Goal: Task Accomplishment & Management: Manage account settings

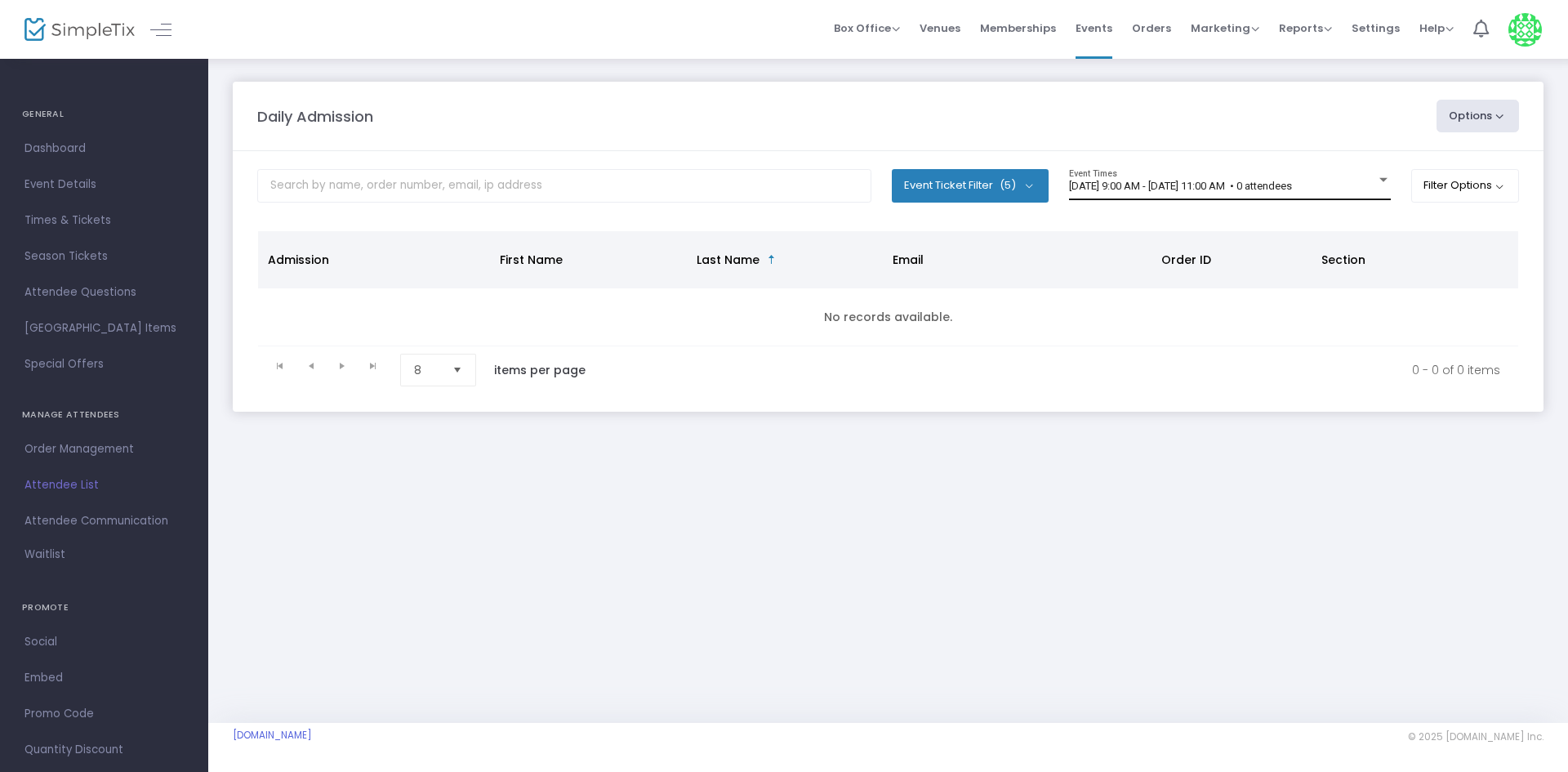
click at [1272, 183] on span "8/13/2025 @ 9:00 AM - 8/13/2025 @ 11:00 AM • 0 attendees" at bounding box center [1181, 186] width 223 height 12
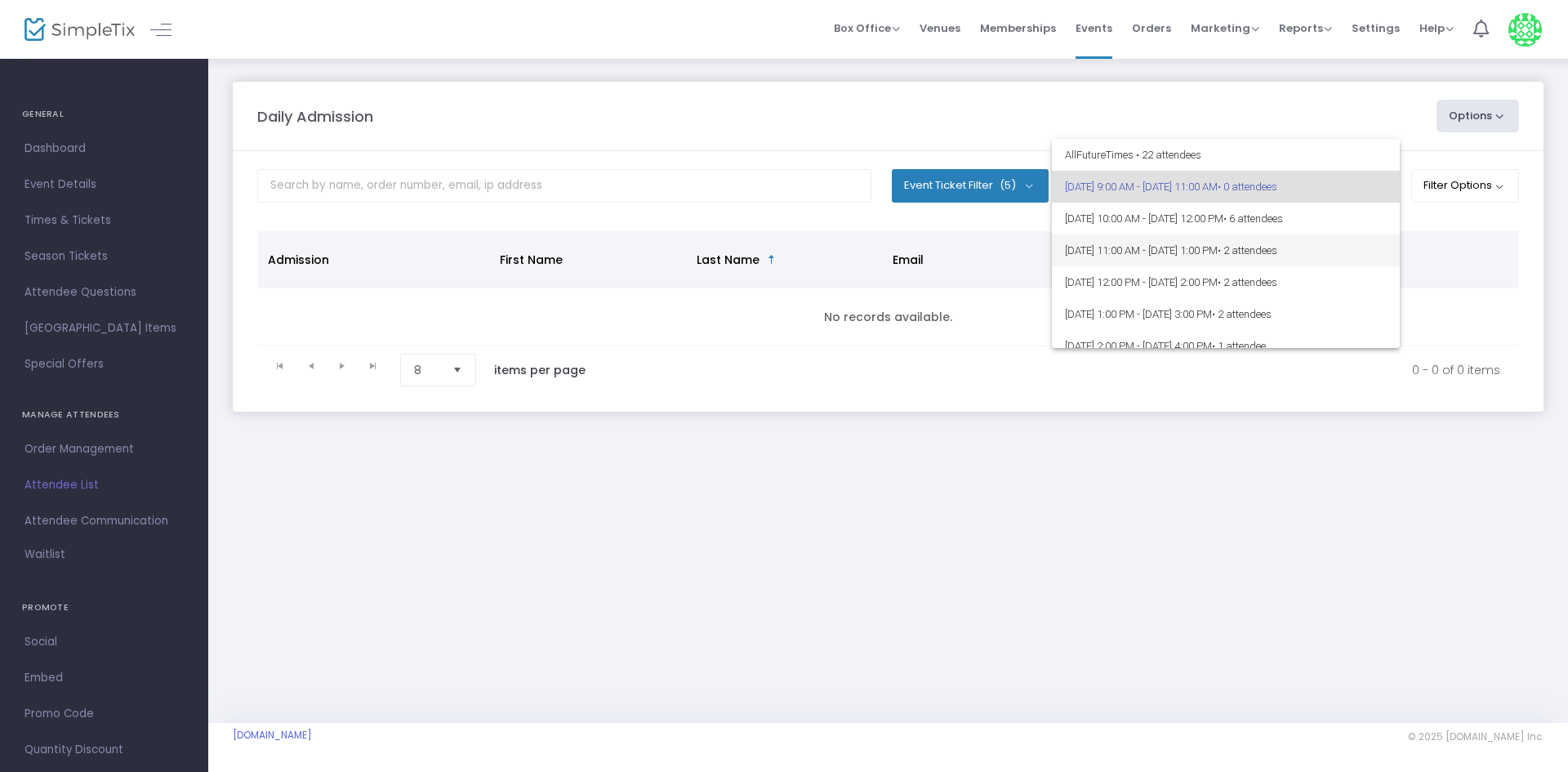
click at [1229, 241] on span "[DATE] 11:00 AM - [DATE] 1:00 PM • 2 attendees" at bounding box center [1225, 250] width 322 height 32
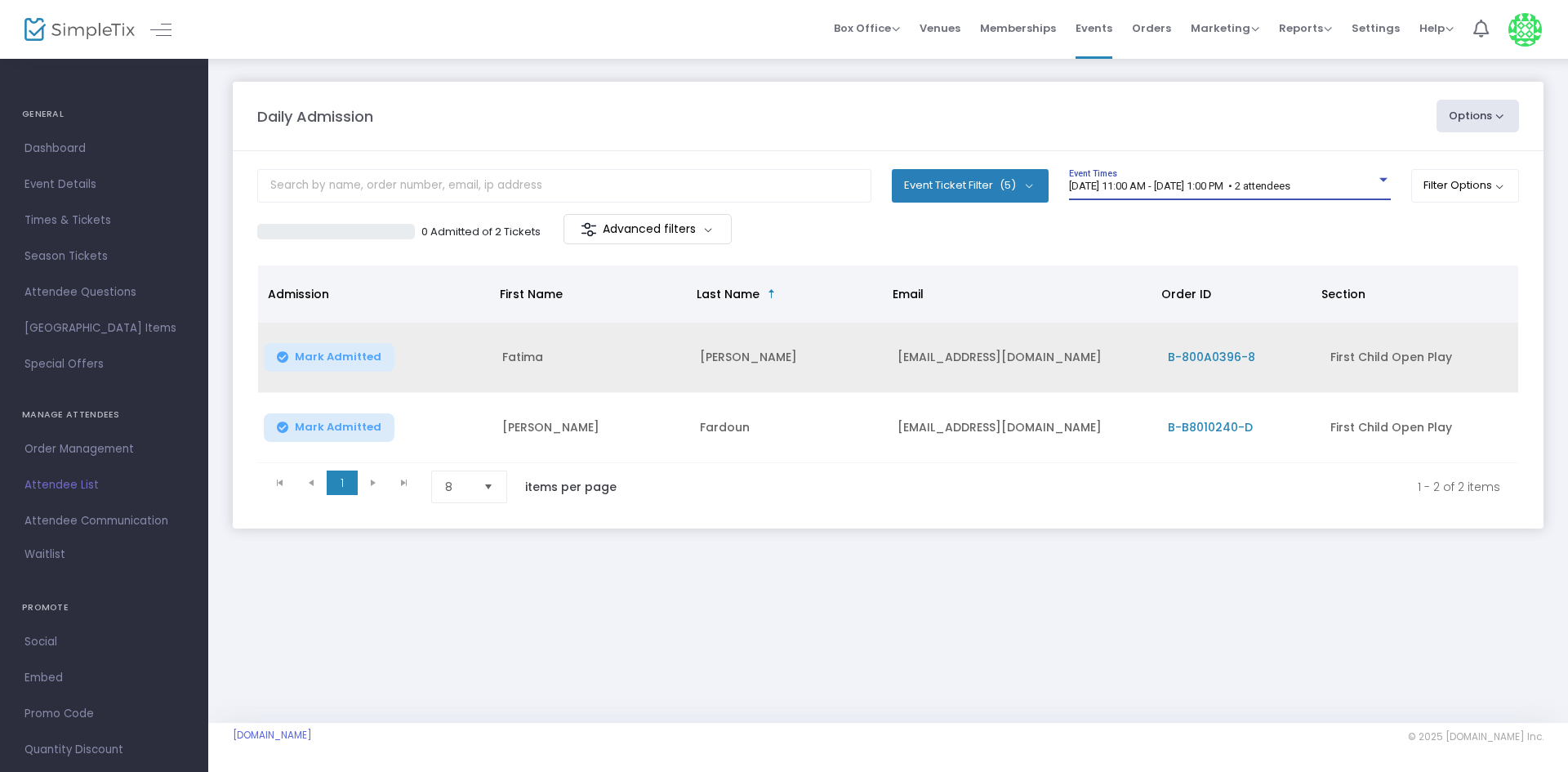
click at [356, 355] on span "Mark Admitted" at bounding box center [338, 357] width 86 height 13
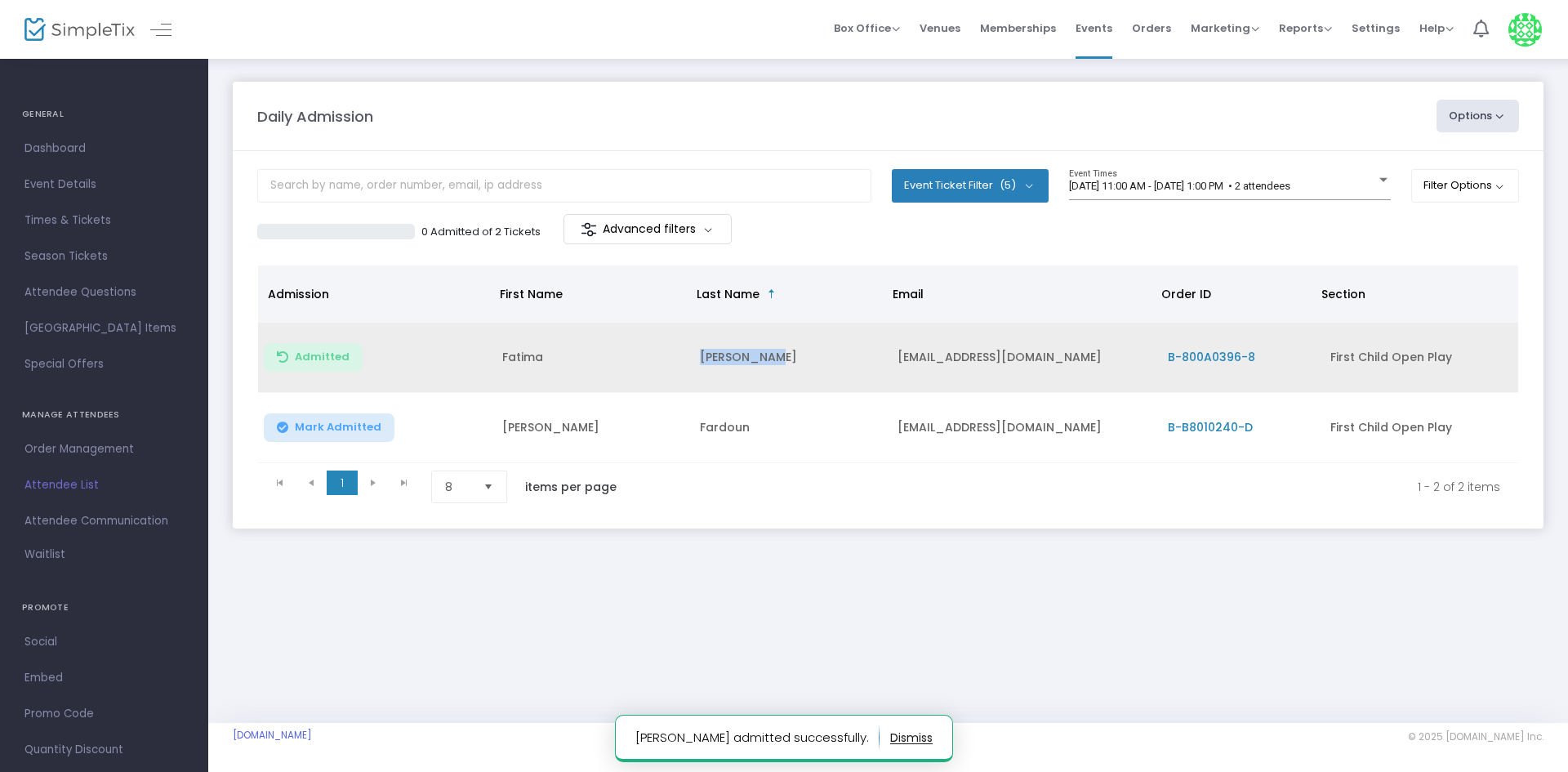
drag, startPoint x: 771, startPoint y: 354, endPoint x: 682, endPoint y: 356, distance: 89.0
click at [682, 356] on tr "Admitted Fatima Fakhreddine fatimammourtada@gmail.com B-800A0396-8 First Child …" at bounding box center [888, 358] width 1260 height 71
copy tr "[PERSON_NAME]"
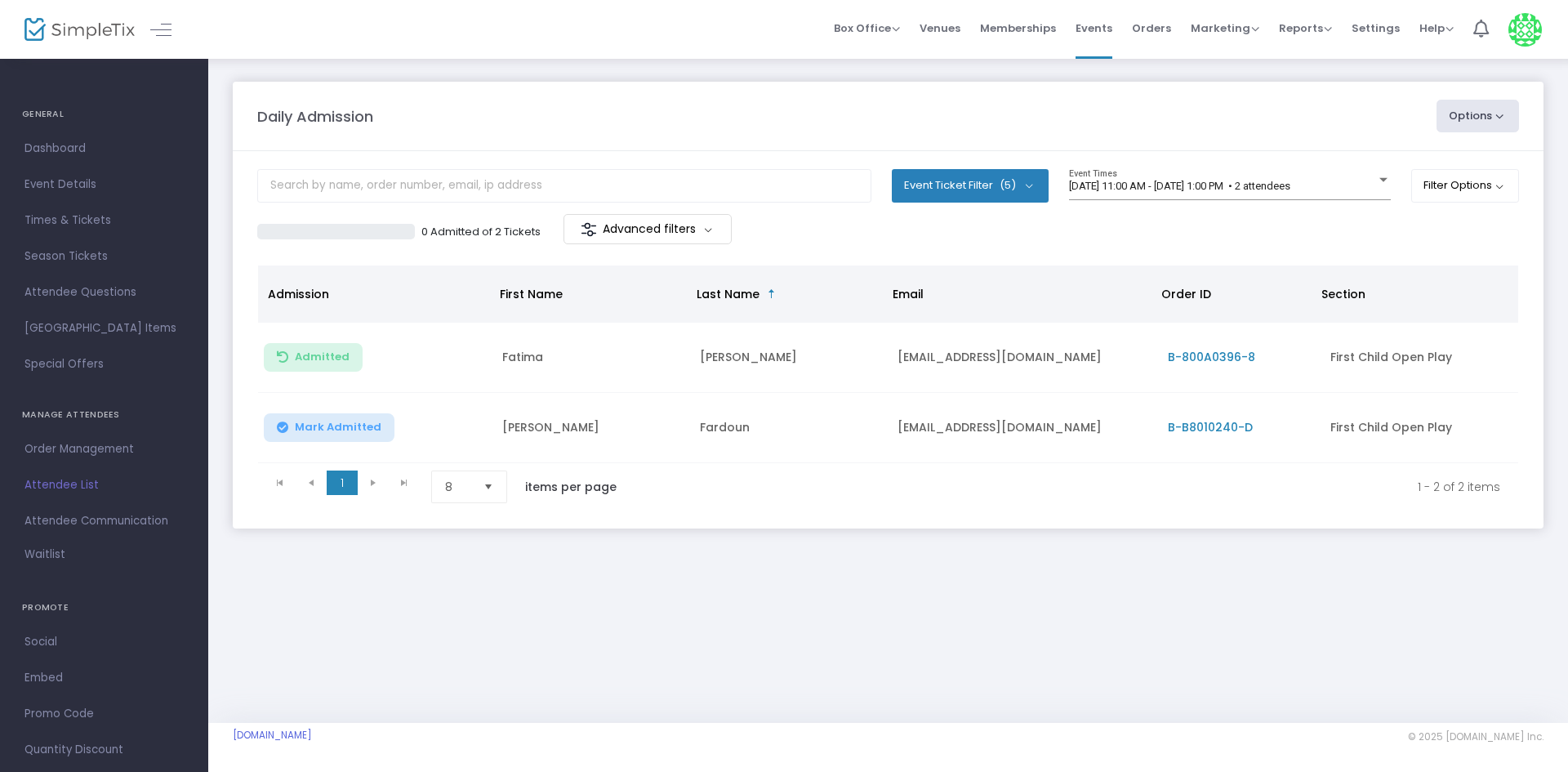
click at [839, 236] on div "0 Admitted of 2 Tickets Advanced filters" at bounding box center [573, 231] width 632 height 35
click at [357, 427] on span "Mark Admitted" at bounding box center [338, 427] width 86 height 13
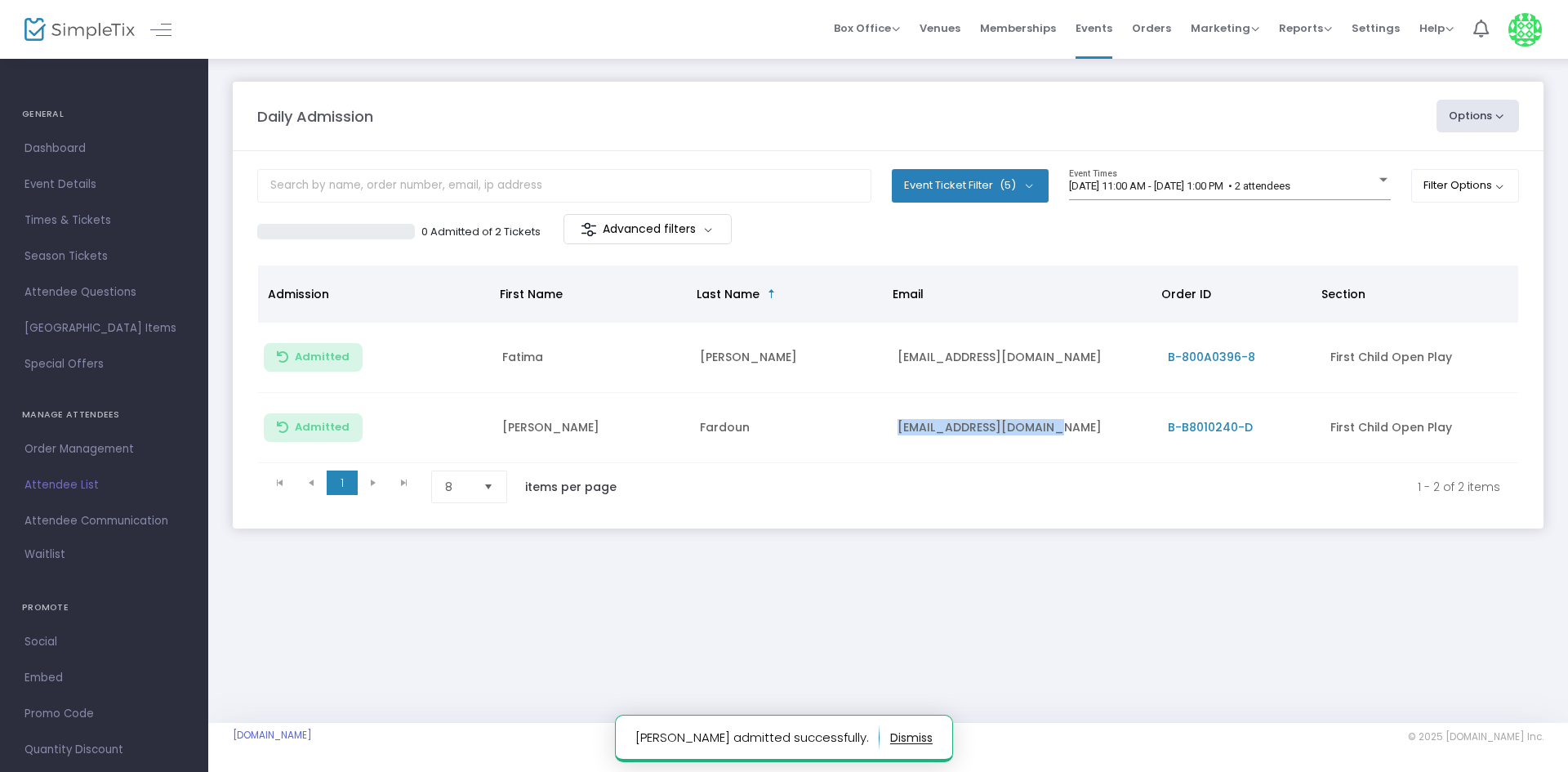
drag, startPoint x: 1056, startPoint y: 430, endPoint x: 872, endPoint y: 428, distance: 184.0
click at [872, 428] on tr "Admitted Zeinab Fardoun fardounzainab@gmail.com B-B8010240-D First Child Open P…" at bounding box center [888, 428] width 1260 height 71
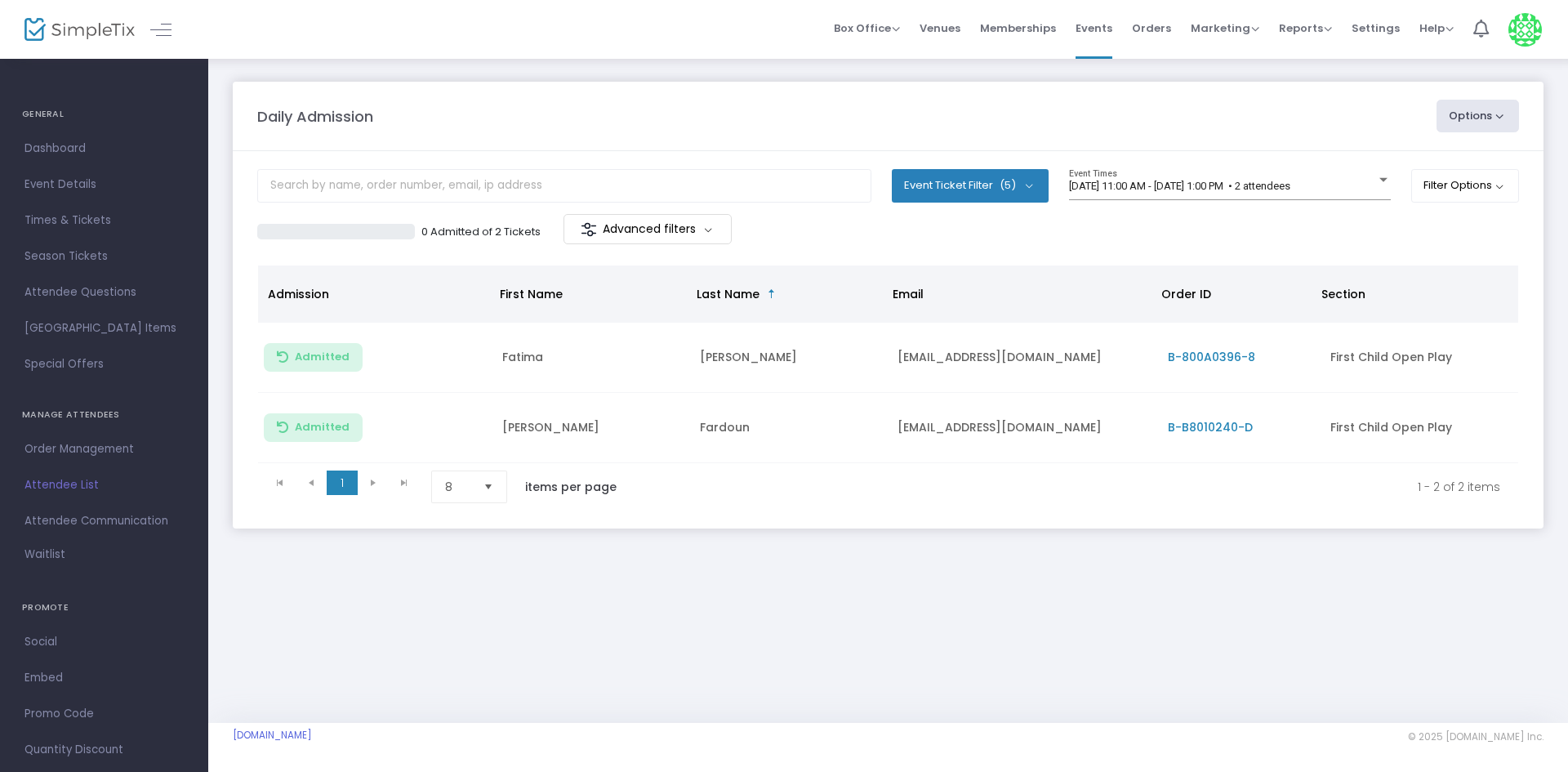
click at [866, 241] on div "0 Admitted of 2 Tickets Advanced filters" at bounding box center [573, 231] width 632 height 35
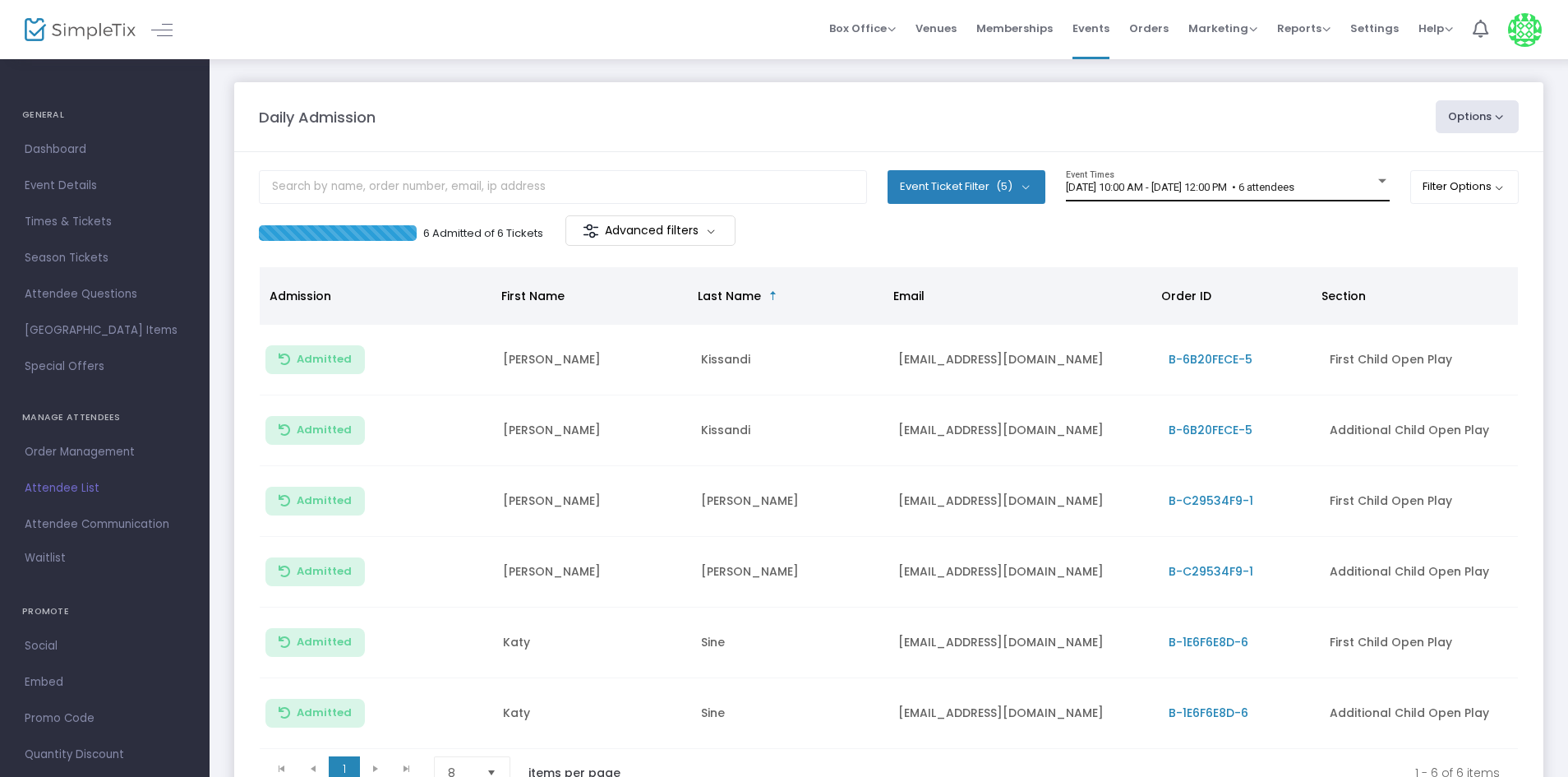
click at [1081, 188] on span "[DATE] 10:00 AM - [DATE] 12:00 PM • 6 attendees" at bounding box center [1180, 187] width 229 height 12
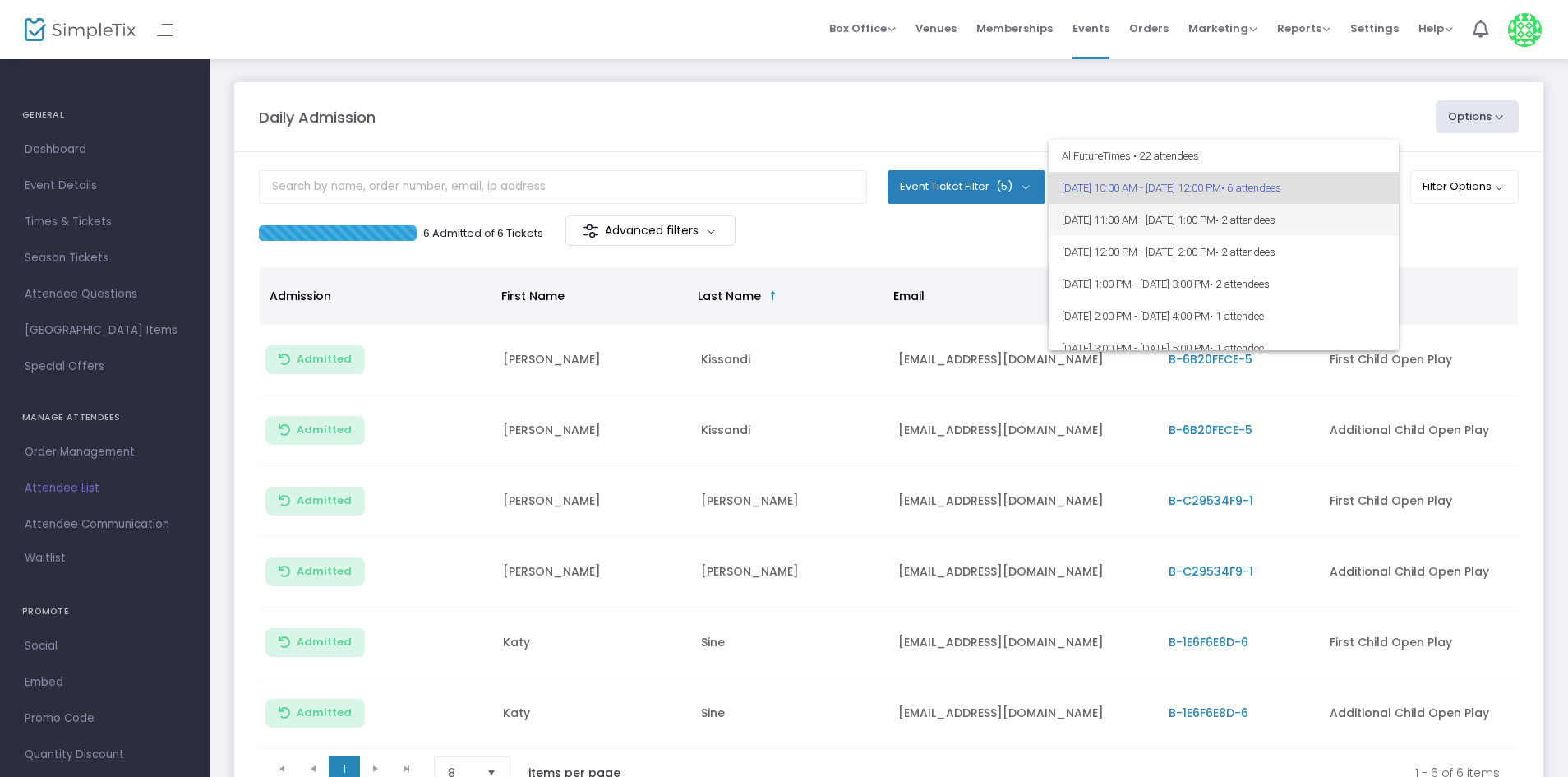
click at [1076, 223] on span "8/13/2025 @ 11:00 AM - 8/13/2025 @ 1:00 PM • 2 attendees" at bounding box center [1224, 220] width 324 height 32
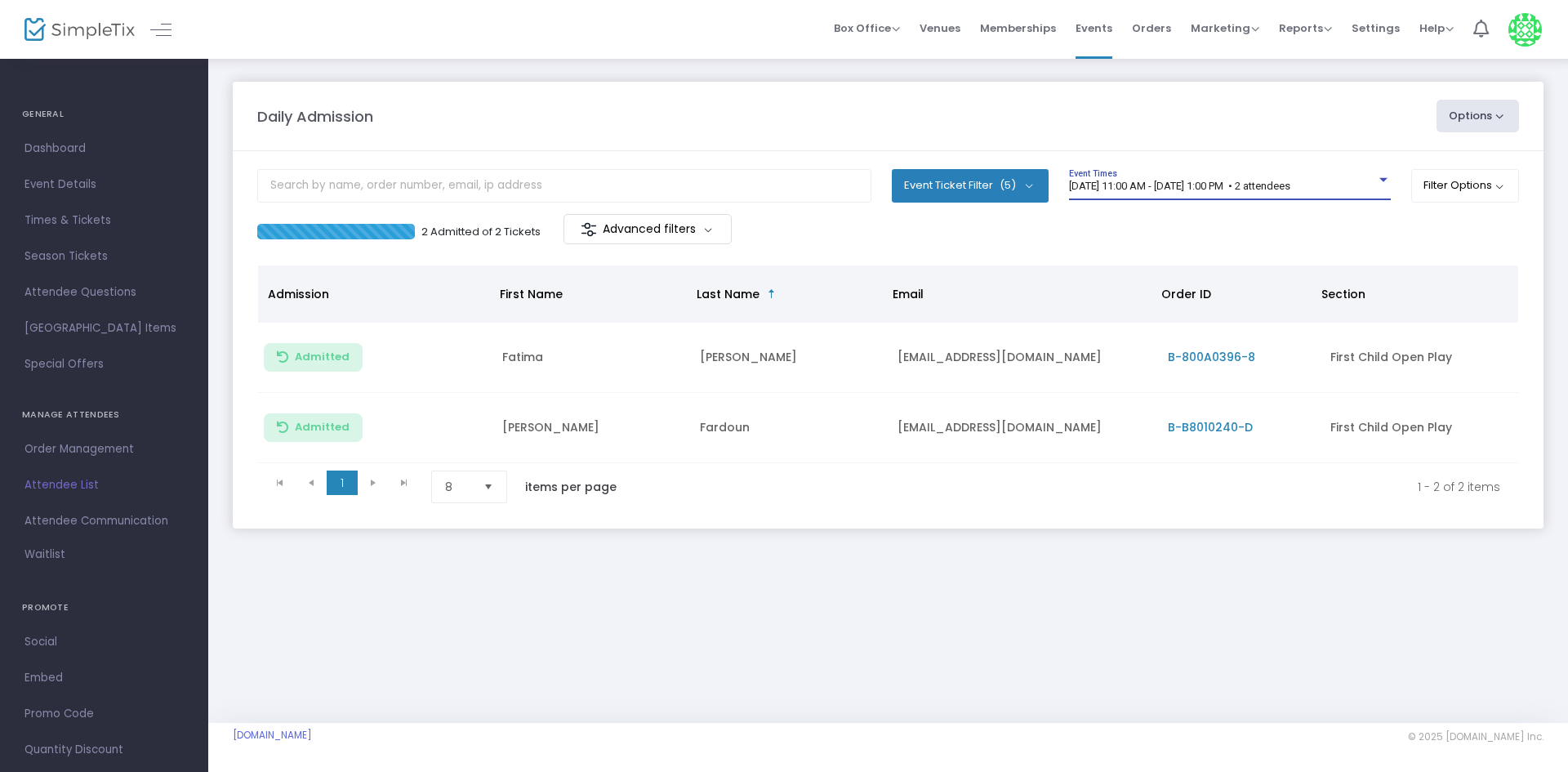
click at [1092, 185] on span "[DATE] 11:00 AM - [DATE] 1:00 PM • 2 attendees" at bounding box center [1180, 186] width 221 height 12
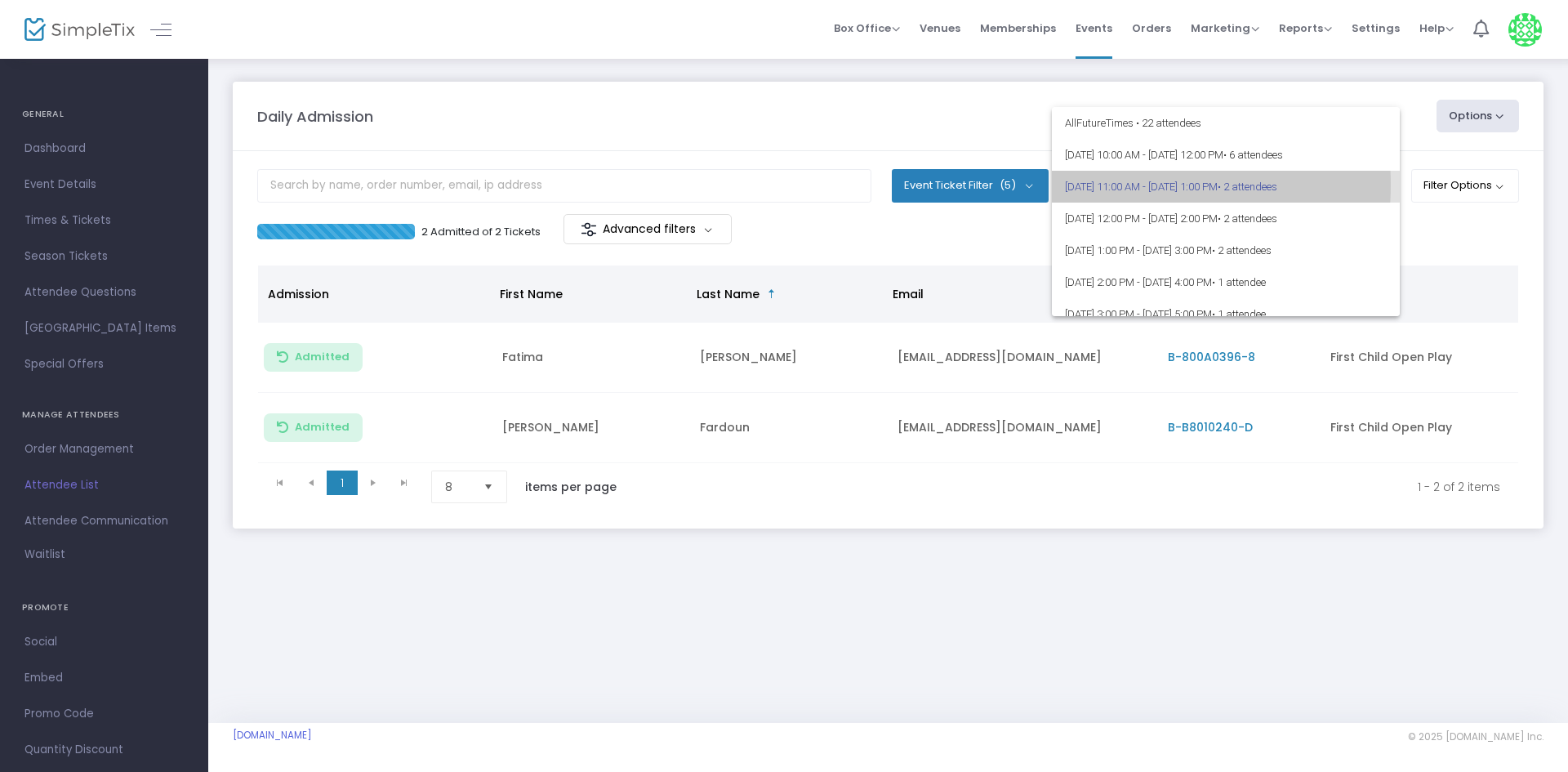
click at [1092, 185] on span "[DATE] 11:00 AM - [DATE] 1:00 PM • 2 attendees" at bounding box center [1225, 187] width 322 height 32
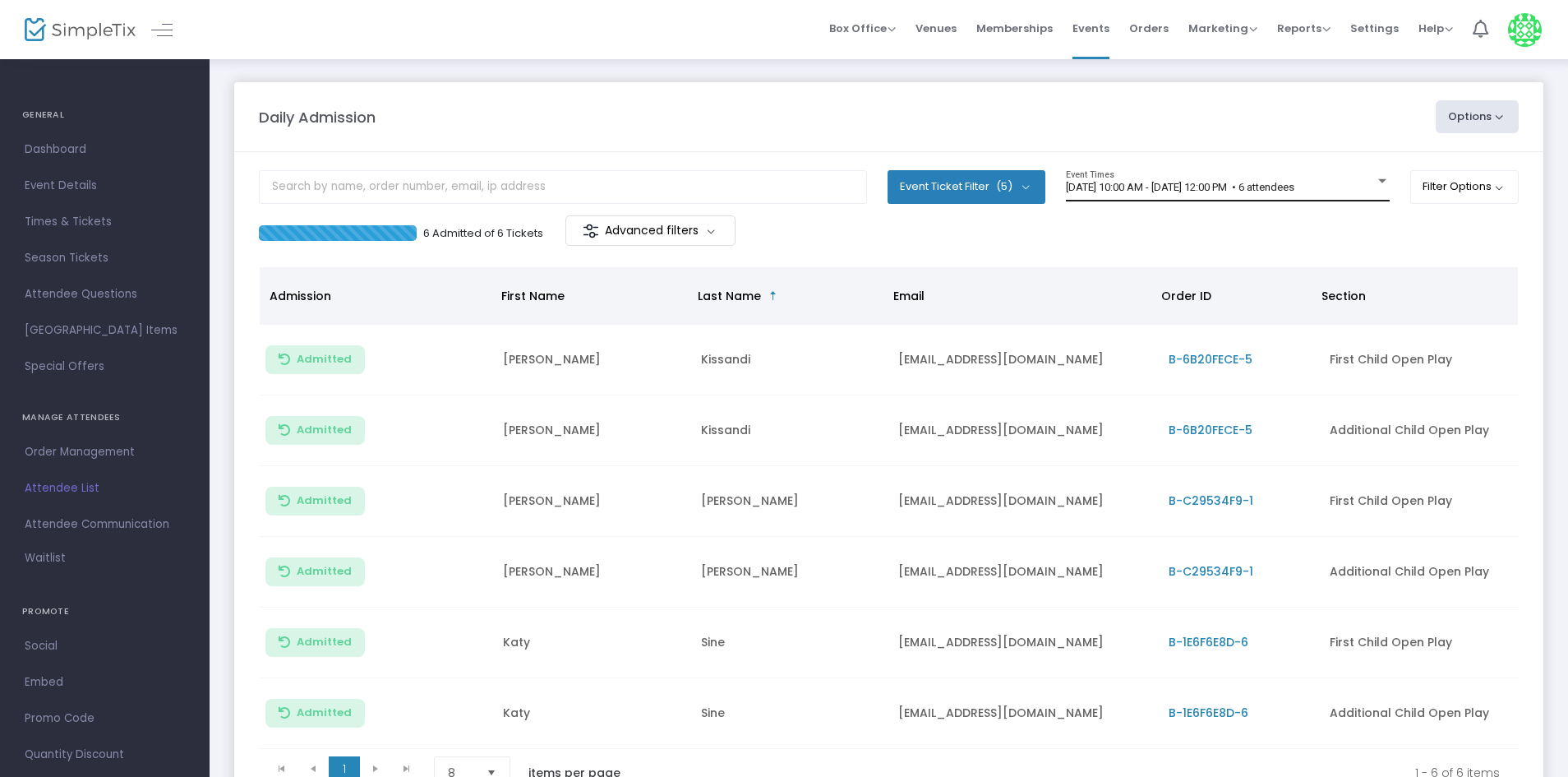
click at [1233, 188] on span "[DATE] 10:00 AM - [DATE] 12:00 PM • 6 attendees" at bounding box center [1180, 187] width 229 height 12
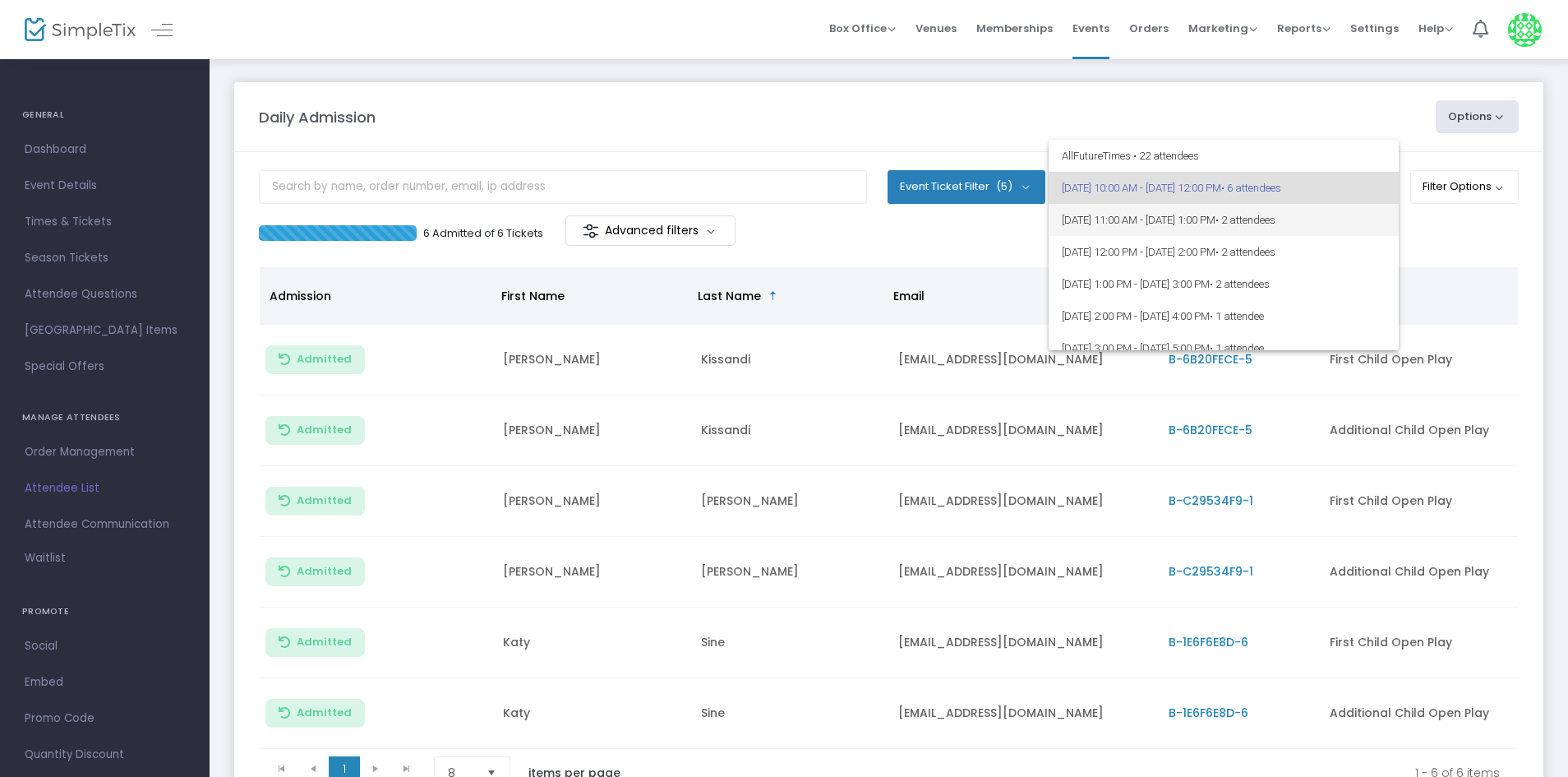
click at [1219, 218] on span "8/13/2025 @ 11:00 AM - 8/13/2025 @ 1:00 PM • 2 attendees" at bounding box center [1224, 220] width 324 height 32
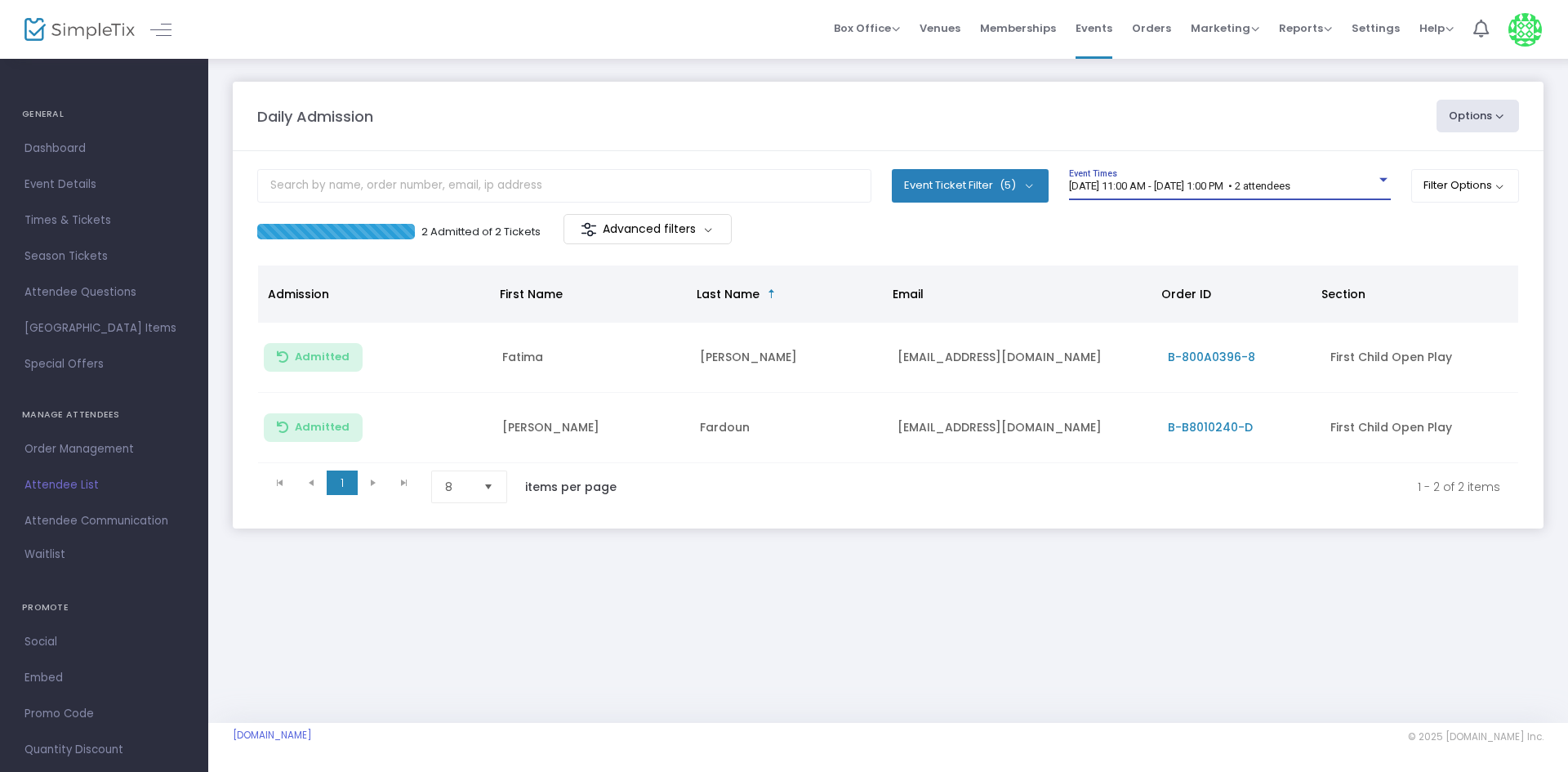
click at [1180, 177] on div "8/13/2025 @ 11:00 AM - 8/13/2025 @ 1:00 PM • 2 attendees Event Times" at bounding box center [1230, 184] width 322 height 31
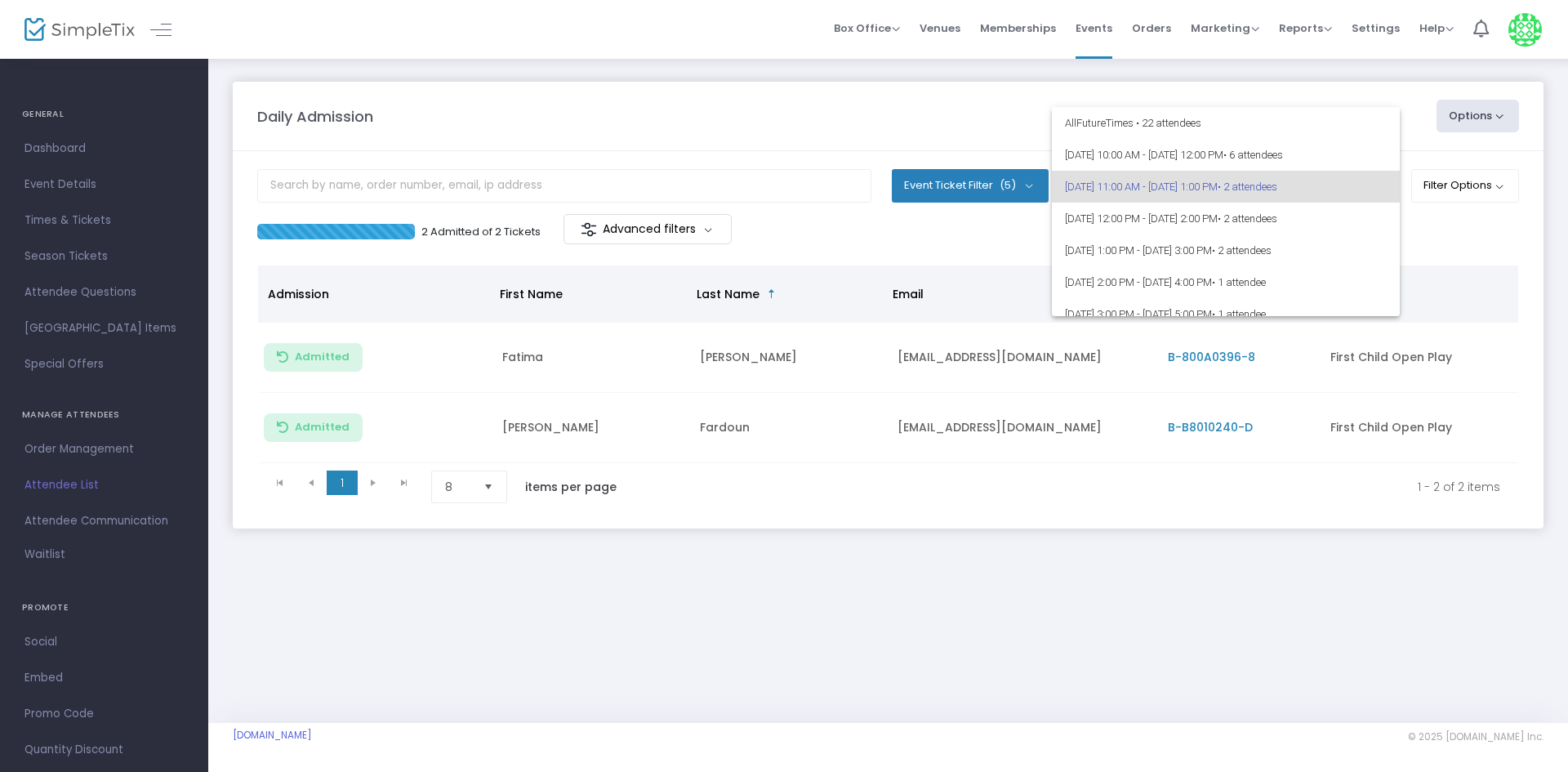
click at [933, 249] on div at bounding box center [784, 386] width 1568 height 772
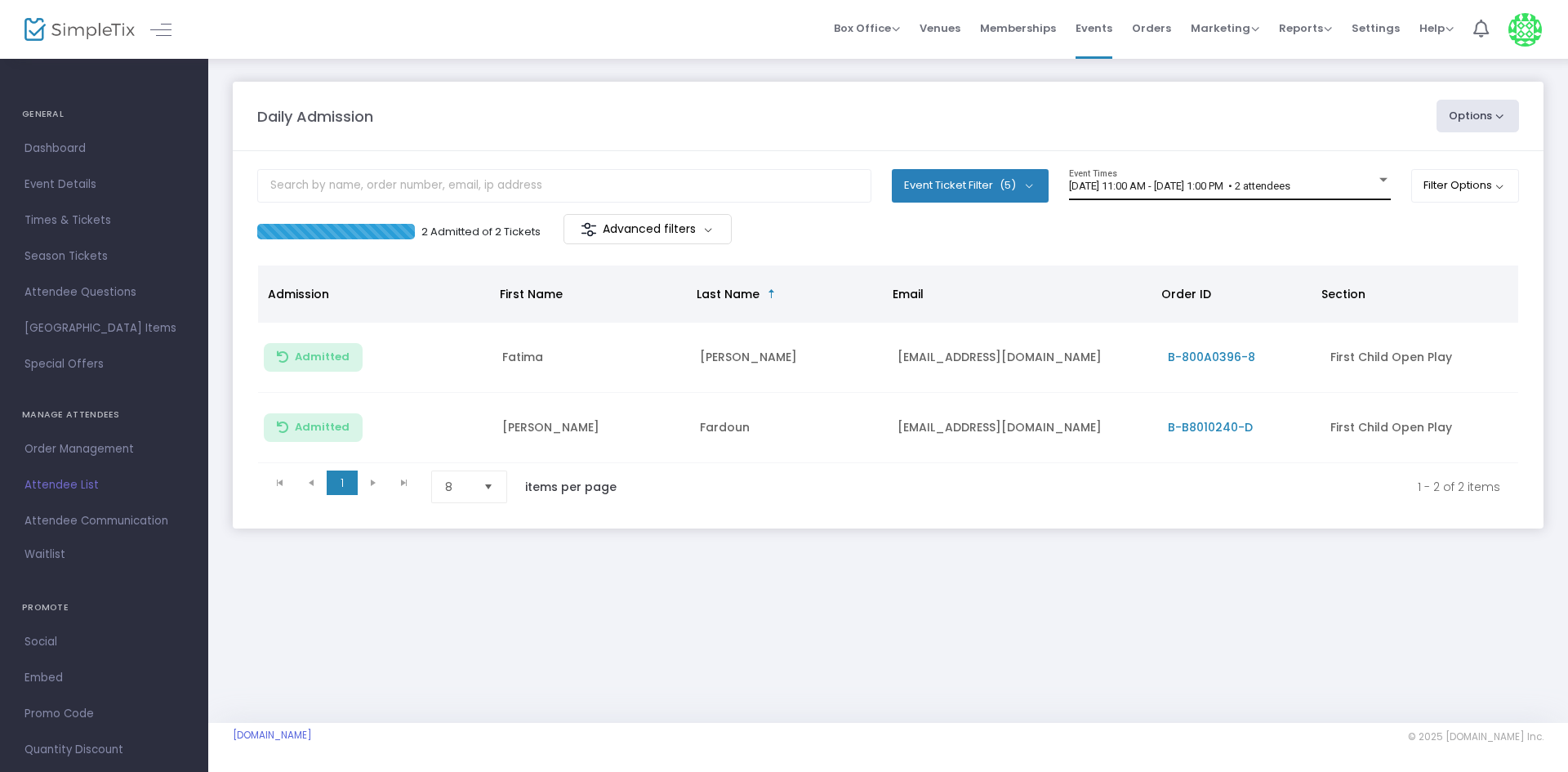
click at [1149, 183] on span "8/13/2025 @ 11:00 AM - 8/13/2025 @ 1:00 PM • 2 attendees" at bounding box center [1180, 186] width 221 height 12
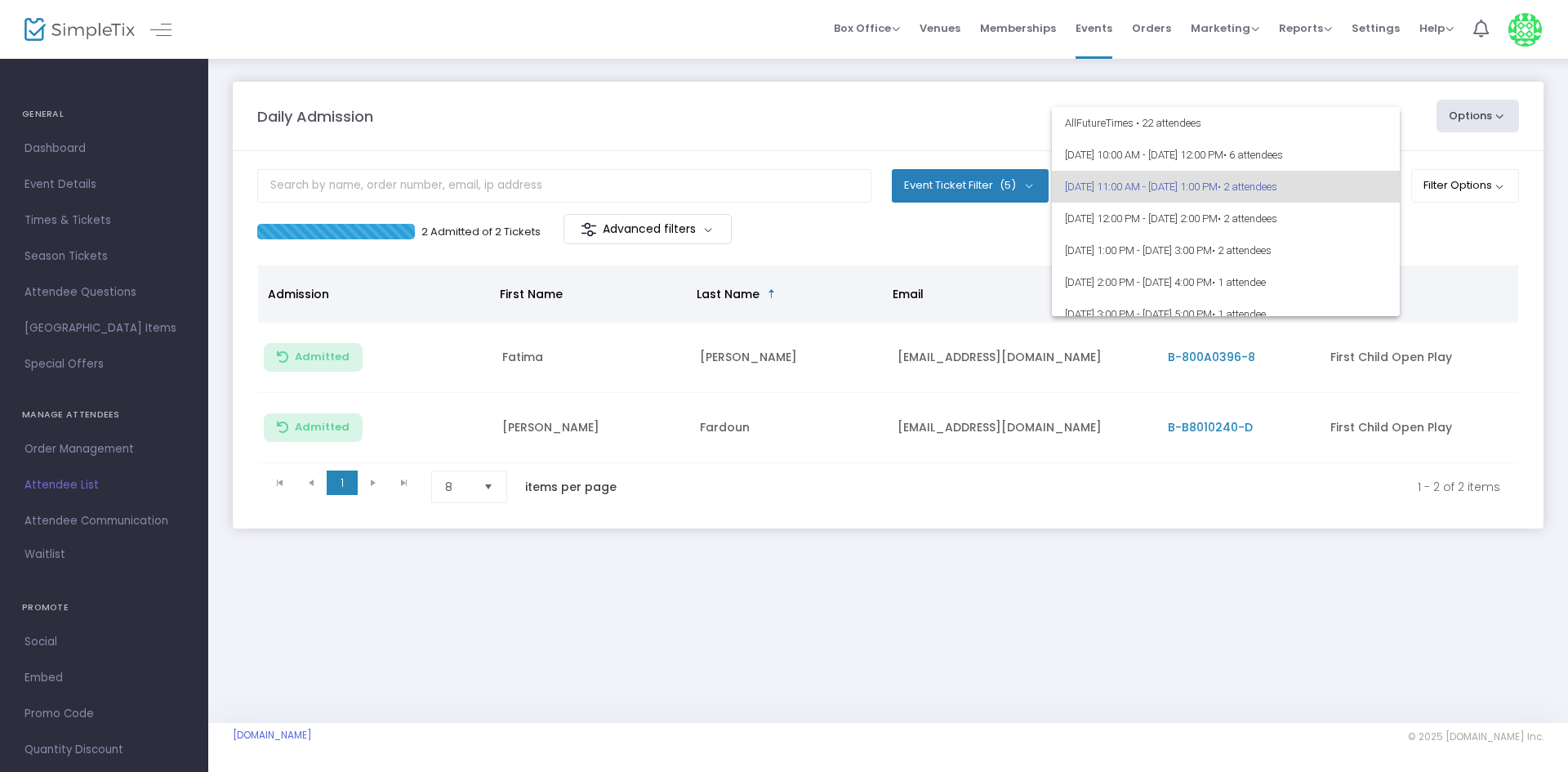
click at [925, 253] on div at bounding box center [784, 386] width 1568 height 772
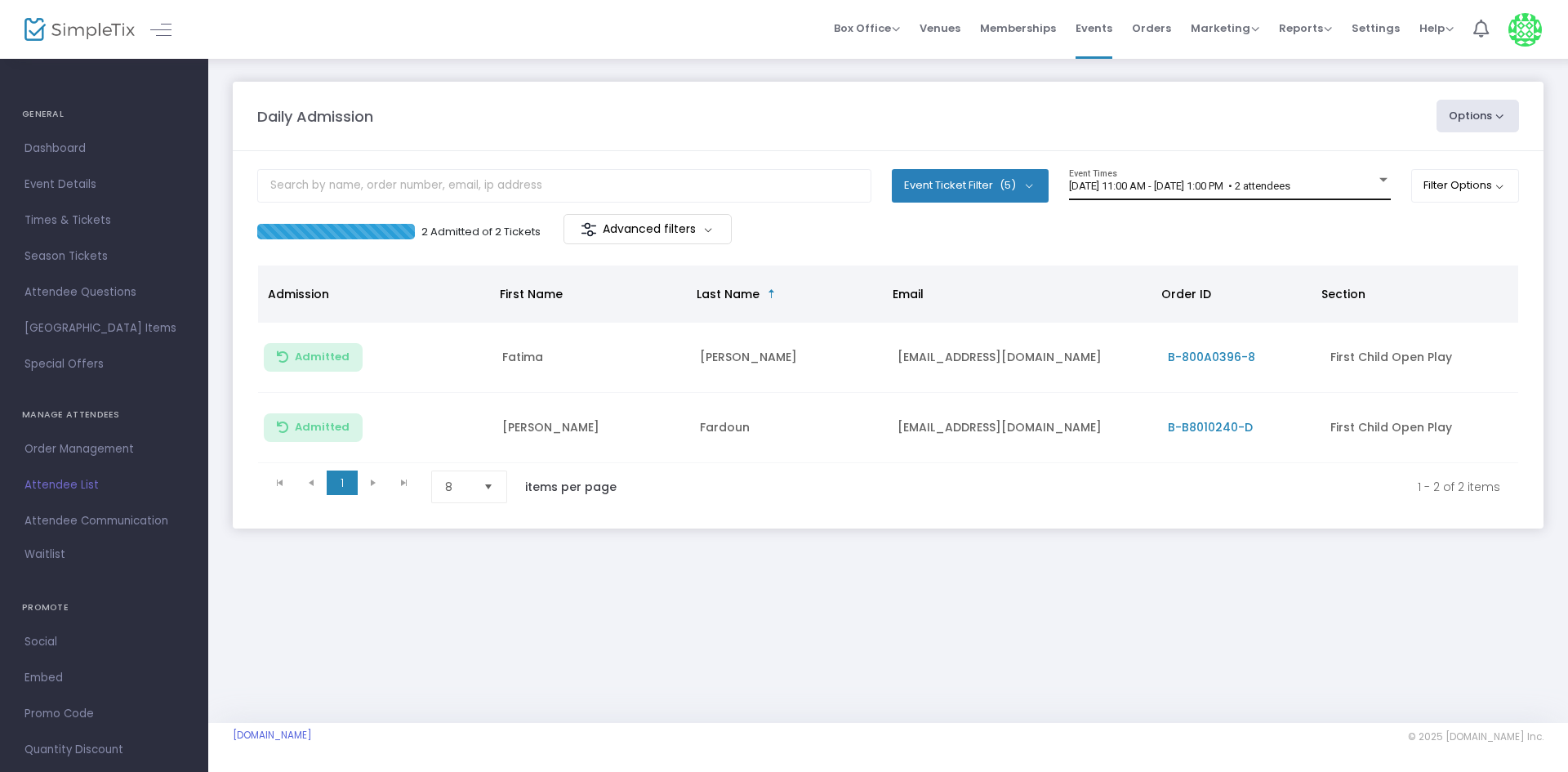
click at [1133, 180] on span "8/13/2025 @ 11:00 AM - 8/13/2025 @ 1:00 PM • 2 attendees" at bounding box center [1180, 186] width 221 height 12
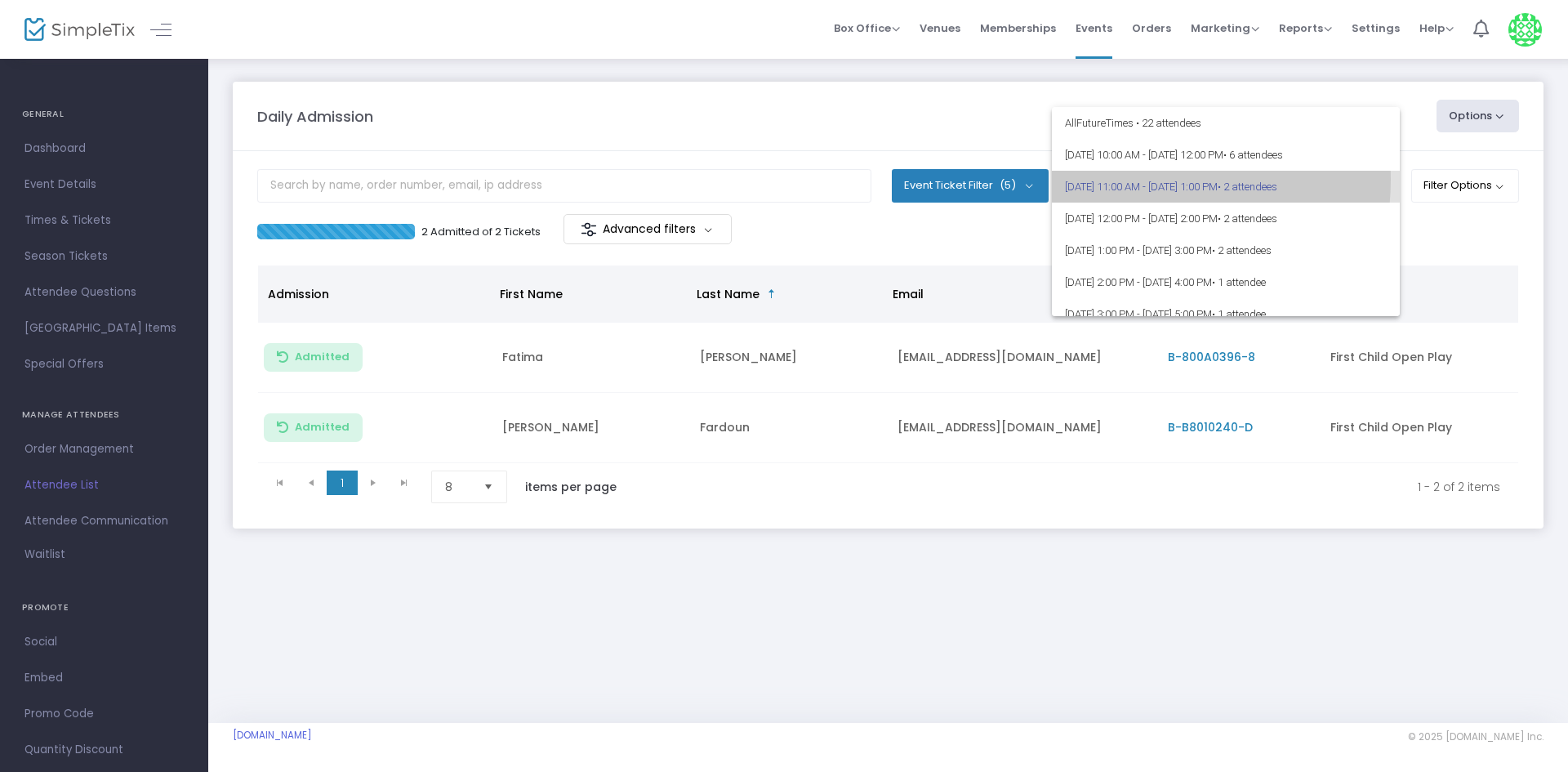
click at [1133, 180] on span "8/13/2025 @ 11:00 AM - 8/13/2025 @ 1:00 PM • 2 attendees" at bounding box center [1225, 187] width 322 height 32
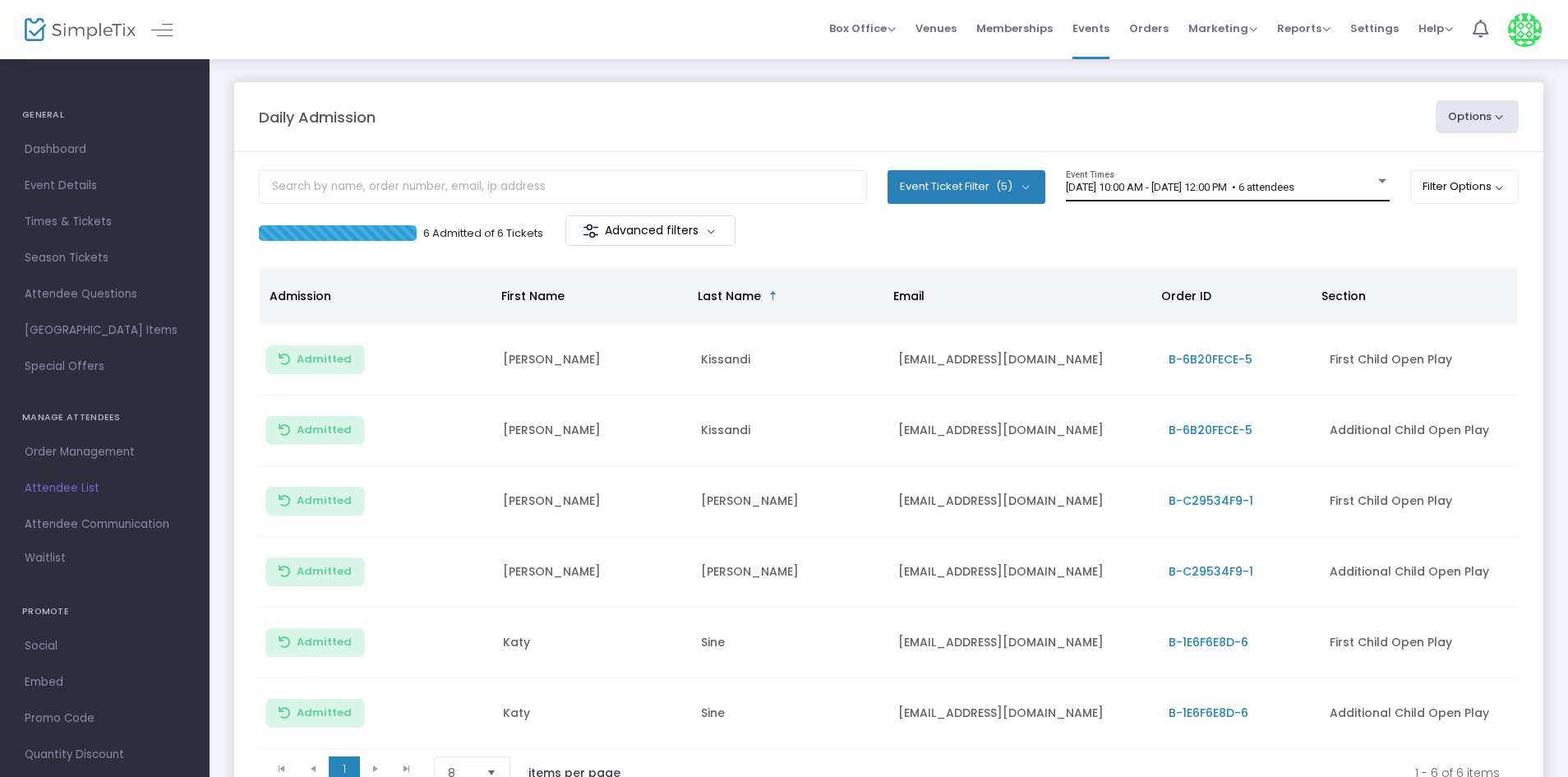
click at [1118, 183] on span "[DATE] 10:00 AM - [DATE] 12:00 PM • 6 attendees" at bounding box center [1180, 187] width 229 height 12
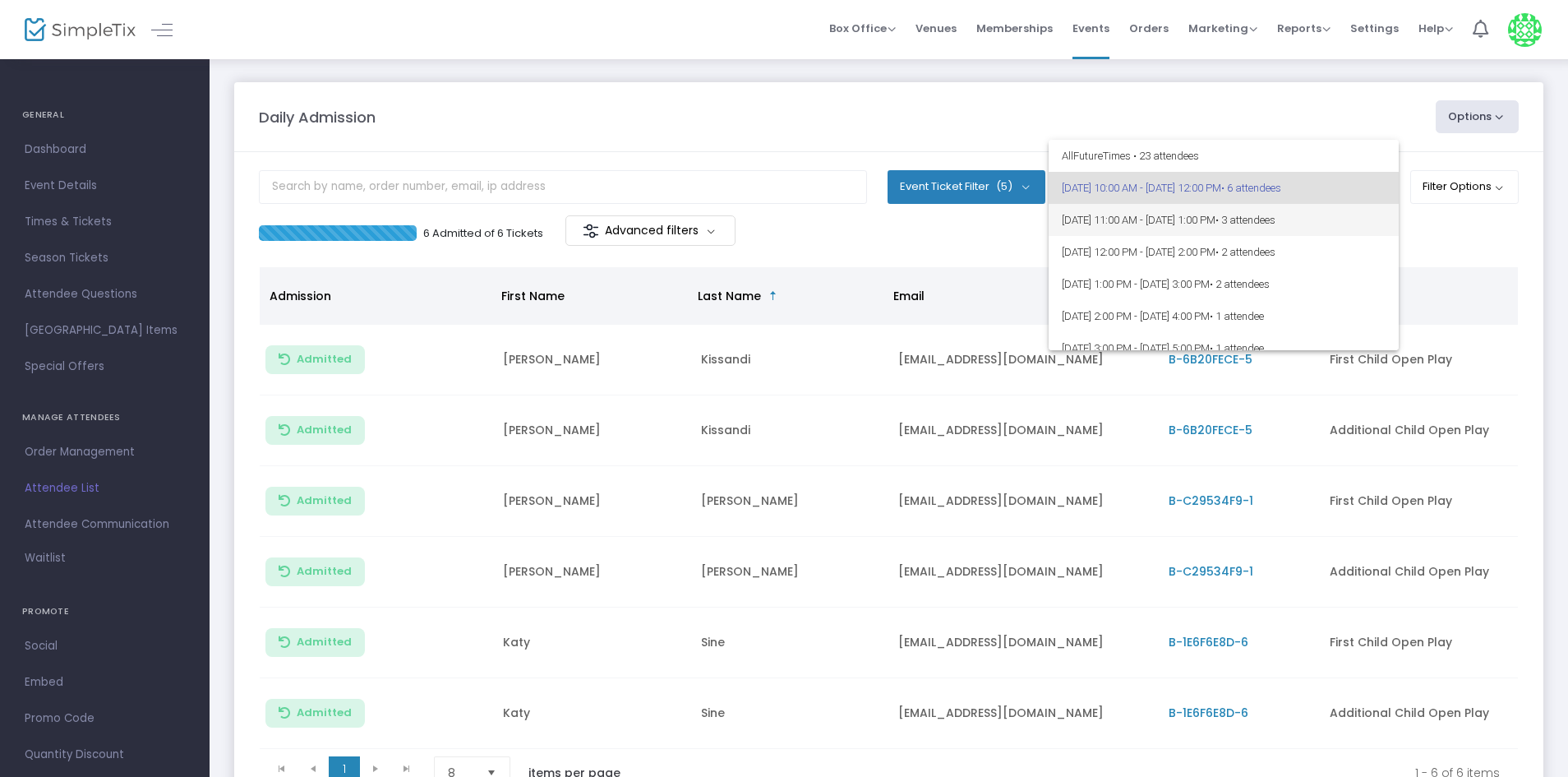
click at [1158, 227] on span "8/13/2025 @ 11:00 AM - 8/13/2025 @ 1:00 PM • 3 attendees" at bounding box center [1224, 220] width 324 height 32
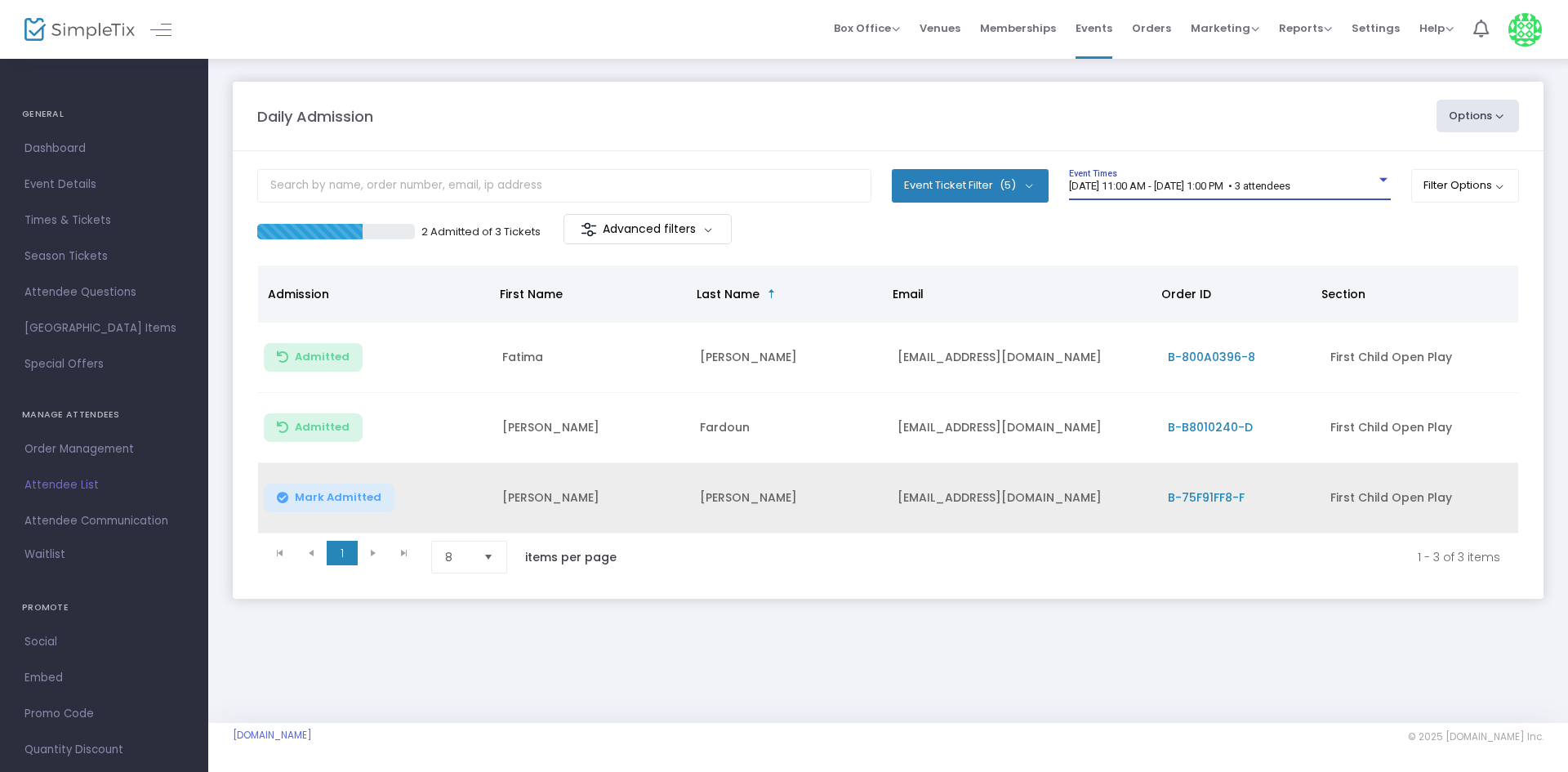
click at [365, 495] on span "Mark Admitted" at bounding box center [338, 497] width 86 height 13
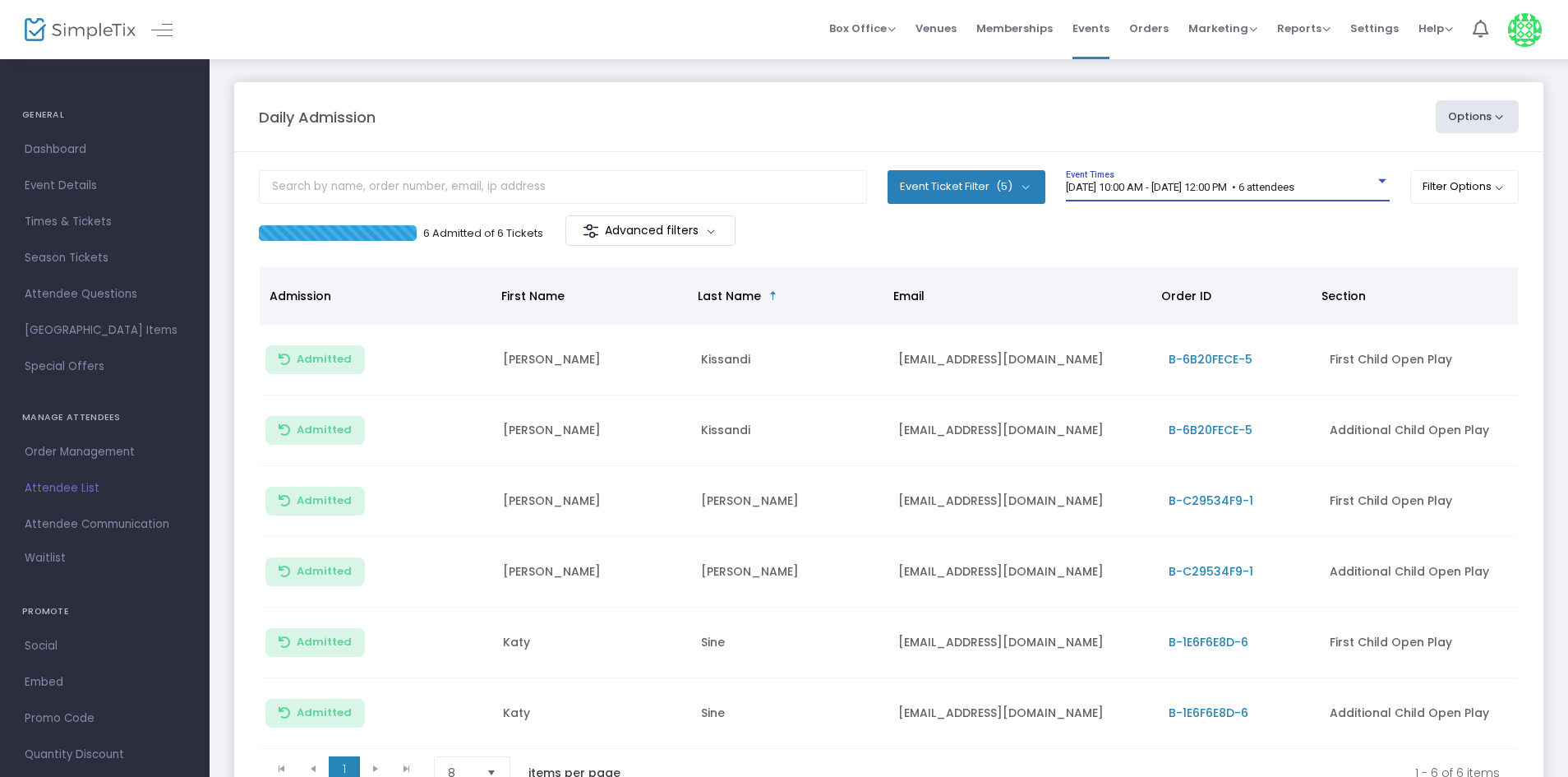
click at [1294, 192] on span "[DATE] 10:00 AM - [DATE] 12:00 PM • 6 attendees" at bounding box center [1180, 187] width 229 height 12
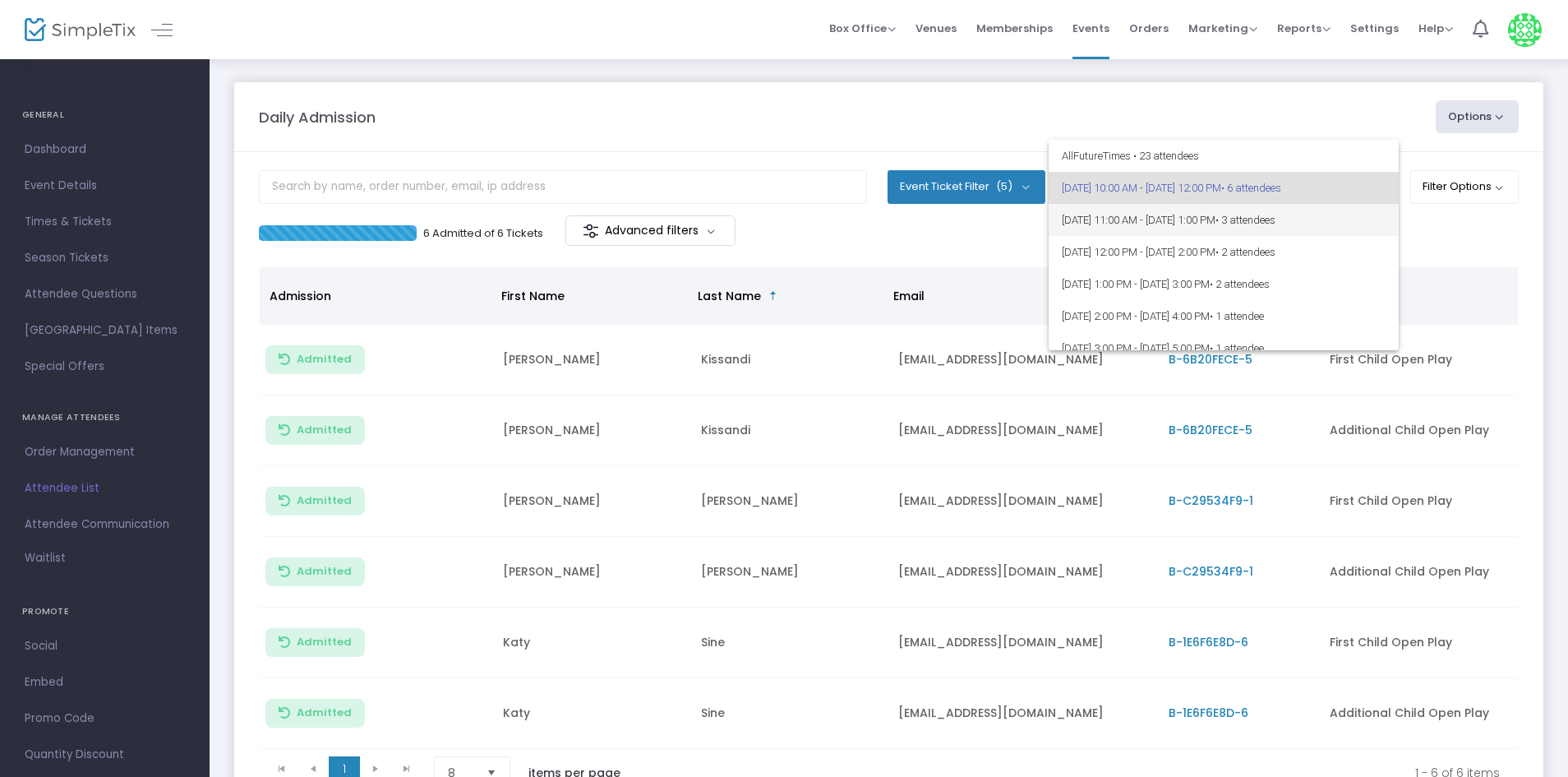
click at [1244, 220] on span "8/13/2025 @ 11:00 AM - 8/13/2025 @ 1:00 PM • 3 attendees" at bounding box center [1224, 220] width 324 height 32
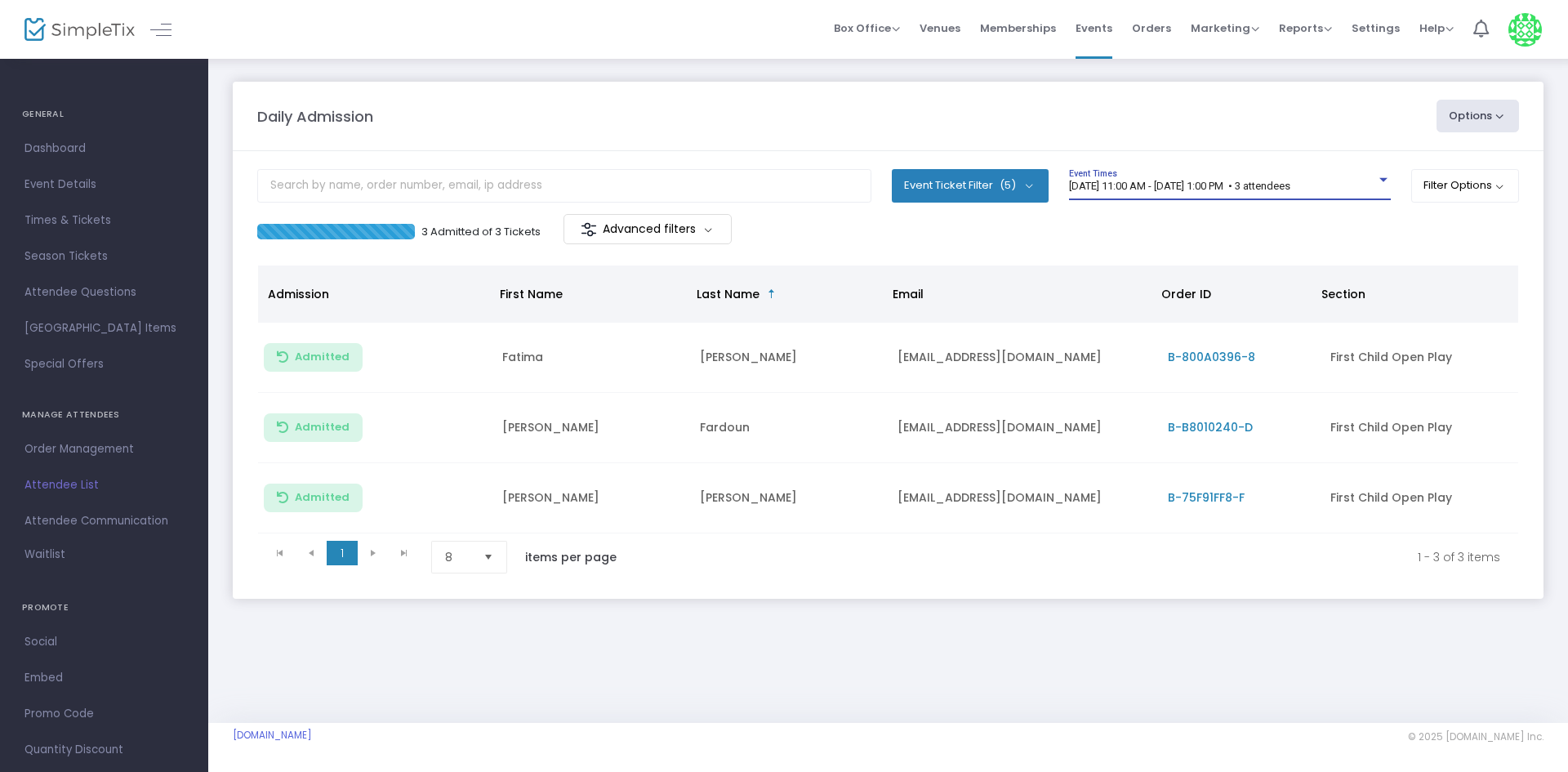
click at [1153, 173] on div "8/13/2025 @ 11:00 AM - 8/13/2025 @ 1:00 PM • 3 attendees Event Times" at bounding box center [1230, 184] width 322 height 31
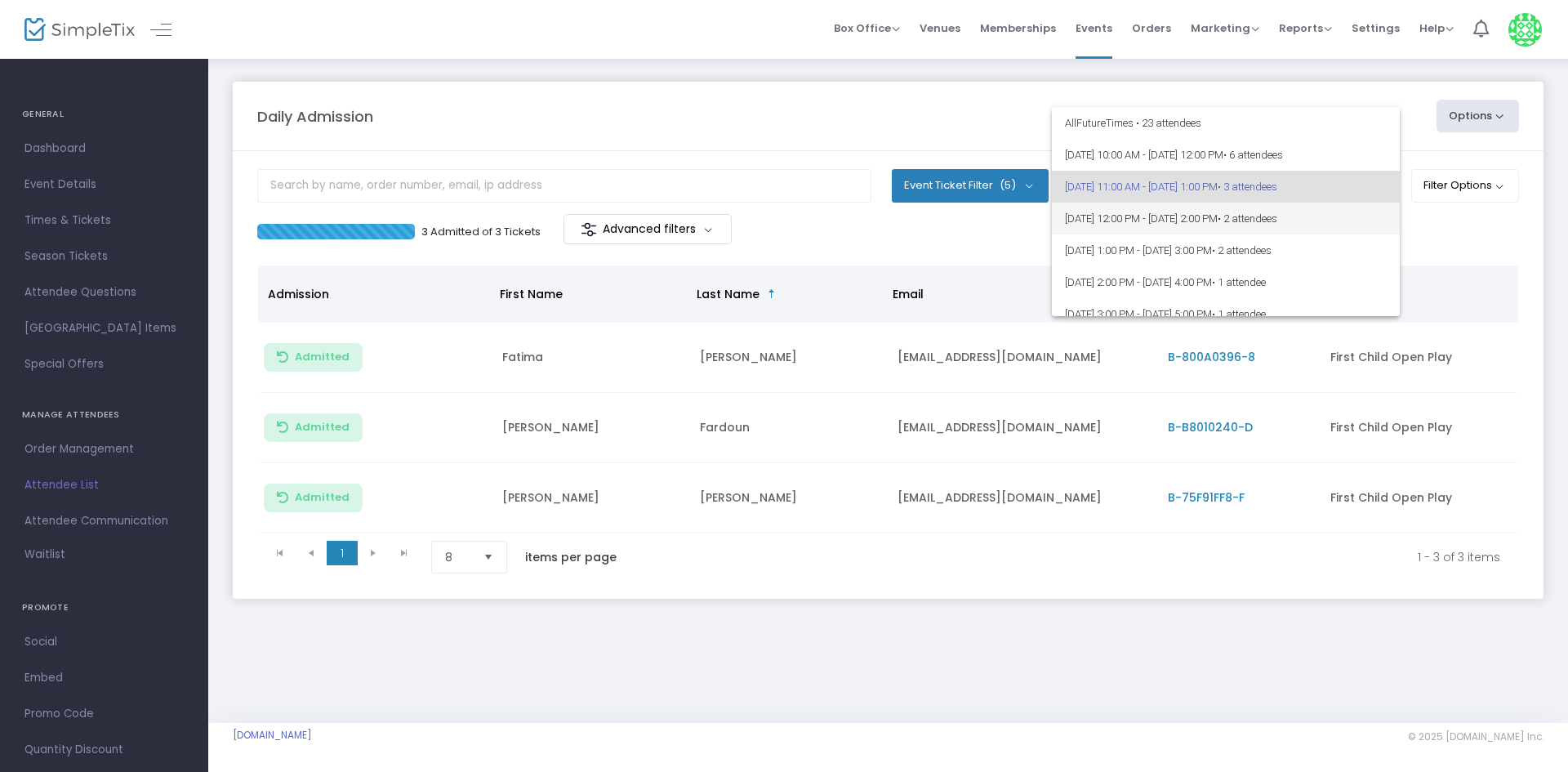
click at [1181, 223] on span "8/13/2025 @ 12:00 PM - 8/13/2025 @ 2:00 PM • 2 attendees" at bounding box center [1225, 219] width 322 height 32
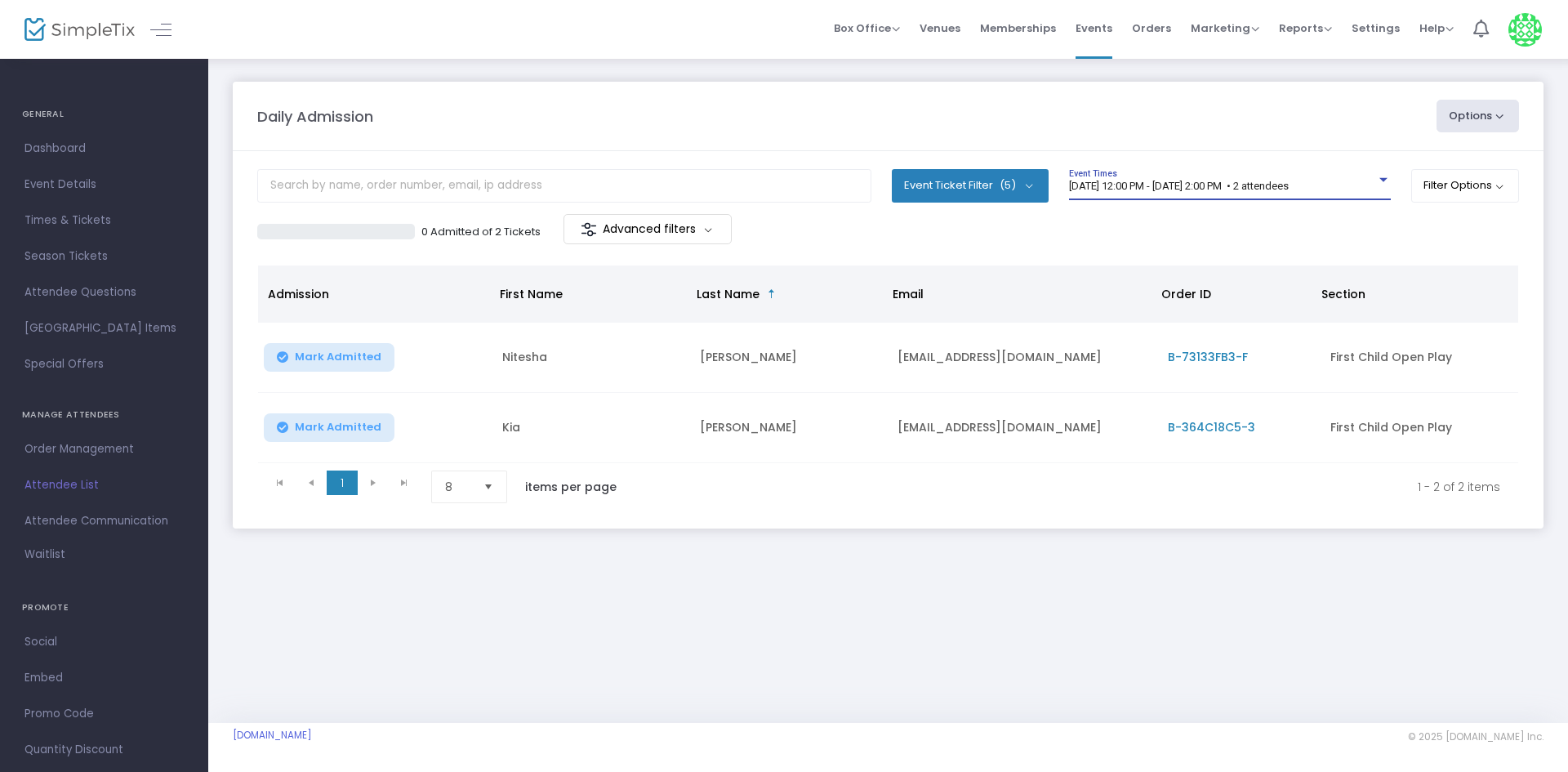
click at [1202, 434] on span "B-364C18C5-3" at bounding box center [1212, 427] width 87 height 16
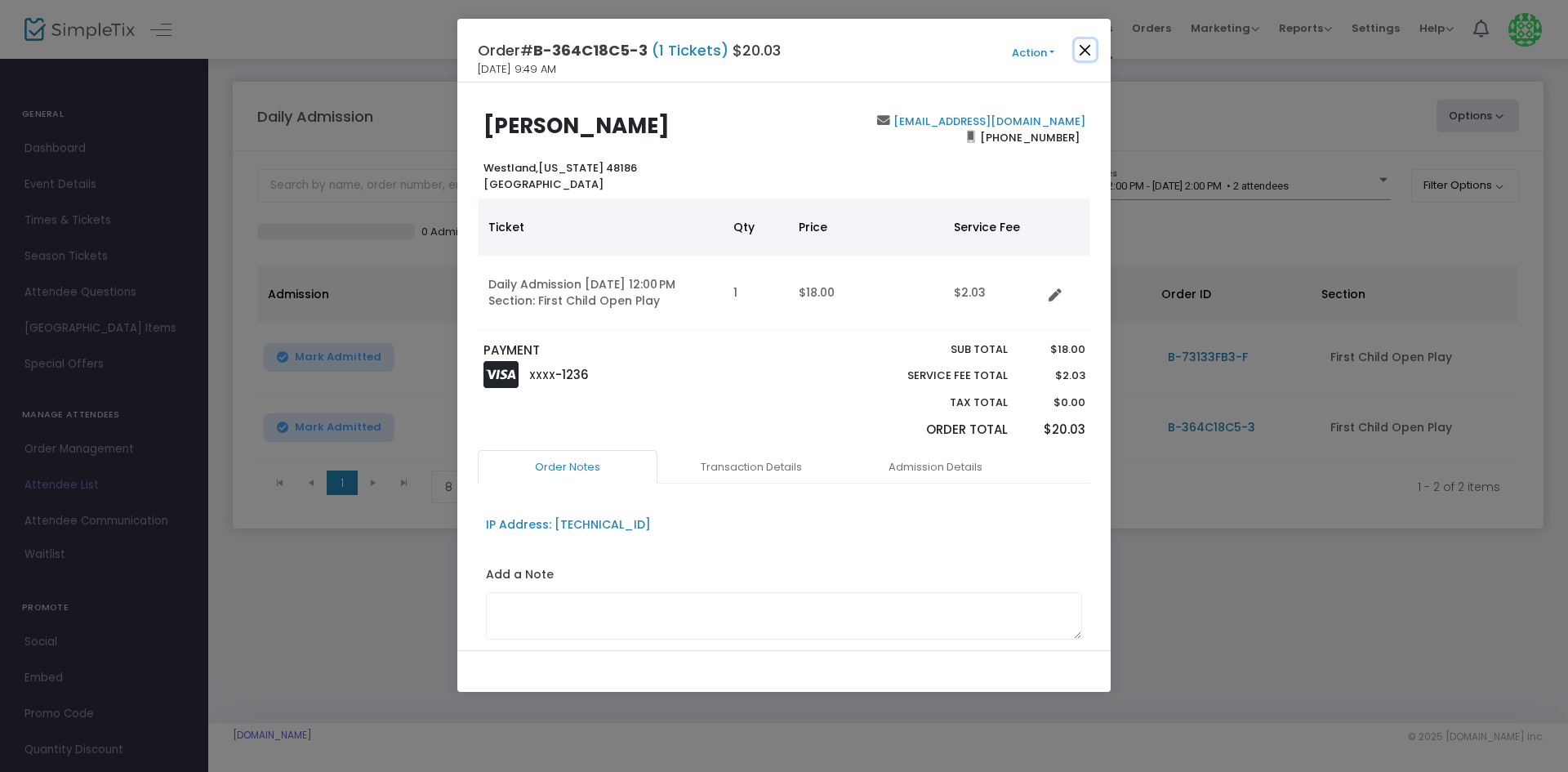
click at [1087, 56] on button "Close" at bounding box center [1084, 49] width 21 height 21
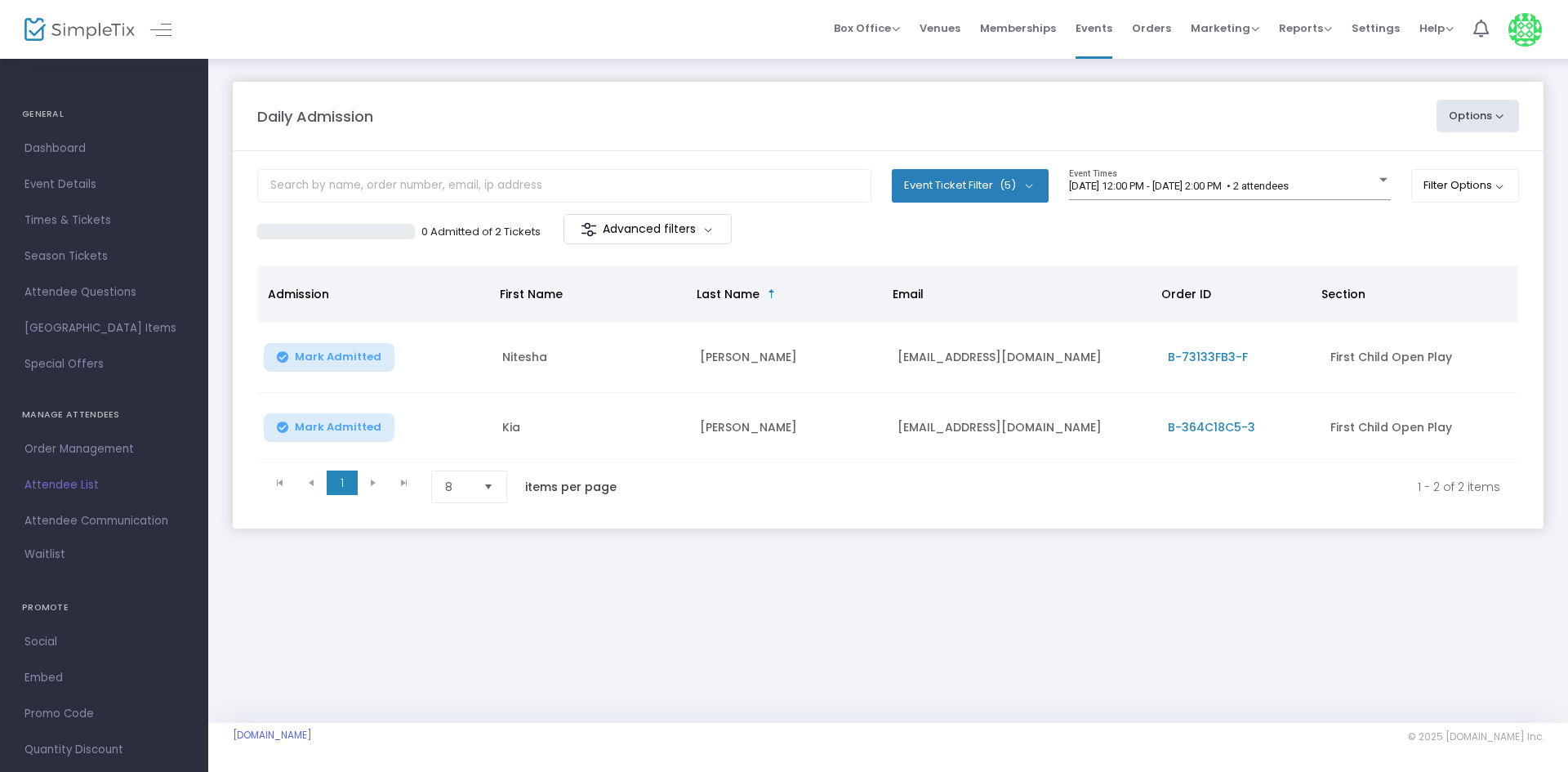
click at [931, 593] on div "Daily Admission Options Import Attendees Export List Print Name Tags Export to …" at bounding box center [888, 390] width 1359 height 666
click at [343, 439] on button "Mark Admitted" at bounding box center [330, 427] width 131 height 29
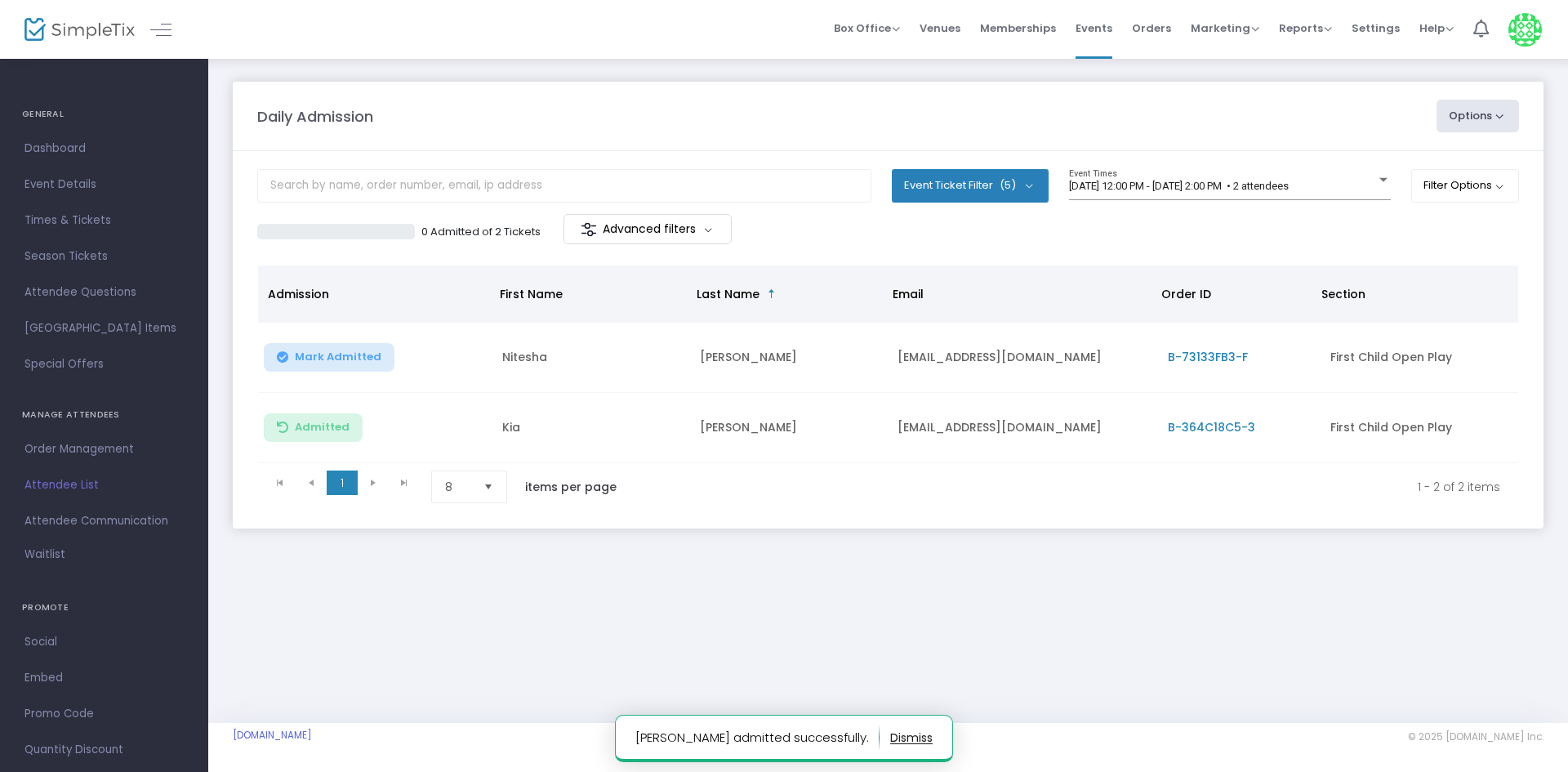
click at [841, 580] on div "Daily Admission Options Import Attendees Export List Print Name Tags Export to …" at bounding box center [888, 322] width 1359 height 529
click at [1161, 510] on kendo-pager "1 1 1 - 2 of 2 items 8 items per page" at bounding box center [888, 486] width 1260 height 47
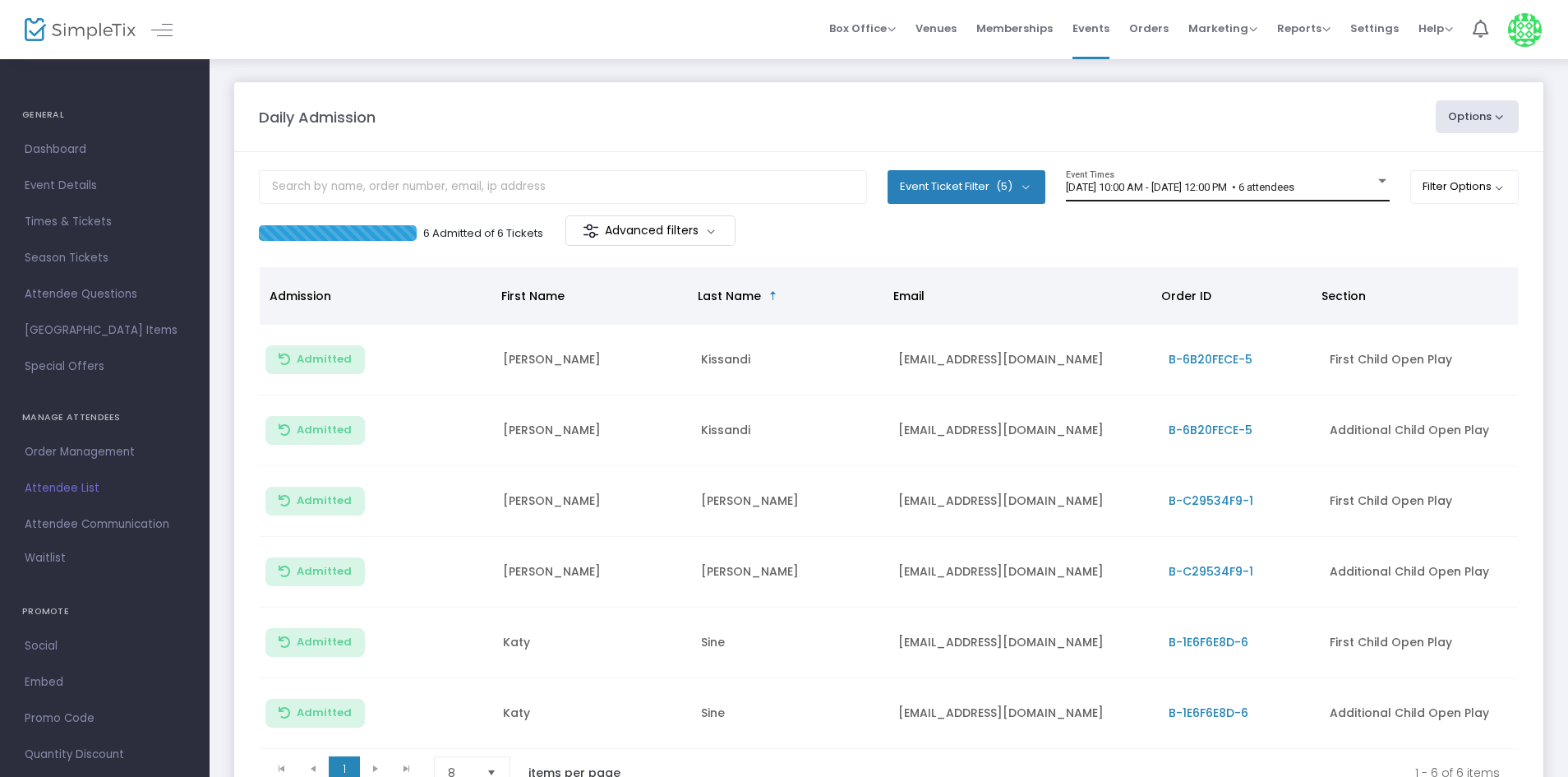
click at [1326, 178] on div "8/13/2025 @ 10:00 AM - 8/13/2025 @ 12:00 PM • 6 attendees Event Times" at bounding box center [1228, 185] width 324 height 31
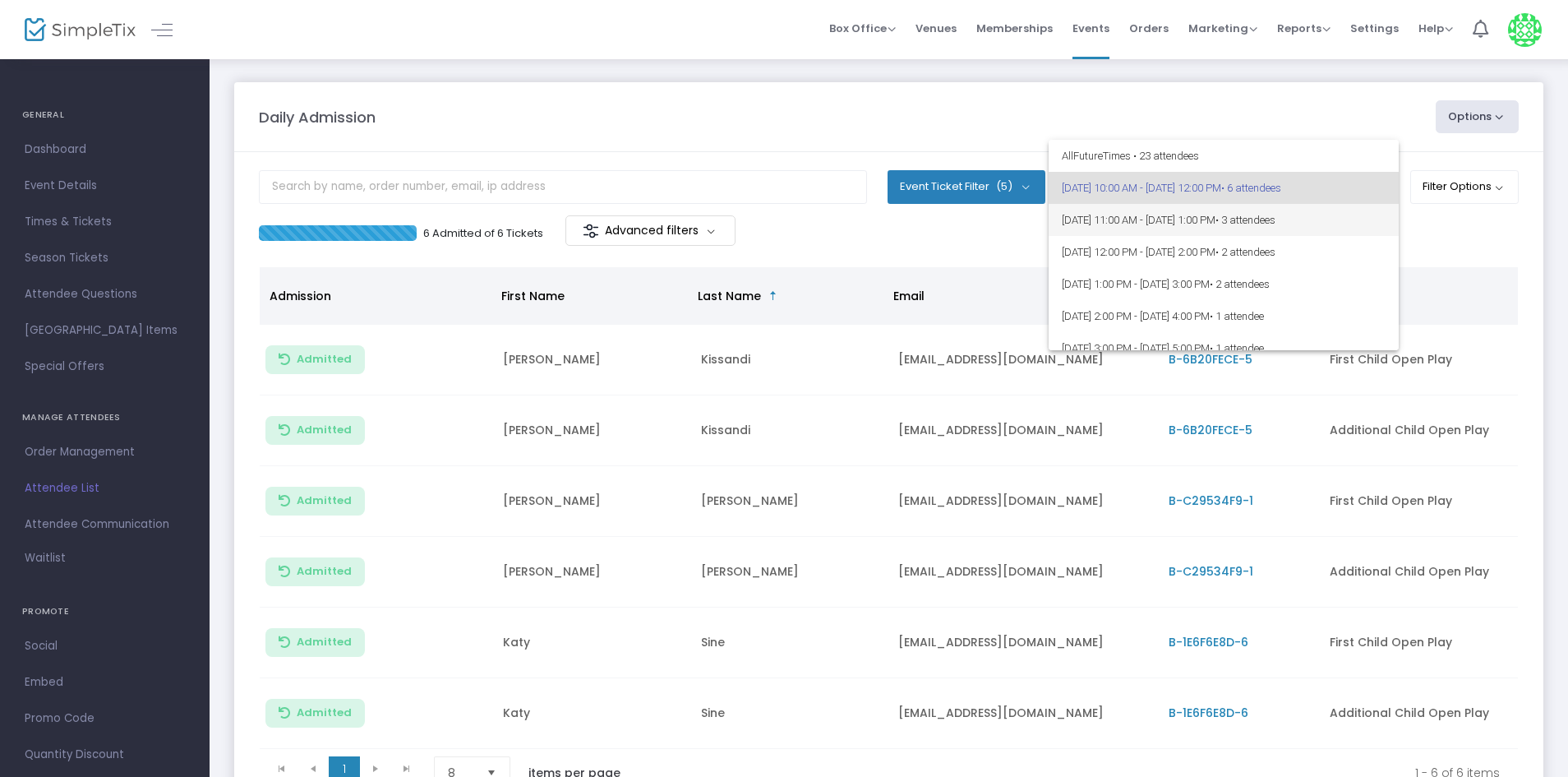
click at [1275, 224] on span "• 3 attendees" at bounding box center [1245, 220] width 60 height 12
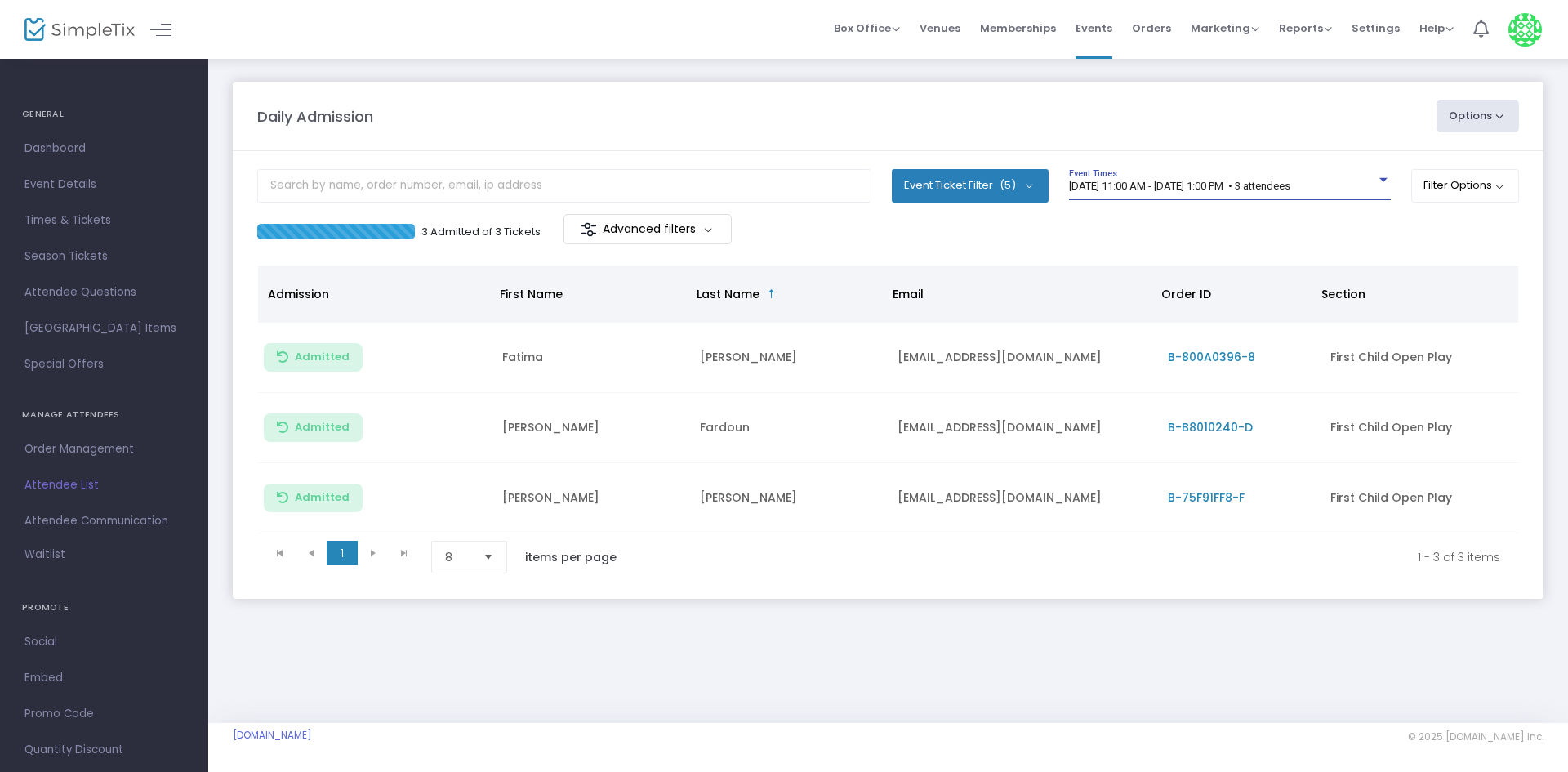
click at [1281, 185] on span "[DATE] 11:00 AM - [DATE] 1:00 PM • 3 attendees" at bounding box center [1180, 186] width 221 height 12
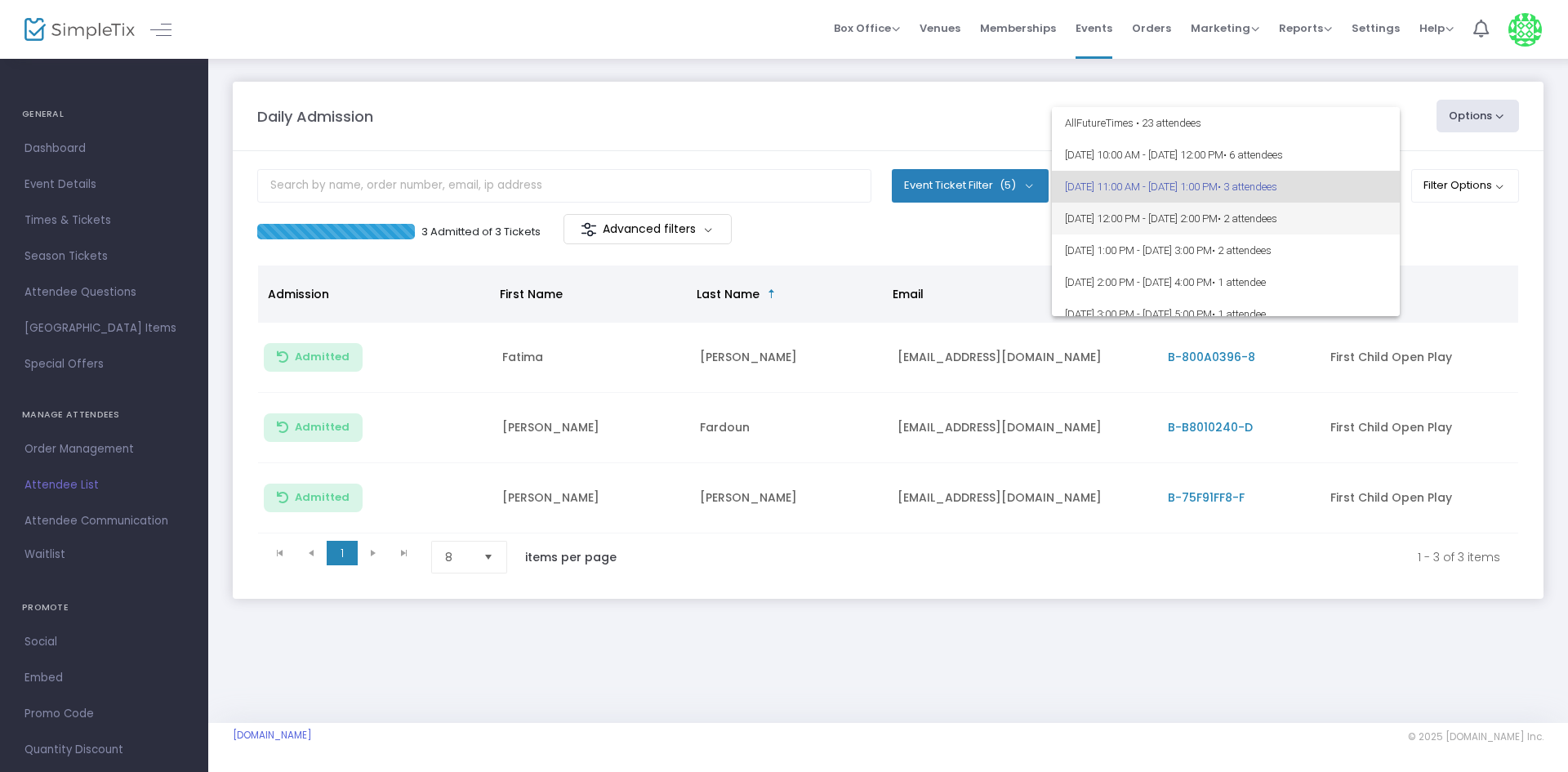
click at [1281, 230] on span "8/13/2025 @ 12:00 PM - 8/13/2025 @ 2:00 PM • 2 attendees" at bounding box center [1225, 219] width 322 height 32
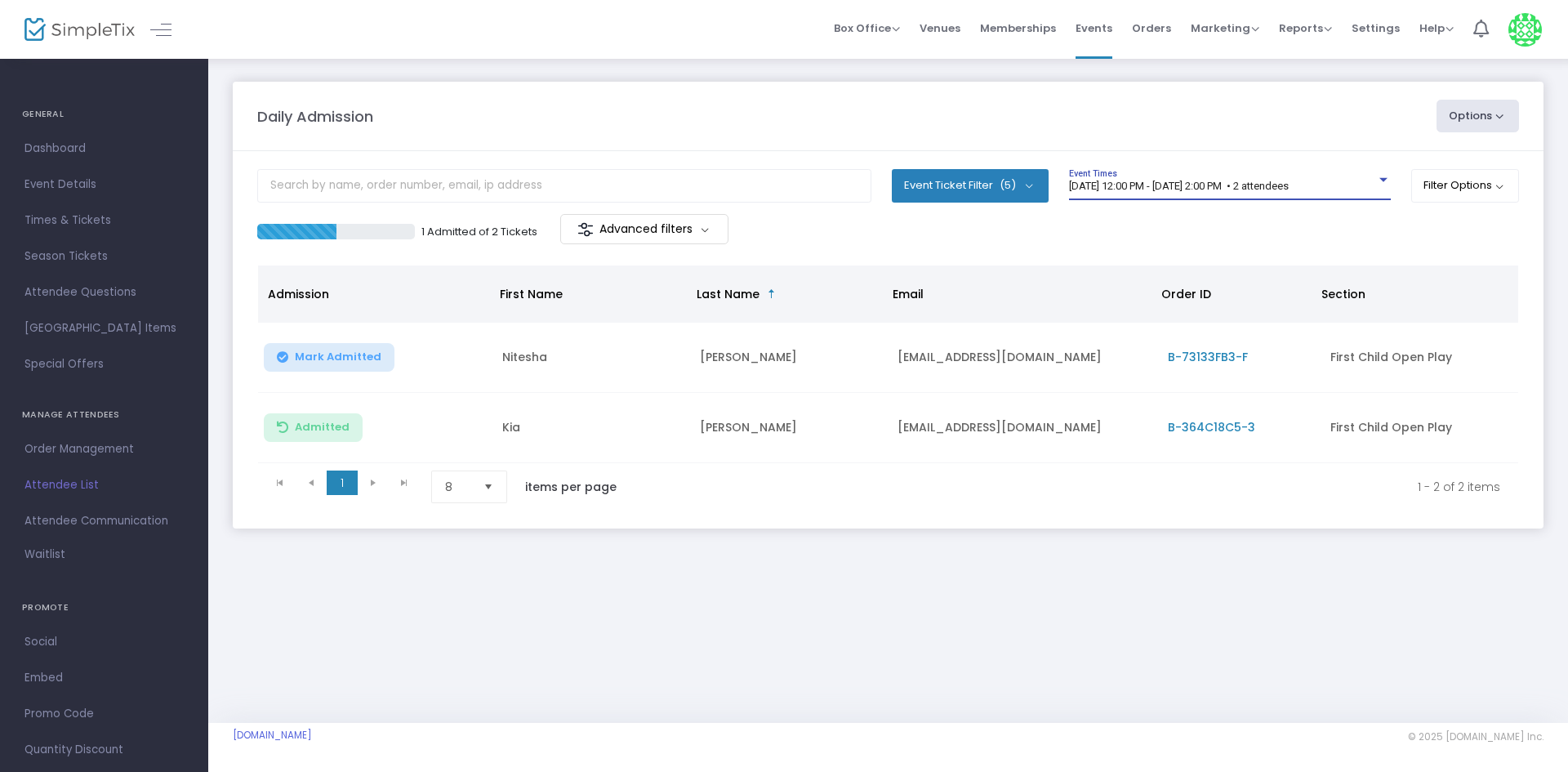
click at [1376, 176] on div at bounding box center [1383, 180] width 15 height 12
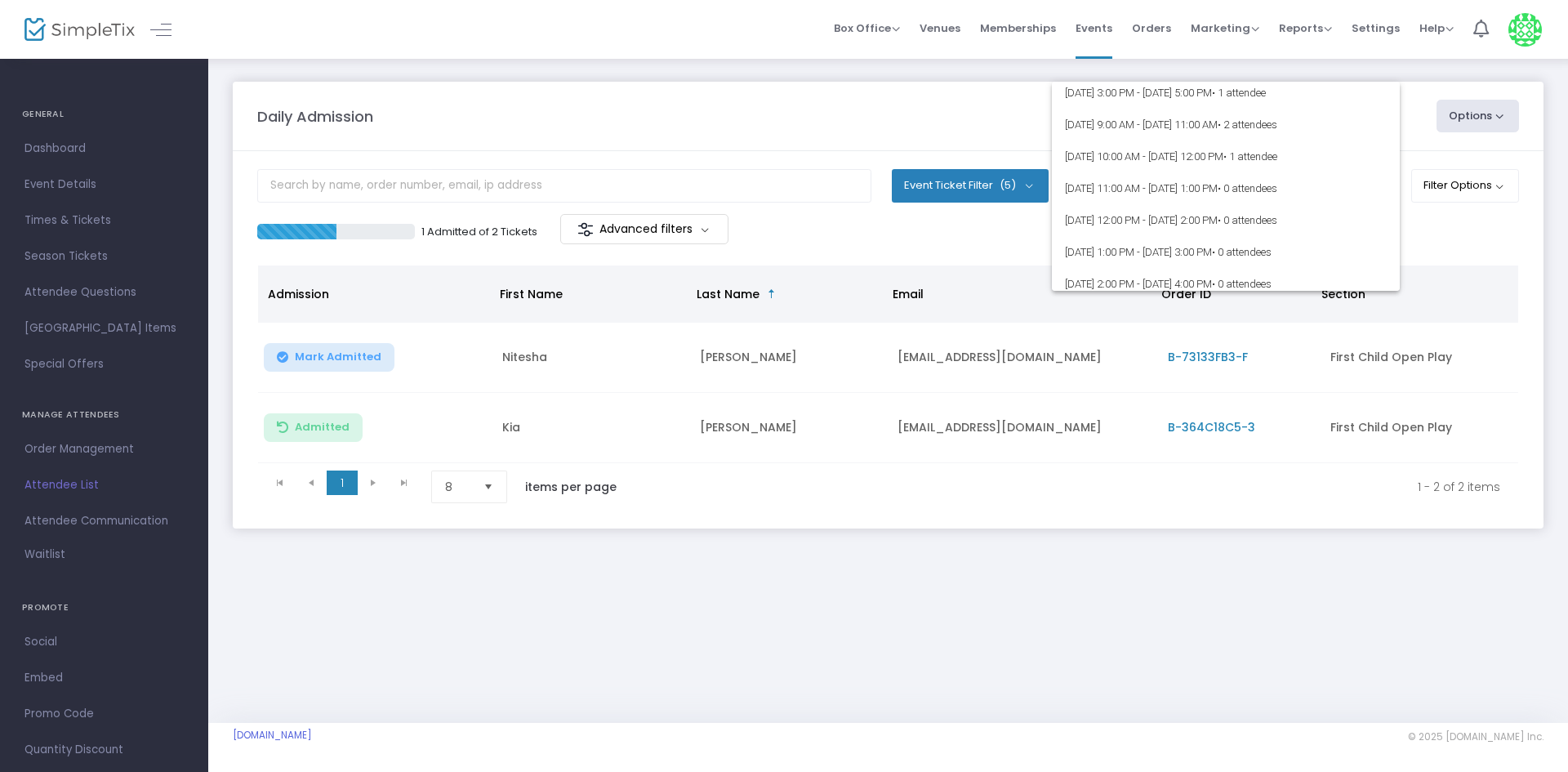
scroll to position [171, 0]
click at [1231, 639] on div at bounding box center [784, 386] width 1568 height 772
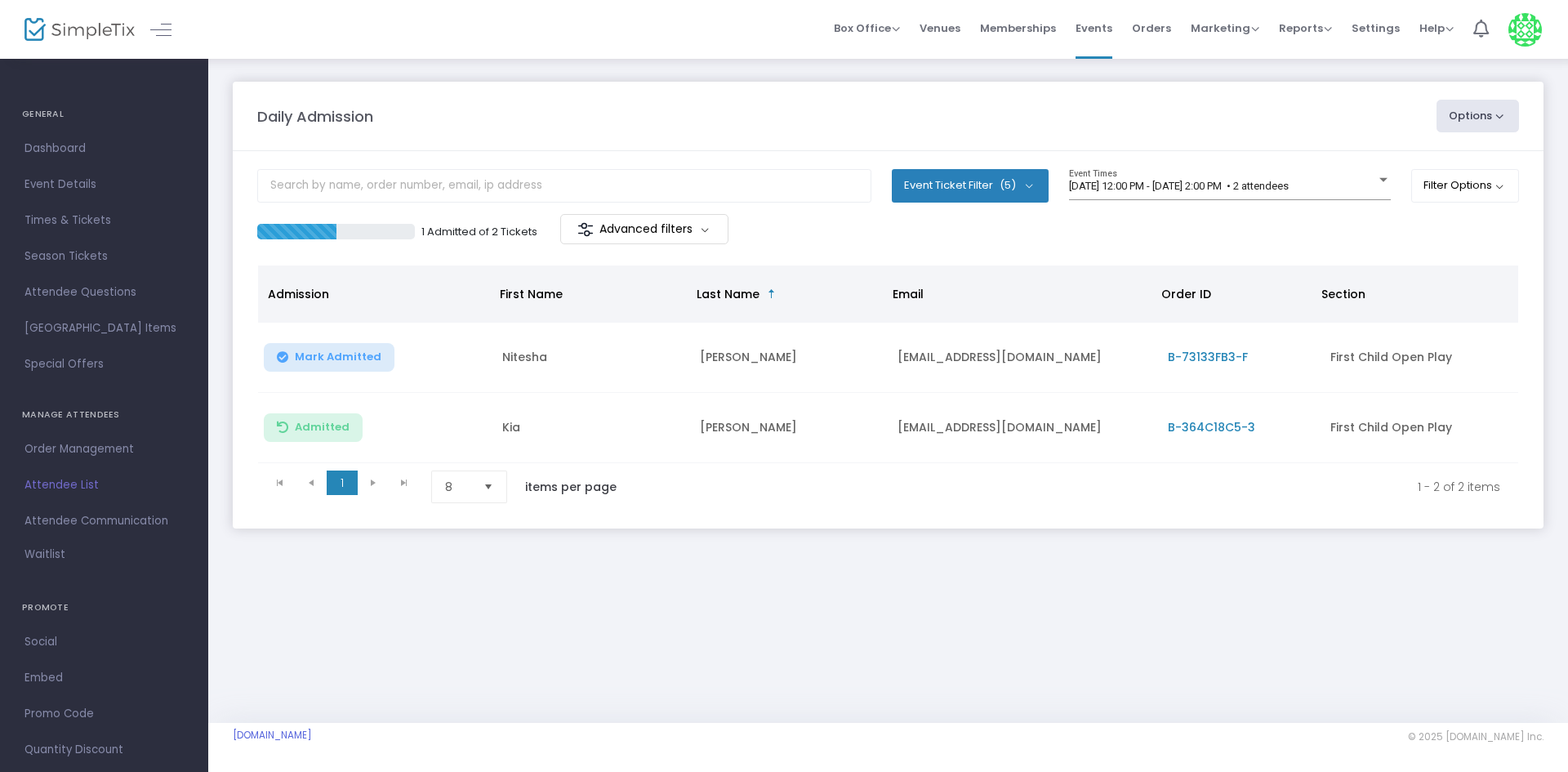
click at [612, 569] on div "Daily Admission Options Import Attendees Export List Print Name Tags Export to …" at bounding box center [888, 322] width 1359 height 529
click at [1321, 175] on div "8/13/2025 @ 12:00 PM - 8/13/2025 @ 2:00 PM • 2 attendees Event Times" at bounding box center [1230, 184] width 322 height 31
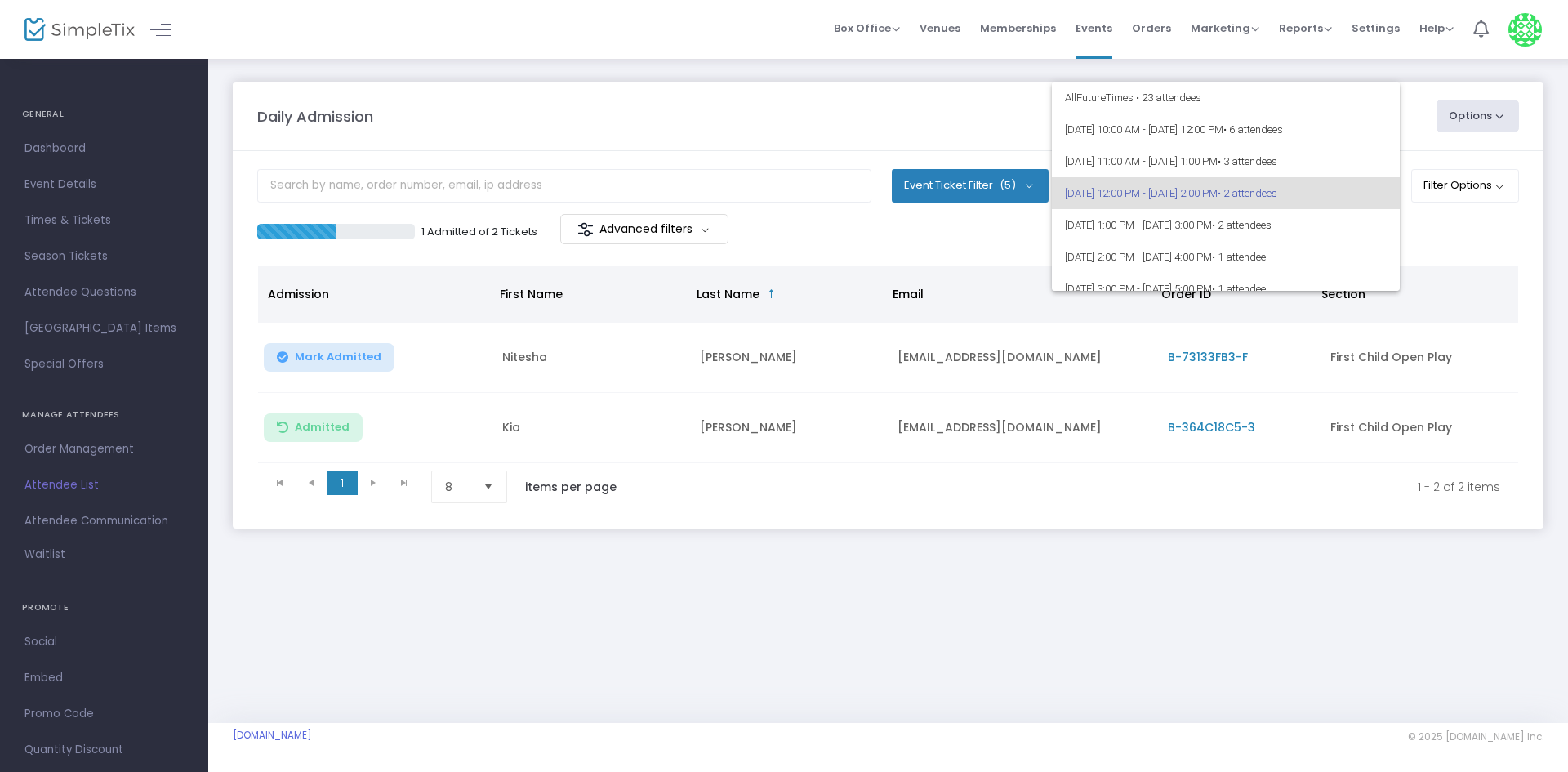
scroll to position [7, 0]
click at [1277, 181] on span "• 2 attendees" at bounding box center [1247, 186] width 60 height 12
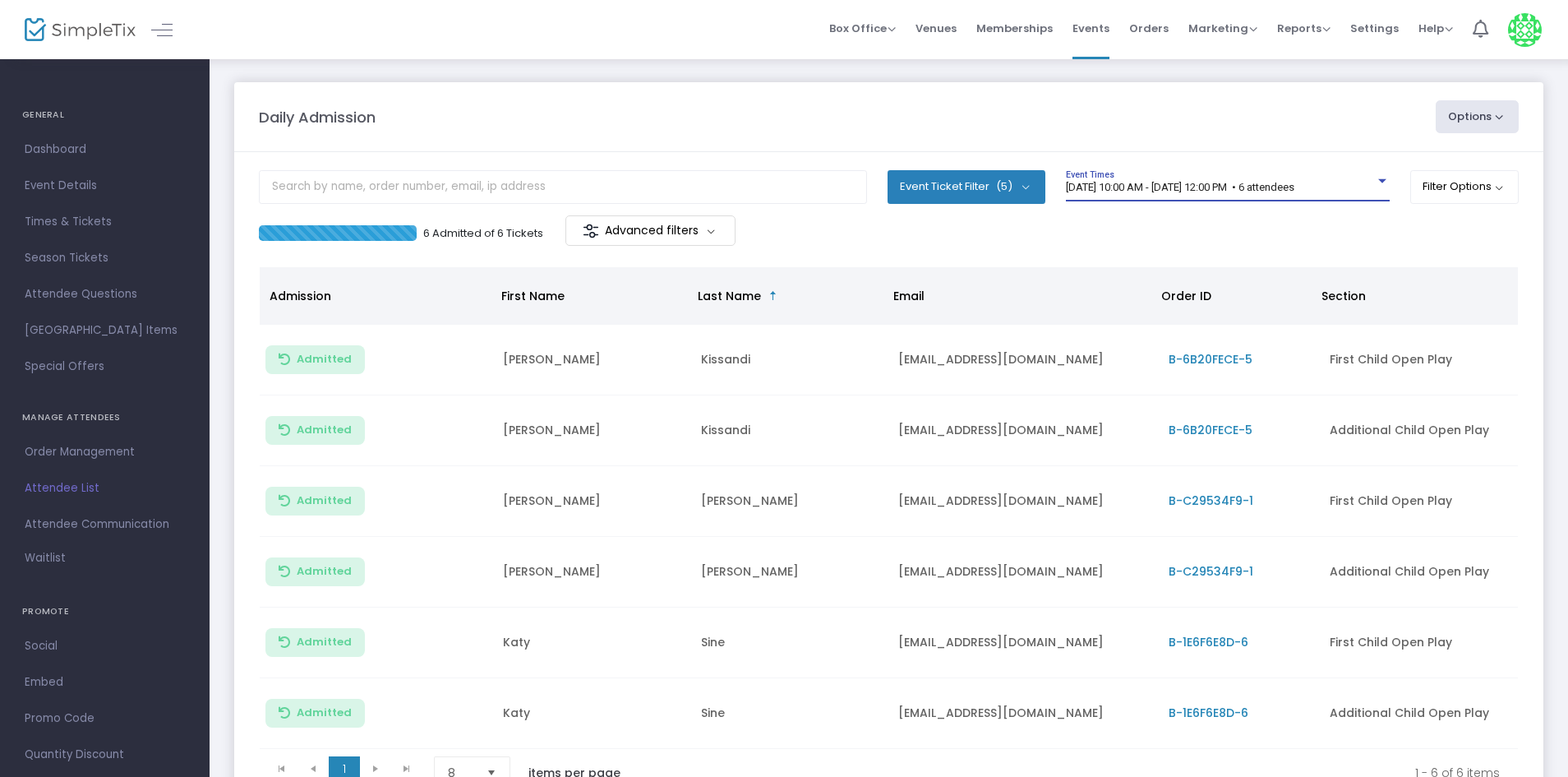
click at [1290, 184] on span "[DATE] 10:00 AM - [DATE] 12:00 PM • 6 attendees" at bounding box center [1180, 187] width 229 height 12
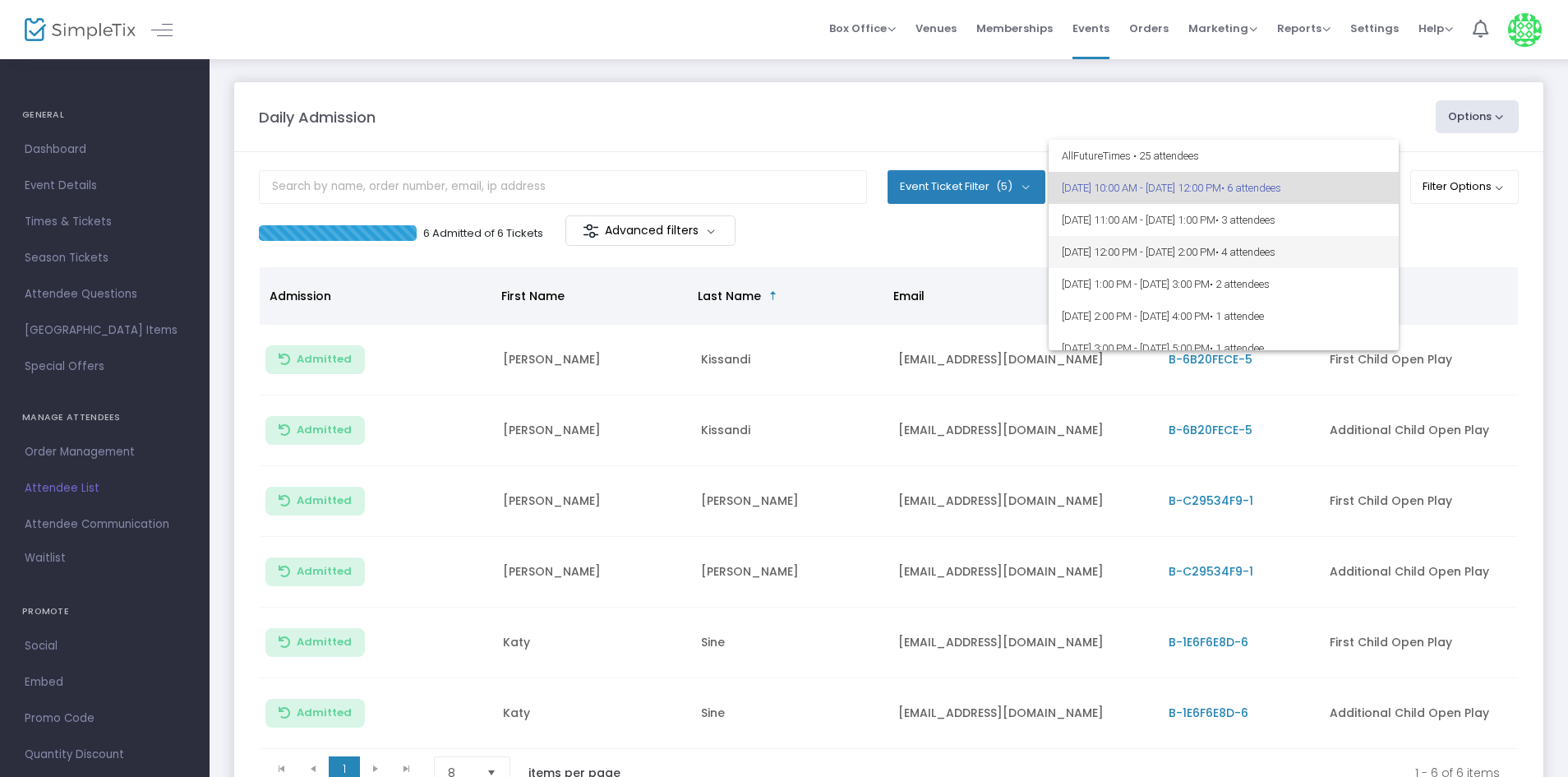
click at [1292, 258] on span "[DATE] 12:00 PM - [DATE] 2:00 PM • 4 attendees" at bounding box center [1224, 252] width 324 height 32
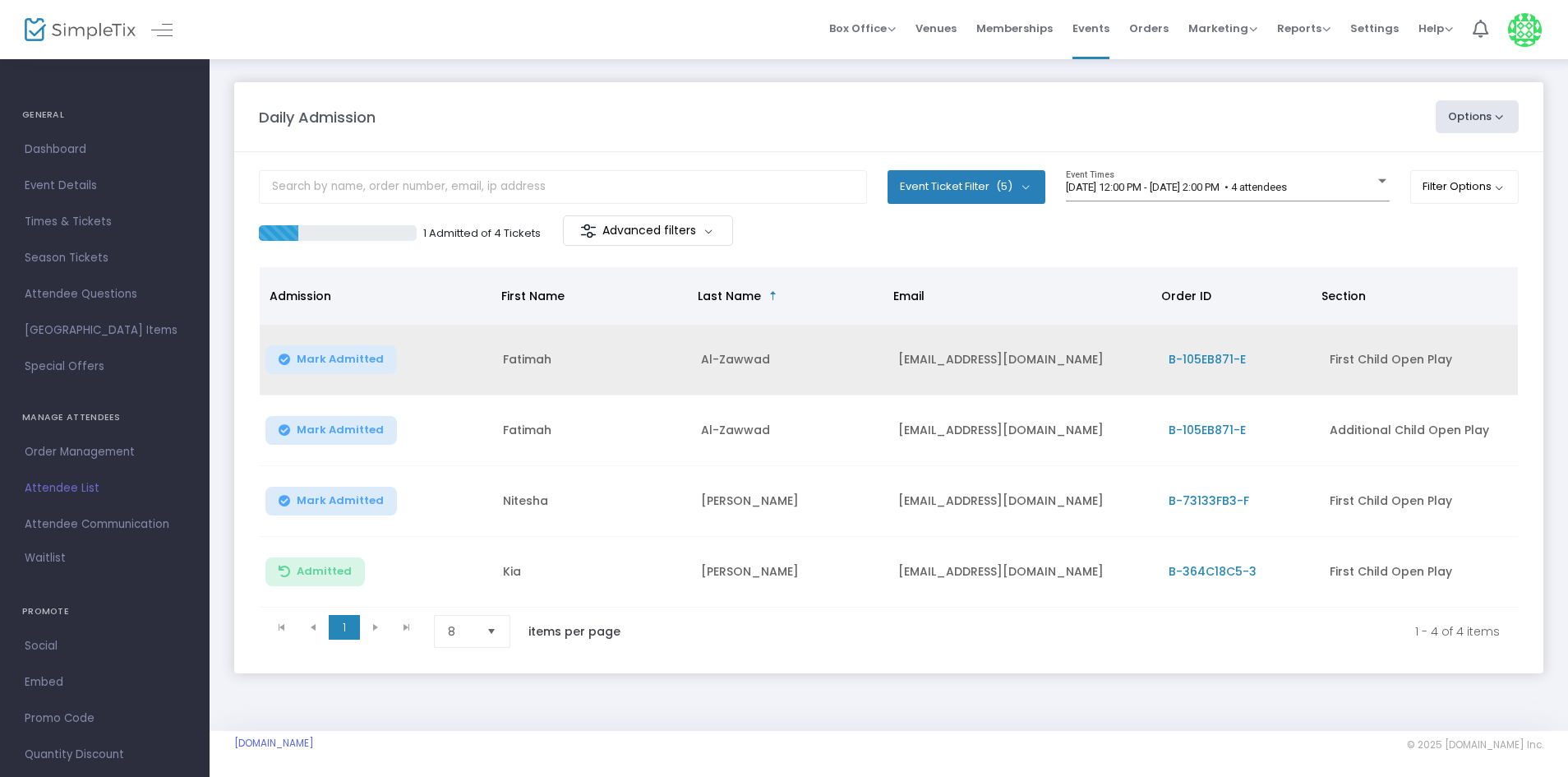
click at [317, 371] on button "Mark Admitted" at bounding box center [332, 359] width 132 height 29
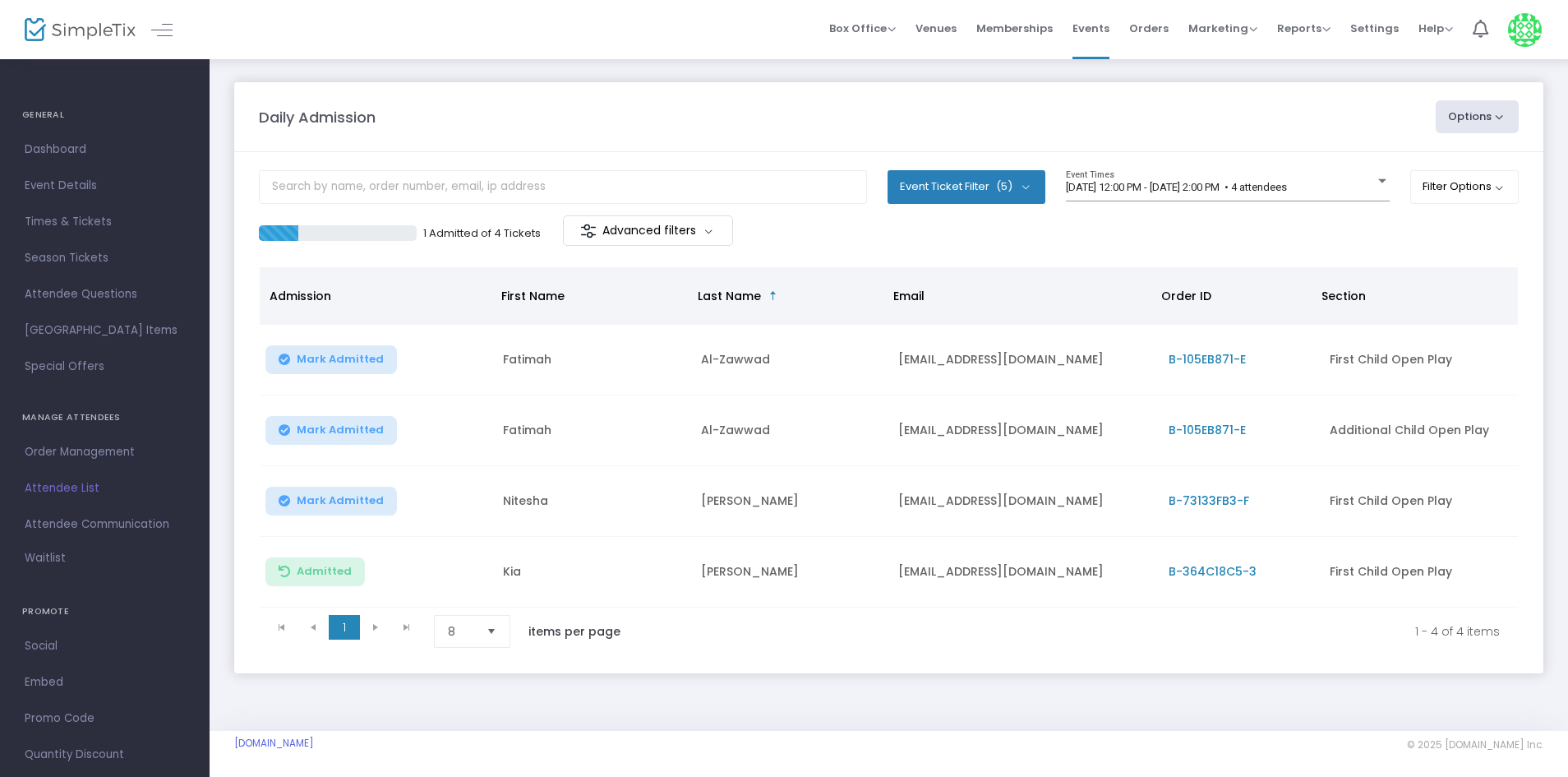
click at [317, 439] on button "Mark Admitted" at bounding box center [332, 430] width 132 height 29
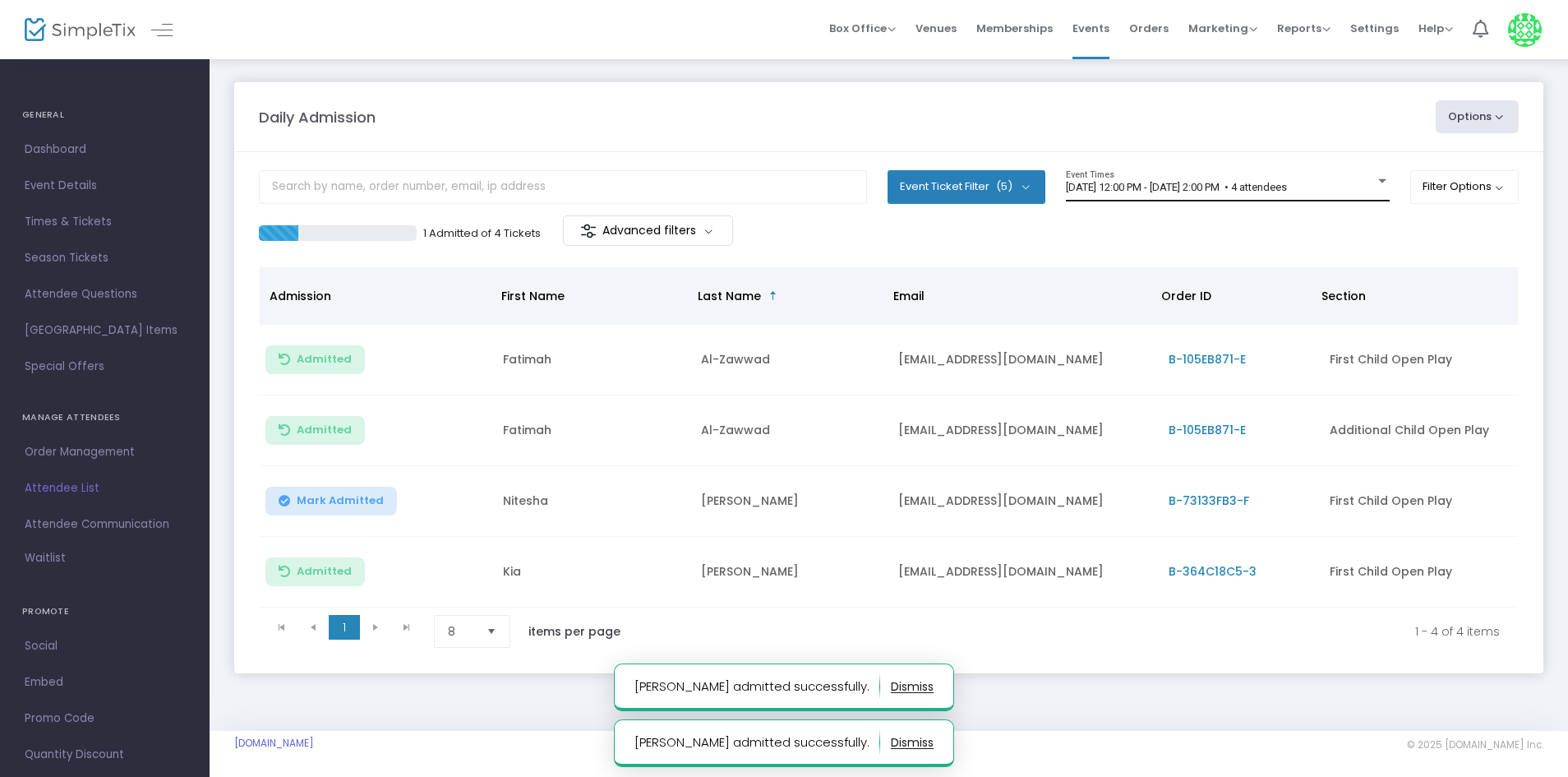
click at [1326, 178] on div "[DATE] 12:00 PM - [DATE] 2:00 PM • 4 attendees Event Times" at bounding box center [1228, 185] width 324 height 31
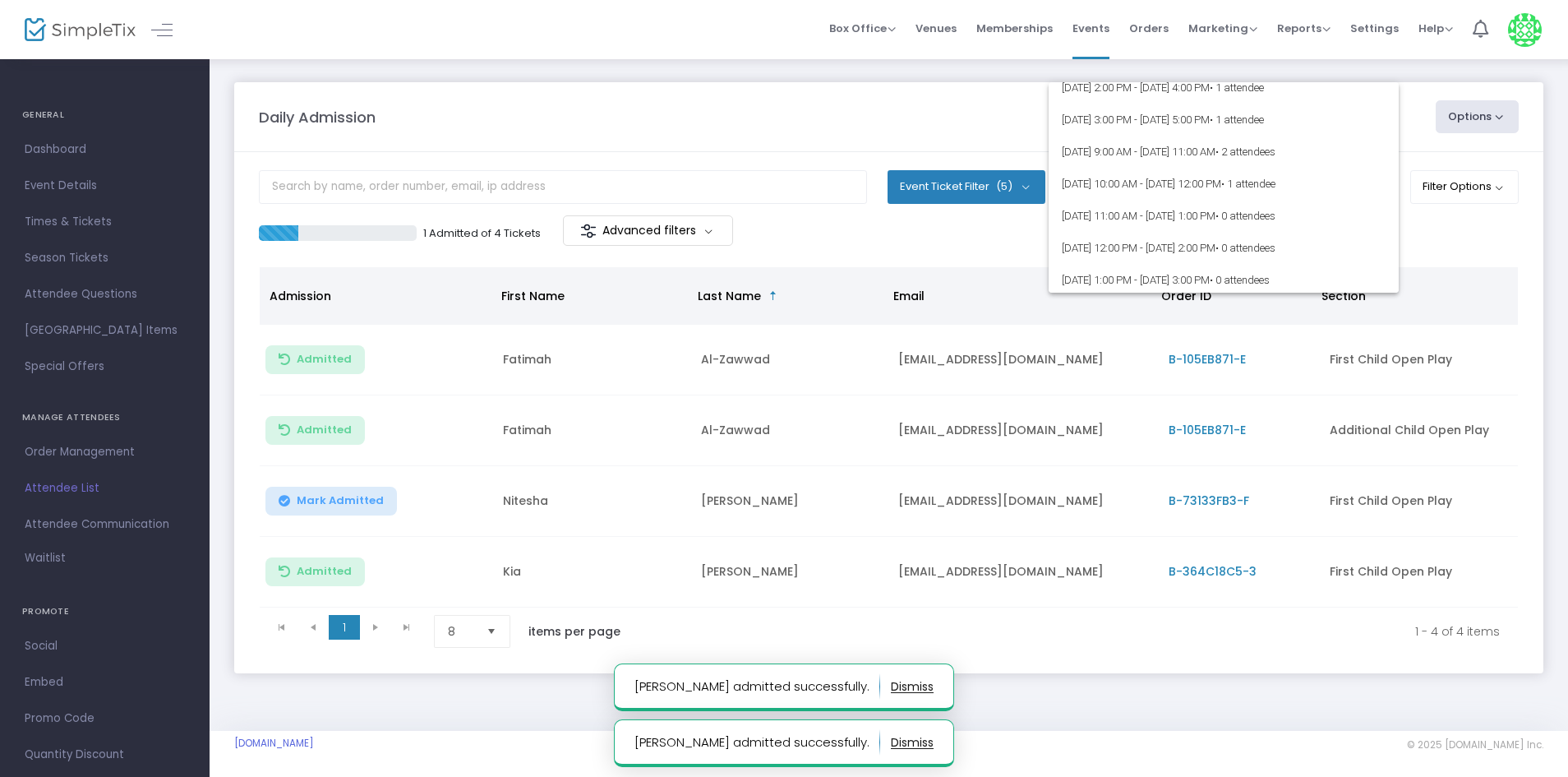
scroll to position [172, 0]
click at [1479, 273] on div at bounding box center [784, 388] width 1568 height 777
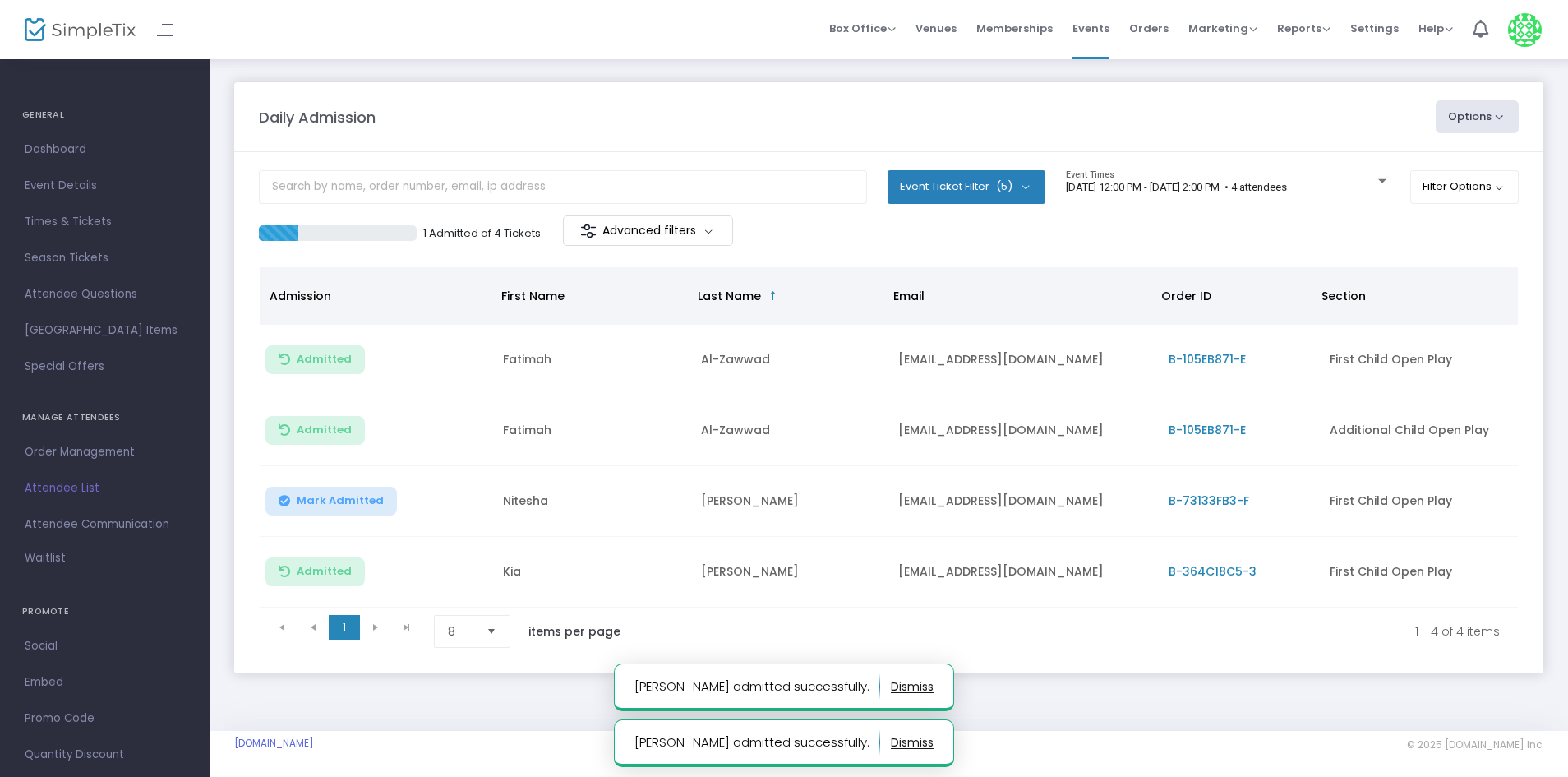
click at [1172, 710] on div "Daily Admission Options Import Attendees Export List Print Name Tags Export to …" at bounding box center [888, 395] width 1358 height 674
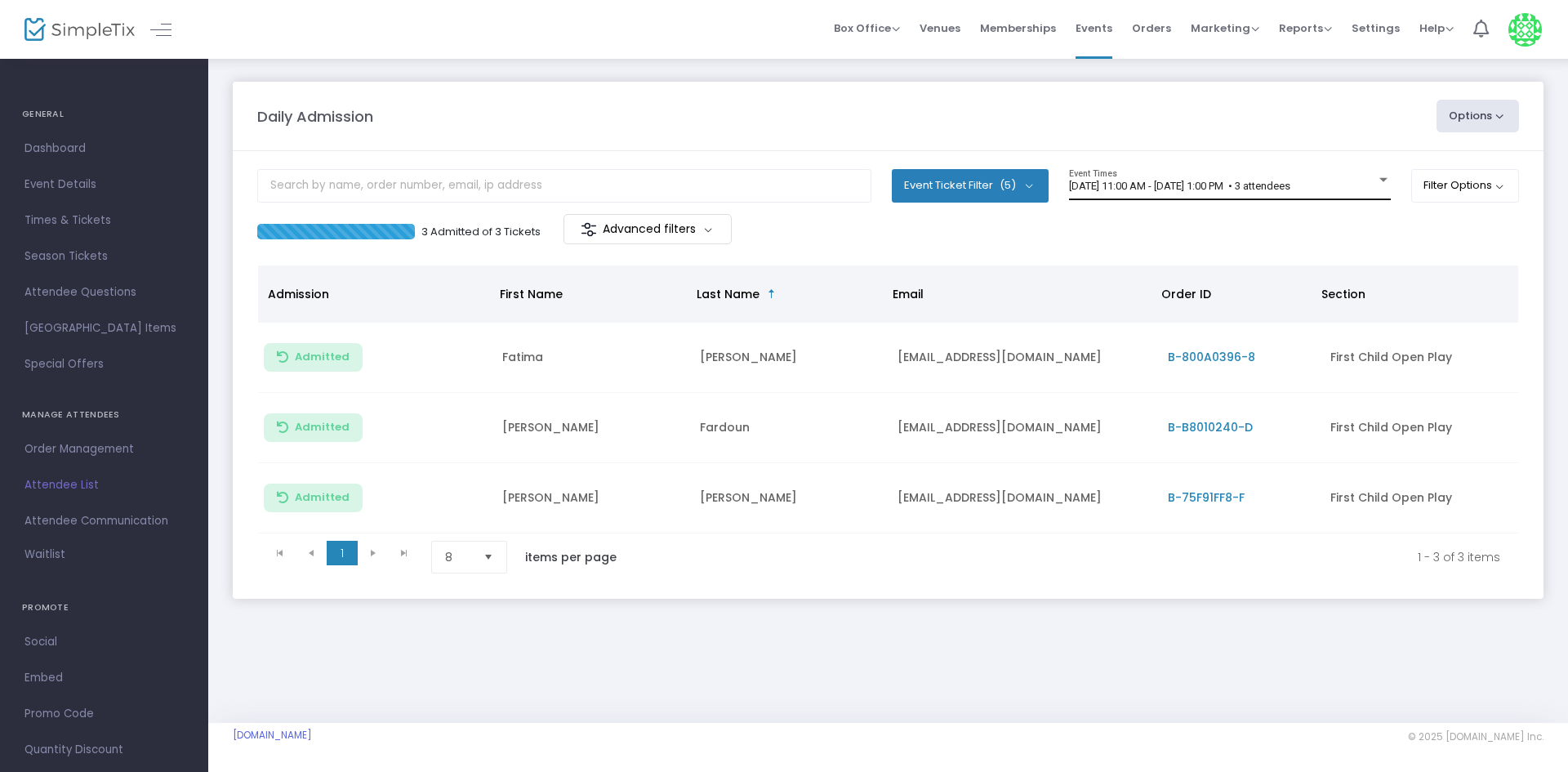
click at [1290, 191] on span "[DATE] 11:00 AM - [DATE] 1:00 PM • 3 attendees" at bounding box center [1180, 186] width 221 height 12
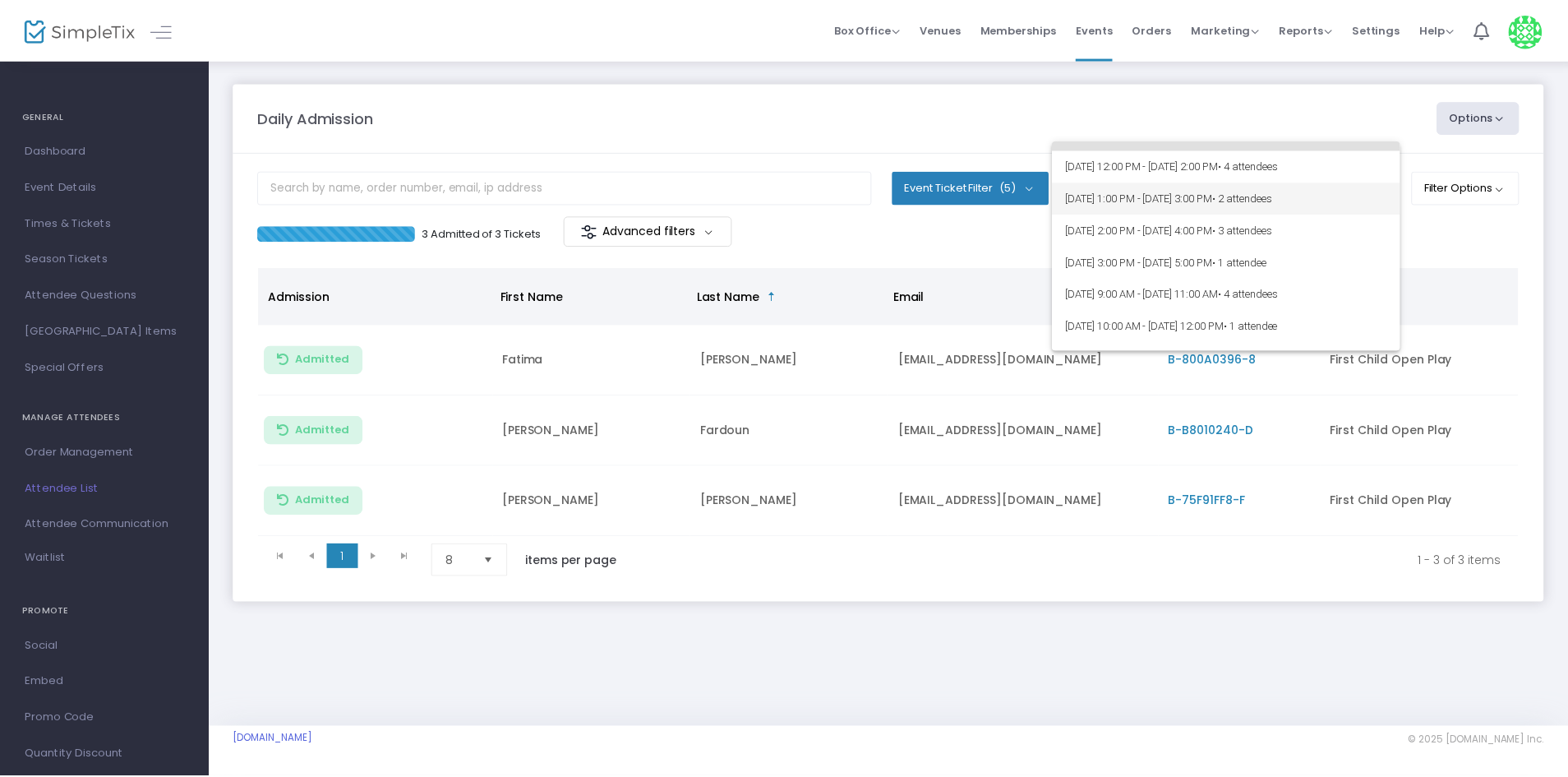
scroll to position [82, 0]
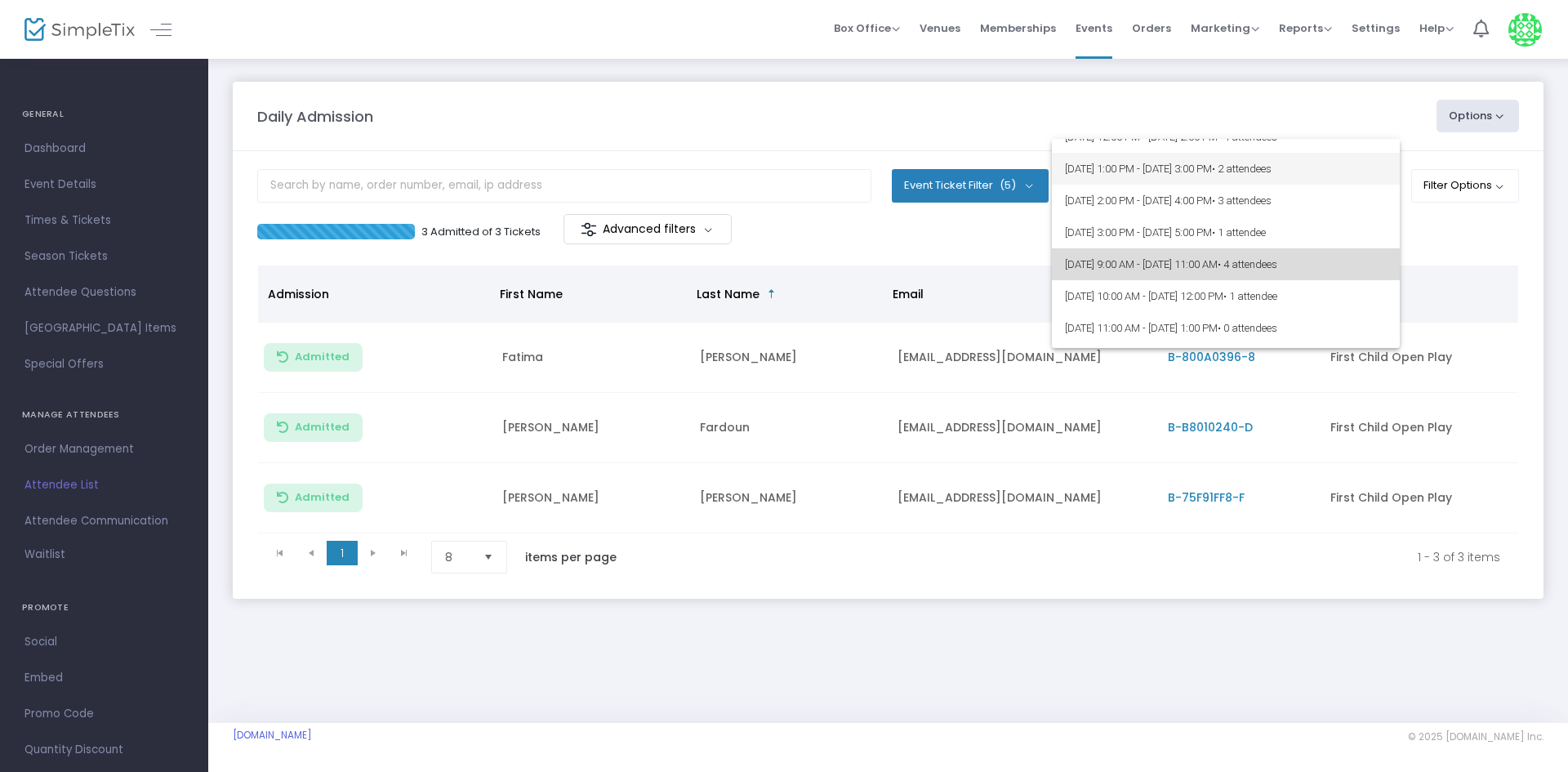
click at [1349, 256] on span "[DATE] 9:00 AM - [DATE] 11:00 AM • 4 attendees" at bounding box center [1225, 264] width 322 height 32
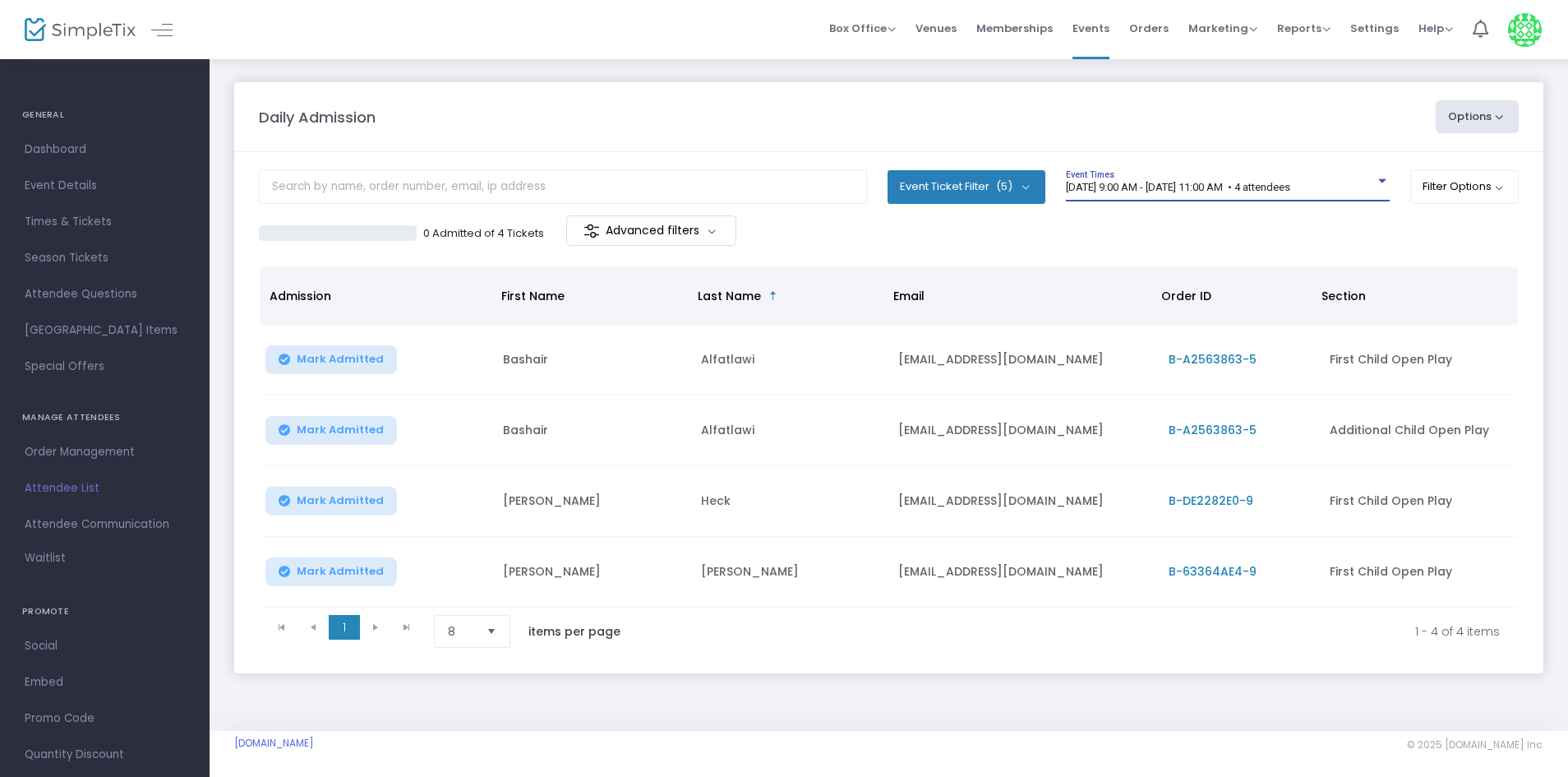
click at [1326, 178] on div "[DATE] 9:00 AM - [DATE] 11:00 AM • 4 attendees Event Times" at bounding box center [1228, 185] width 324 height 31
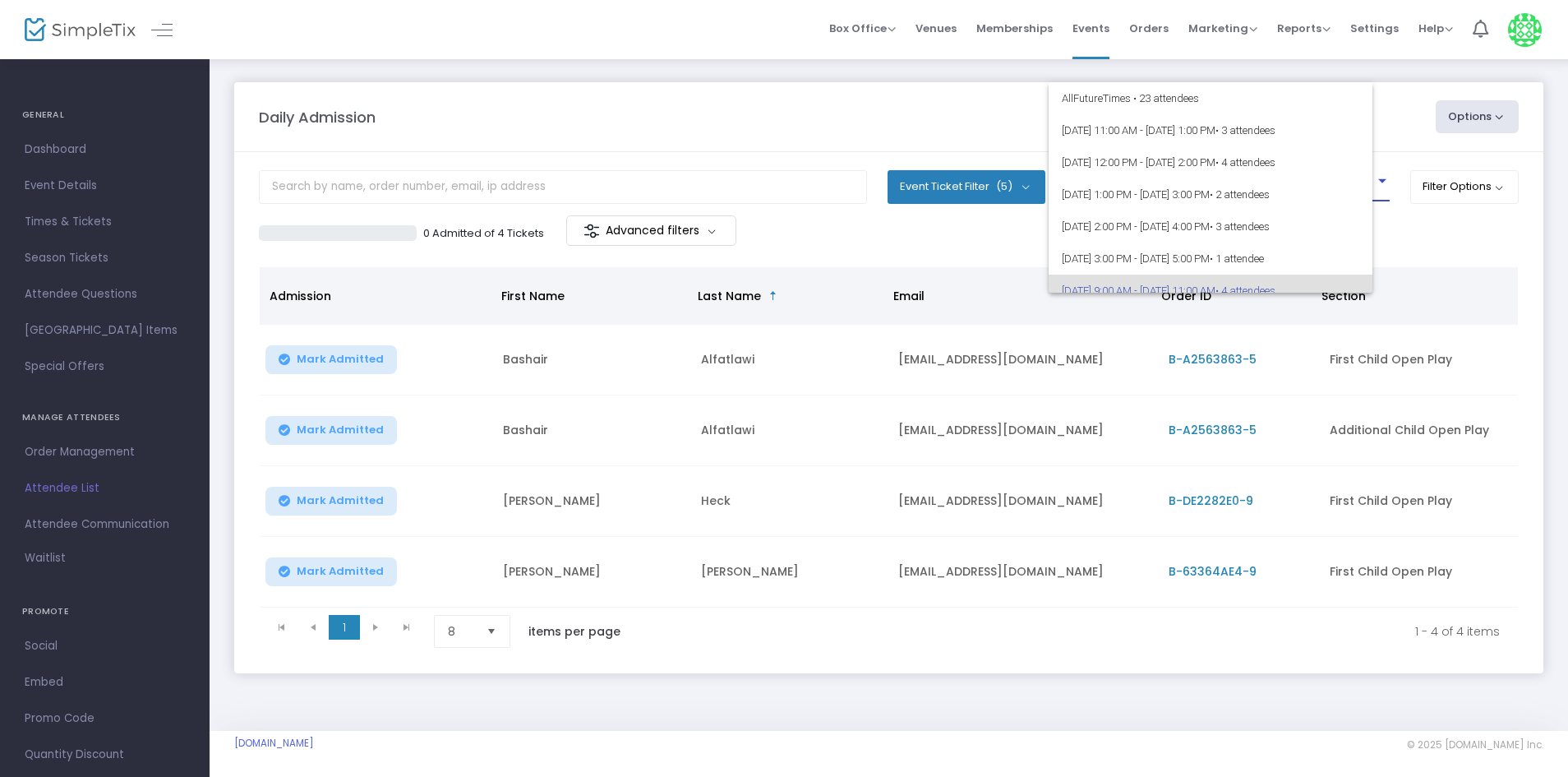
scroll to position [104, 0]
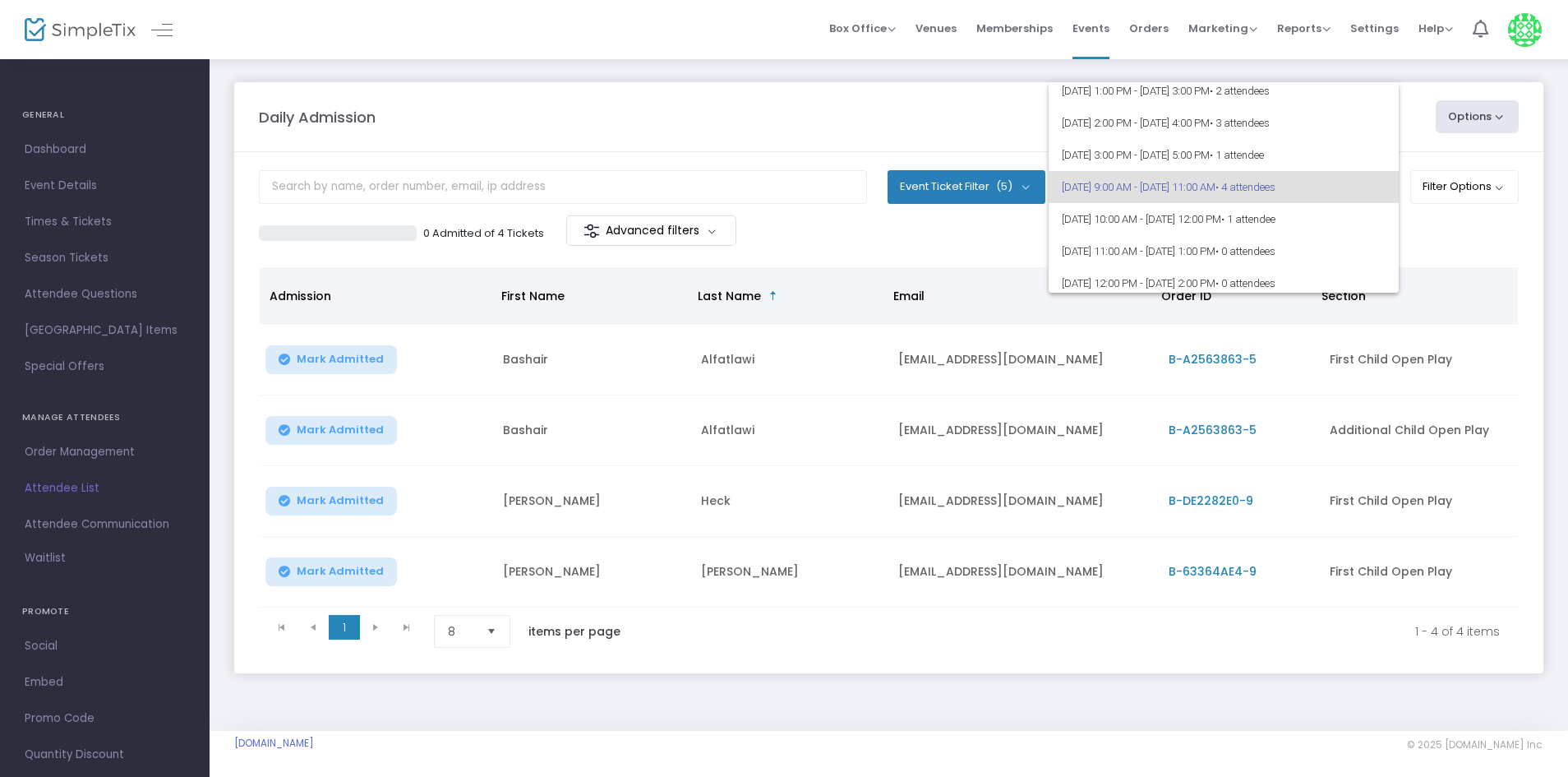
click at [824, 101] on div at bounding box center [784, 388] width 1568 height 777
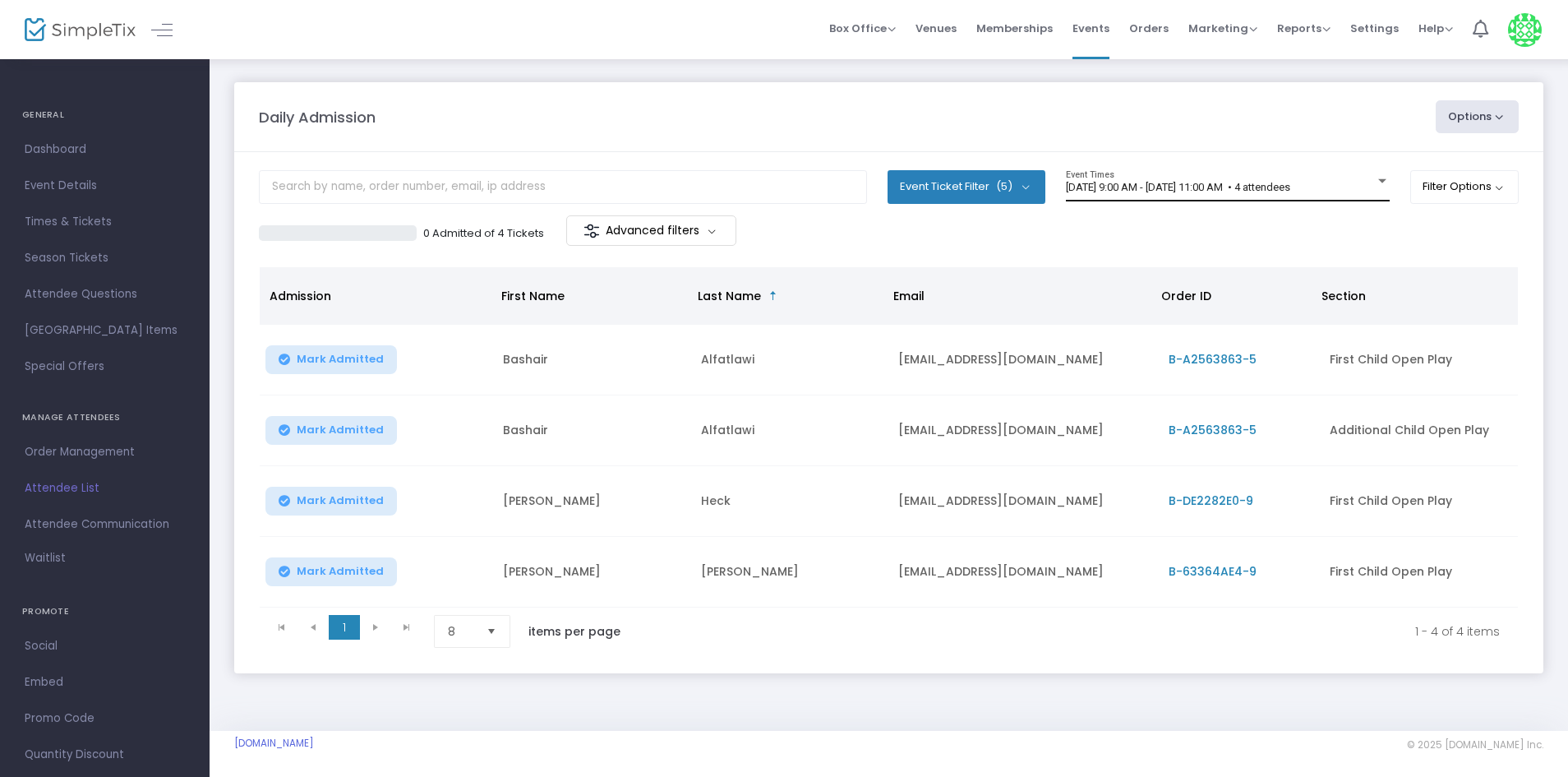
click at [1290, 190] on span "[DATE] 9:00 AM - [DATE] 11:00 AM • 4 attendees" at bounding box center [1178, 187] width 225 height 12
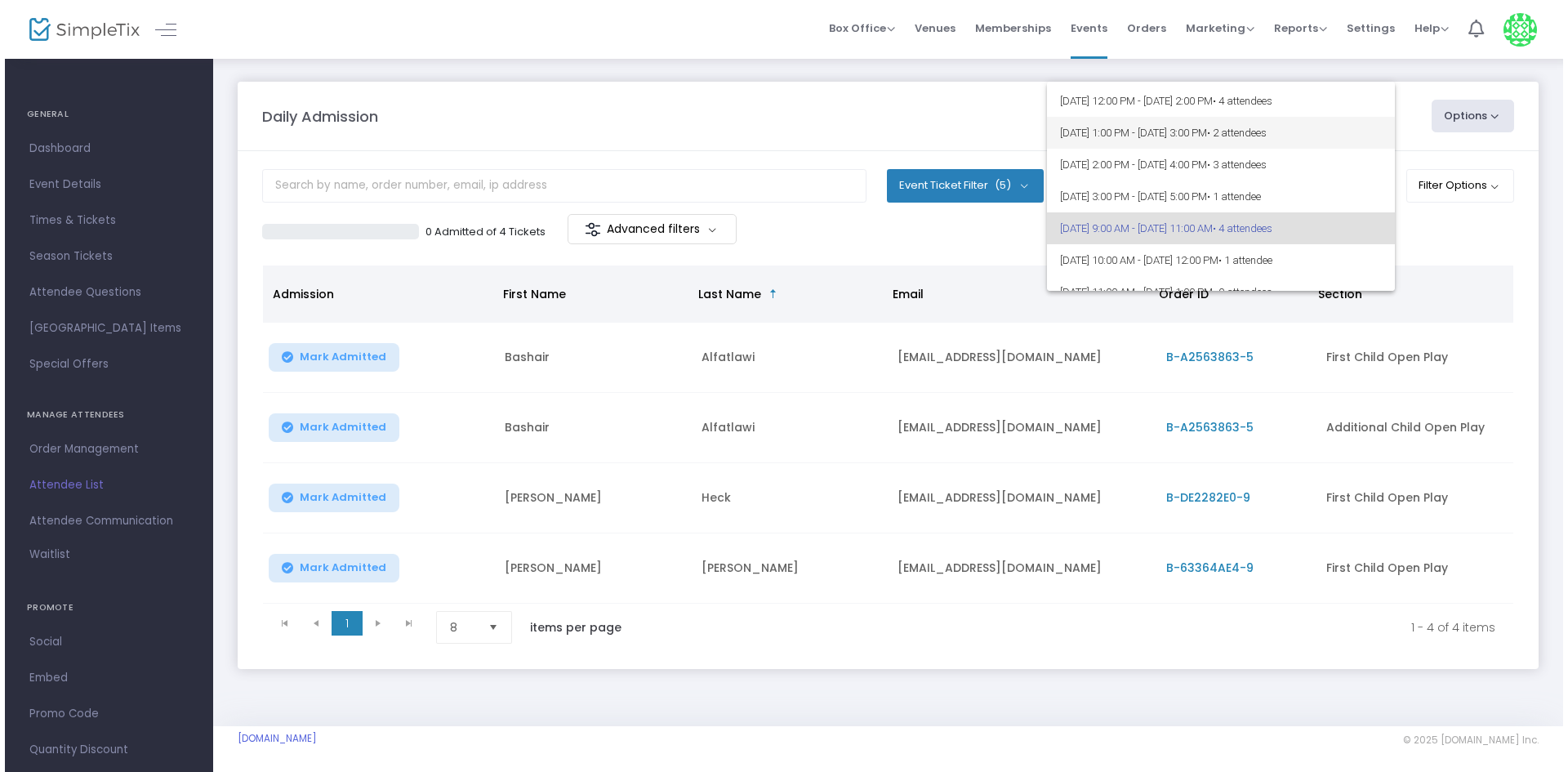
scroll to position [21, 0]
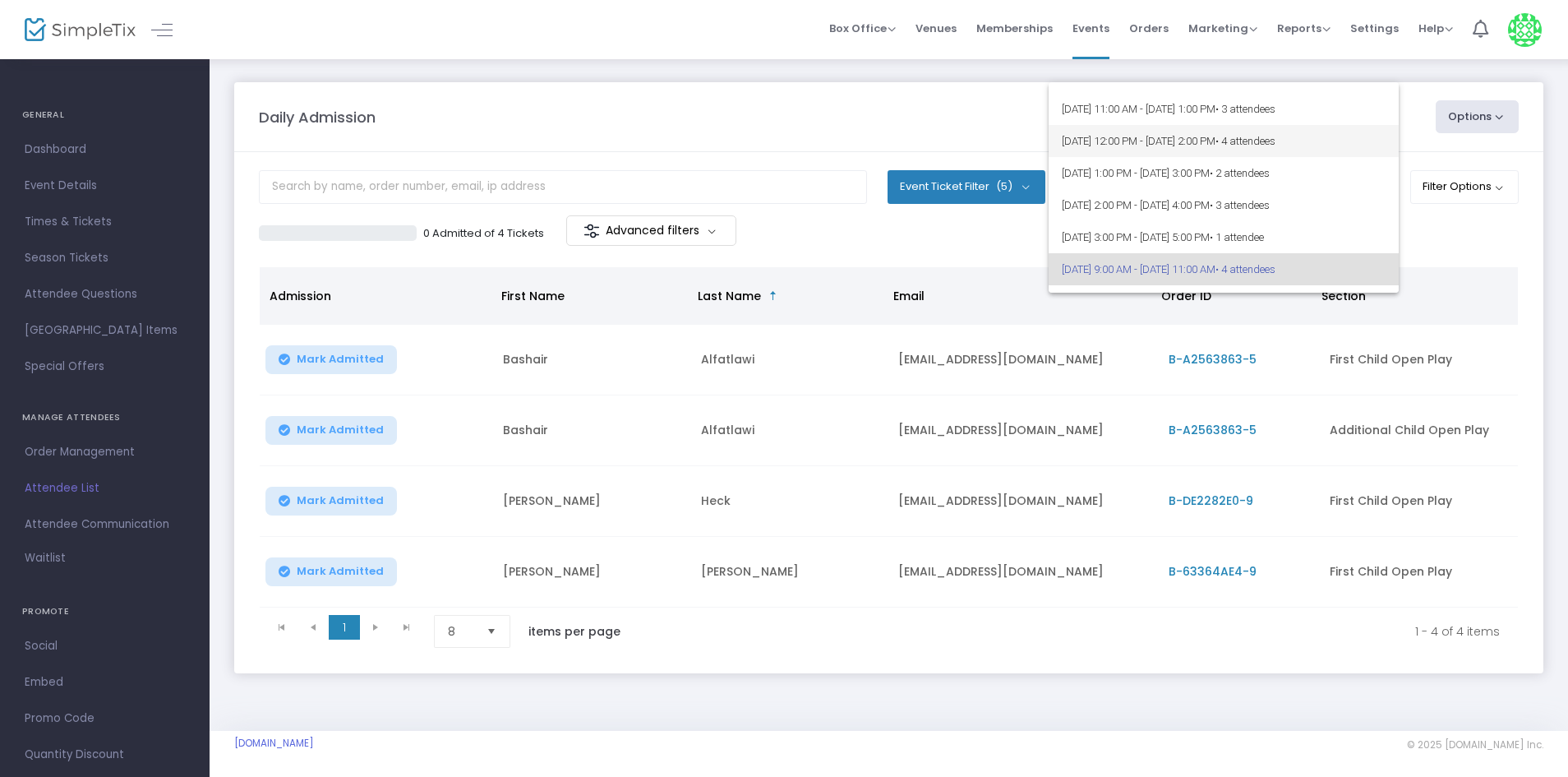
click at [1350, 149] on span "[DATE] 12:00 PM - [DATE] 2:00 PM • 4 attendees" at bounding box center [1224, 141] width 324 height 32
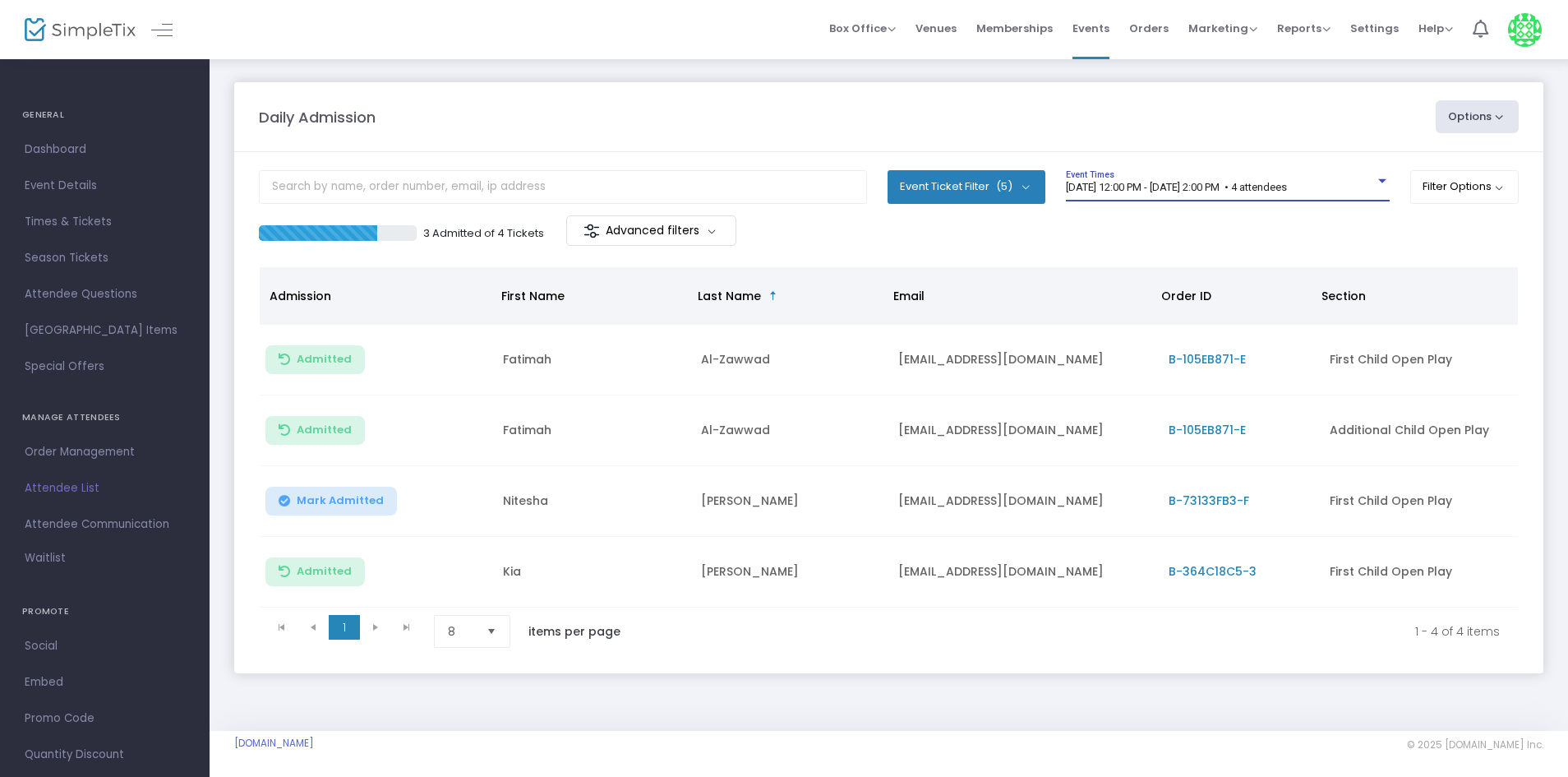
click at [1312, 202] on div "[DATE] 12:00 PM - [DATE] 2:00 PM • 4 attendees Event Times" at bounding box center [1228, 192] width 324 height 45
click at [1287, 191] on span "[DATE] 12:00 PM - [DATE] 2:00 PM • 4 attendees" at bounding box center [1176, 187] width 221 height 12
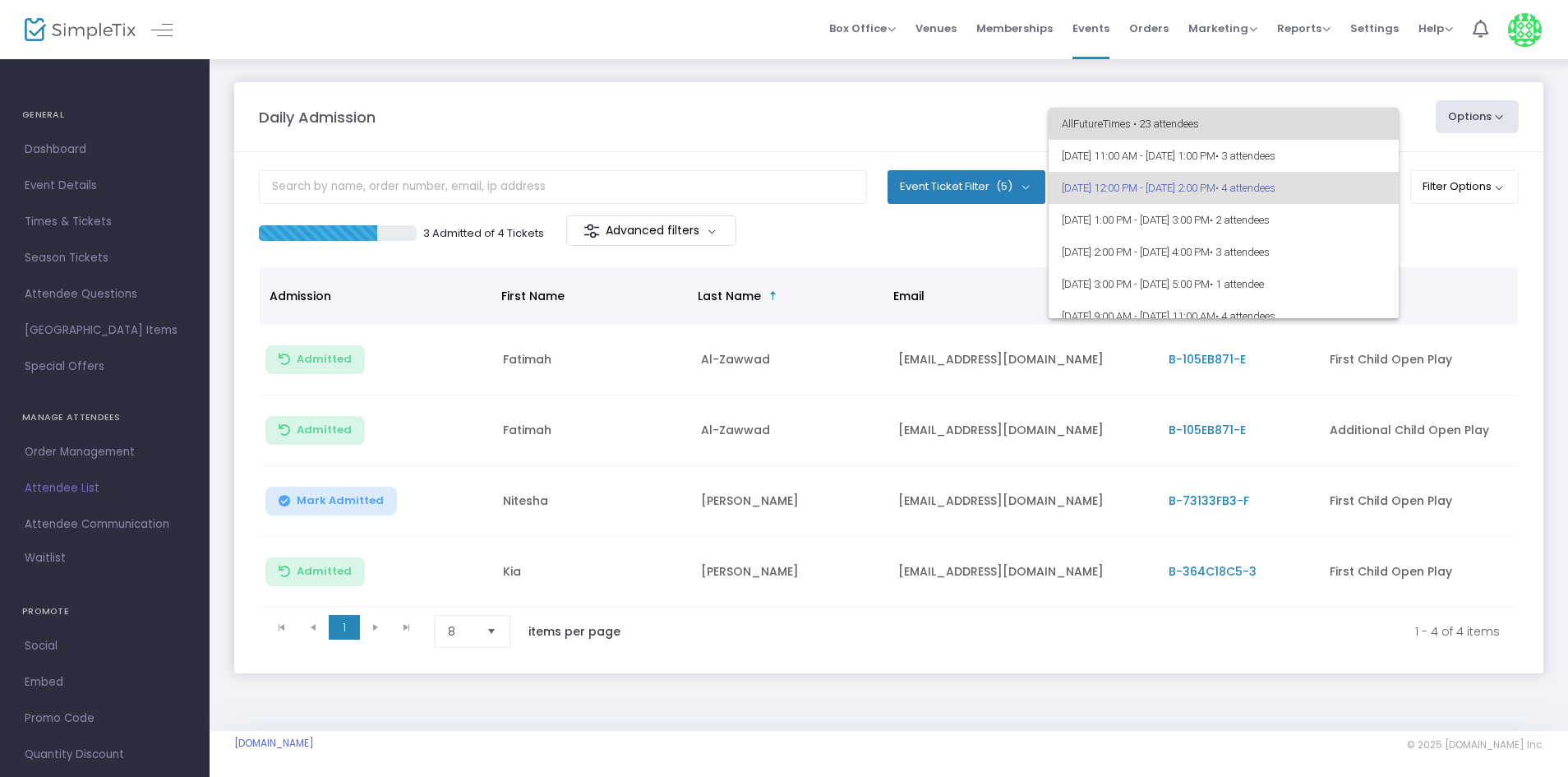
click at [1225, 118] on span "All Future Times • 23 attendees" at bounding box center [1224, 124] width 324 height 32
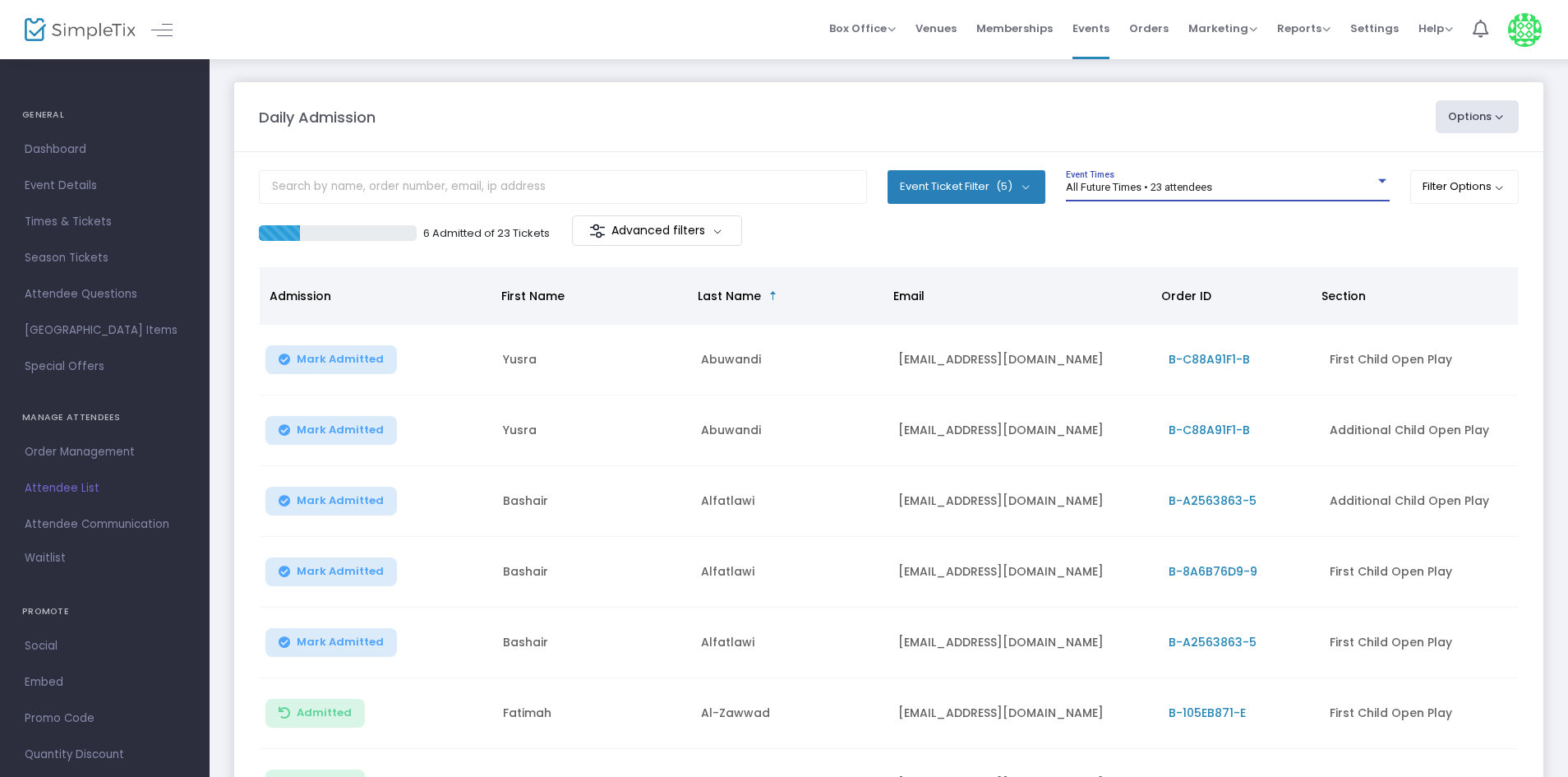
click at [1303, 188] on div "All Future Times • 23 attendees" at bounding box center [1220, 188] width 309 height 12
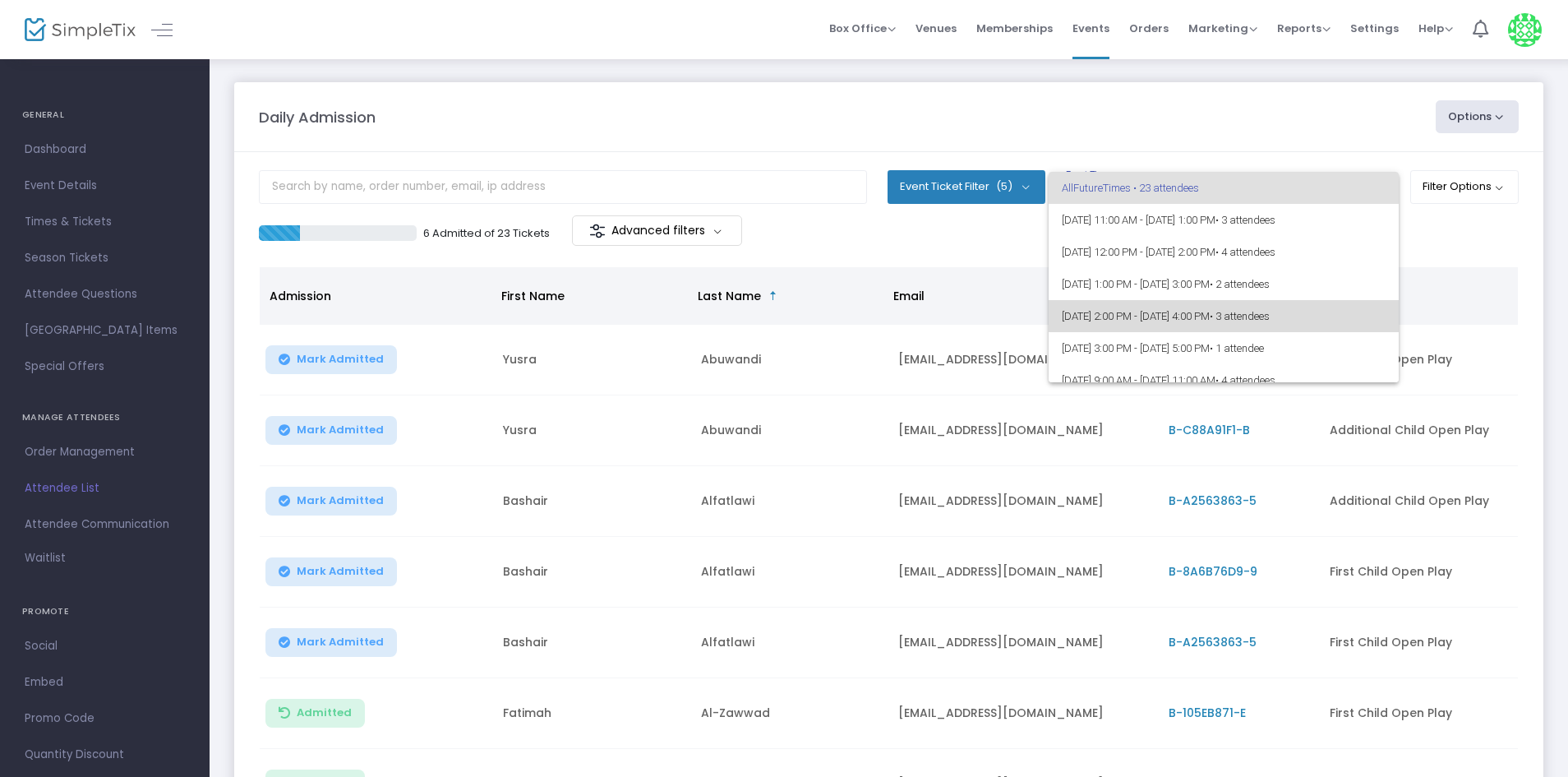
click at [1270, 310] on span "• 3 attendees" at bounding box center [1240, 316] width 60 height 12
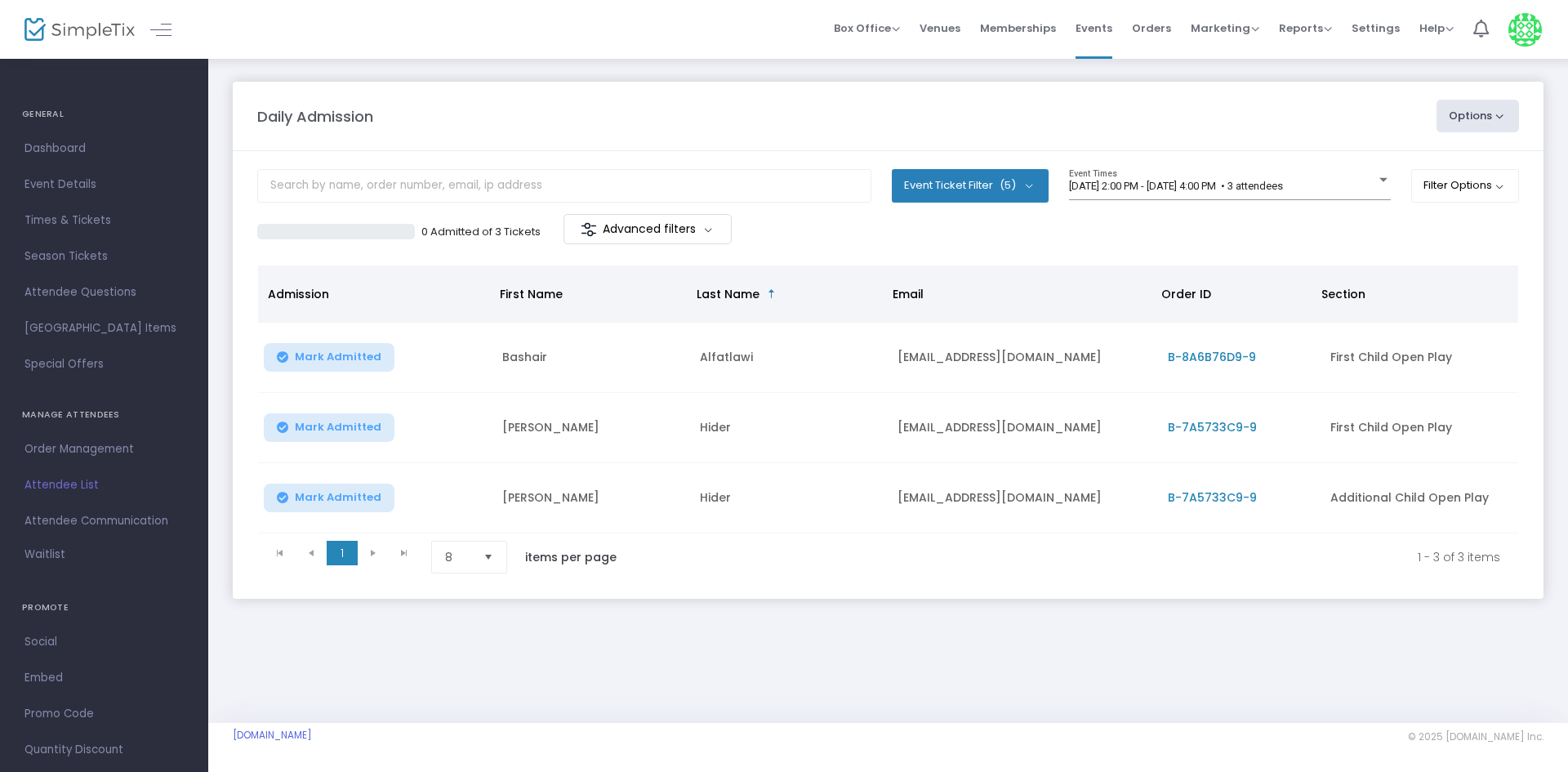
click at [1309, 219] on div "0 Admitted of 3 Tickets Advanced filters" at bounding box center [888, 231] width 1262 height 35
click at [1283, 186] on span "[DATE] 2:00 PM - [DATE] 4:00 PM • 3 attendees" at bounding box center [1176, 186] width 214 height 12
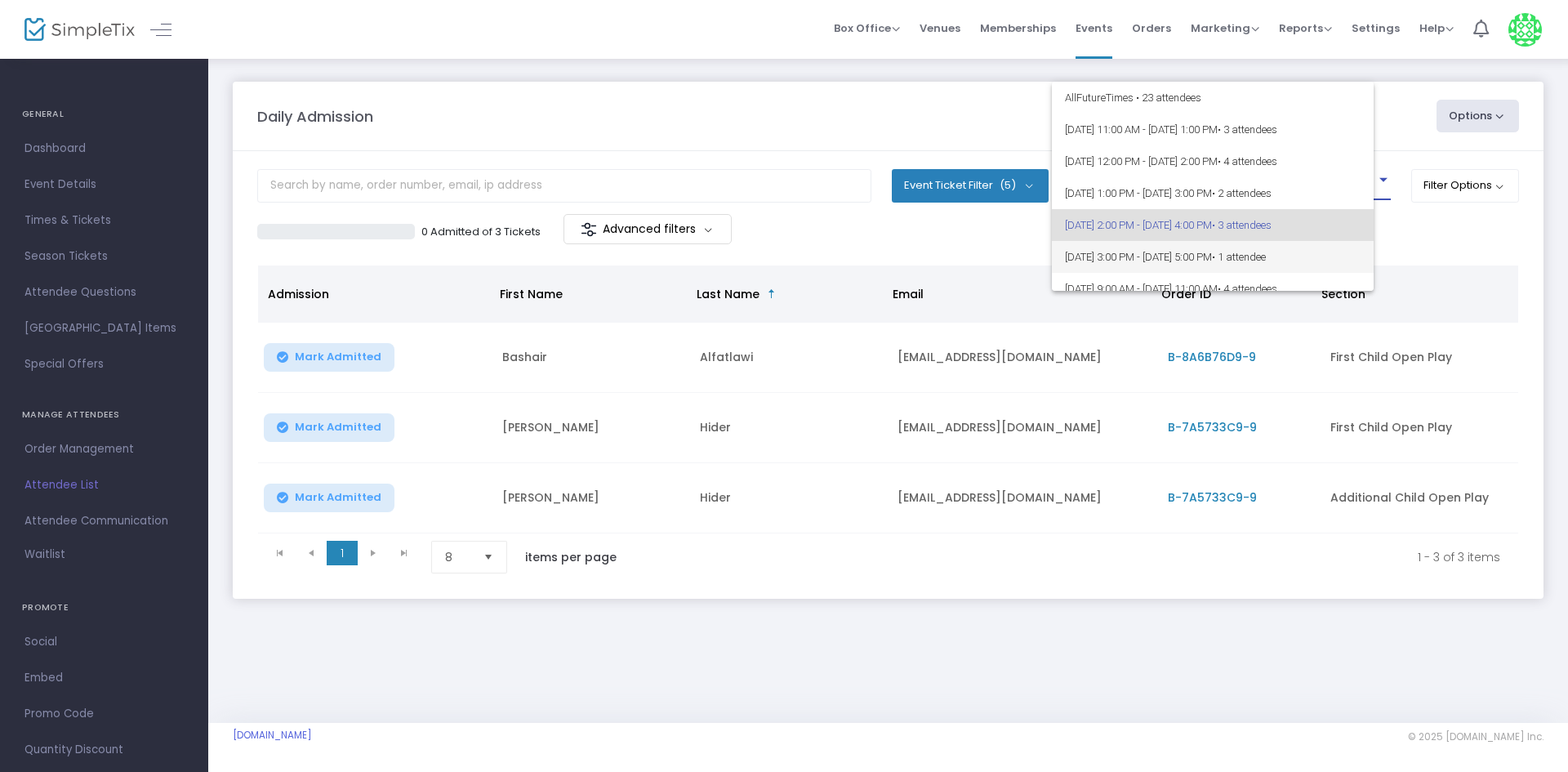
scroll to position [39, 0]
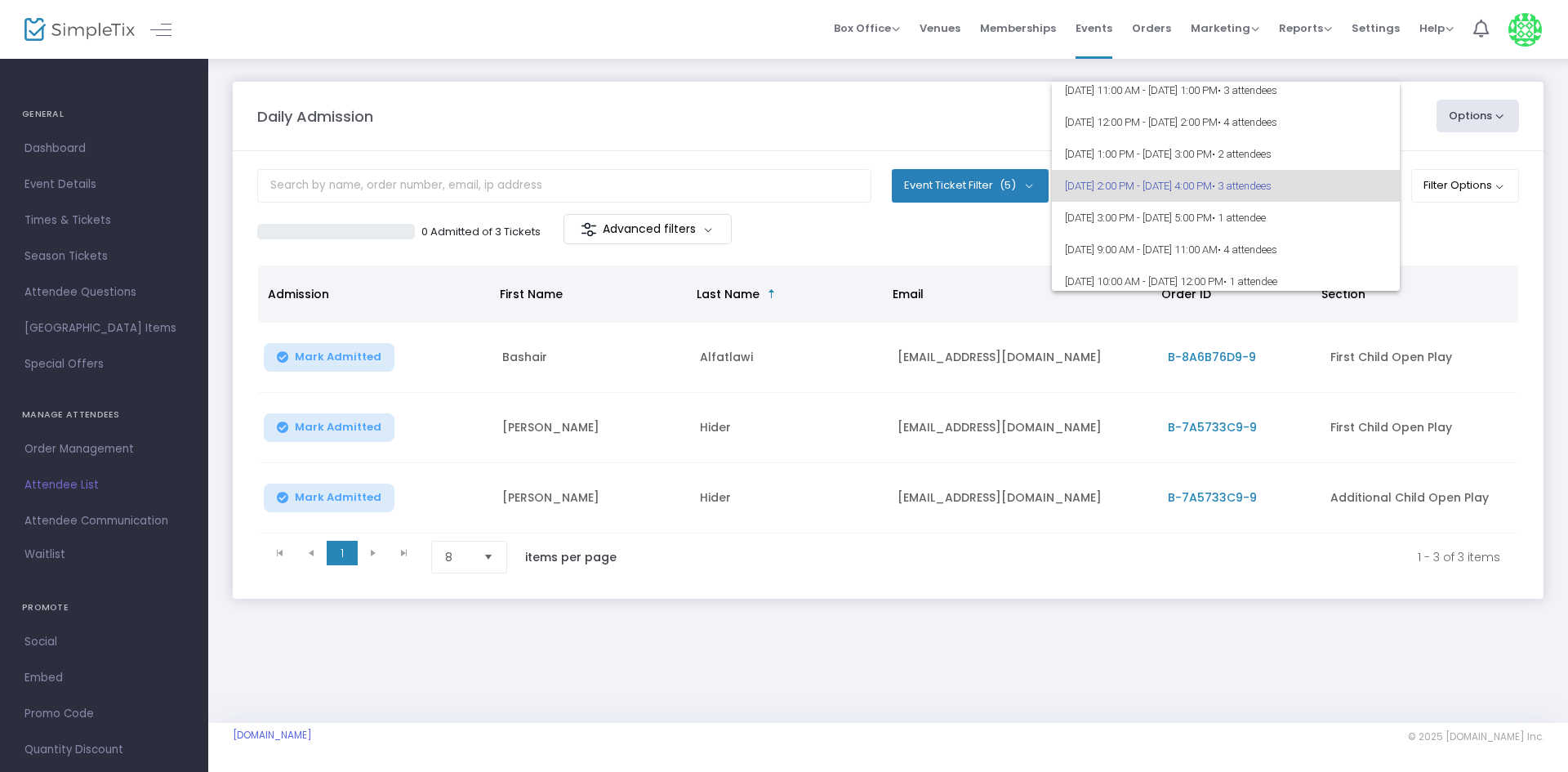
click at [804, 137] on div at bounding box center [784, 386] width 1568 height 772
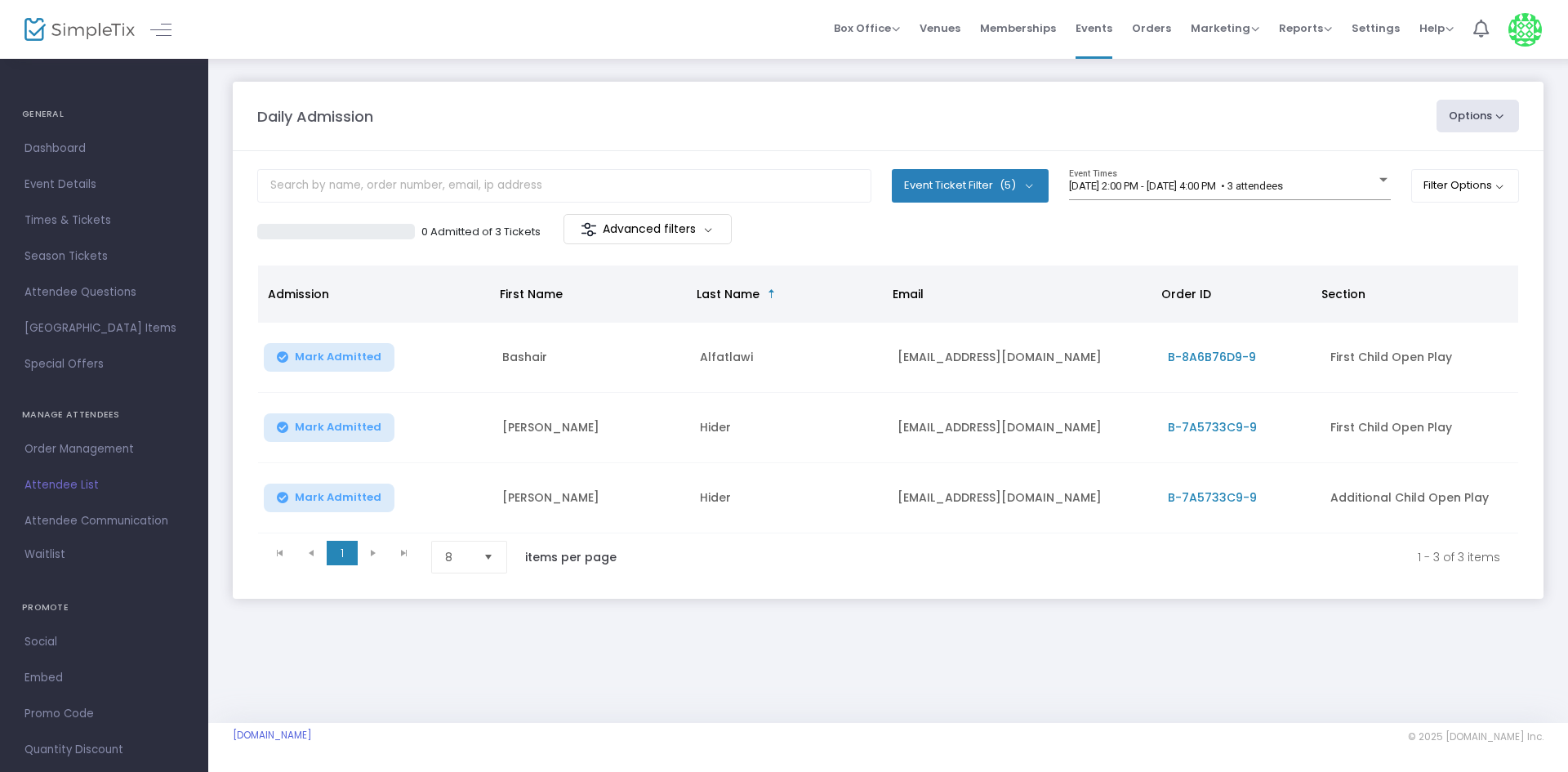
click at [1201, 204] on div "[DATE] 2:00 PM - [DATE] 4:00 PM • 3 attendees Event Times" at bounding box center [1230, 191] width 322 height 45
click at [1204, 191] on span "[DATE] 2:00 PM - [DATE] 4:00 PM • 3 attendees" at bounding box center [1176, 186] width 214 height 12
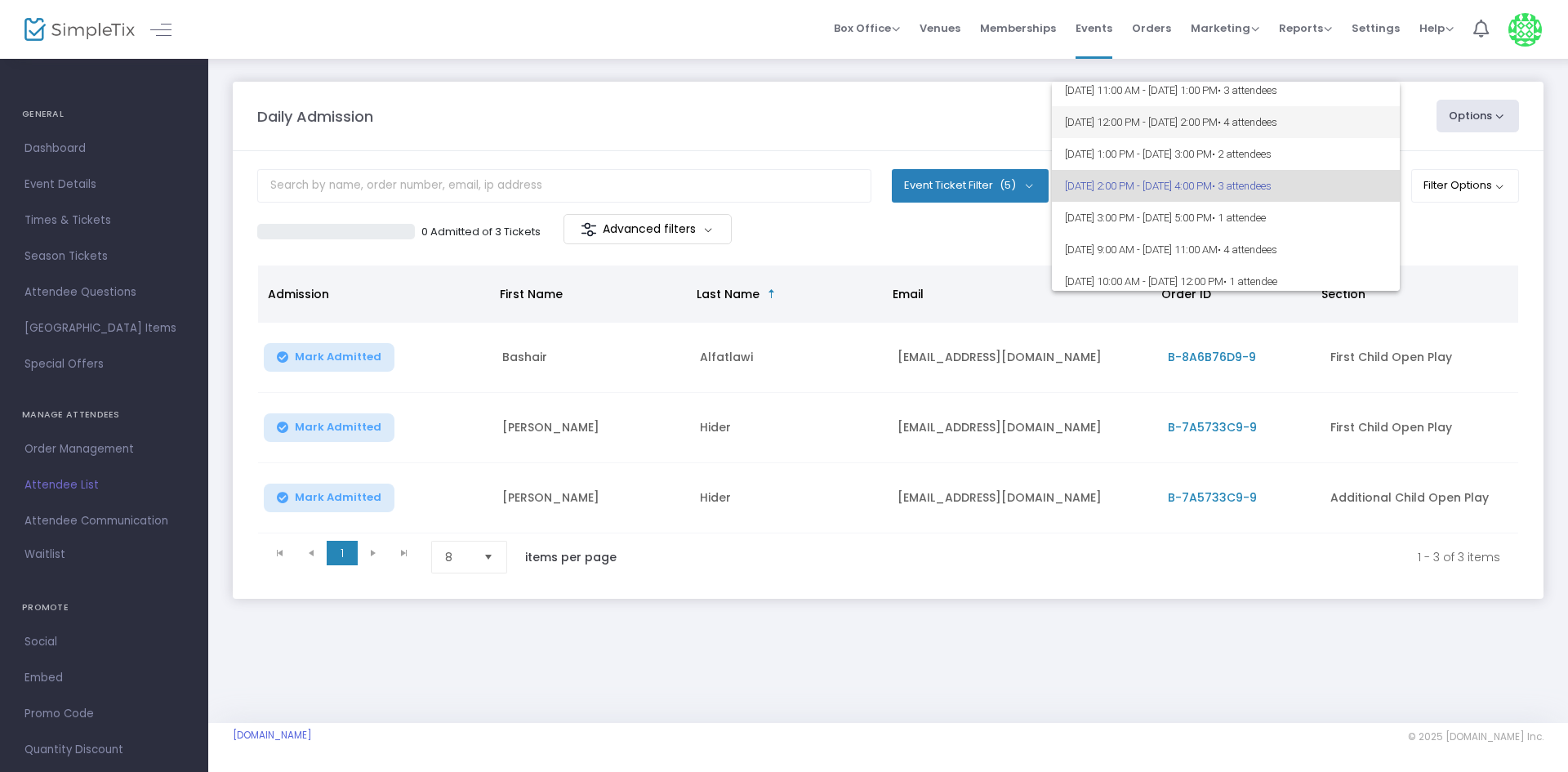
click at [1228, 127] on span "[DATE] 12:00 PM - [DATE] 2:00 PM • 4 attendees" at bounding box center [1225, 122] width 322 height 32
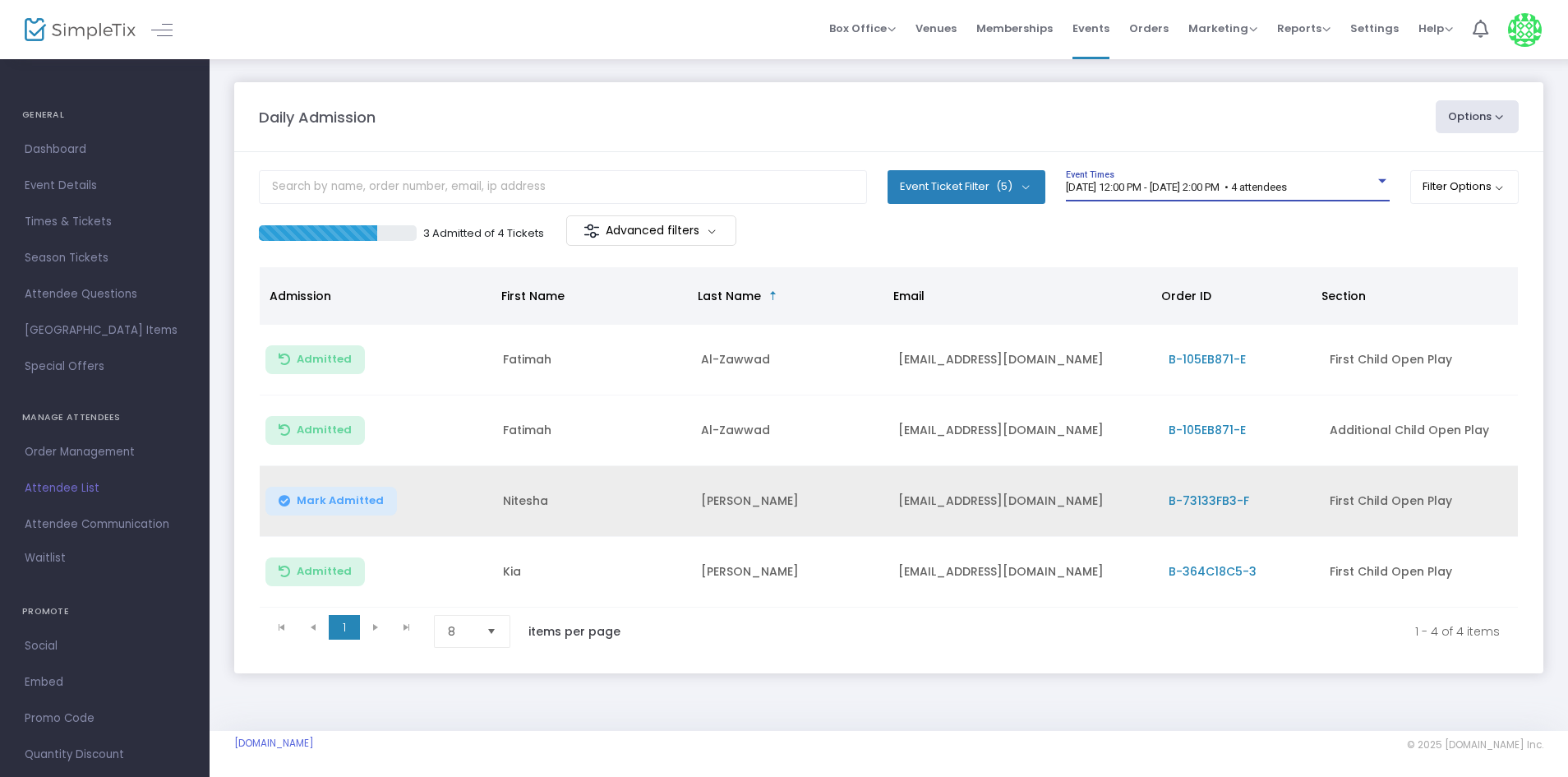
click at [345, 494] on span "Mark Admitted" at bounding box center [340, 500] width 87 height 13
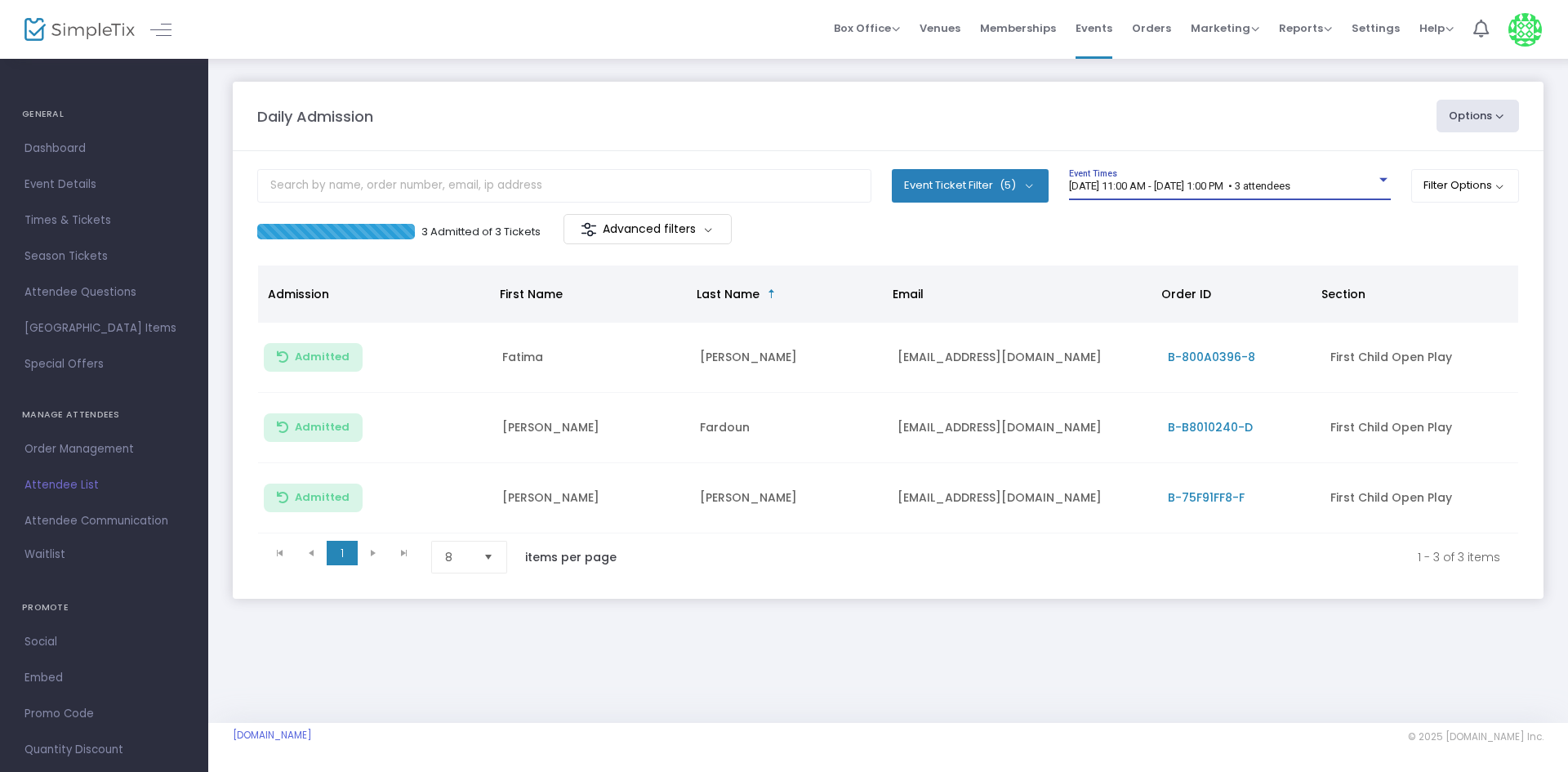
click at [1289, 180] on span "[DATE] 11:00 AM - [DATE] 1:00 PM • 3 attendees" at bounding box center [1180, 186] width 221 height 12
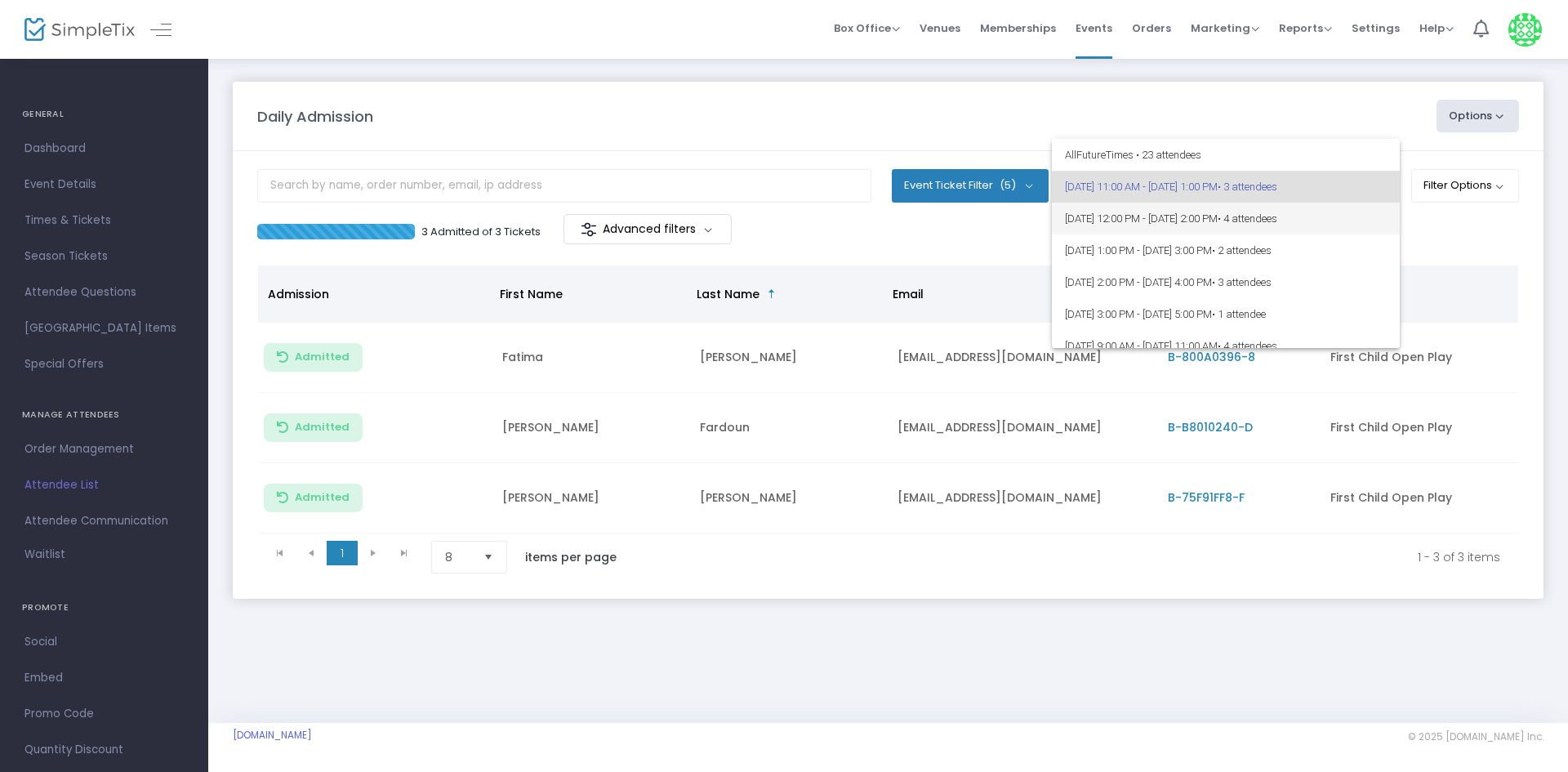
click at [1355, 226] on span "[DATE] 12:00 PM - [DATE] 2:00 PM • 4 attendees" at bounding box center [1225, 219] width 322 height 32
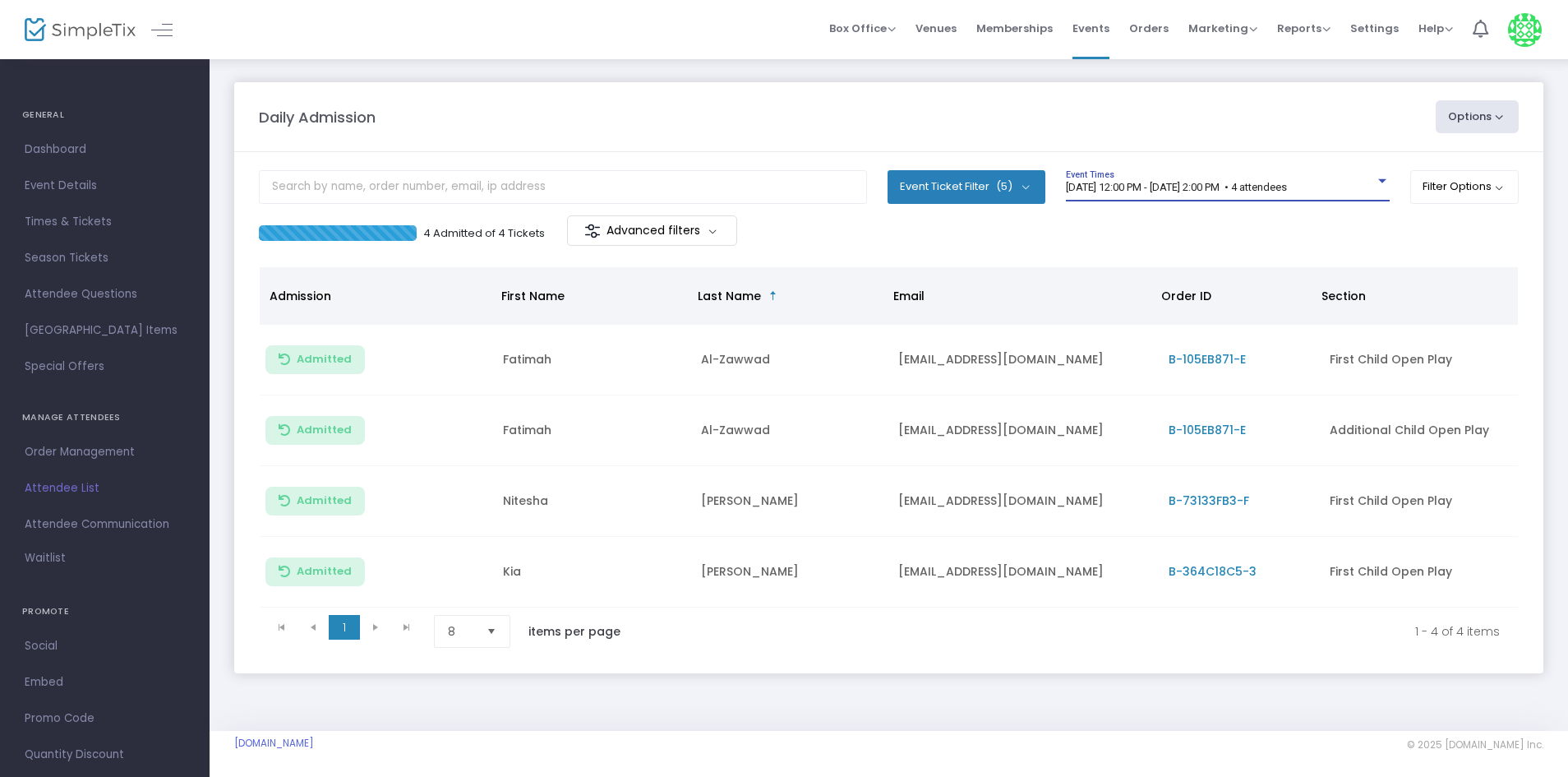
click at [1326, 178] on div "[DATE] 12:00 PM - [DATE] 2:00 PM • 4 attendees Event Times" at bounding box center [1228, 185] width 324 height 31
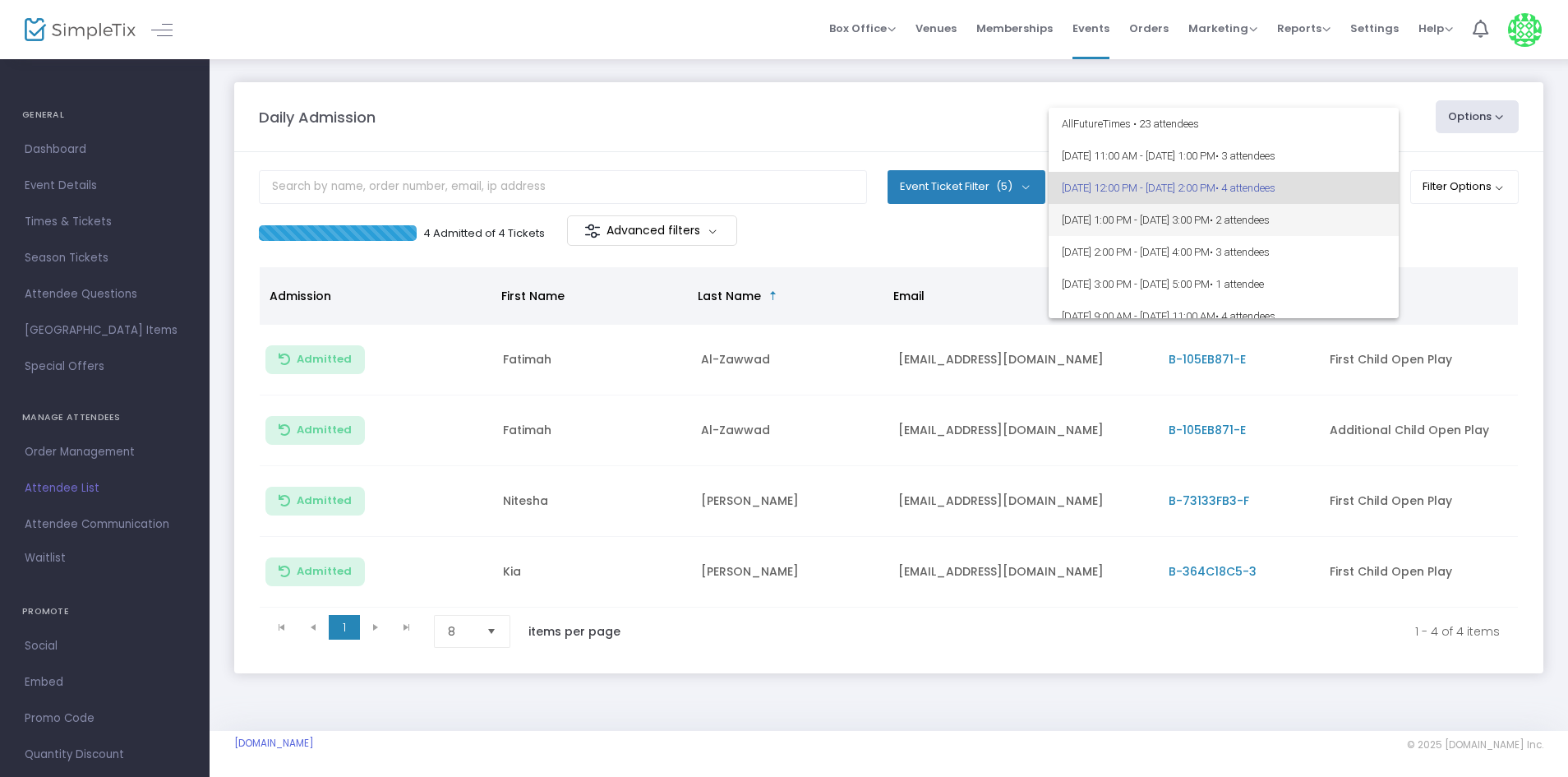
click at [1325, 212] on span "[DATE] 1:00 PM - [DATE] 3:00 PM • 2 attendees" at bounding box center [1224, 220] width 324 height 32
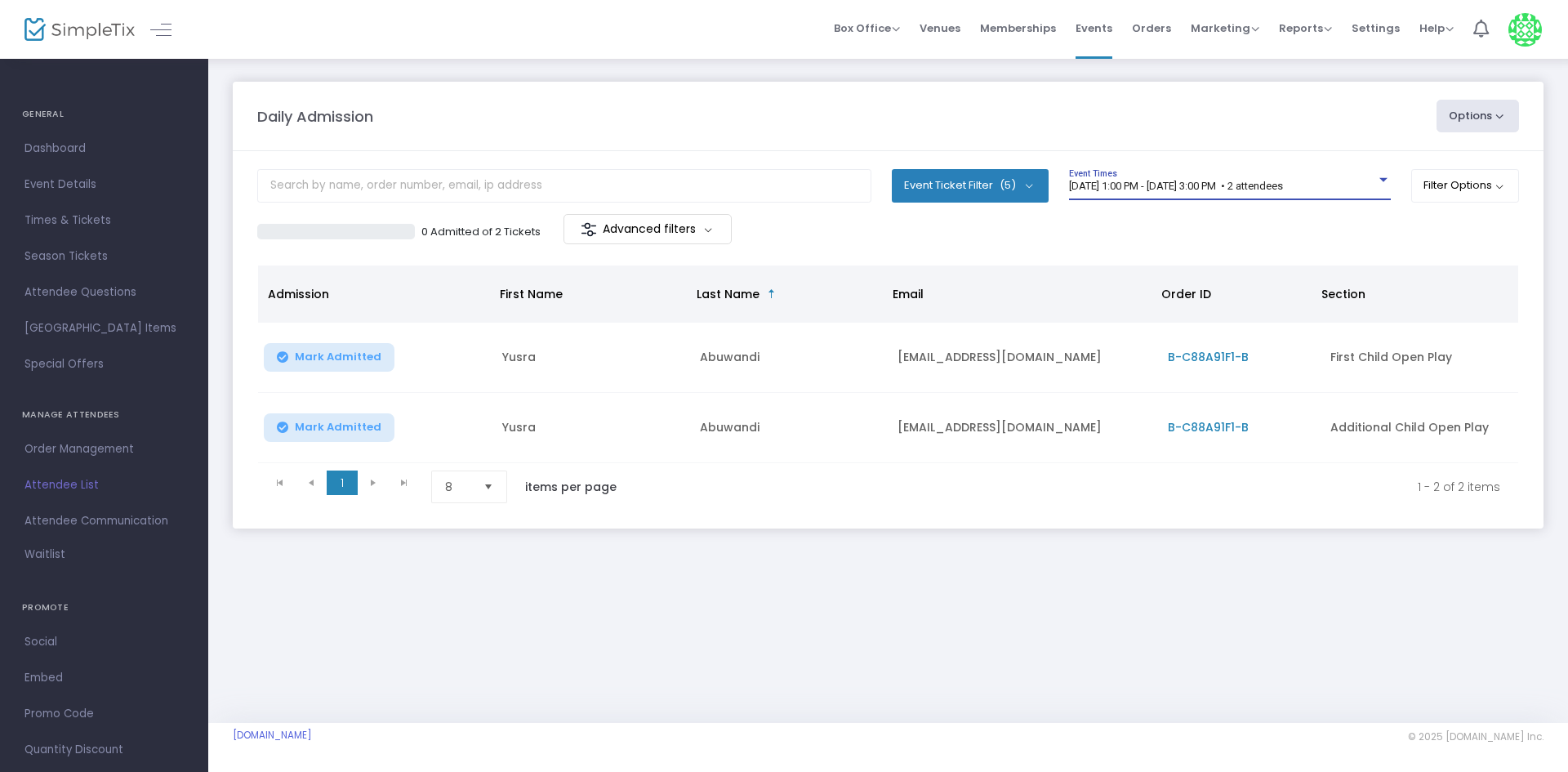
click at [1331, 177] on div "[DATE] 1:00 PM - [DATE] 3:00 PM • 2 attendees Event Times" at bounding box center [1230, 184] width 322 height 31
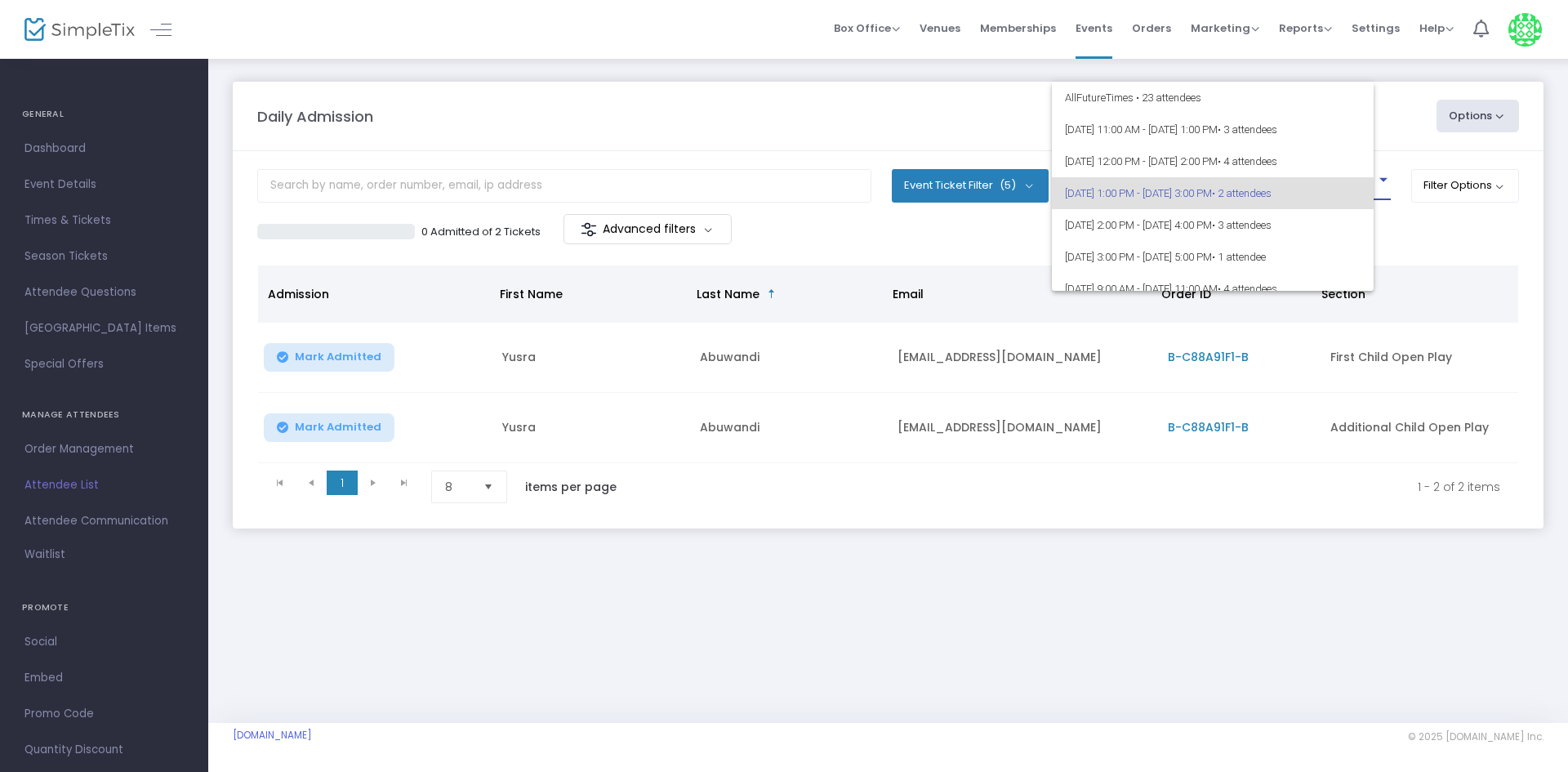
scroll to position [7, 0]
click at [1452, 245] on div at bounding box center [784, 386] width 1568 height 772
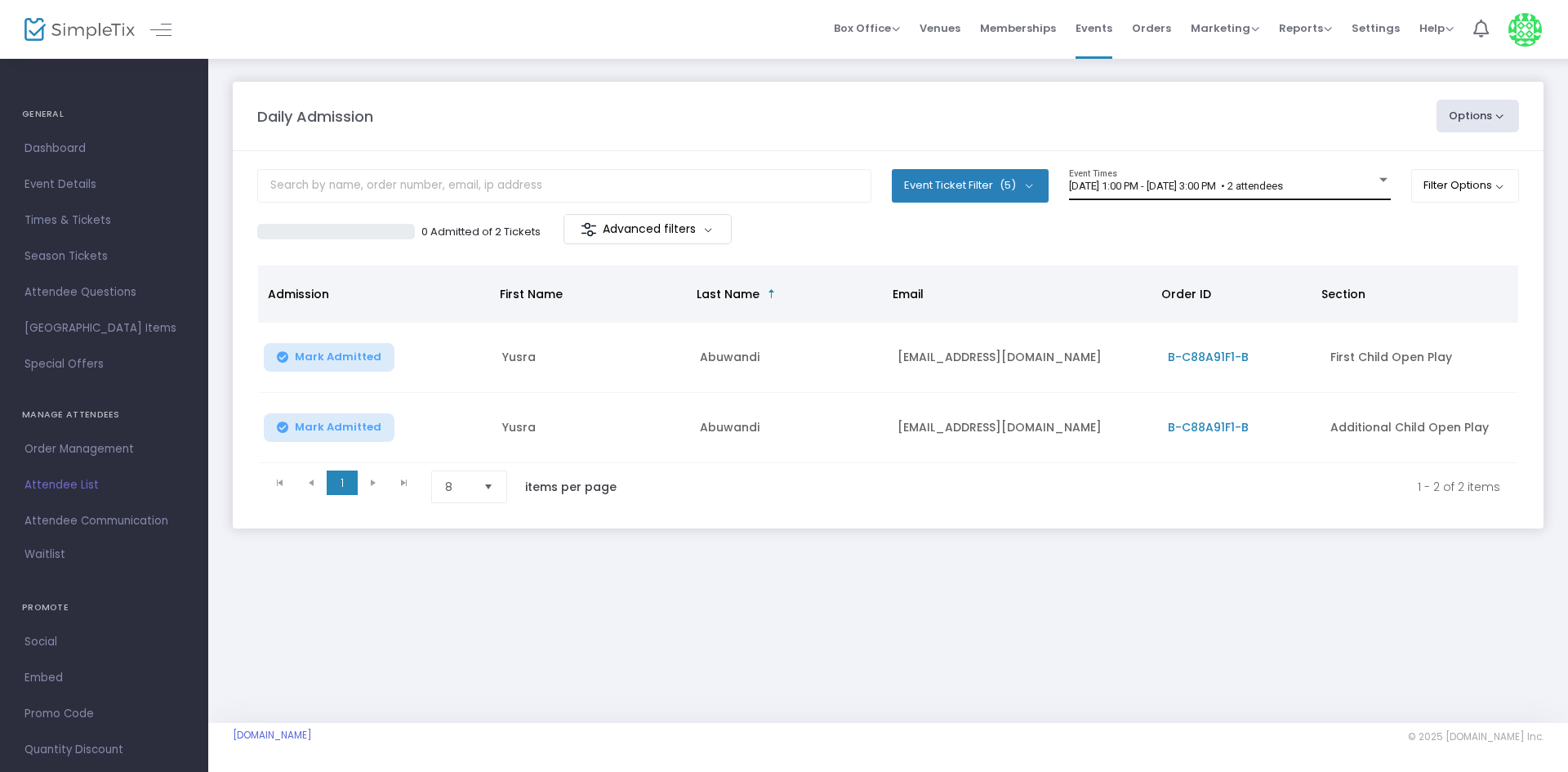
click at [1313, 178] on div "[DATE] 1:00 PM - [DATE] 3:00 PM • 2 attendees Event Times" at bounding box center [1230, 184] width 322 height 31
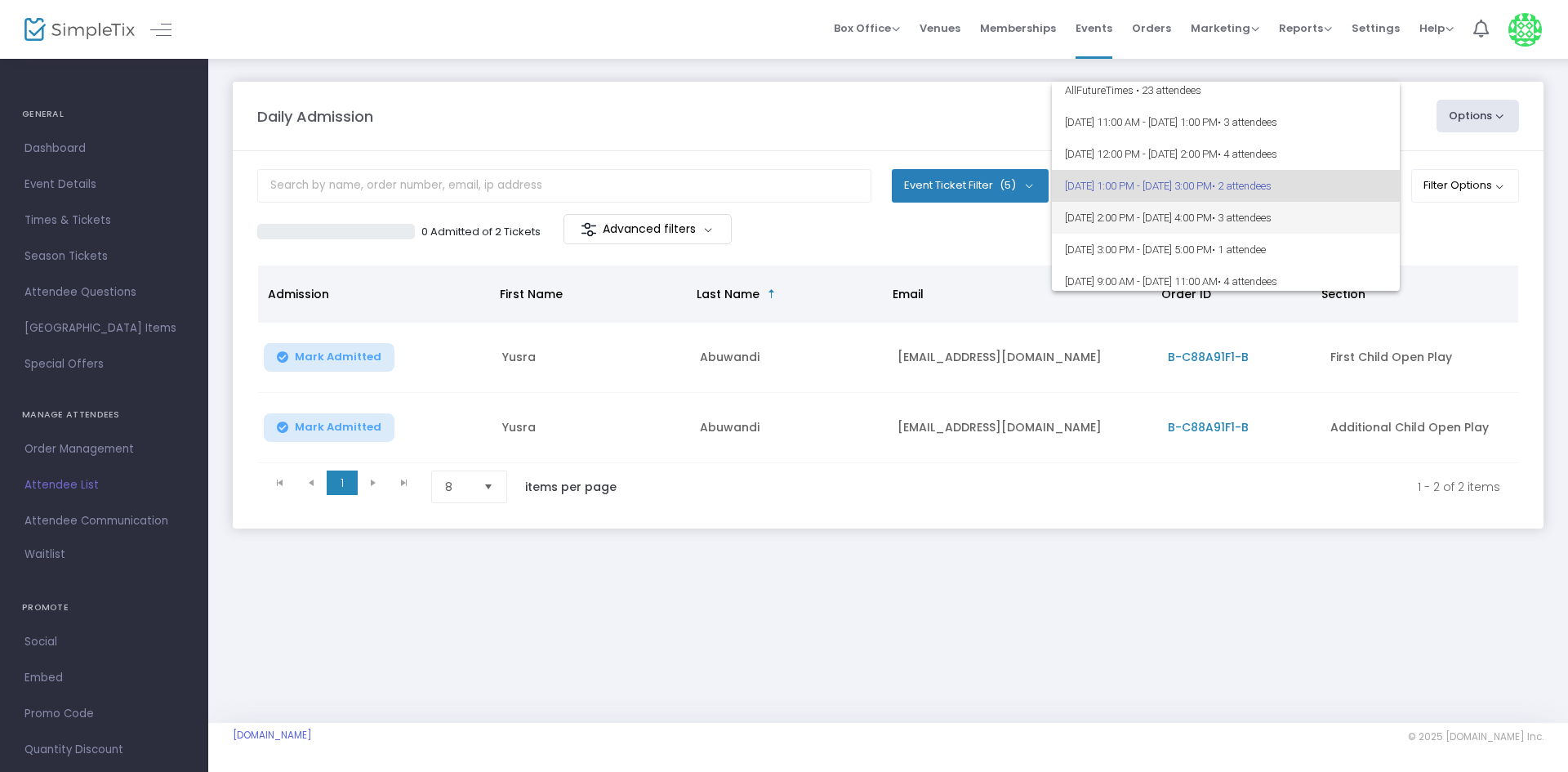
click at [1336, 230] on span "[DATE] 2:00 PM - [DATE] 4:00 PM • 3 attendees" at bounding box center [1225, 218] width 322 height 32
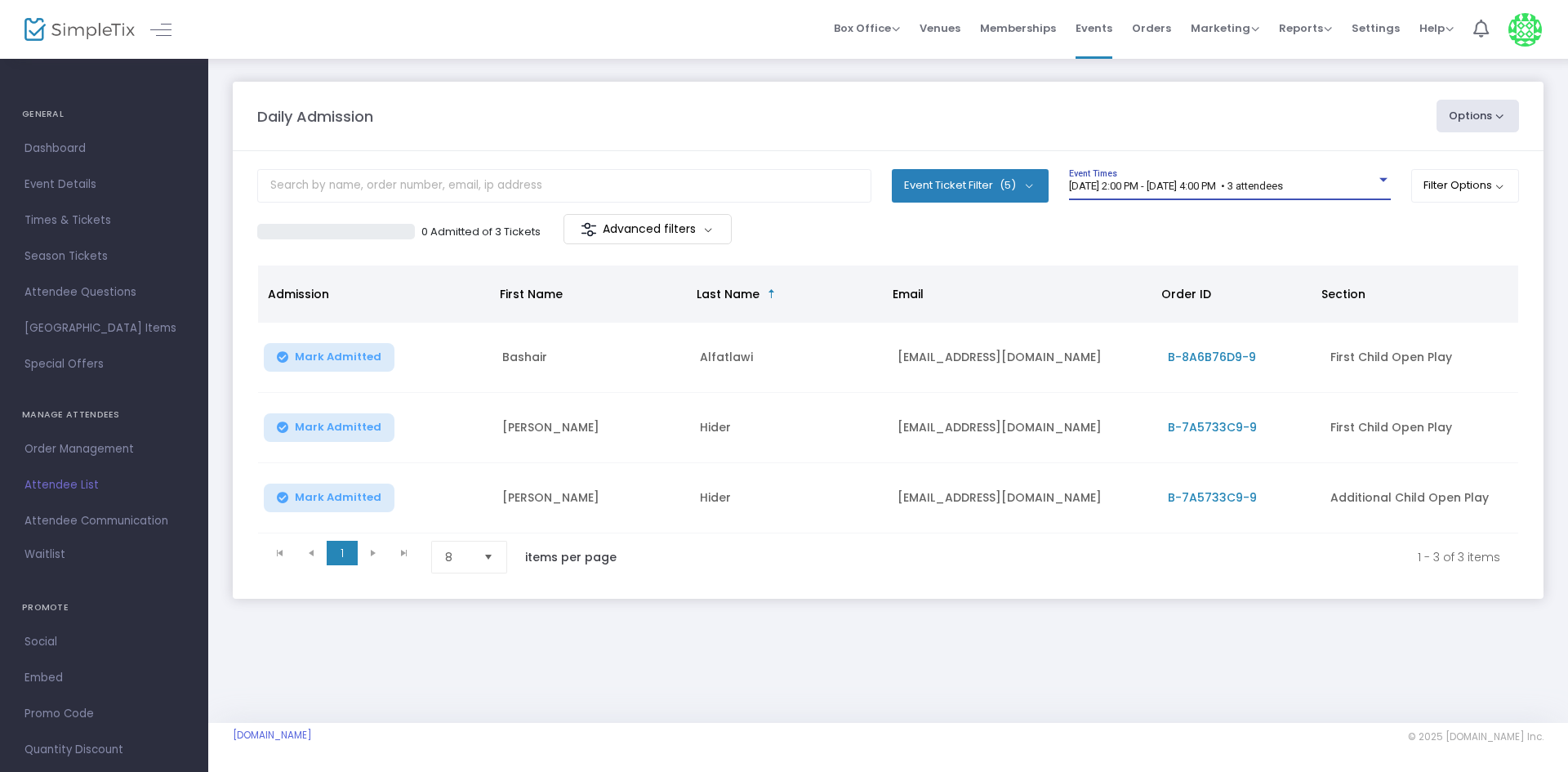
click at [1322, 200] on div "[DATE] 2:00 PM - [DATE] 4:00 PM • 3 attendees Event Times" at bounding box center [1230, 184] width 322 height 31
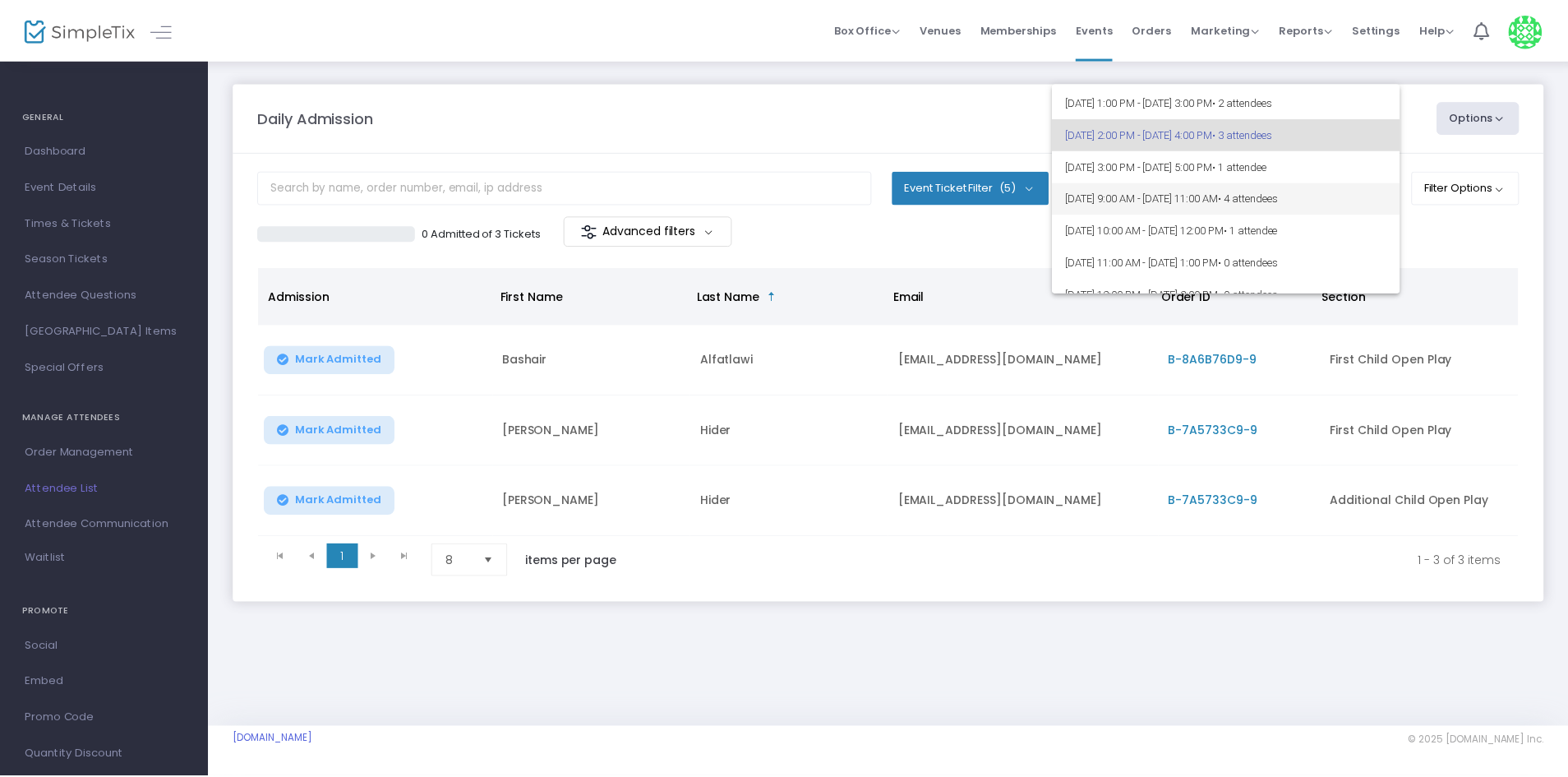
scroll to position [122, 0]
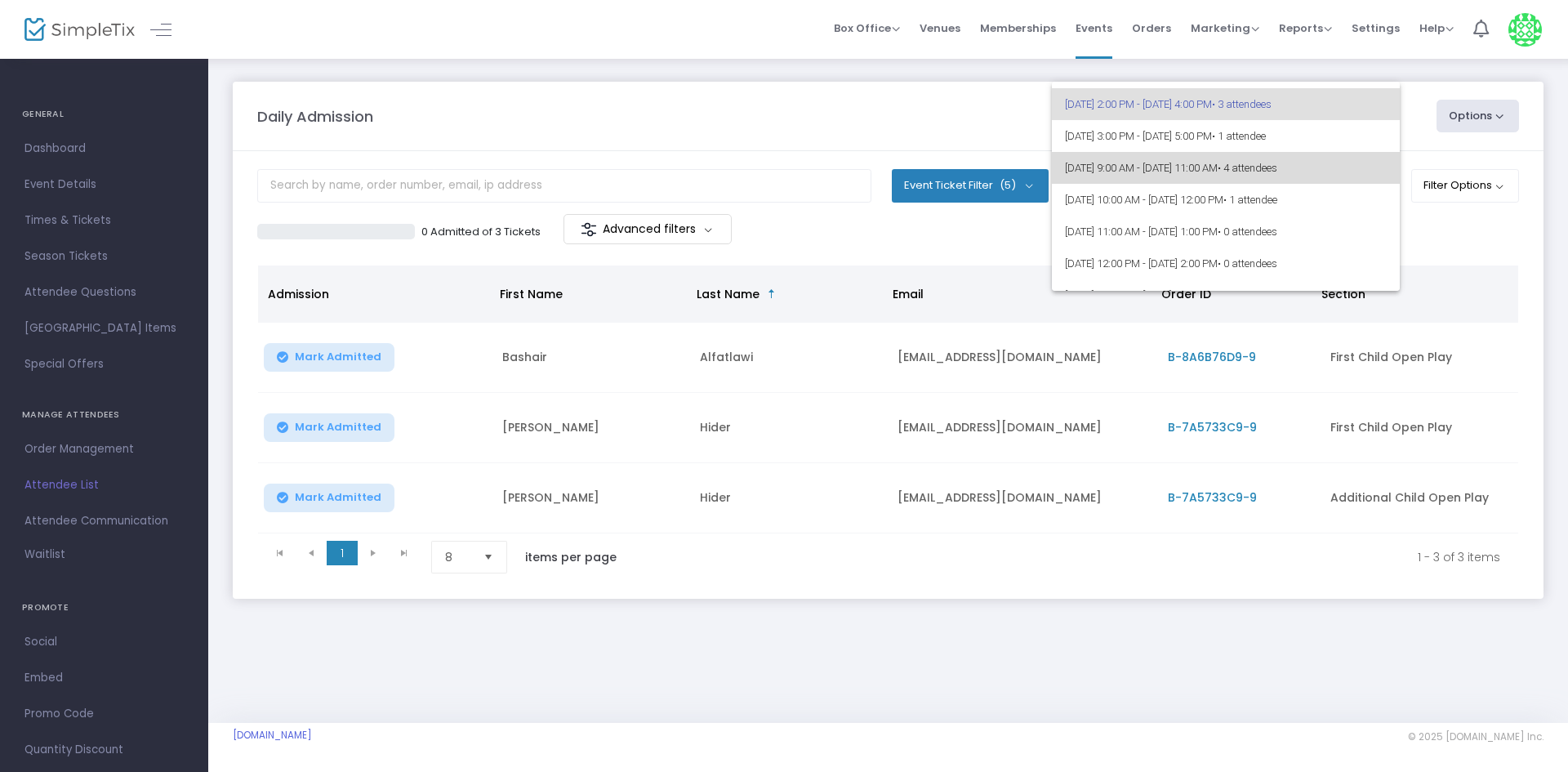
click at [1277, 172] on span "• 4 attendees" at bounding box center [1247, 168] width 60 height 12
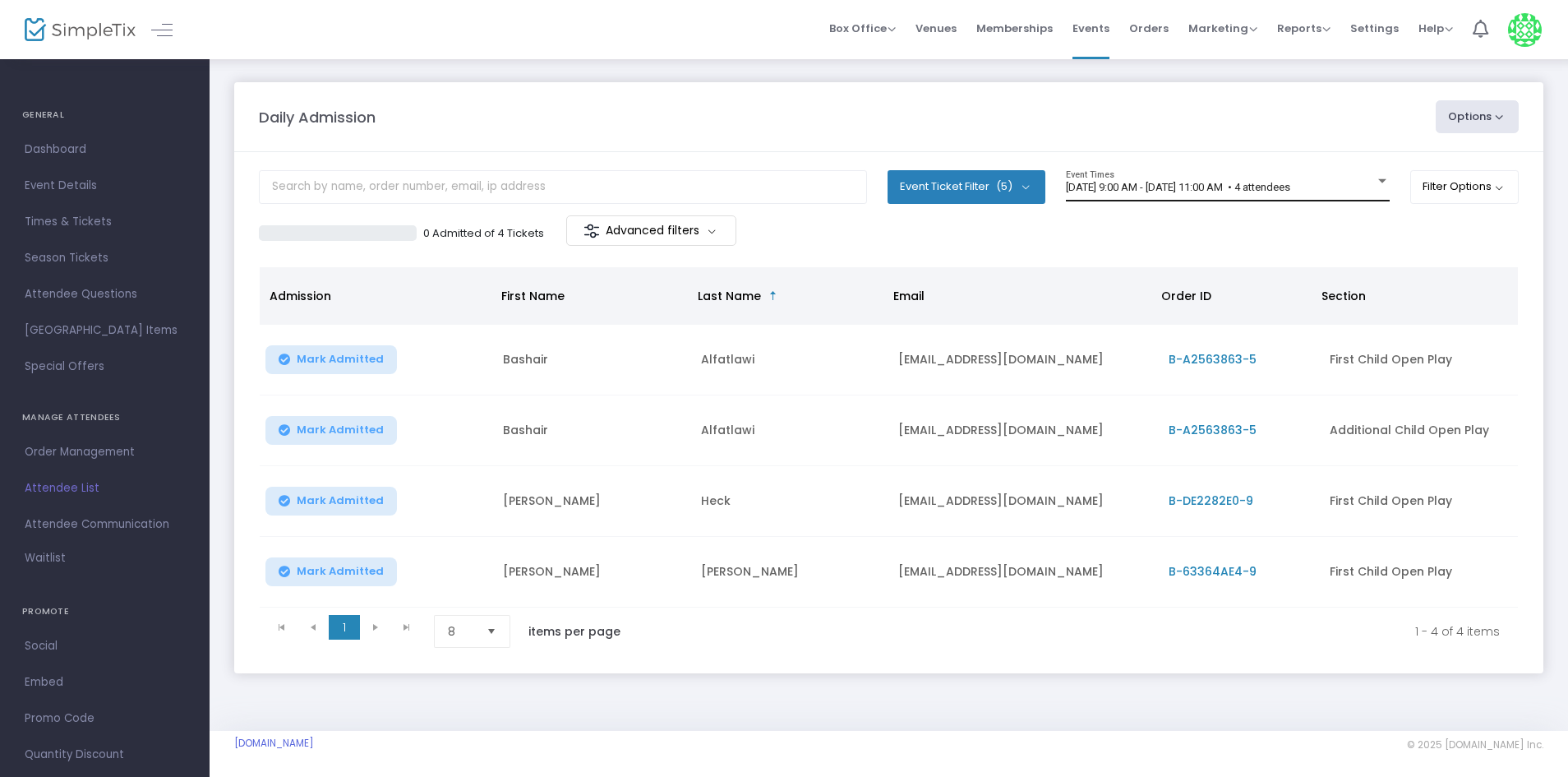
click at [1220, 196] on div "[DATE] 9:00 AM - [DATE] 11:00 AM • 4 attendees Event Times" at bounding box center [1228, 185] width 324 height 31
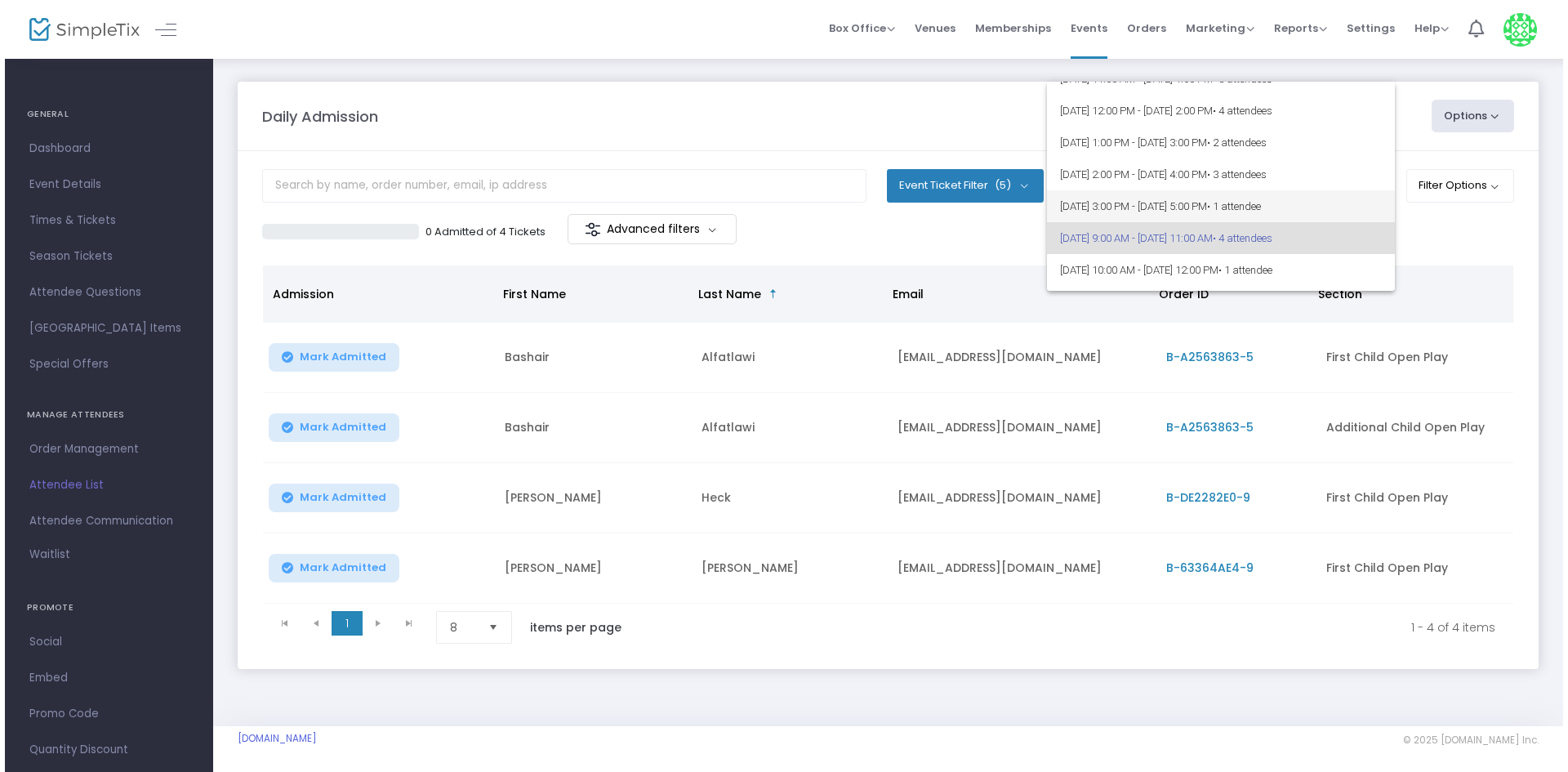
scroll to position [21, 0]
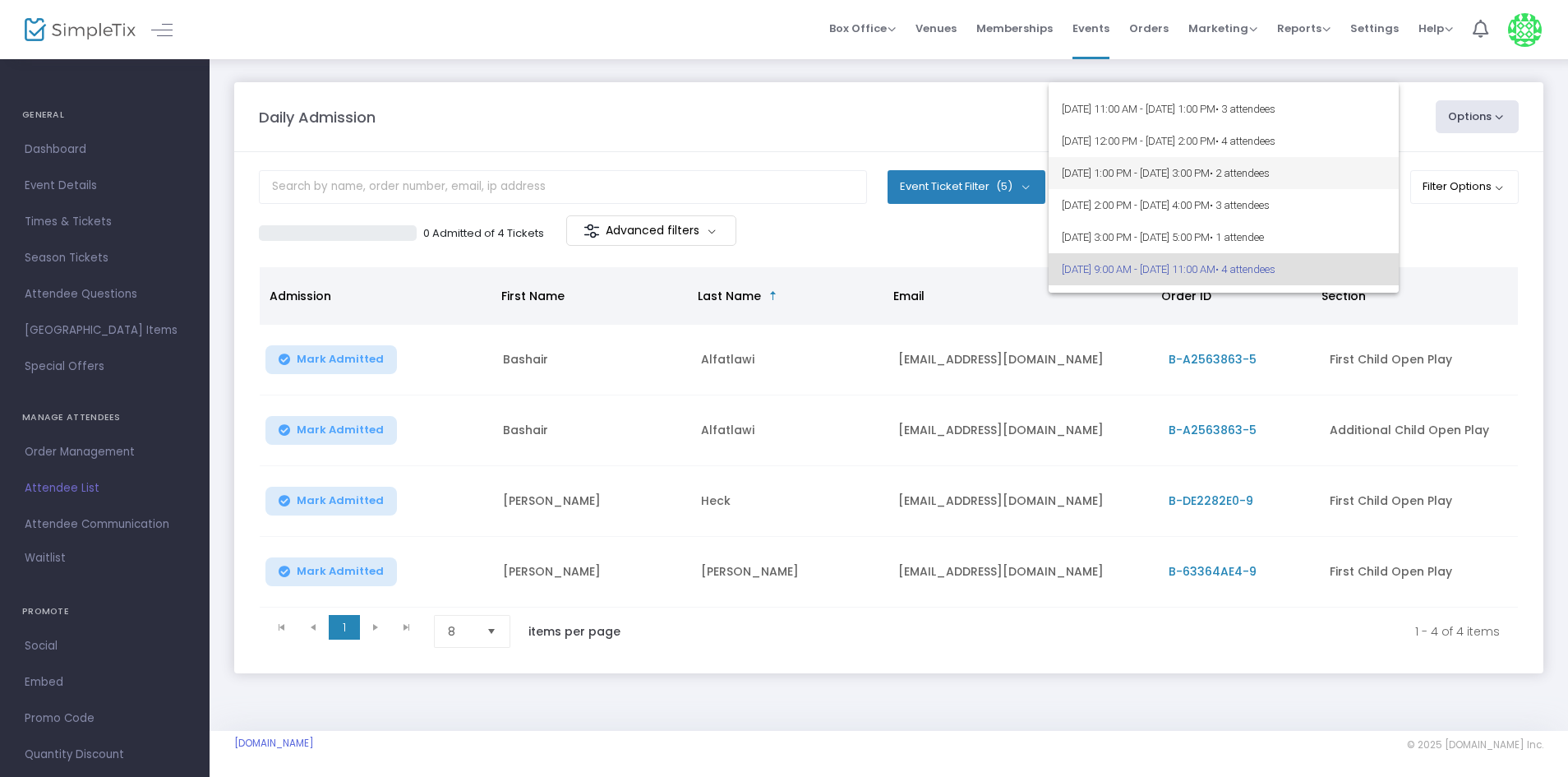
click at [1244, 162] on span "[DATE] 1:00 PM - [DATE] 3:00 PM • 2 attendees" at bounding box center [1224, 173] width 324 height 32
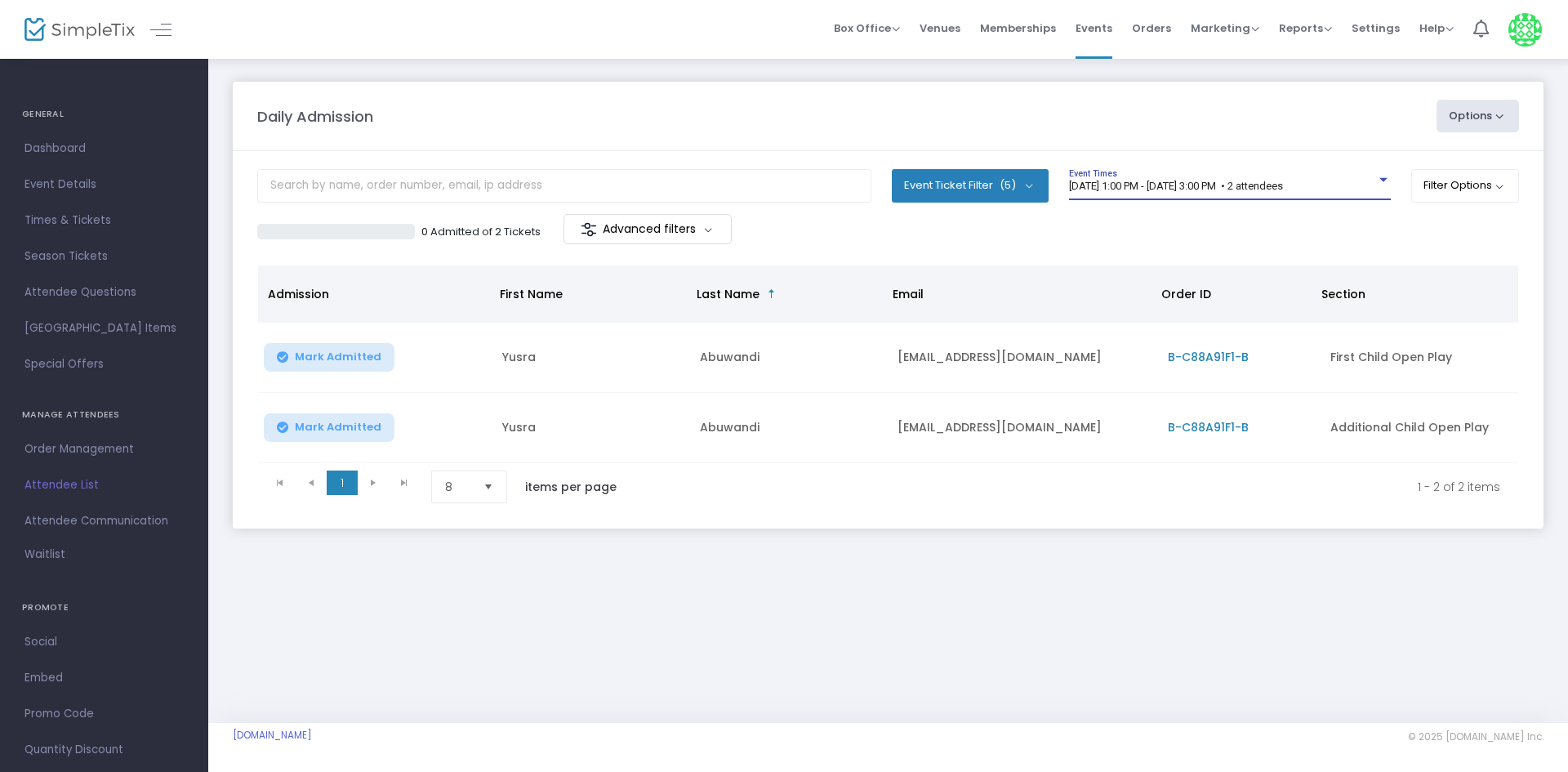
click at [1290, 200] on div "[DATE] 1:00 PM - [DATE] 3:00 PM • 2 attendees Event Times" at bounding box center [1230, 191] width 322 height 45
click at [1283, 187] on span "[DATE] 1:00 PM - [DATE] 3:00 PM • 2 attendees" at bounding box center [1176, 186] width 214 height 12
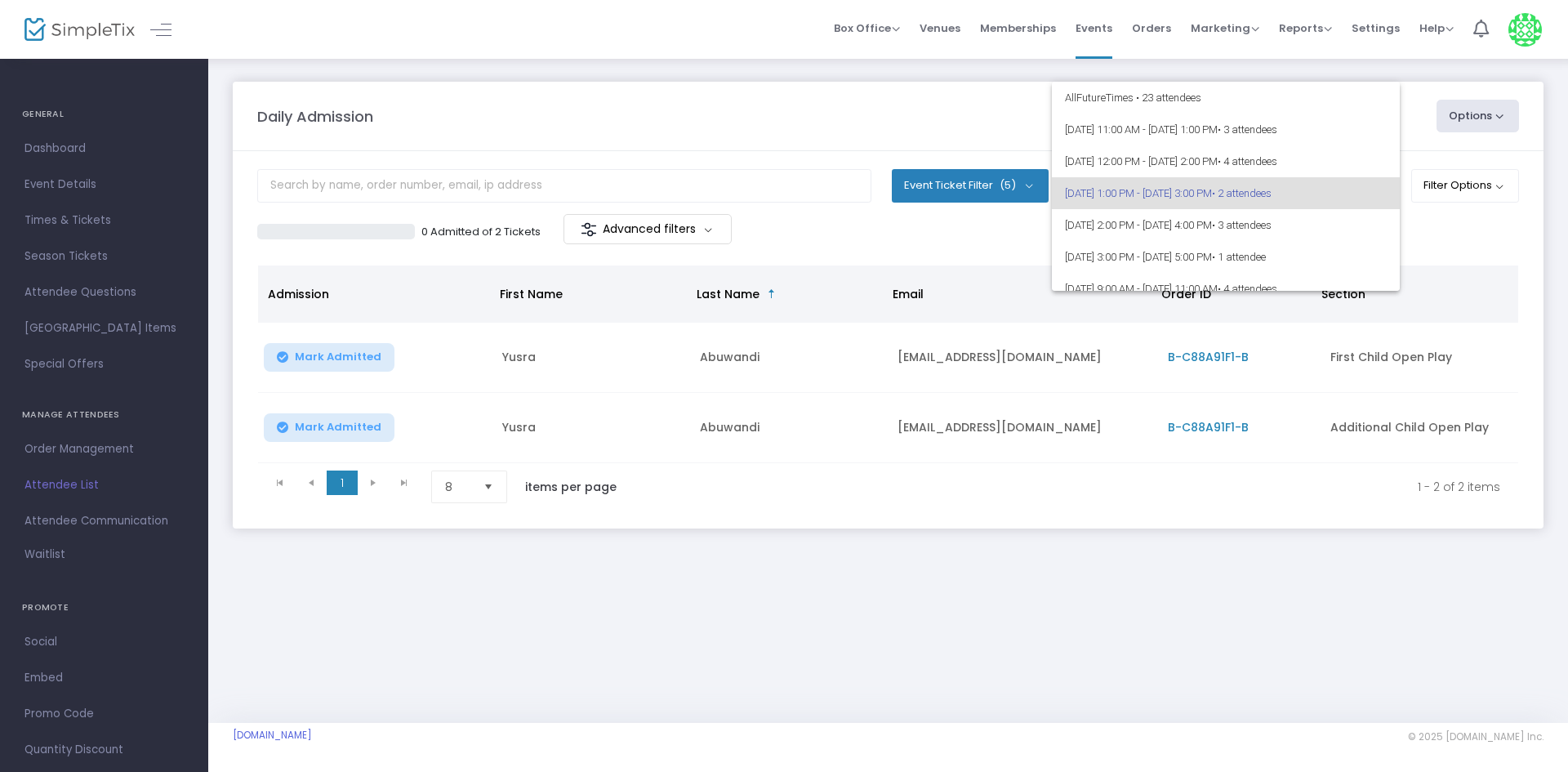
scroll to position [7, 0]
click at [1272, 218] on span "• 3 attendees" at bounding box center [1241, 218] width 60 height 12
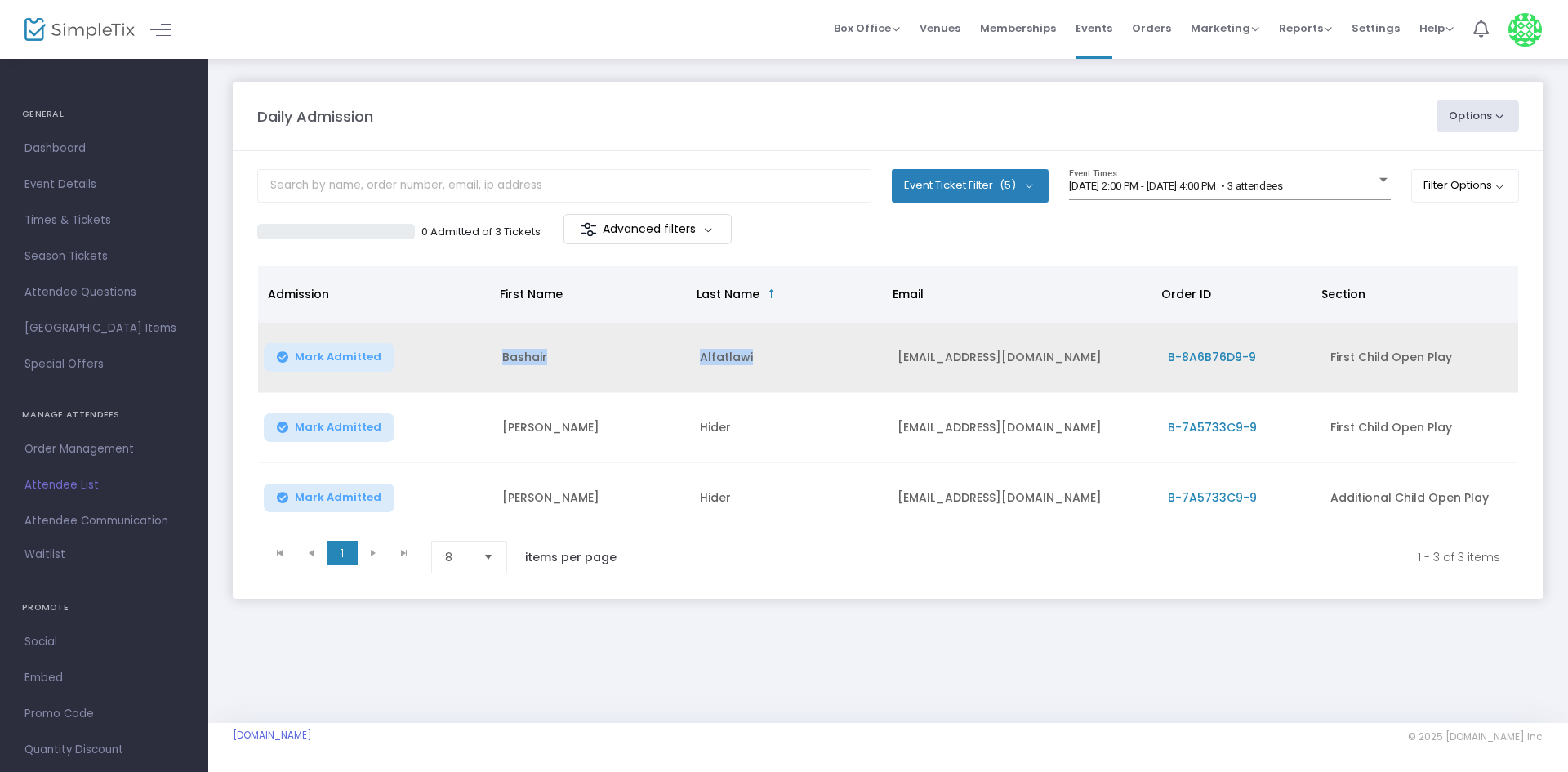
drag, startPoint x: 769, startPoint y: 356, endPoint x: 453, endPoint y: 375, distance: 316.6
click at [453, 375] on tr "Mark Admitted [PERSON_NAME] [EMAIL_ADDRESS][DOMAIN_NAME] B-8A6B76D9-9 First Chi…" at bounding box center [888, 358] width 1260 height 71
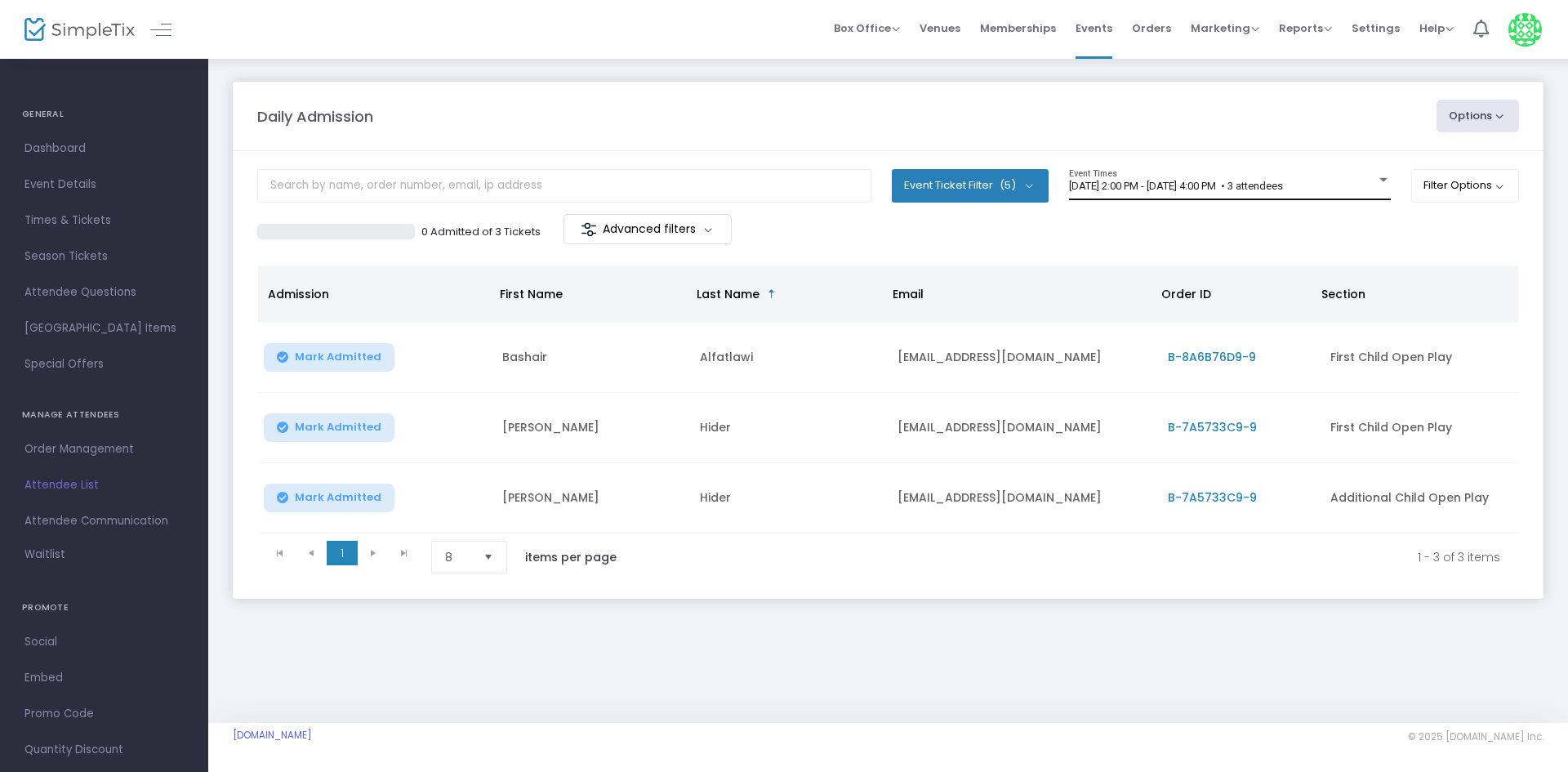
click at [1223, 191] on span "[DATE] 2:00 PM - [DATE] 4:00 PM • 3 attendees" at bounding box center [1176, 186] width 214 height 12
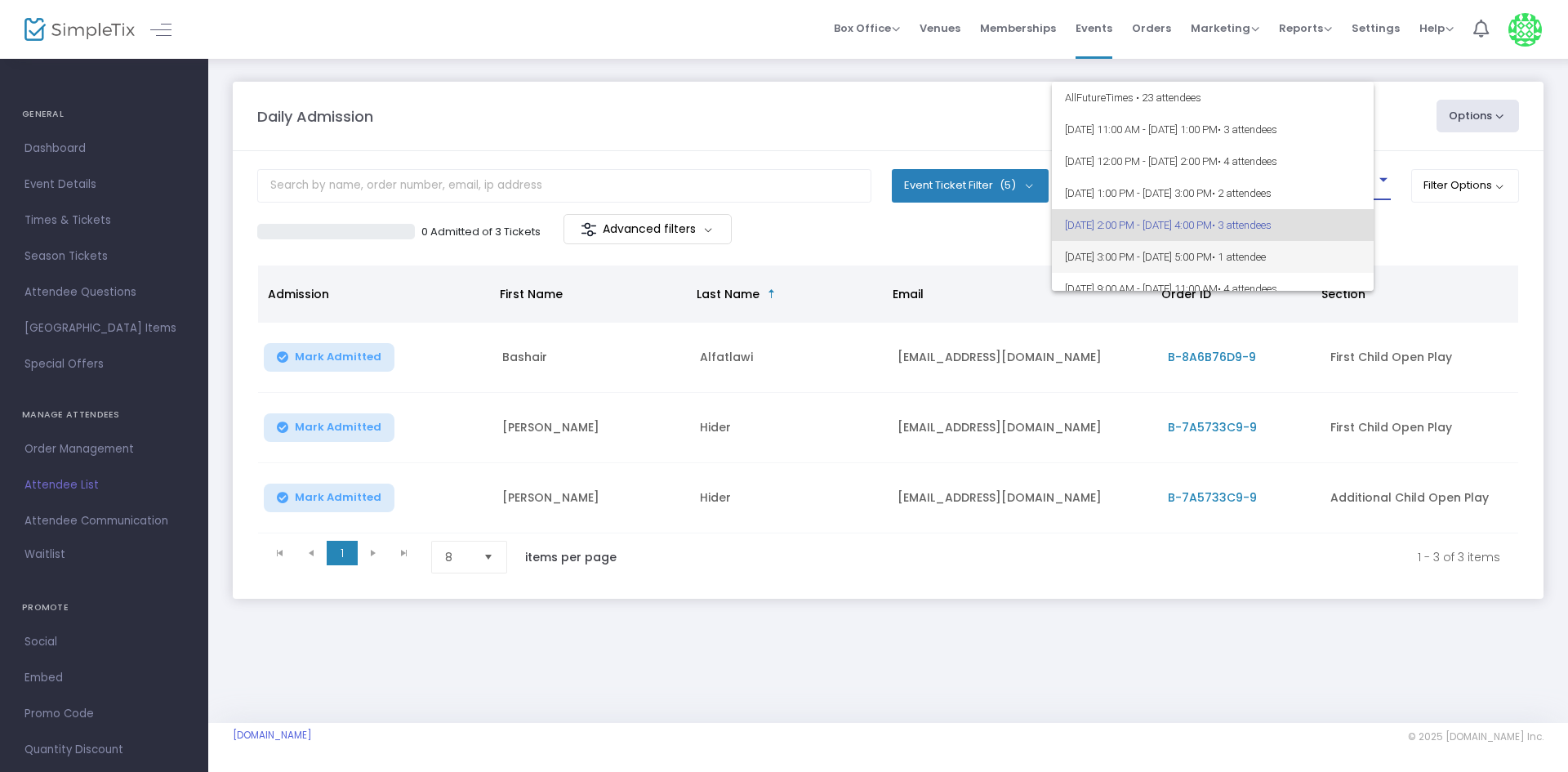
scroll to position [39, 0]
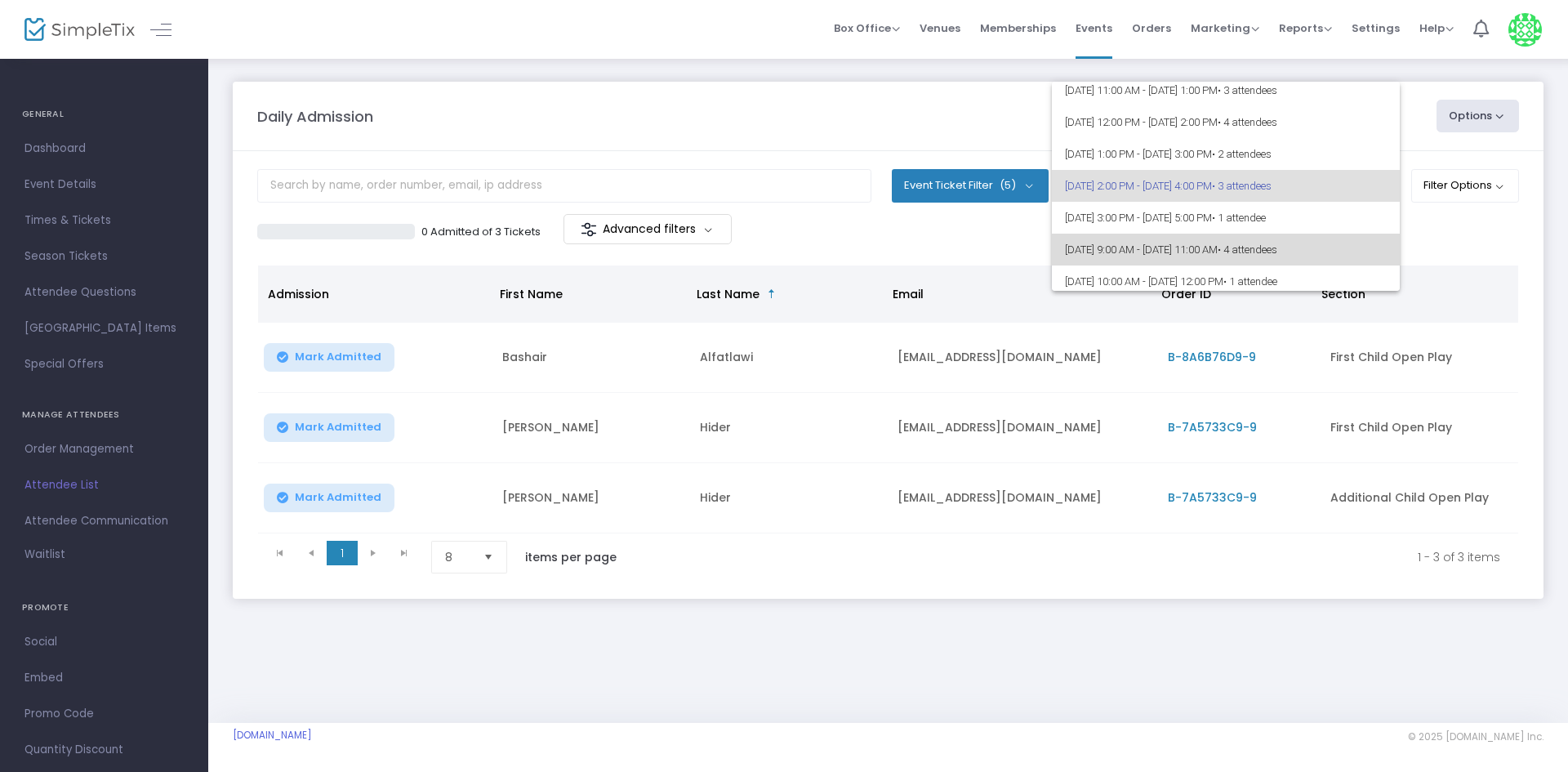
click at [1277, 246] on span "• 4 attendees" at bounding box center [1247, 249] width 60 height 12
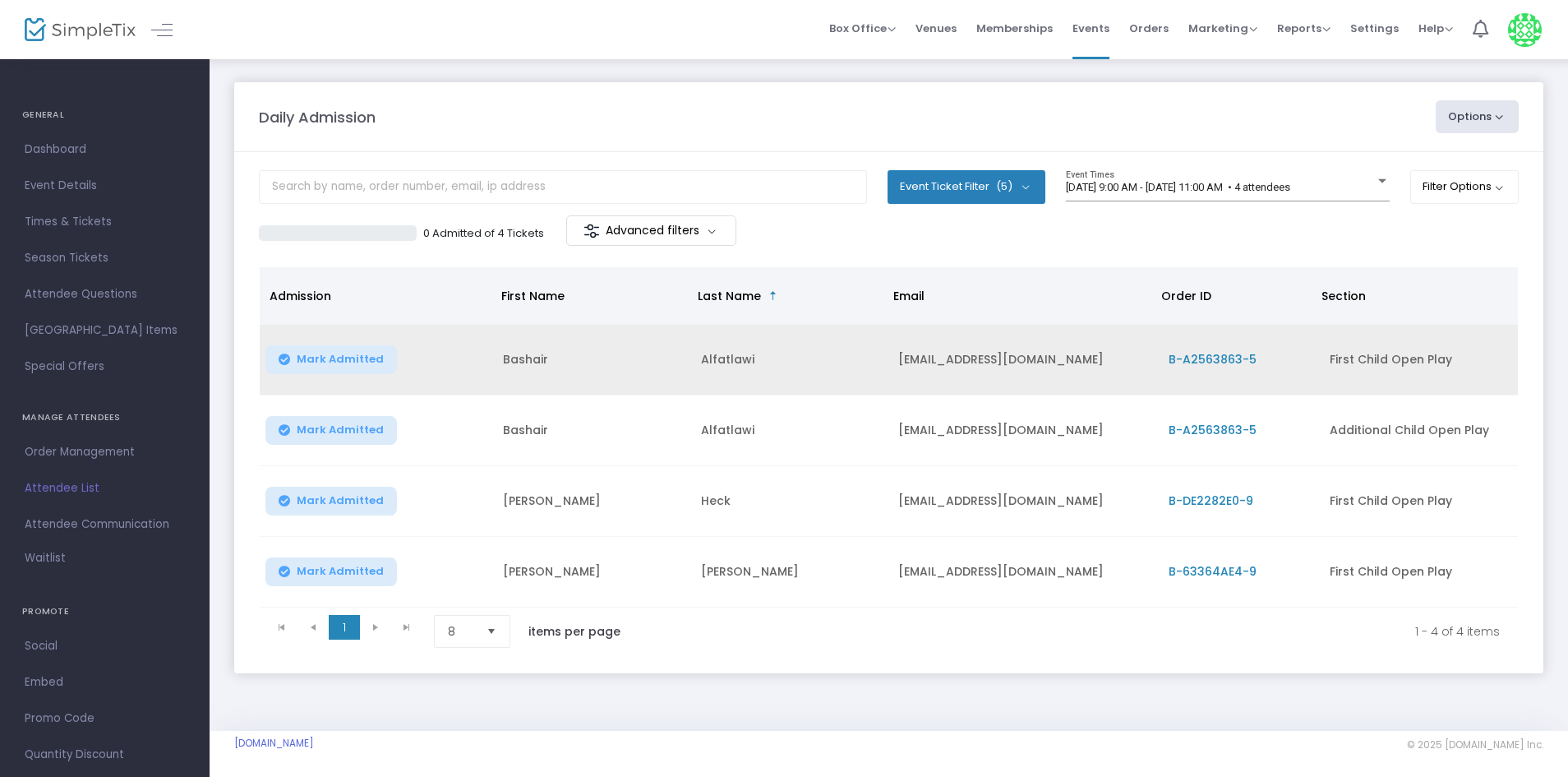
click at [1240, 355] on span "B-A2563863-5" at bounding box center [1212, 359] width 88 height 16
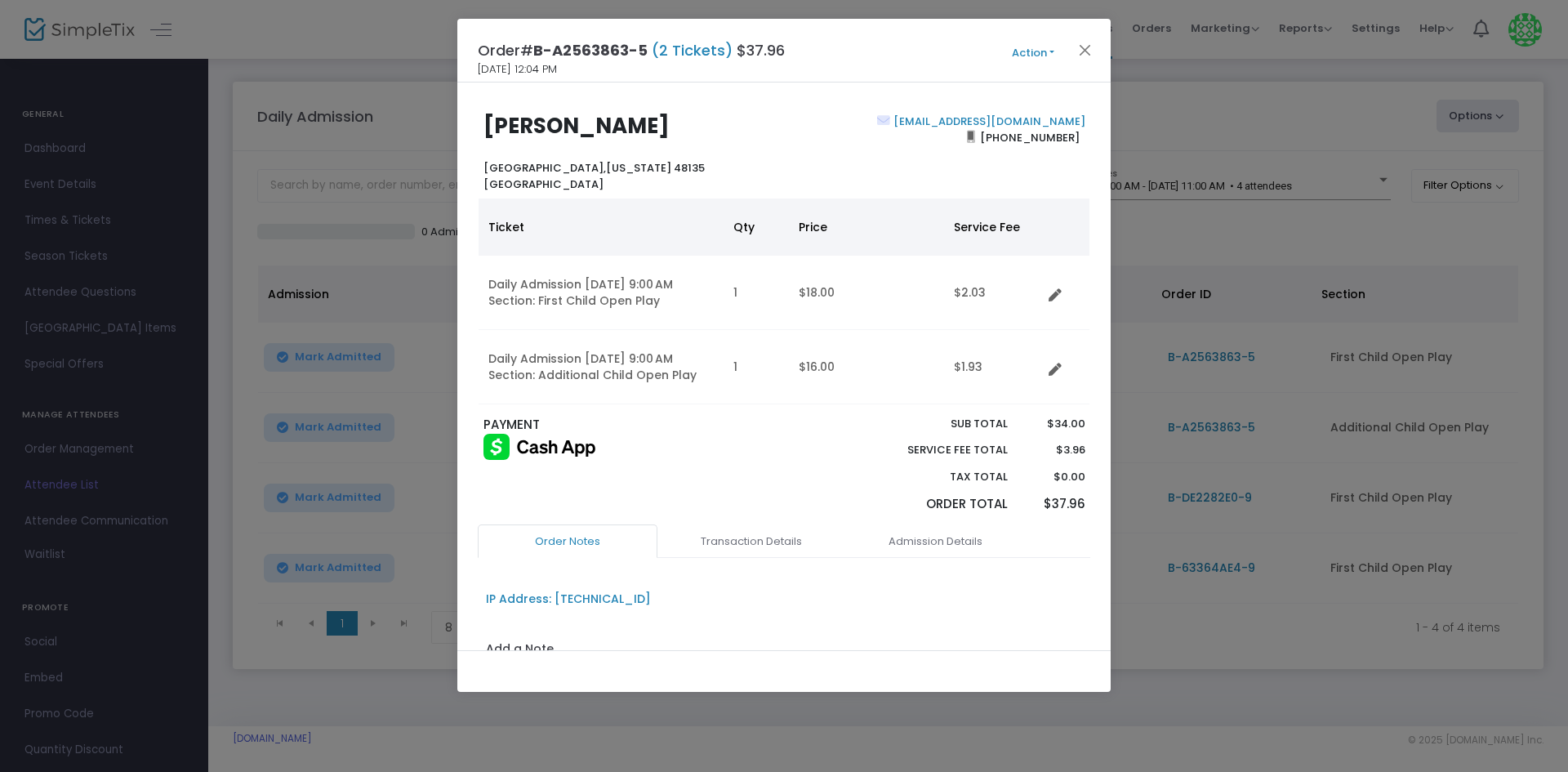
click at [1028, 116] on link "[EMAIL_ADDRESS][DOMAIN_NAME]" at bounding box center [987, 121] width 196 height 16
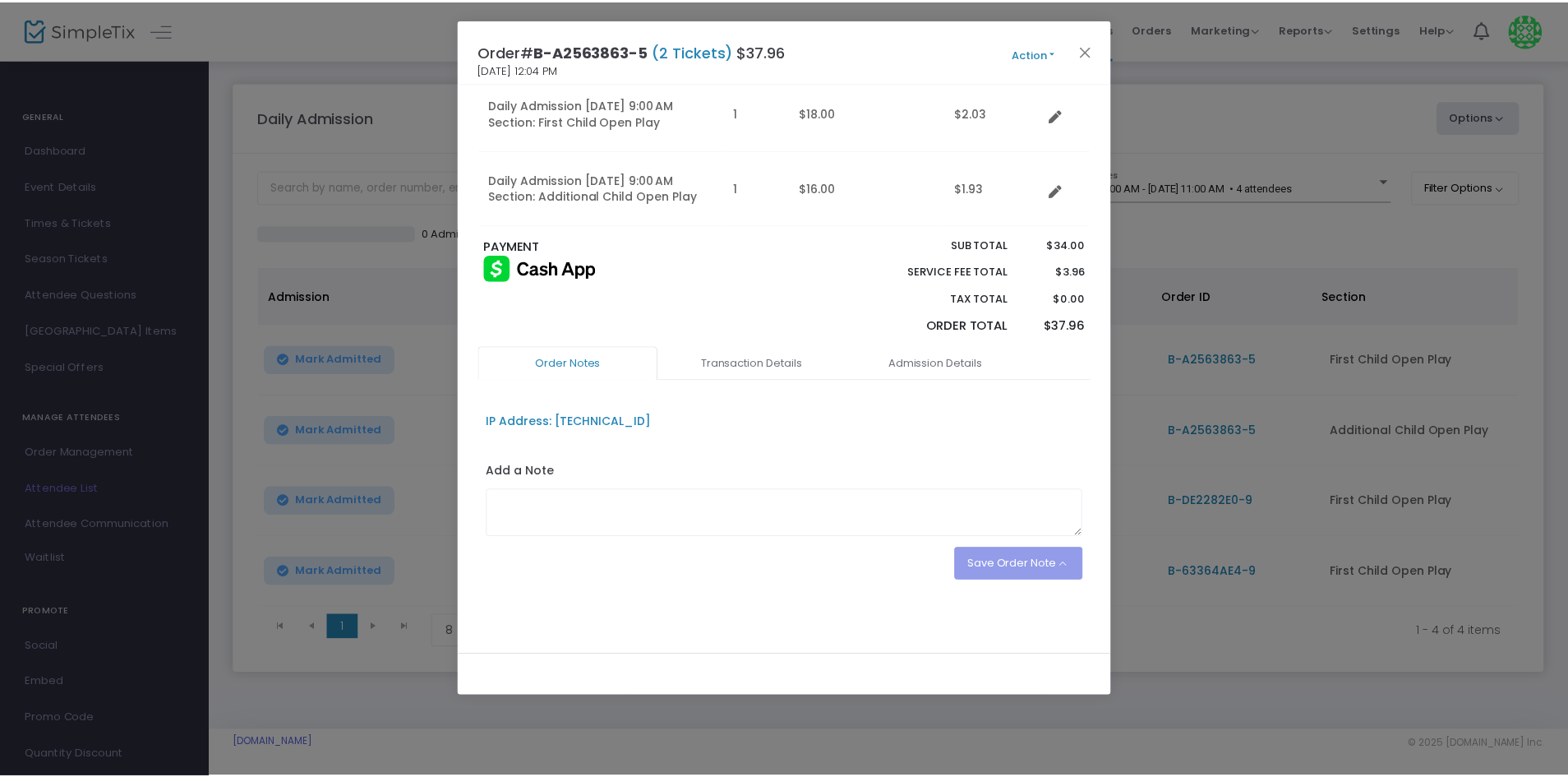
scroll to position [0, 0]
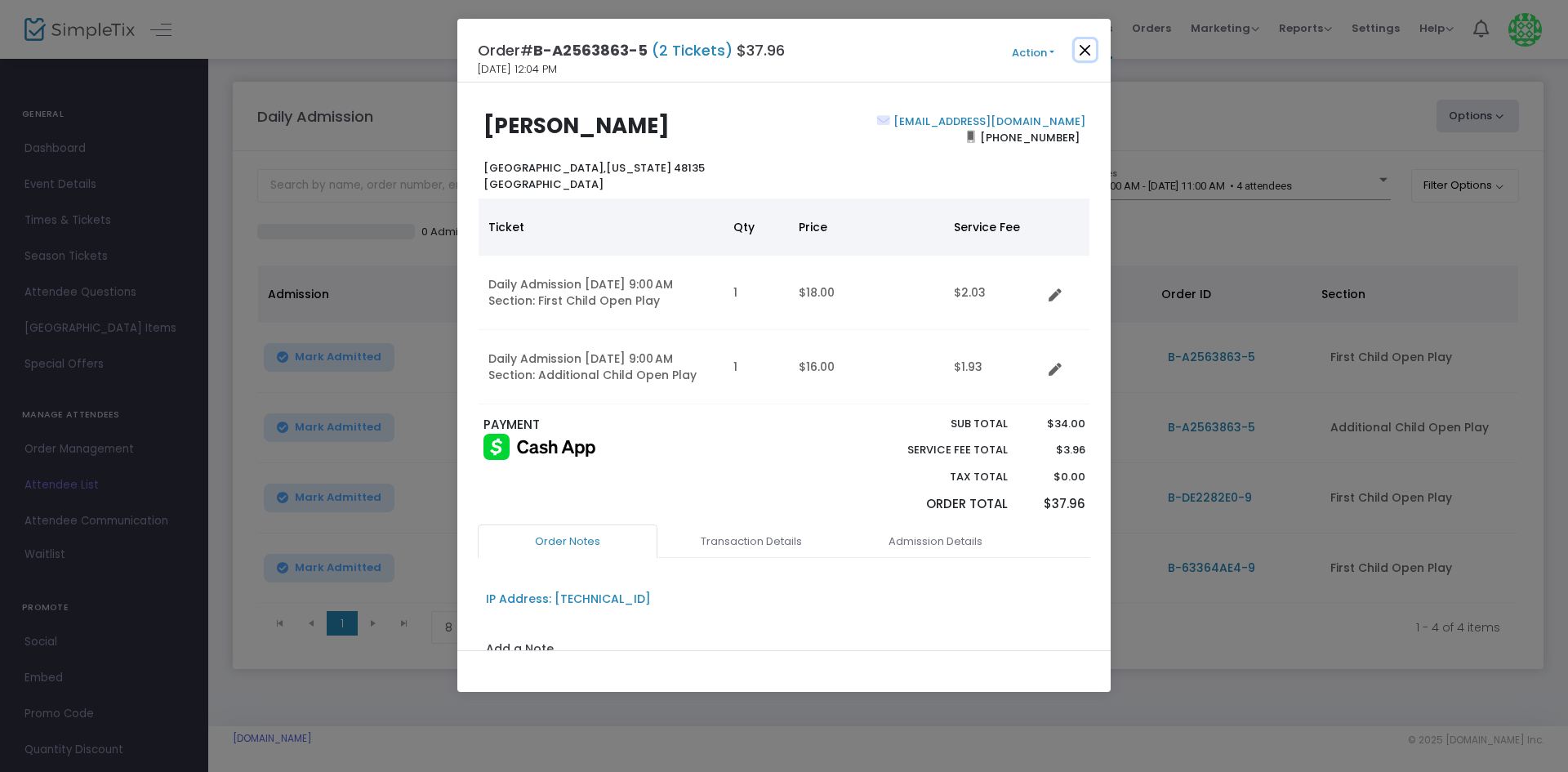
click at [1094, 56] on button "Close" at bounding box center [1084, 49] width 21 height 21
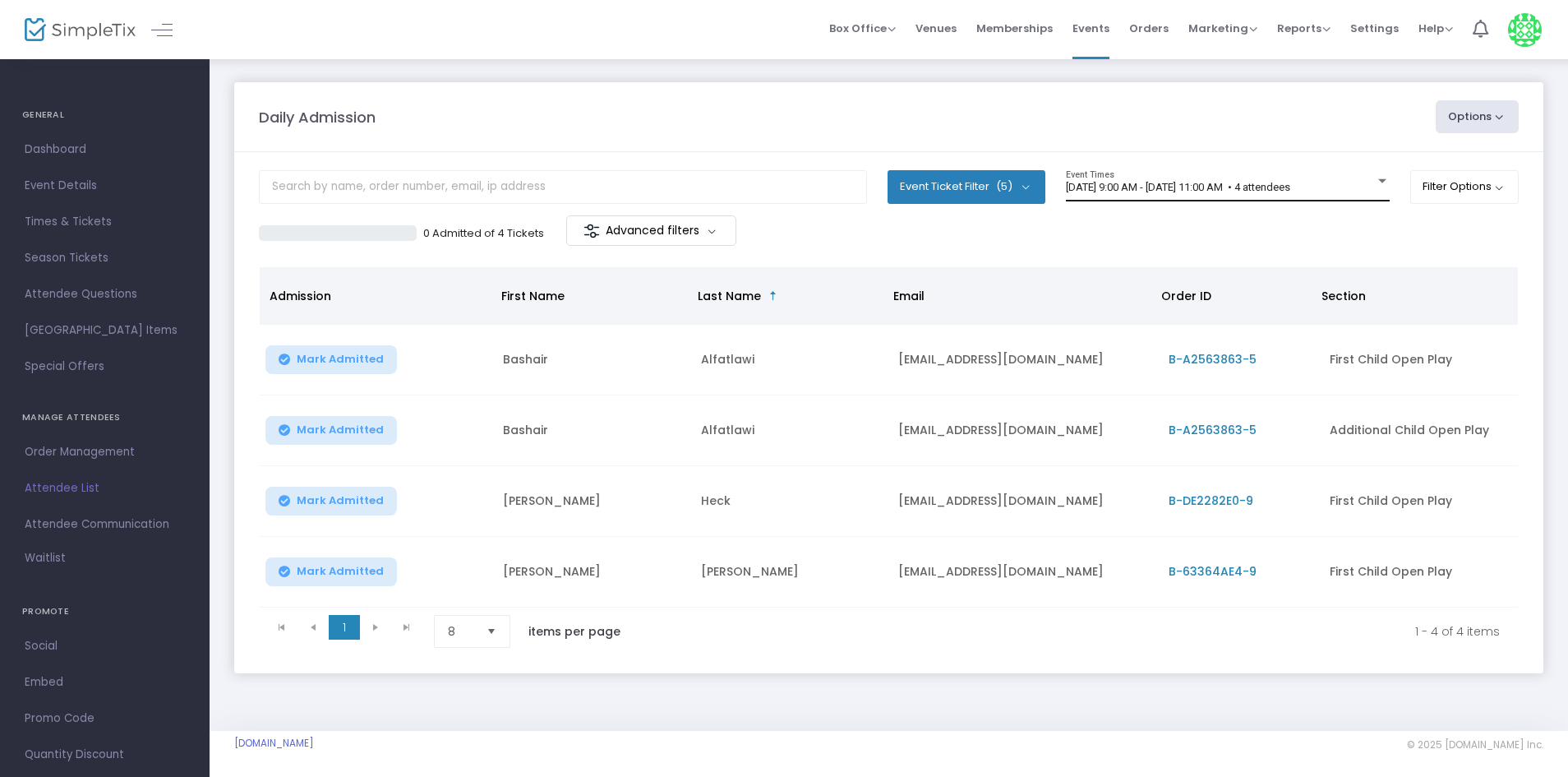
click at [1258, 201] on div "[DATE] 9:00 AM - [DATE] 11:00 AM • 4 attendees Event Times" at bounding box center [1228, 185] width 324 height 31
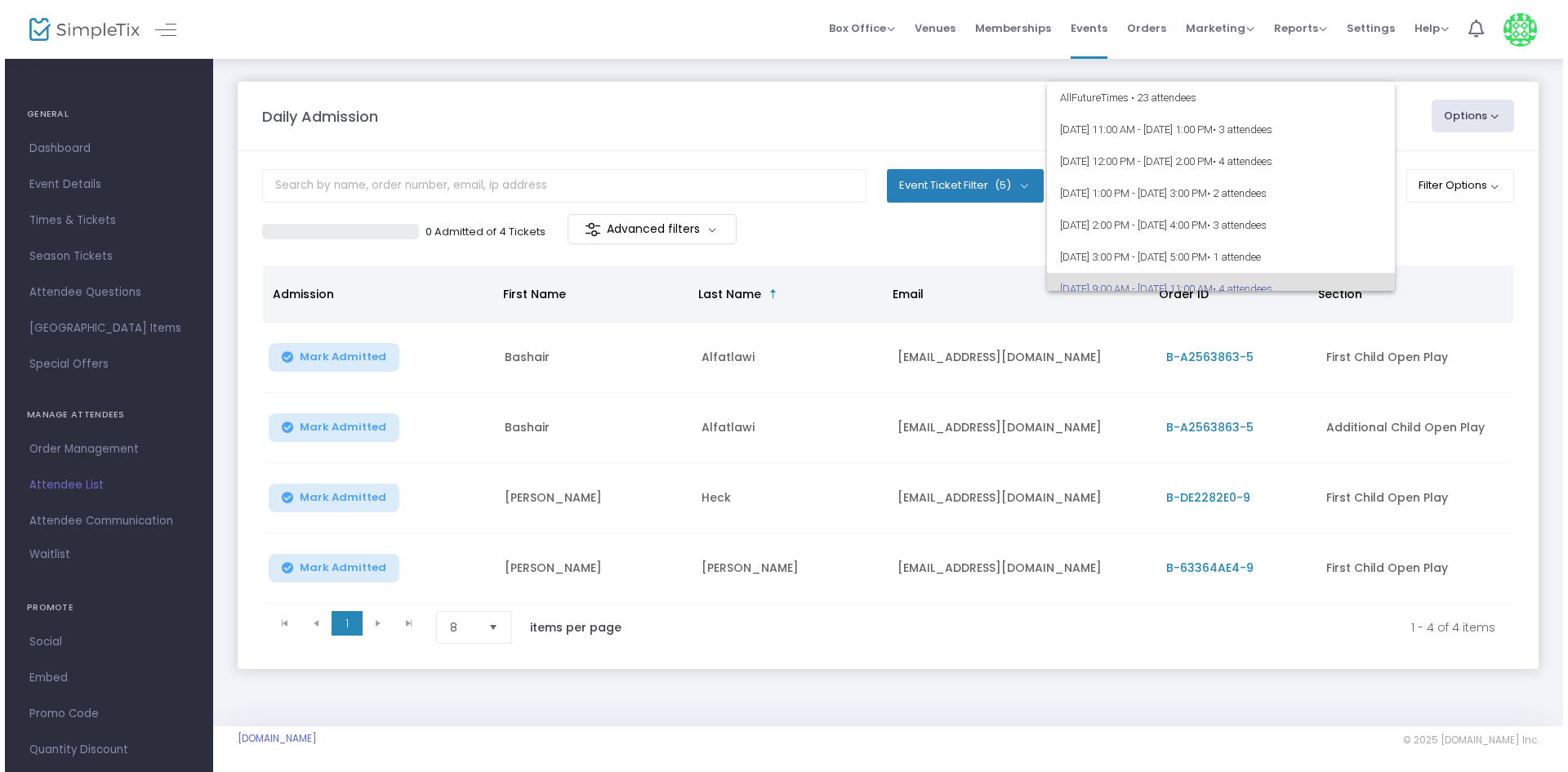
scroll to position [103, 0]
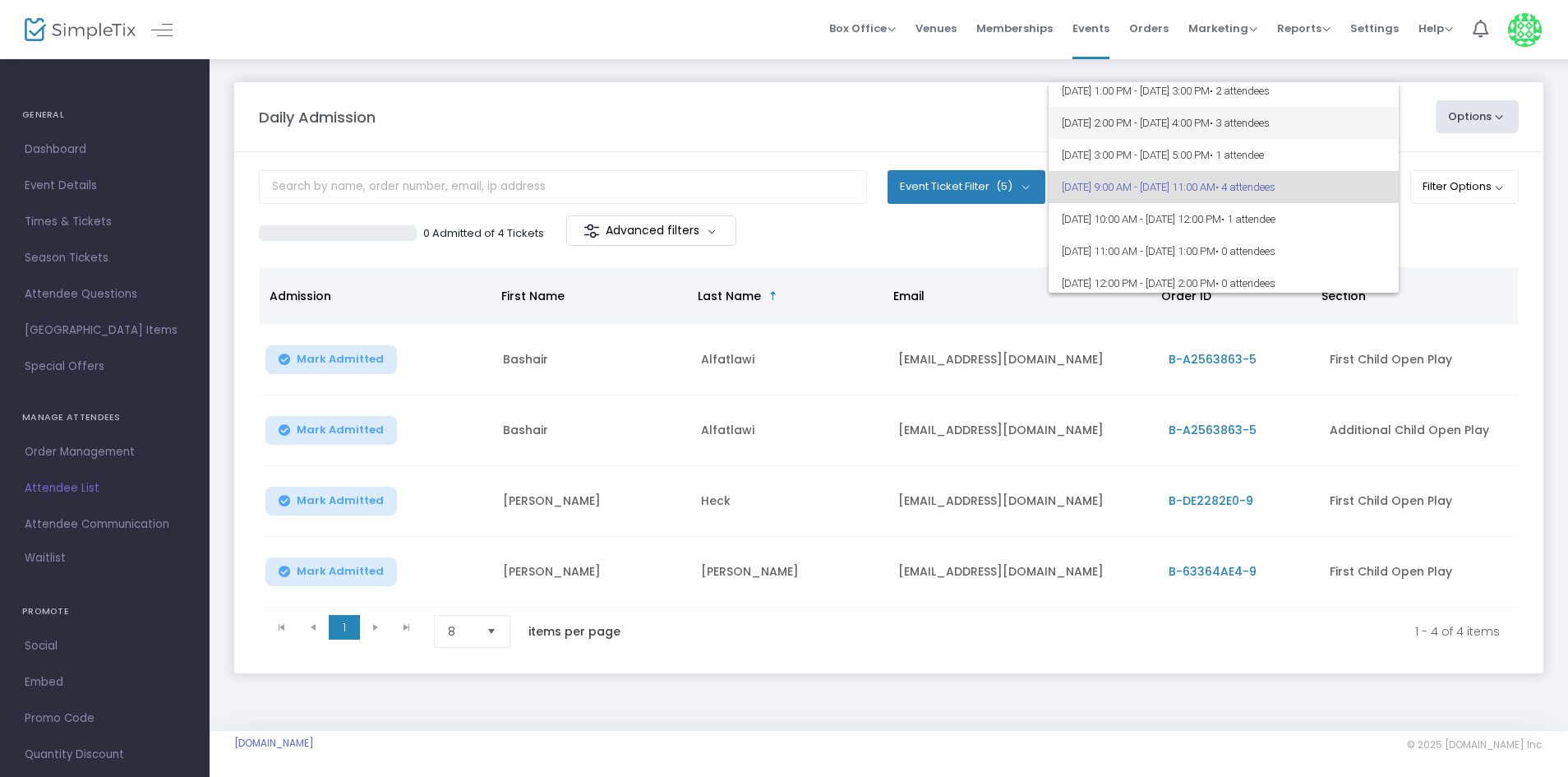
click at [1270, 123] on span "• 3 attendees" at bounding box center [1240, 123] width 60 height 12
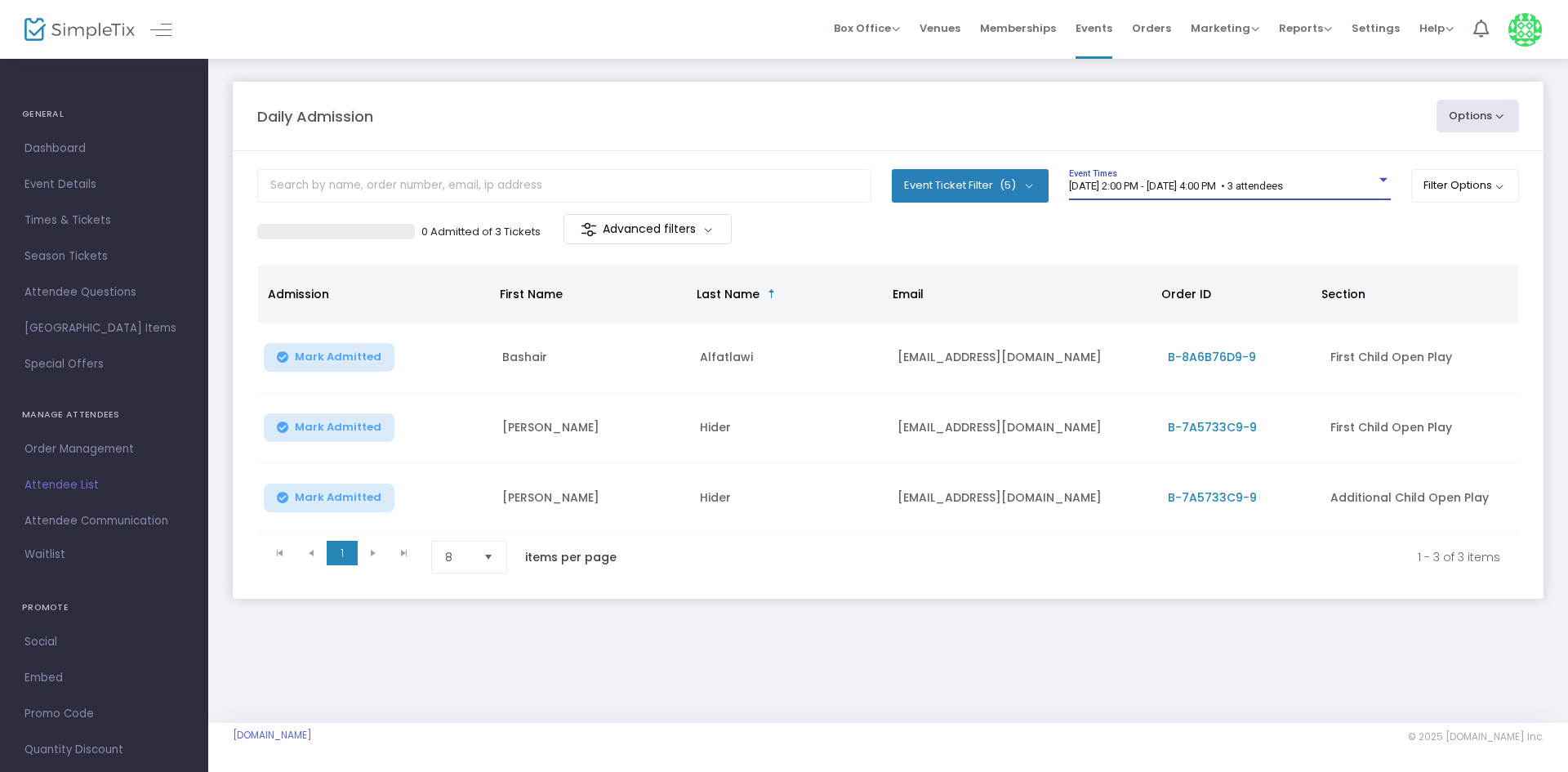
click at [1283, 182] on span "[DATE] 2:00 PM - [DATE] 4:00 PM • 3 attendees" at bounding box center [1176, 186] width 214 height 12
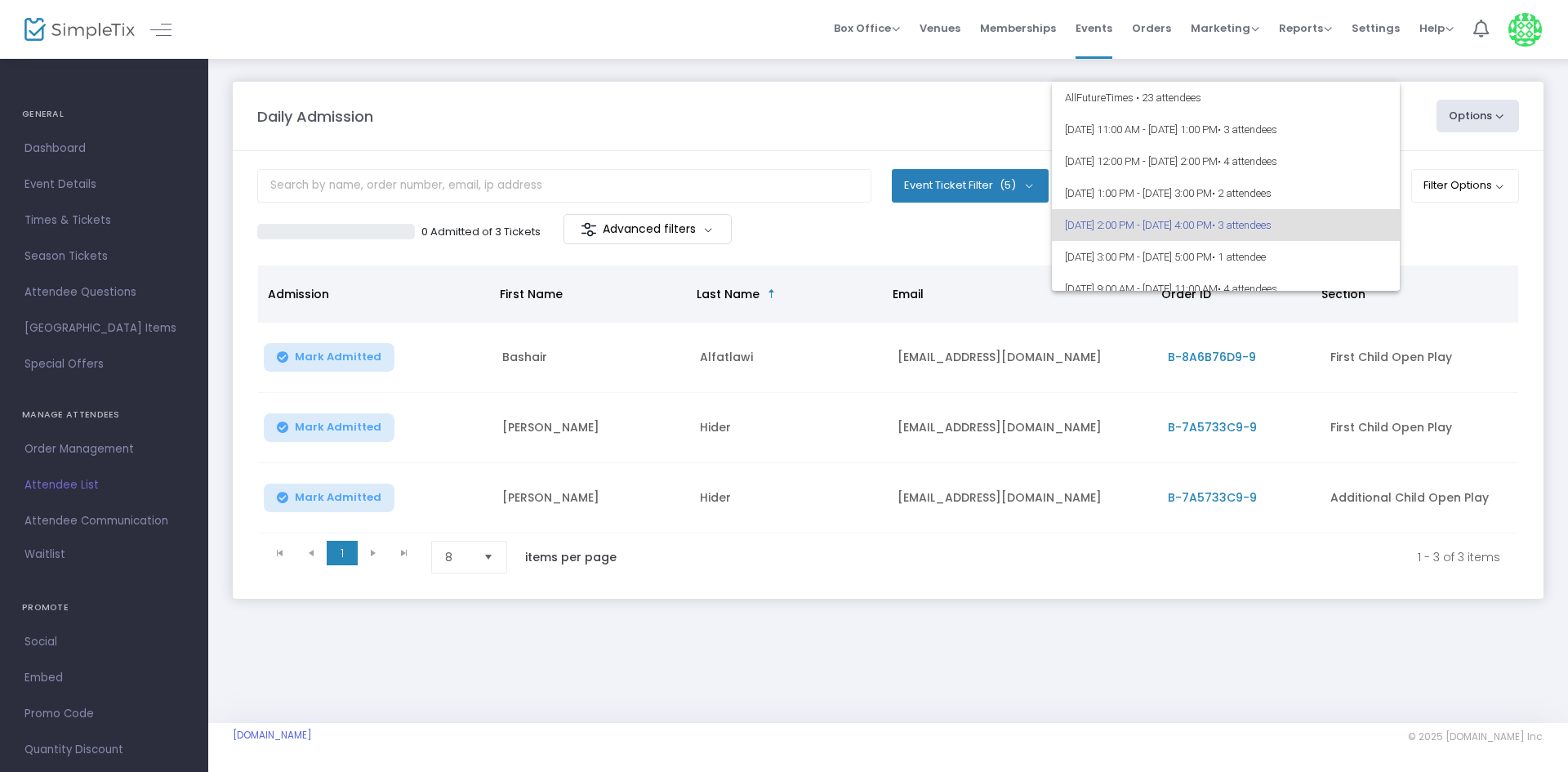
scroll to position [39, 0]
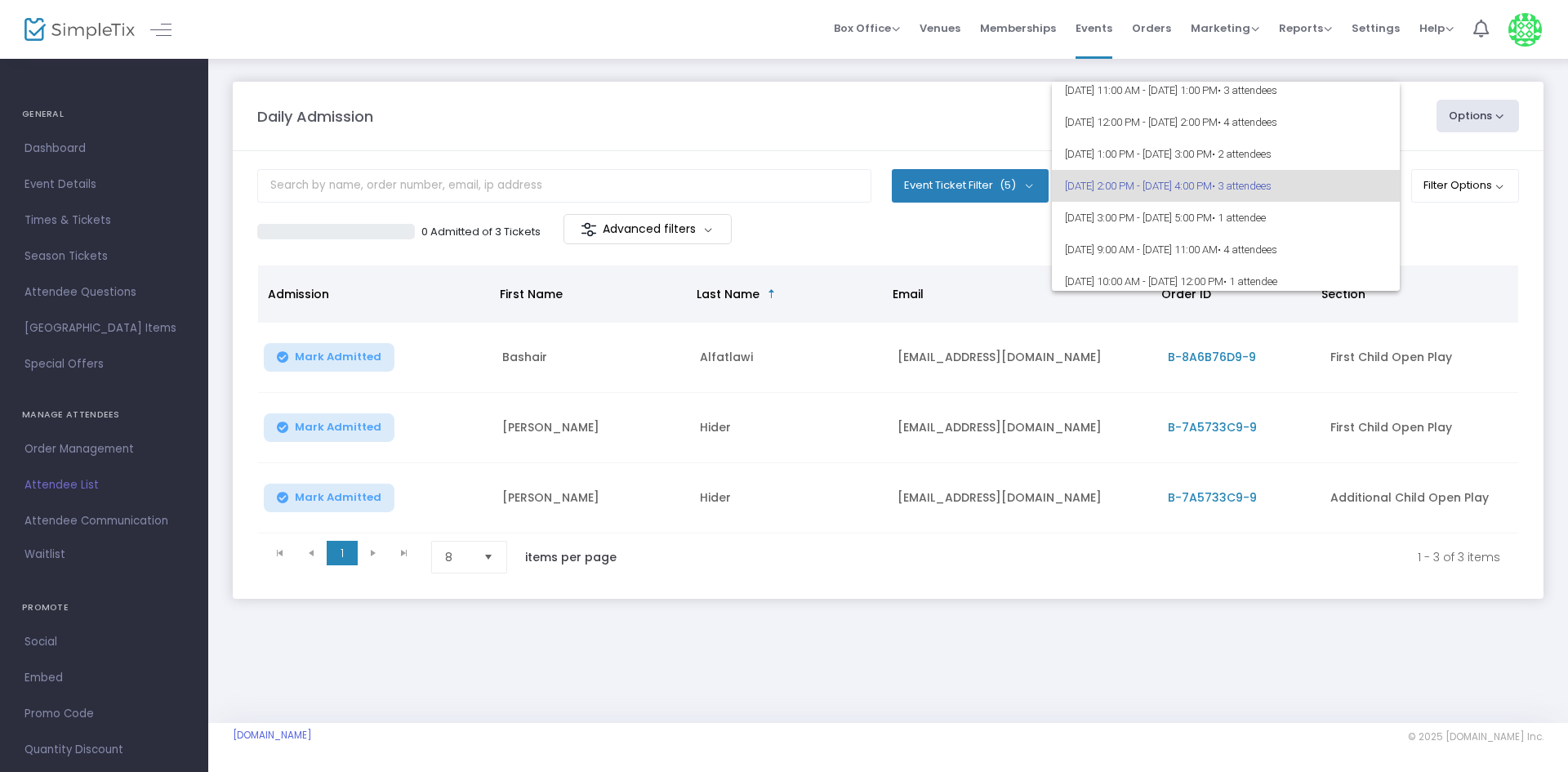
click at [1506, 225] on div at bounding box center [784, 386] width 1568 height 772
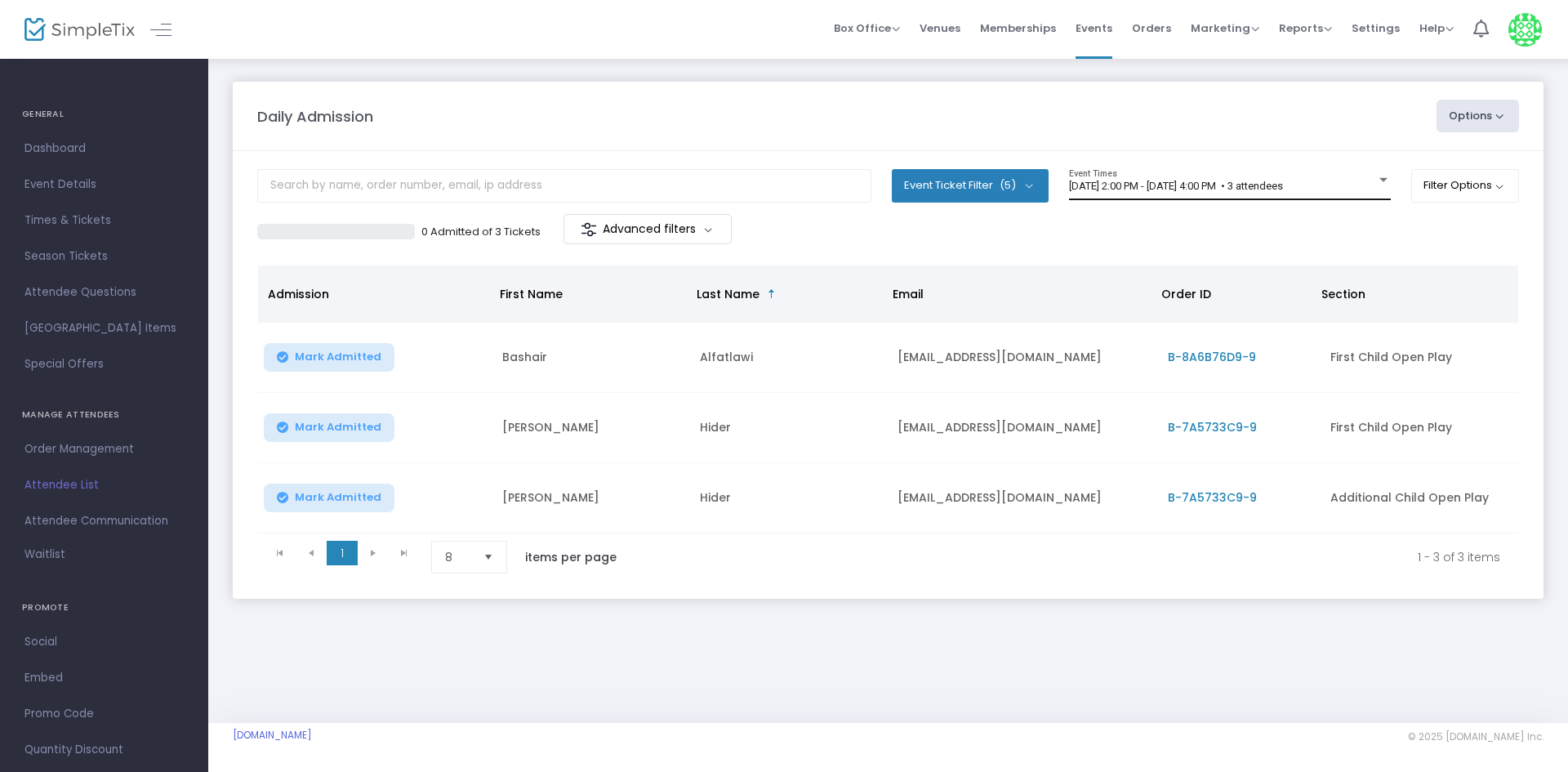
click at [1253, 196] on div "[DATE] 2:00 PM - [DATE] 4:00 PM • 3 attendees Event Times" at bounding box center [1230, 184] width 322 height 31
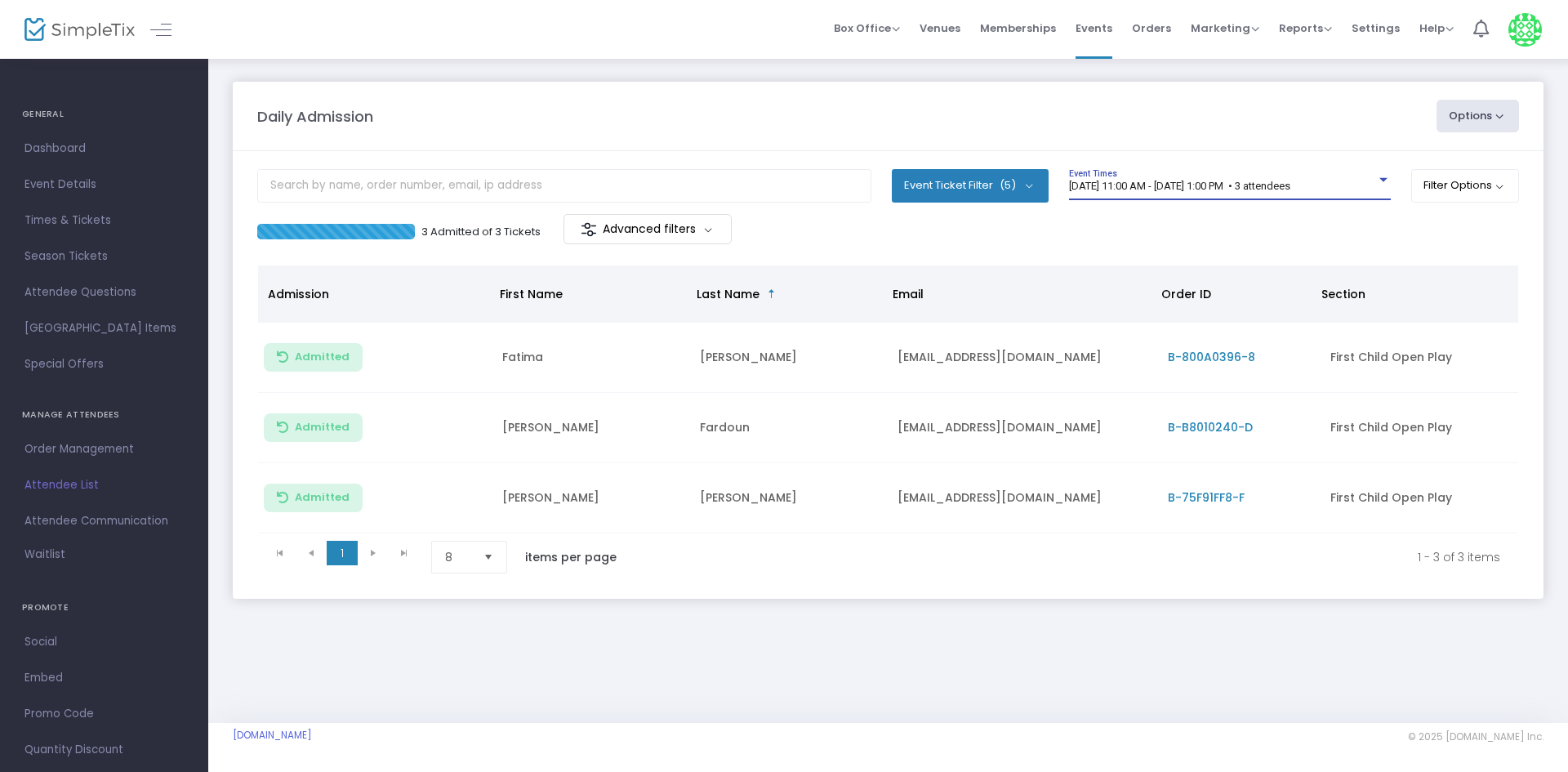
click at [1354, 192] on div "[DATE] 11:00 AM - [DATE] 1:00 PM • 3 attendees" at bounding box center [1222, 187] width 307 height 12
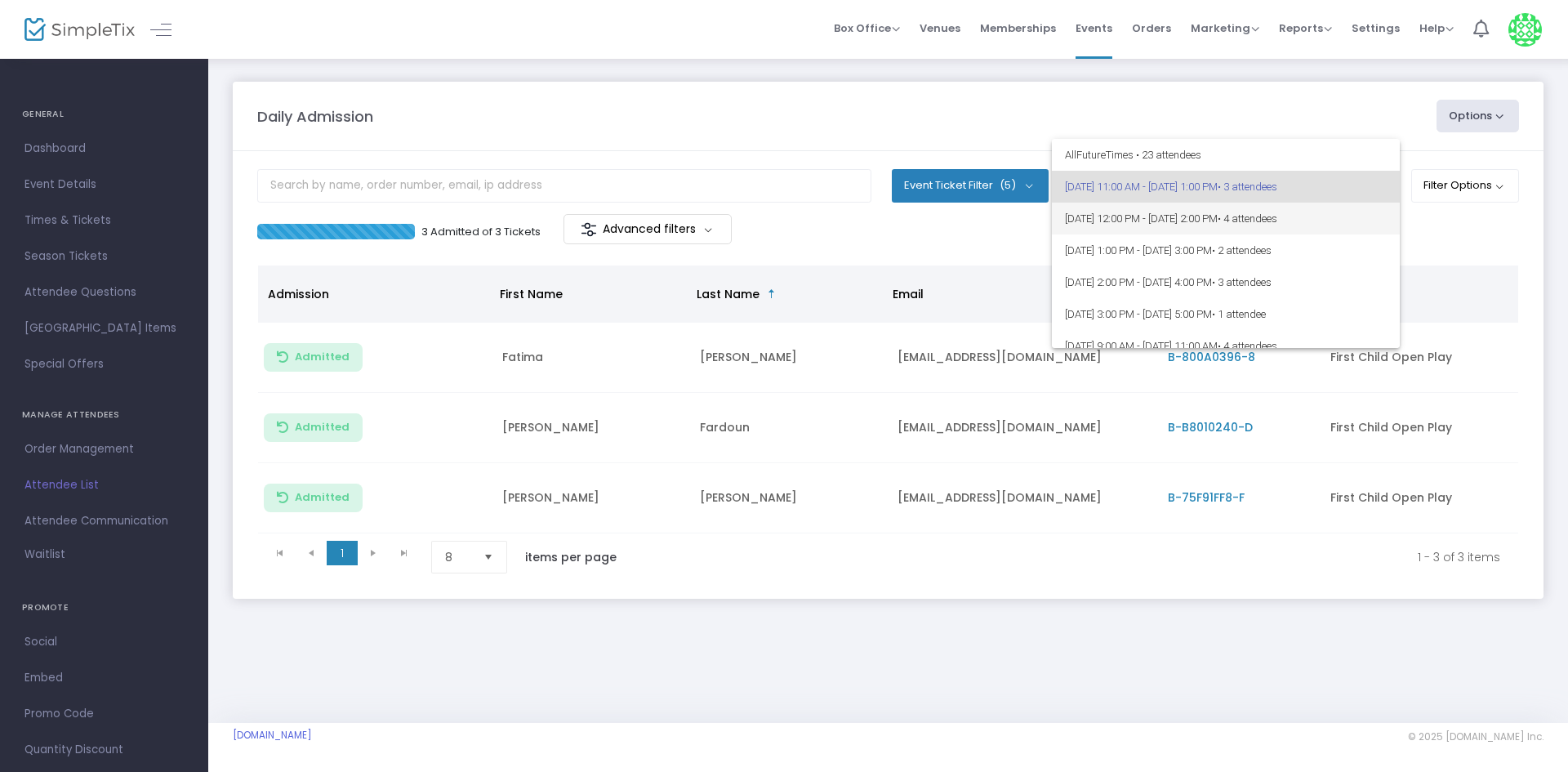
click at [1359, 222] on span "[DATE] 12:00 PM - [DATE] 2:00 PM • 4 attendees" at bounding box center [1225, 219] width 322 height 32
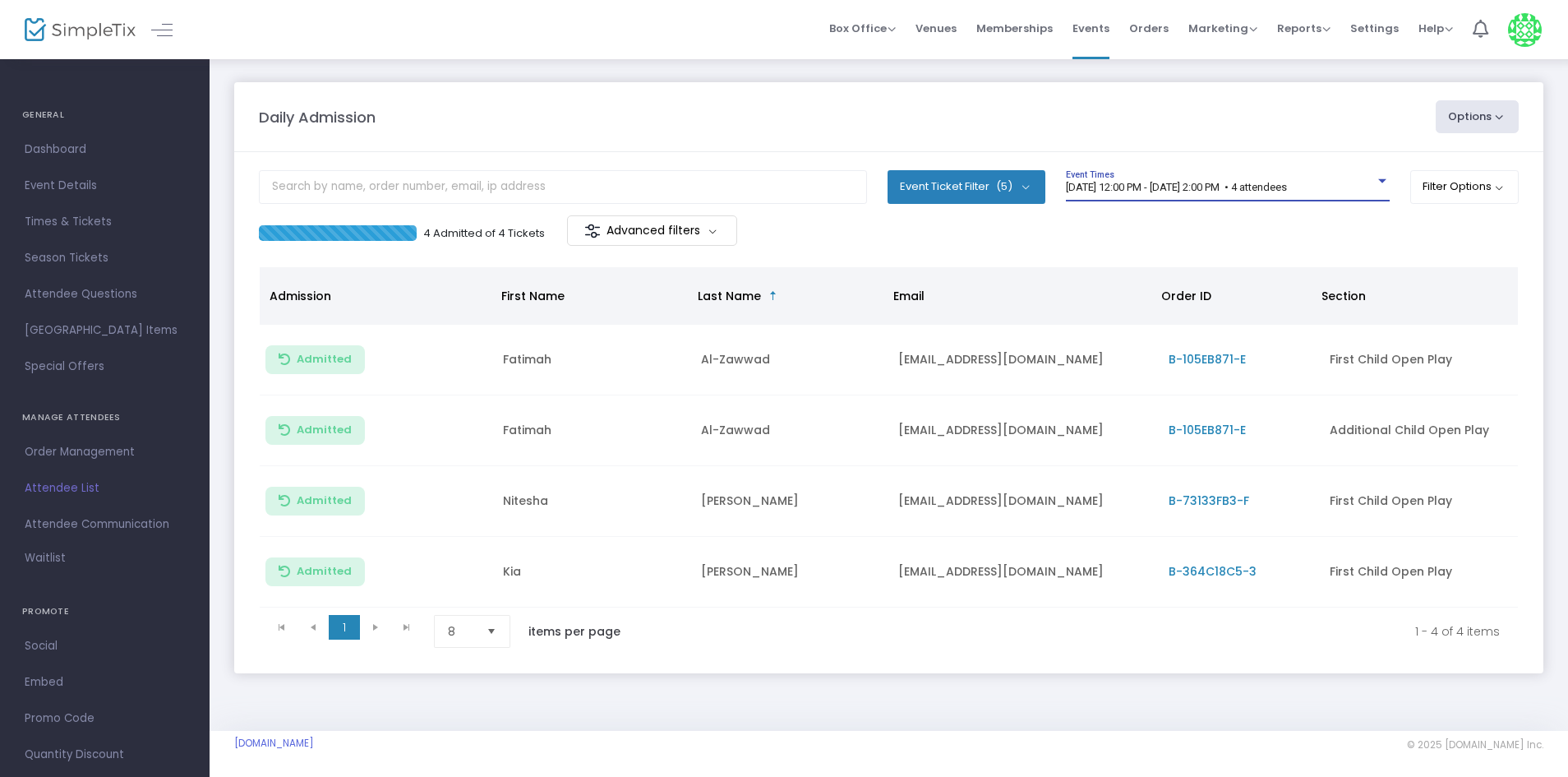
click at [780, 144] on m-panel-header "Daily Admission Options Import Attendees Export List Print Name Tags Export to …" at bounding box center [888, 117] width 1309 height 70
click at [1155, 202] on div "[DATE] 12:00 PM - [DATE] 2:00 PM • 4 attendees Event Times" at bounding box center [1228, 192] width 324 height 45
click at [1228, 228] on div "4 Admitted of 4 Tickets Advanced filters" at bounding box center [888, 232] width 1260 height 35
click at [1252, 198] on div "8/13/2025 @ 12:00 PM - 8/13/2025 @ 2:00 PM • 4 attendees Event Times" at bounding box center [1228, 185] width 324 height 31
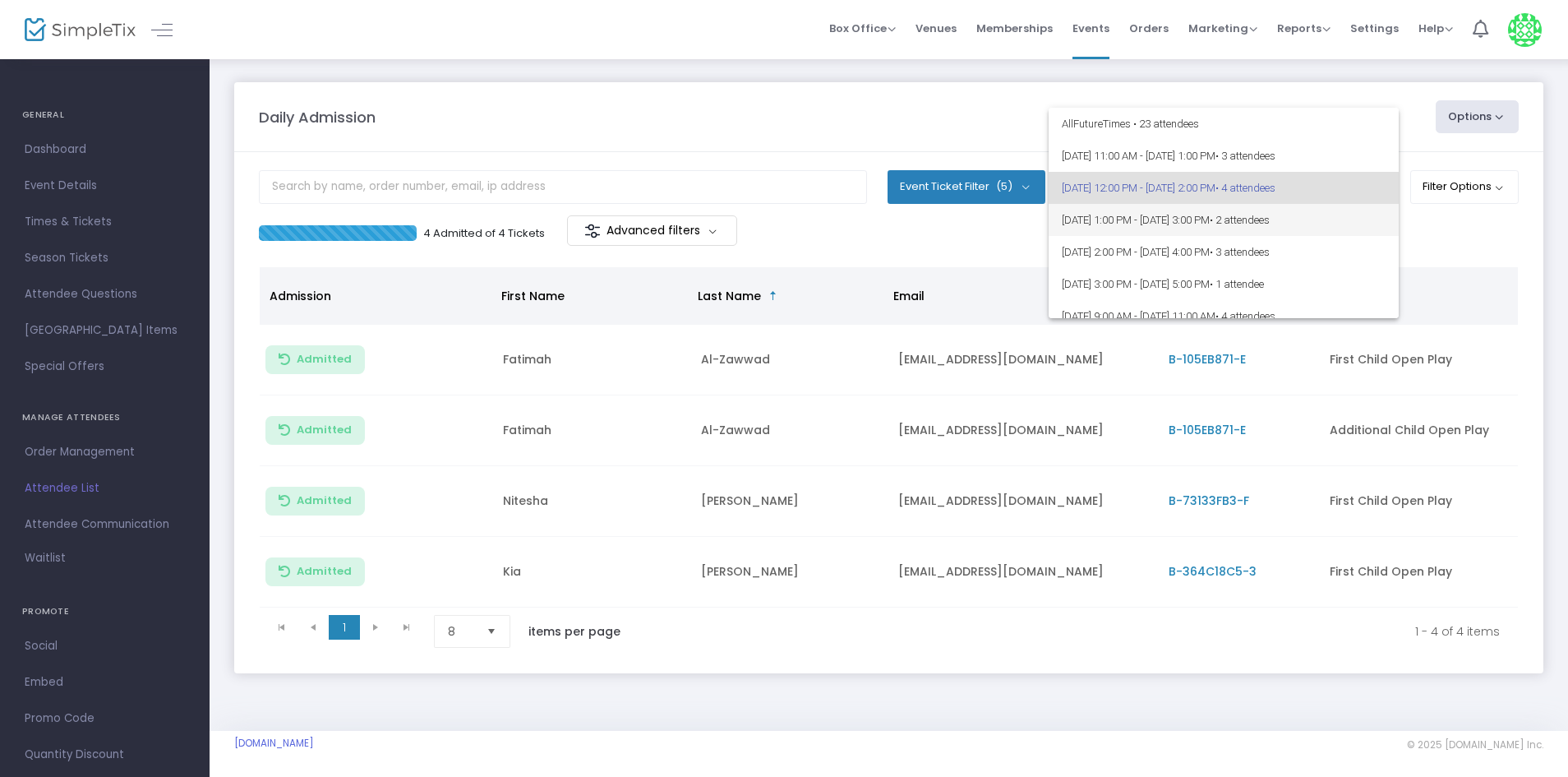
click at [1270, 222] on span "8/13/2025 @ 1:00 PM - 8/13/2025 @ 3:00 PM • 2 attendees" at bounding box center [1224, 220] width 324 height 32
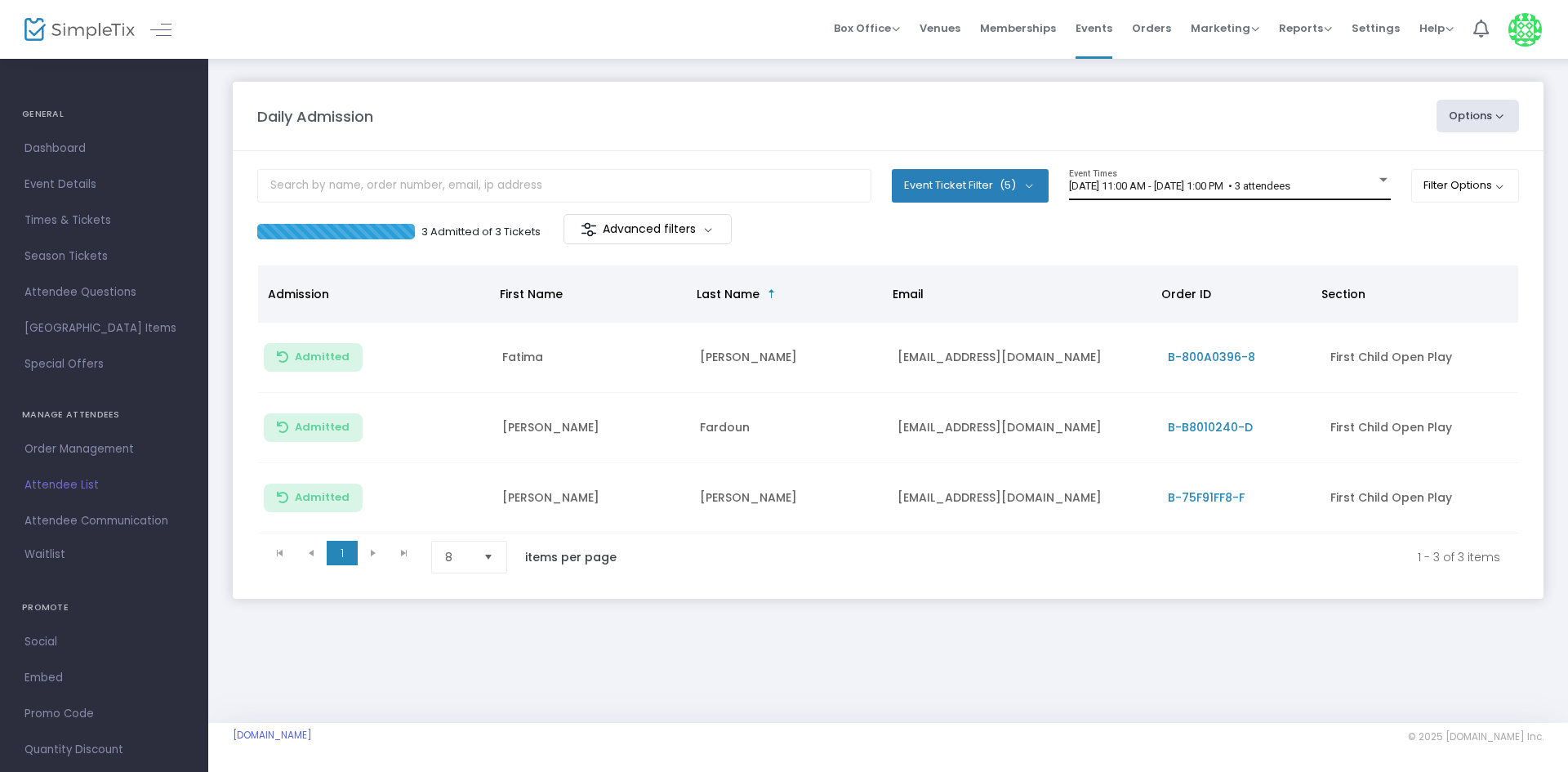
click at [1290, 186] on span "[DATE] 11:00 AM - [DATE] 1:00 PM • 3 attendees" at bounding box center [1180, 186] width 221 height 12
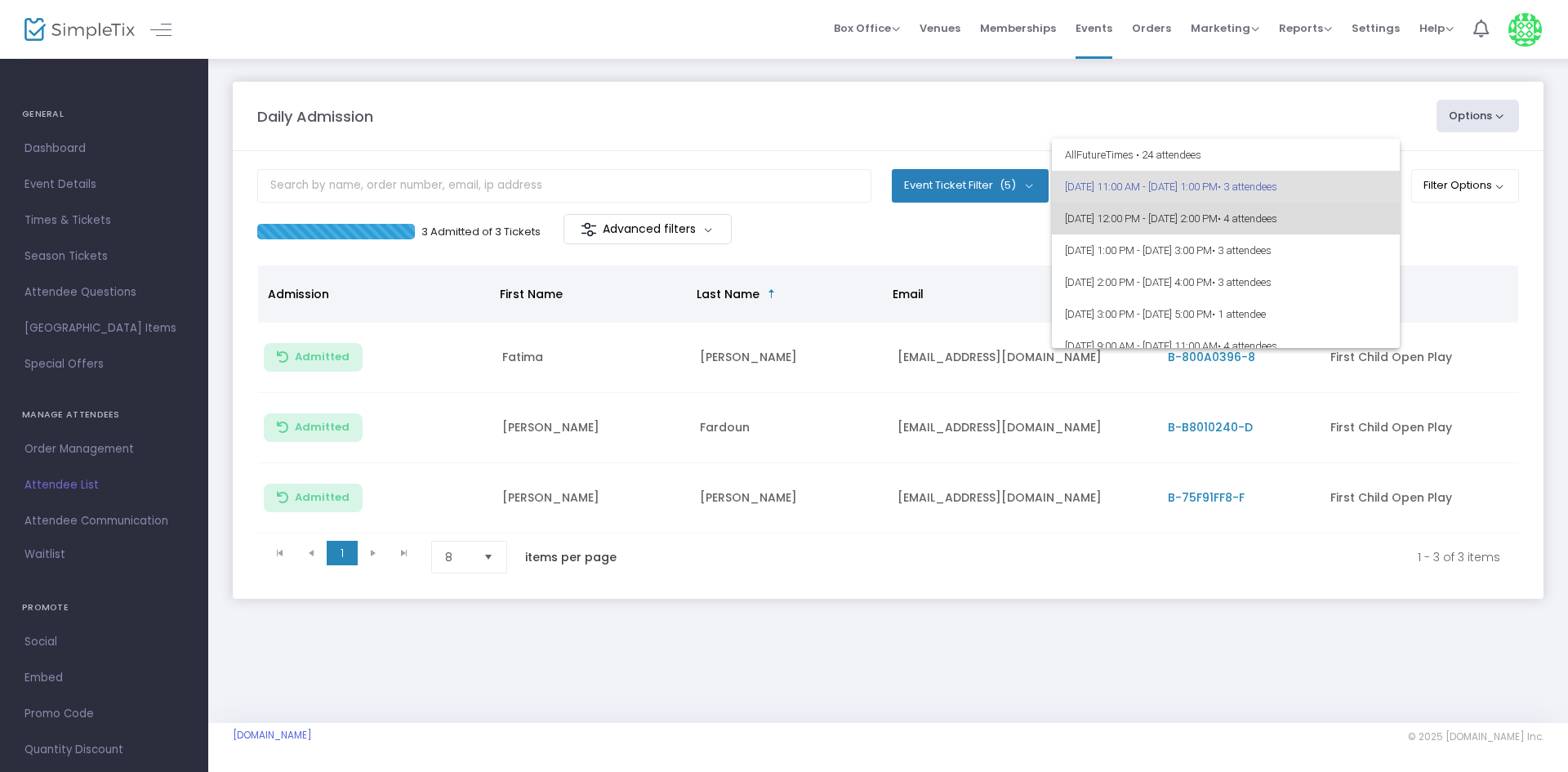
click at [1277, 224] on span "• 4 attendees" at bounding box center [1247, 219] width 60 height 12
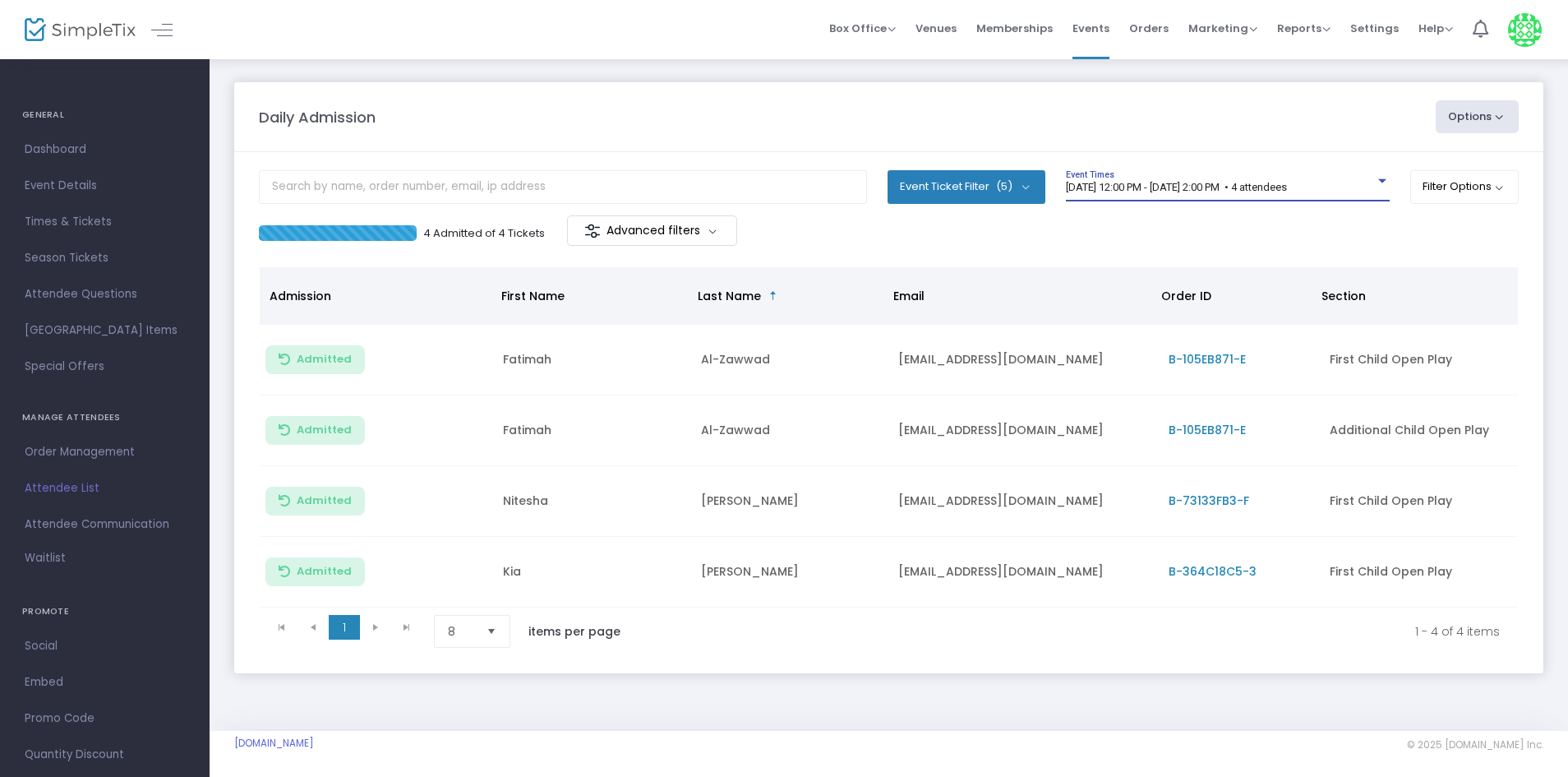
click at [1287, 185] on span "[DATE] 12:00 PM - [DATE] 2:00 PM • 4 attendees" at bounding box center [1176, 187] width 221 height 12
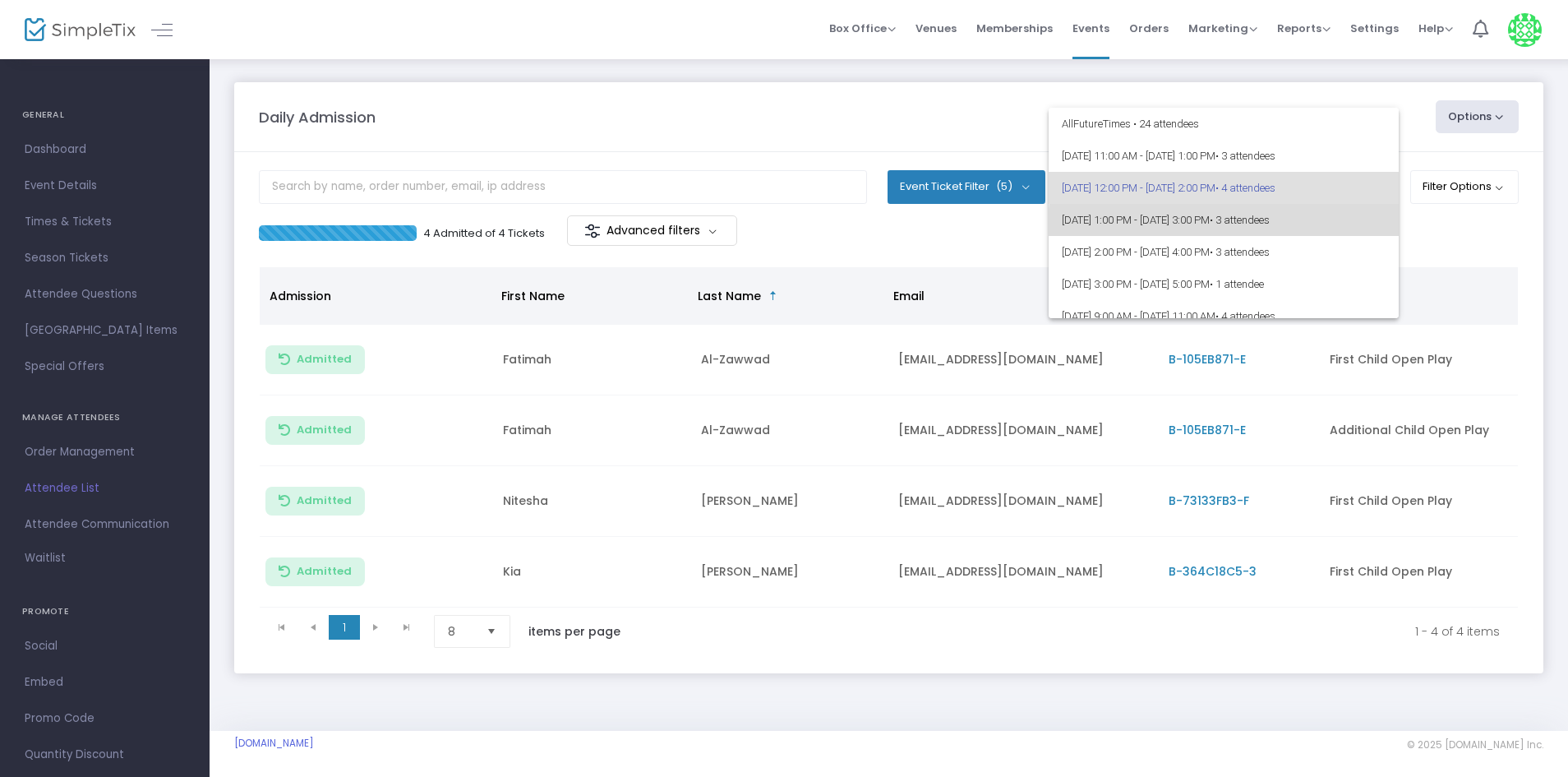
click at [1336, 231] on span "[DATE] 1:00 PM - [DATE] 3:00 PM • 3 attendees" at bounding box center [1224, 220] width 324 height 32
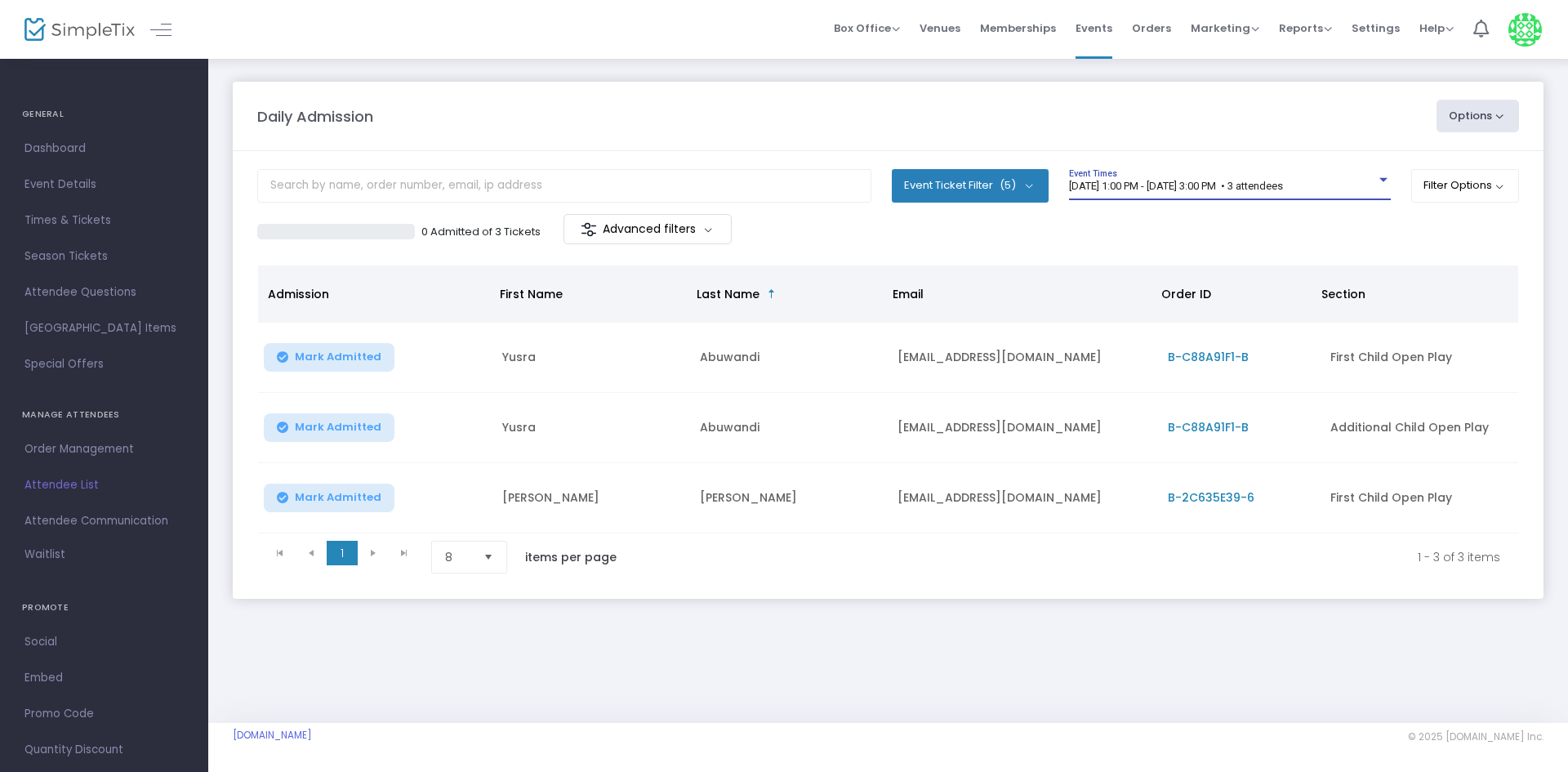
click at [1314, 171] on div "8/13/2025 @ 1:00 PM - 8/13/2025 @ 3:00 PM • 3 attendees Event Times" at bounding box center [1230, 184] width 322 height 31
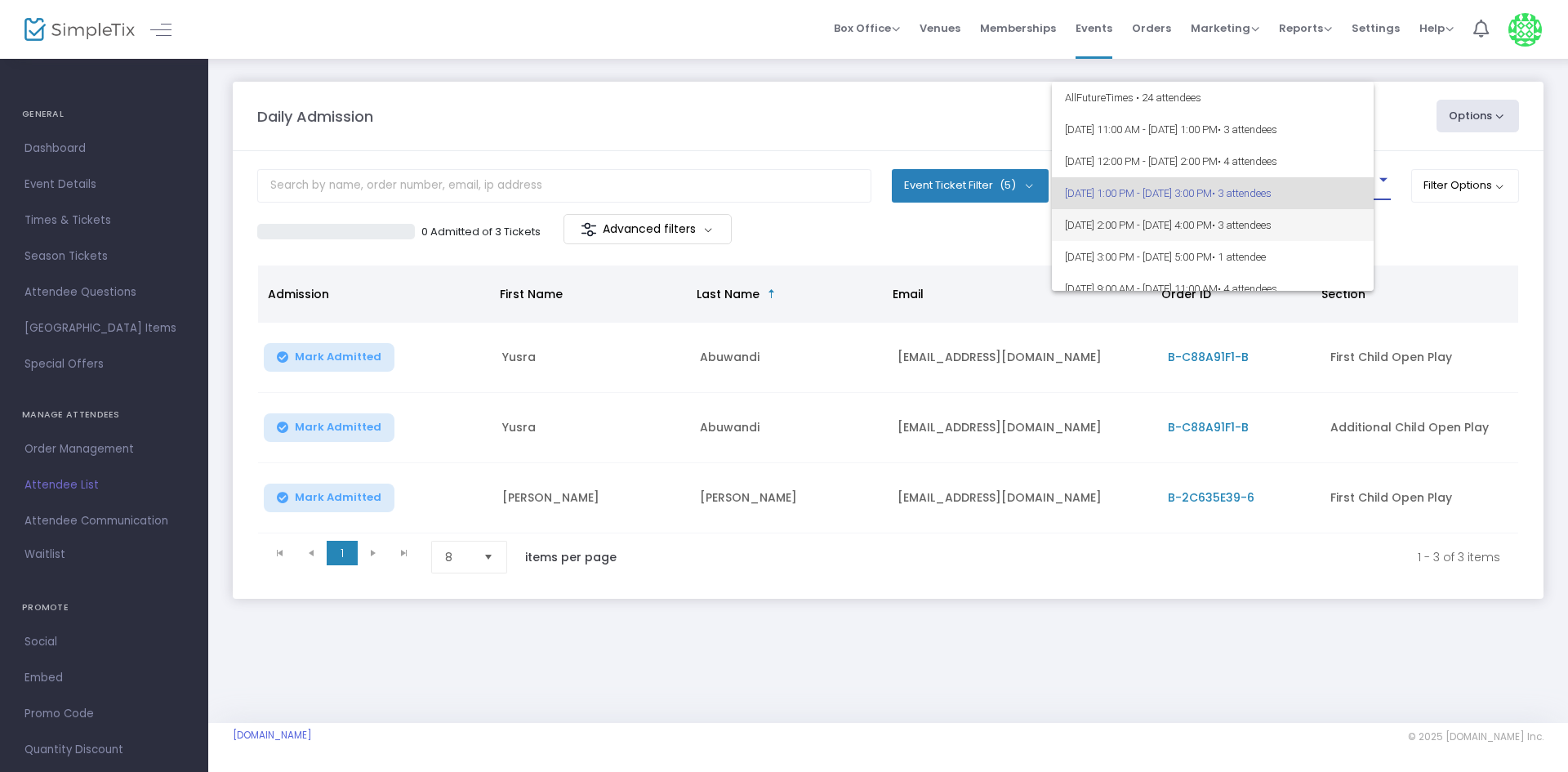
scroll to position [7, 0]
click at [1470, 250] on div at bounding box center [784, 386] width 1568 height 772
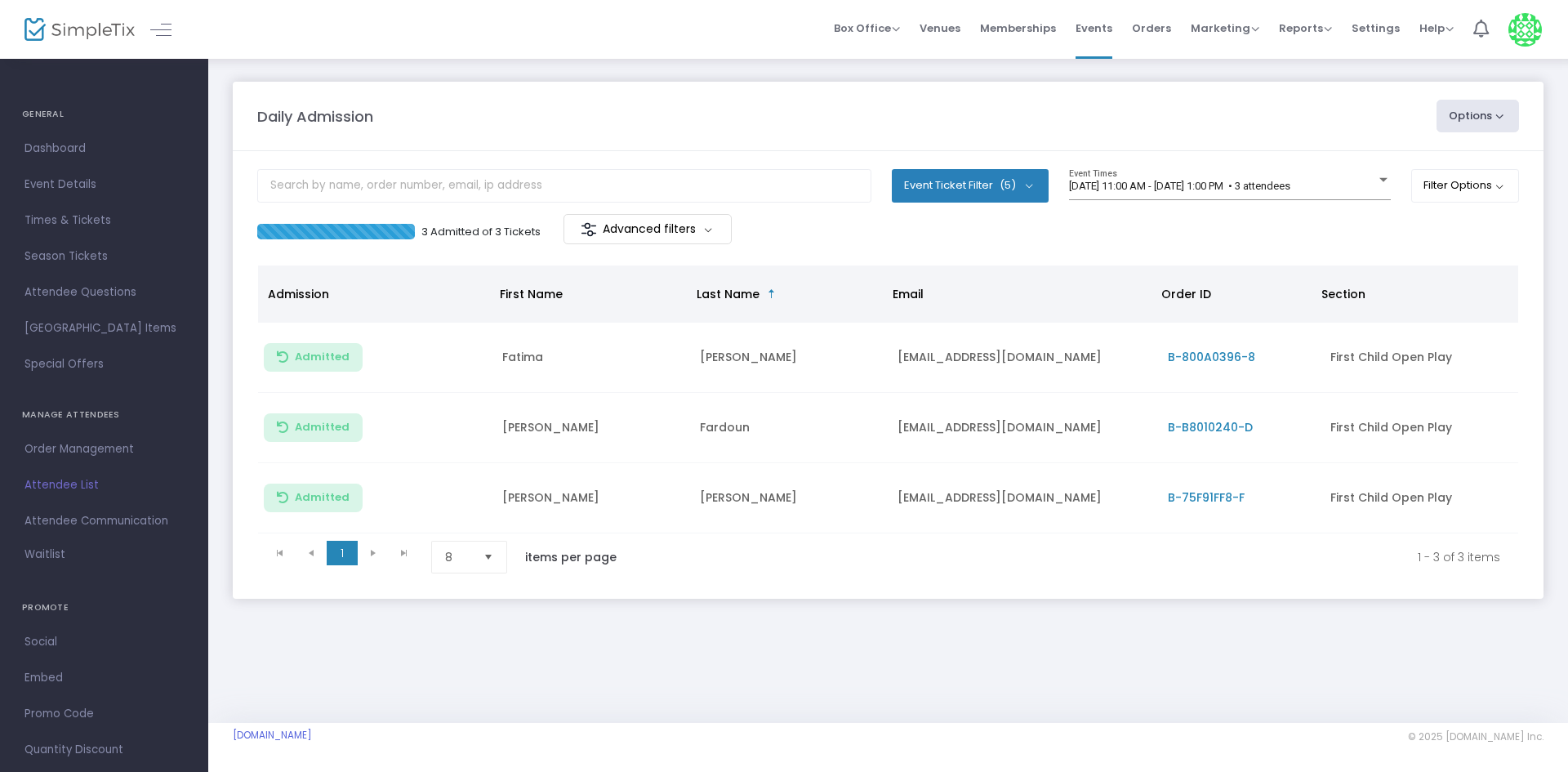
click at [1303, 168] on m-panel-content "Event Ticket Filter (5) Select All First Child Open Play Additional Child Open …" at bounding box center [888, 375] width 1311 height 448
click at [1299, 209] on div "[DATE] 11:00 AM - [DATE] 1:00 PM • 3 attendees Event Times" at bounding box center [1230, 191] width 322 height 45
click at [1320, 178] on div "[DATE] 11:00 AM - [DATE] 1:00 PM • 3 attendees Event Times" at bounding box center [1230, 184] width 322 height 31
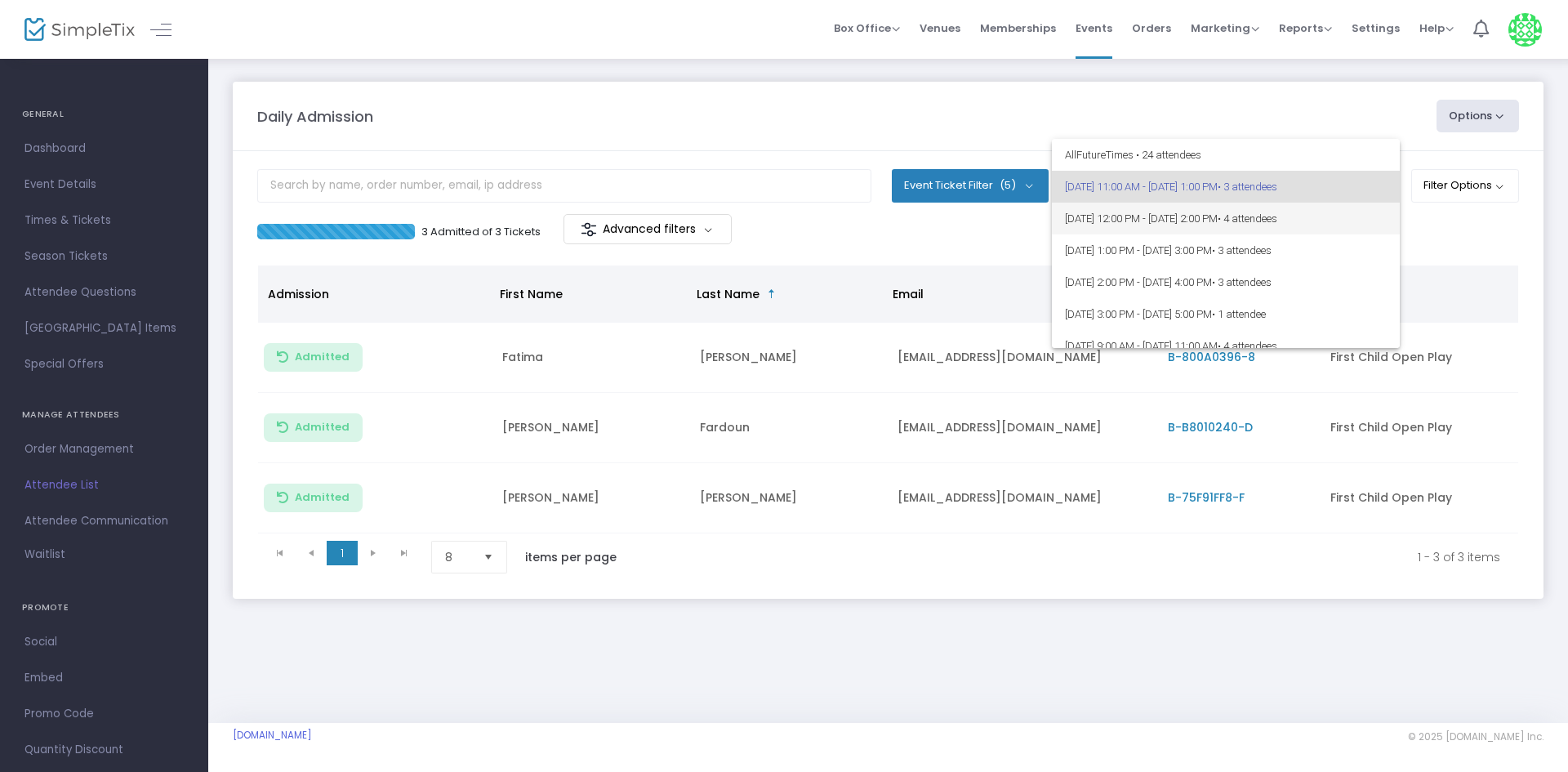
click at [1277, 219] on span "• 4 attendees" at bounding box center [1247, 219] width 60 height 12
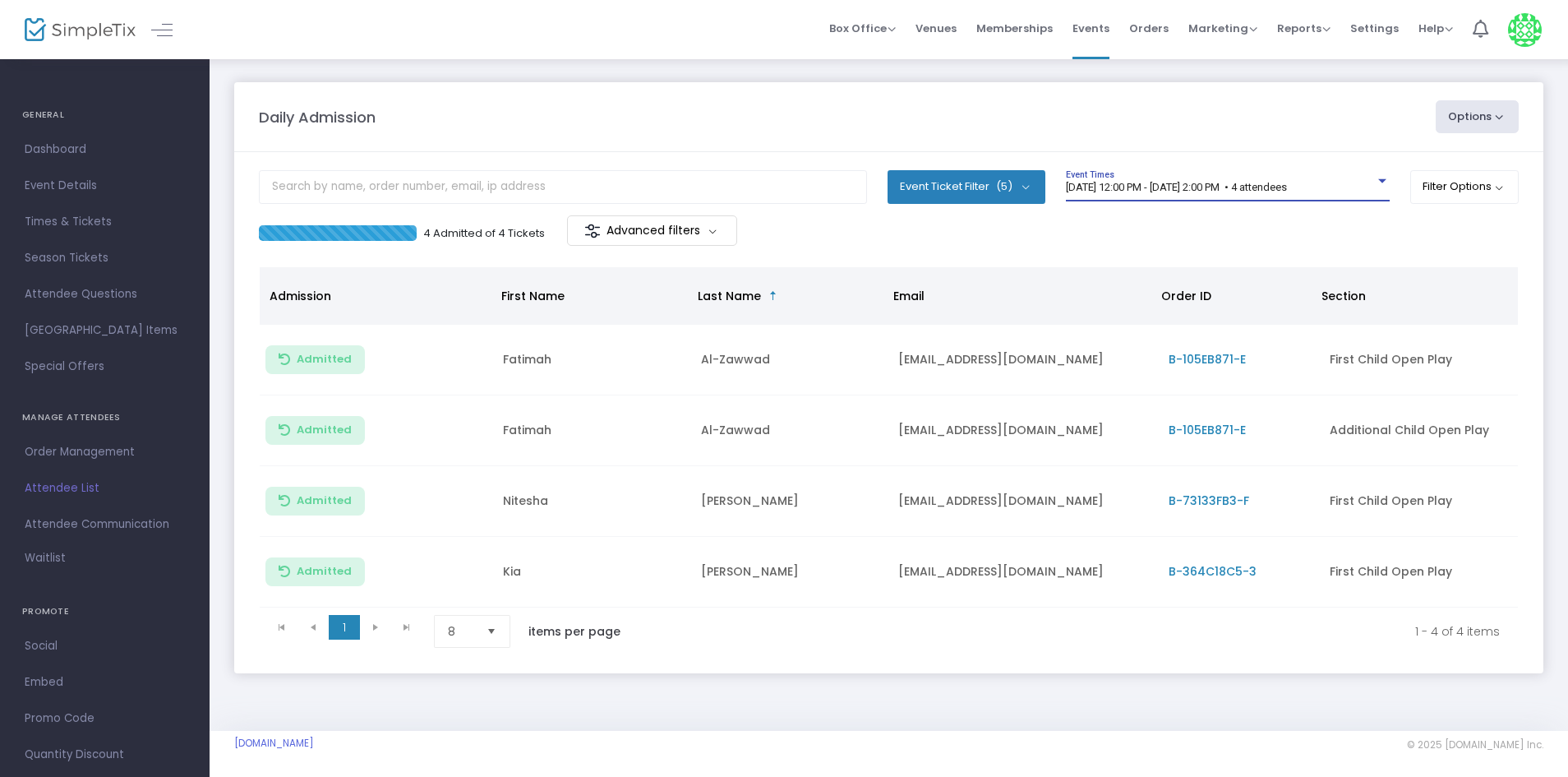
click at [1287, 189] on span "[DATE] 12:00 PM - [DATE] 2:00 PM • 4 attendees" at bounding box center [1176, 187] width 221 height 12
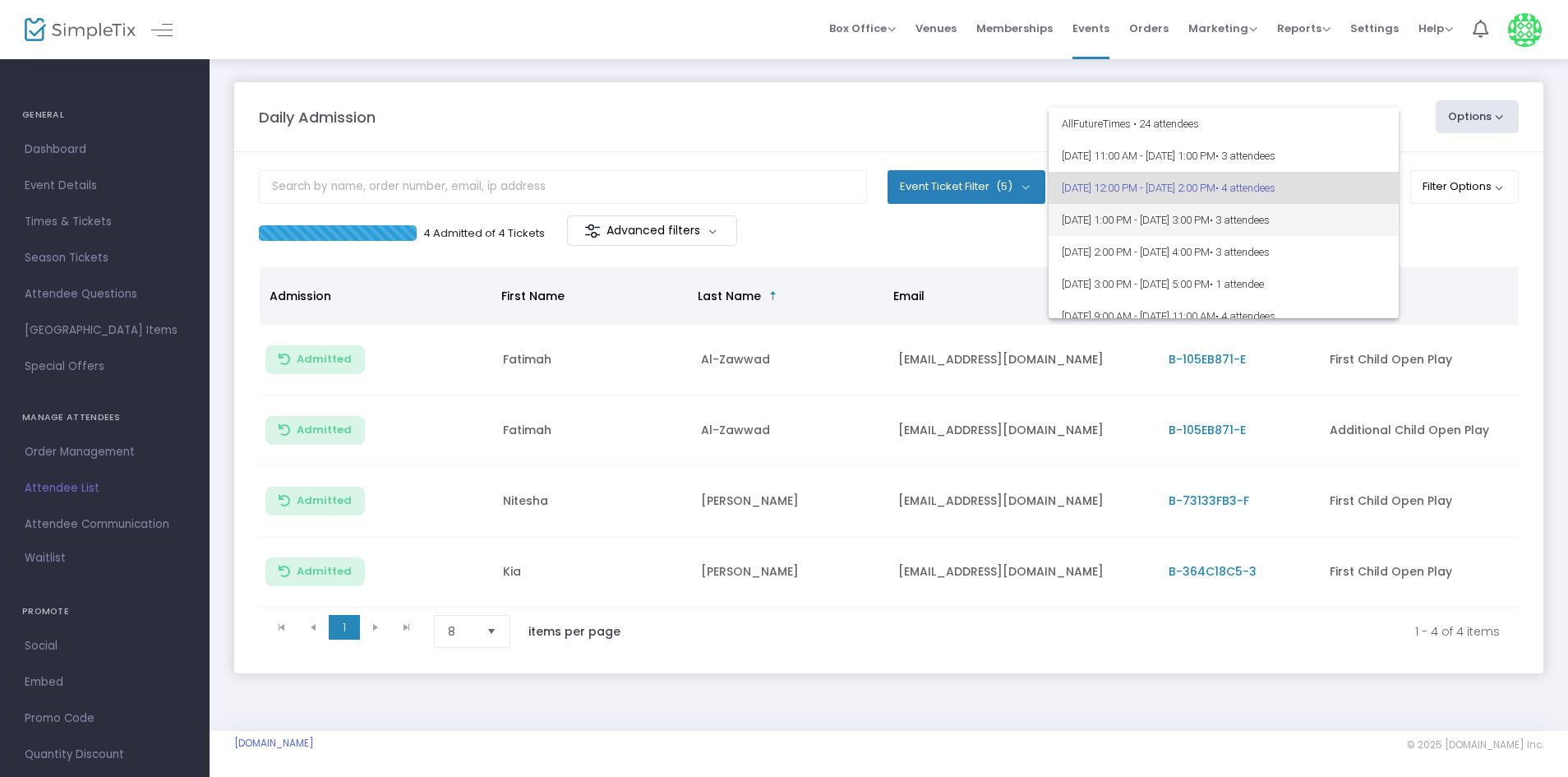
click at [1246, 224] on span "[DATE] 1:00 PM - [DATE] 3:00 PM • 3 attendees" at bounding box center [1224, 220] width 324 height 32
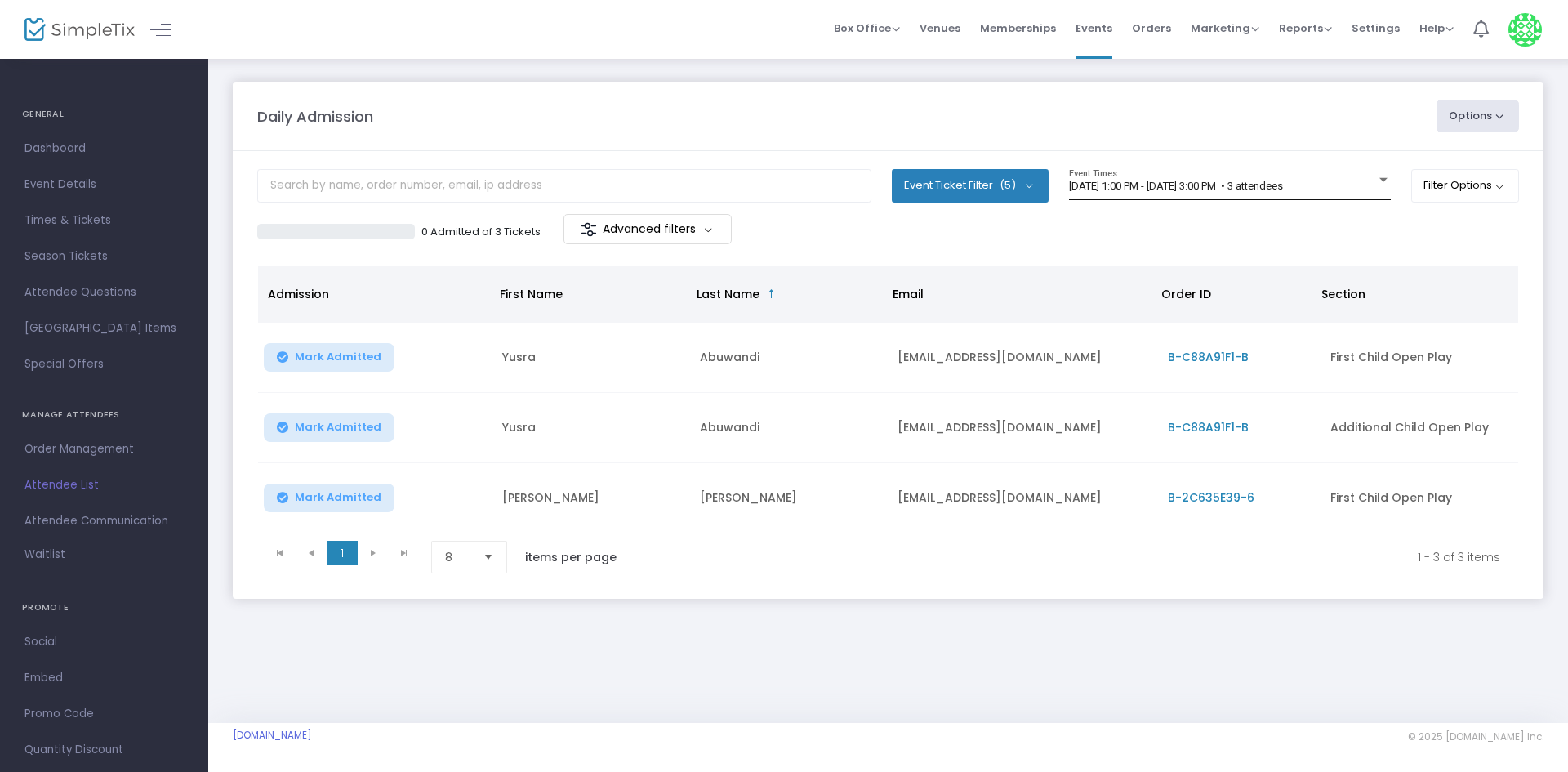
click at [1339, 175] on div "8/13/2025 @ 1:00 PM - 8/13/2025 @ 3:00 PM • 3 attendees Event Times" at bounding box center [1230, 184] width 322 height 31
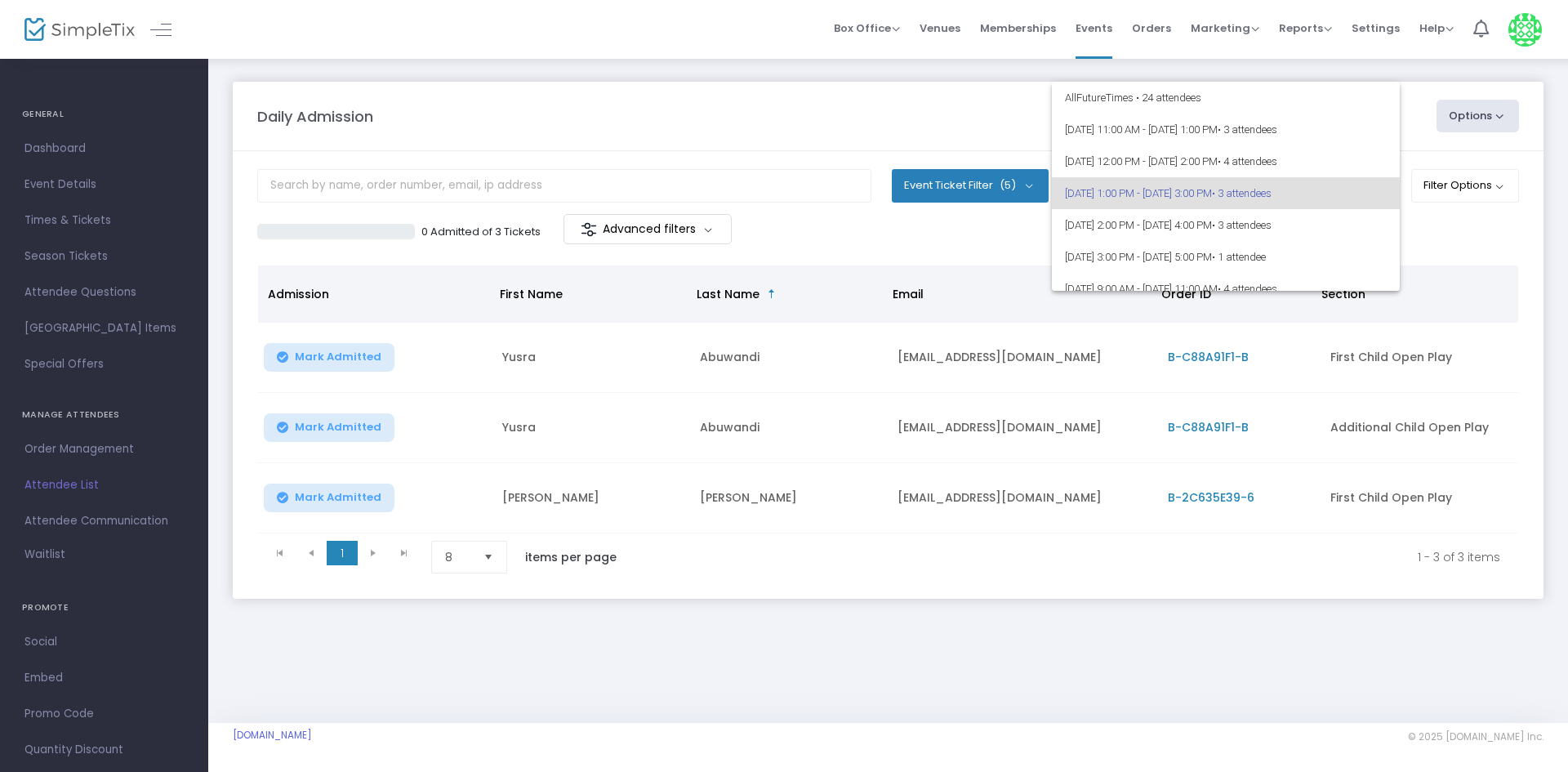
scroll to position [7, 0]
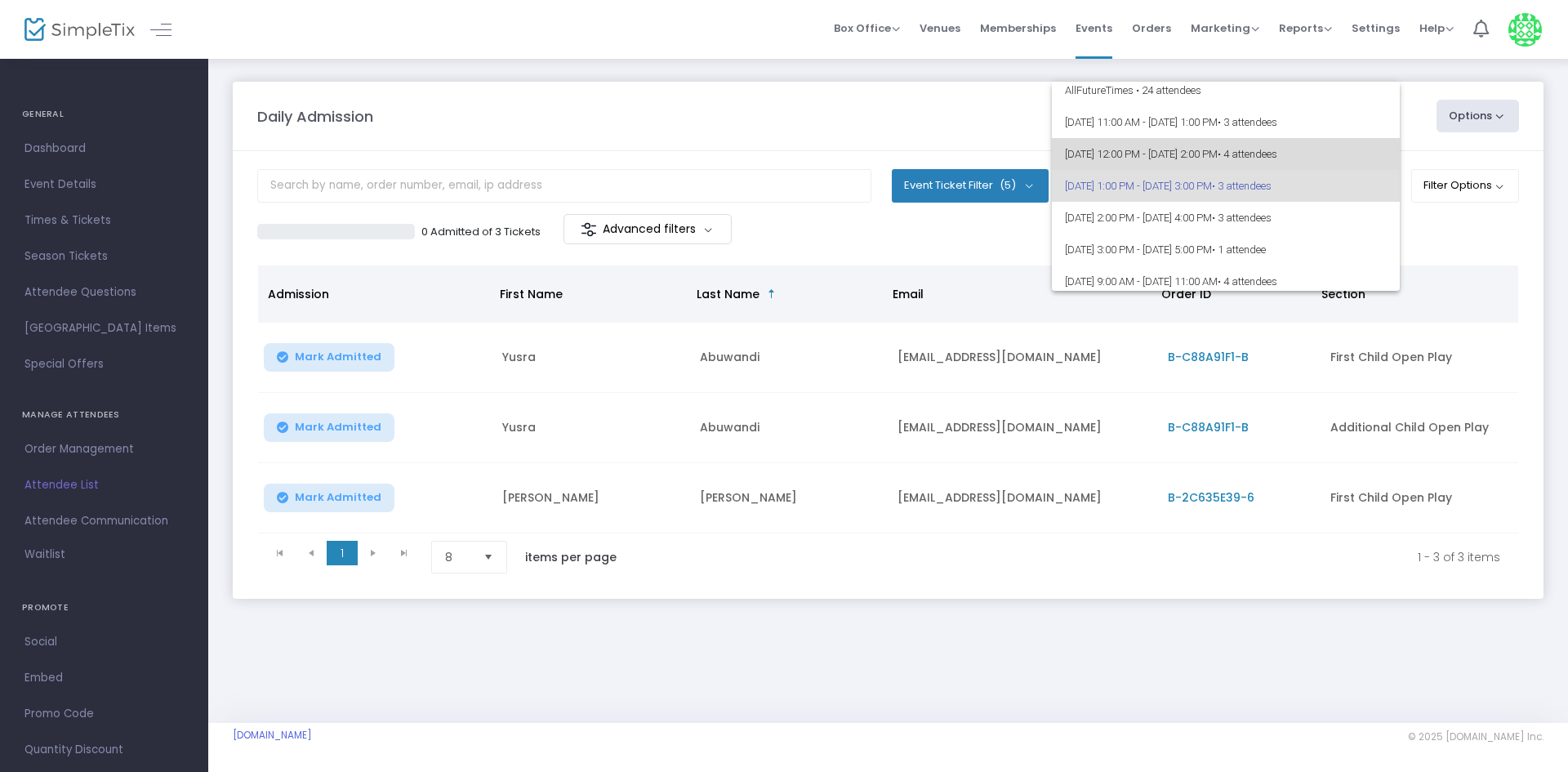
click at [1277, 151] on span "• 4 attendees" at bounding box center [1247, 154] width 60 height 12
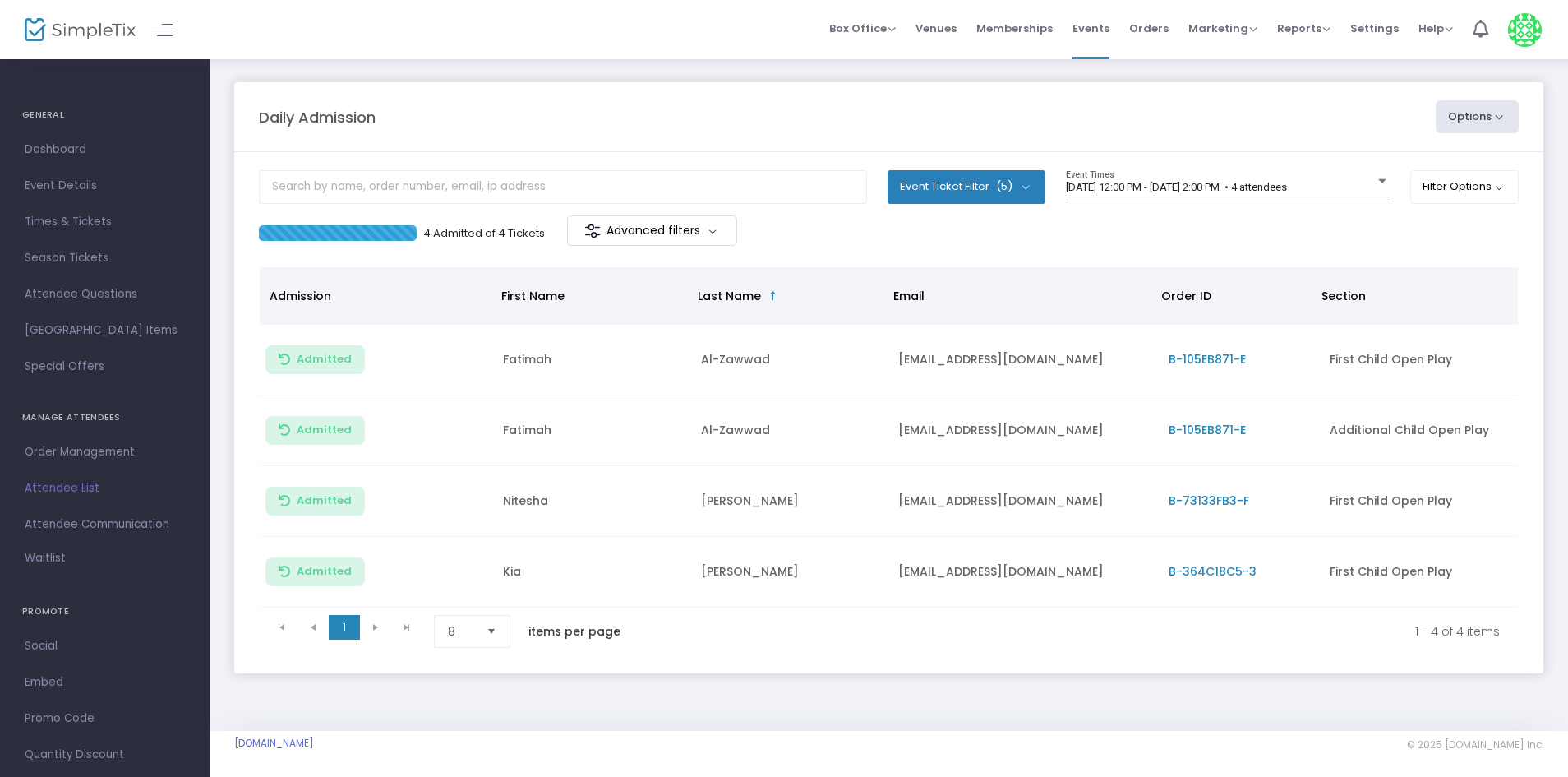
click at [1340, 167] on m-panel-content "Event Ticket Filter (5) Select All First Child Open Play Additional Child Open …" at bounding box center [888, 412] width 1309 height 521
click at [1330, 197] on div "[DATE] 12:00 PM - [DATE] 2:00 PM • 4 attendees Event Times" at bounding box center [1228, 185] width 324 height 31
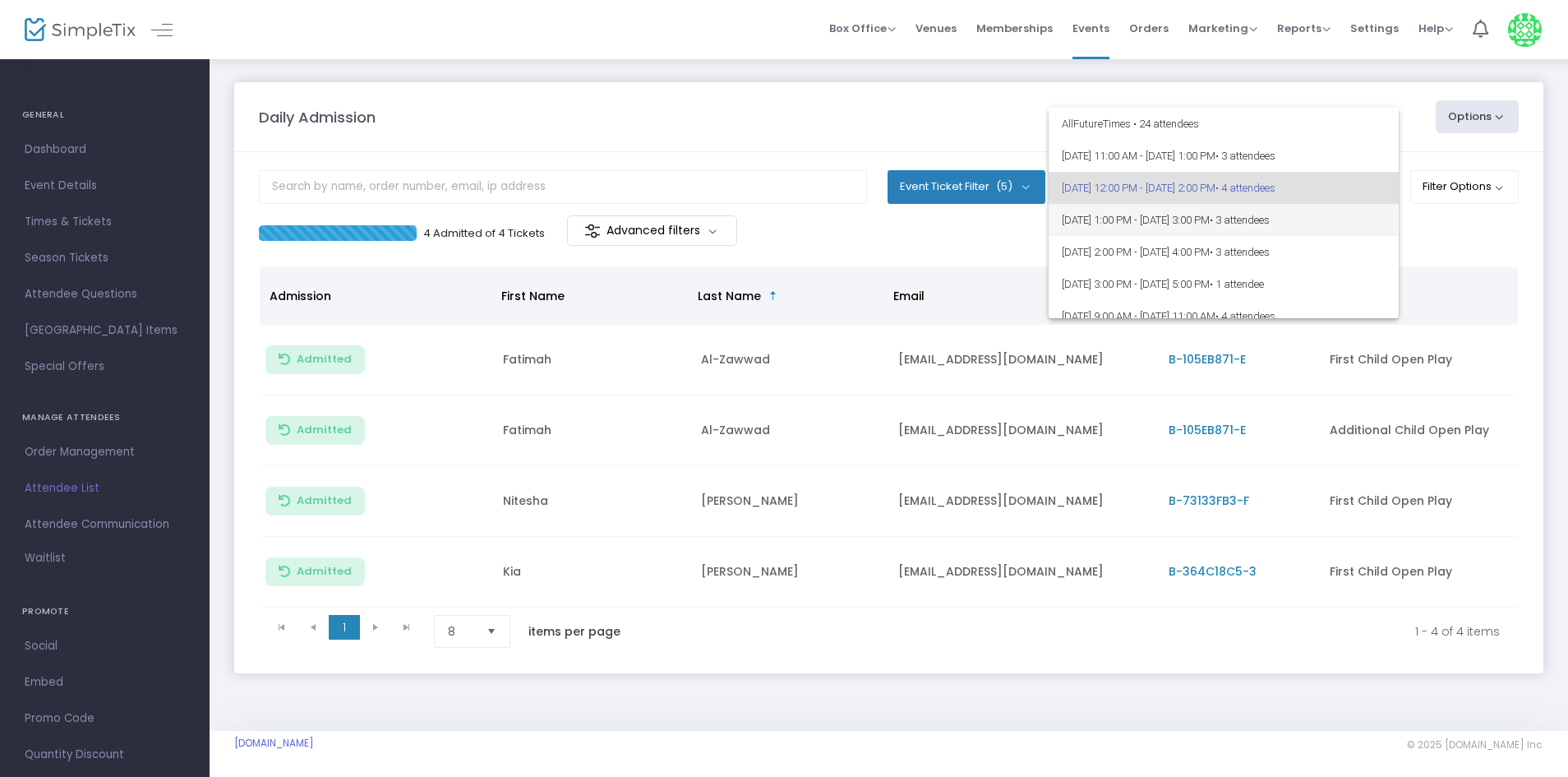
click at [1359, 232] on span "8/13/2025 @ 1:00 PM - 8/13/2025 @ 3:00 PM • 3 attendees" at bounding box center [1224, 220] width 324 height 32
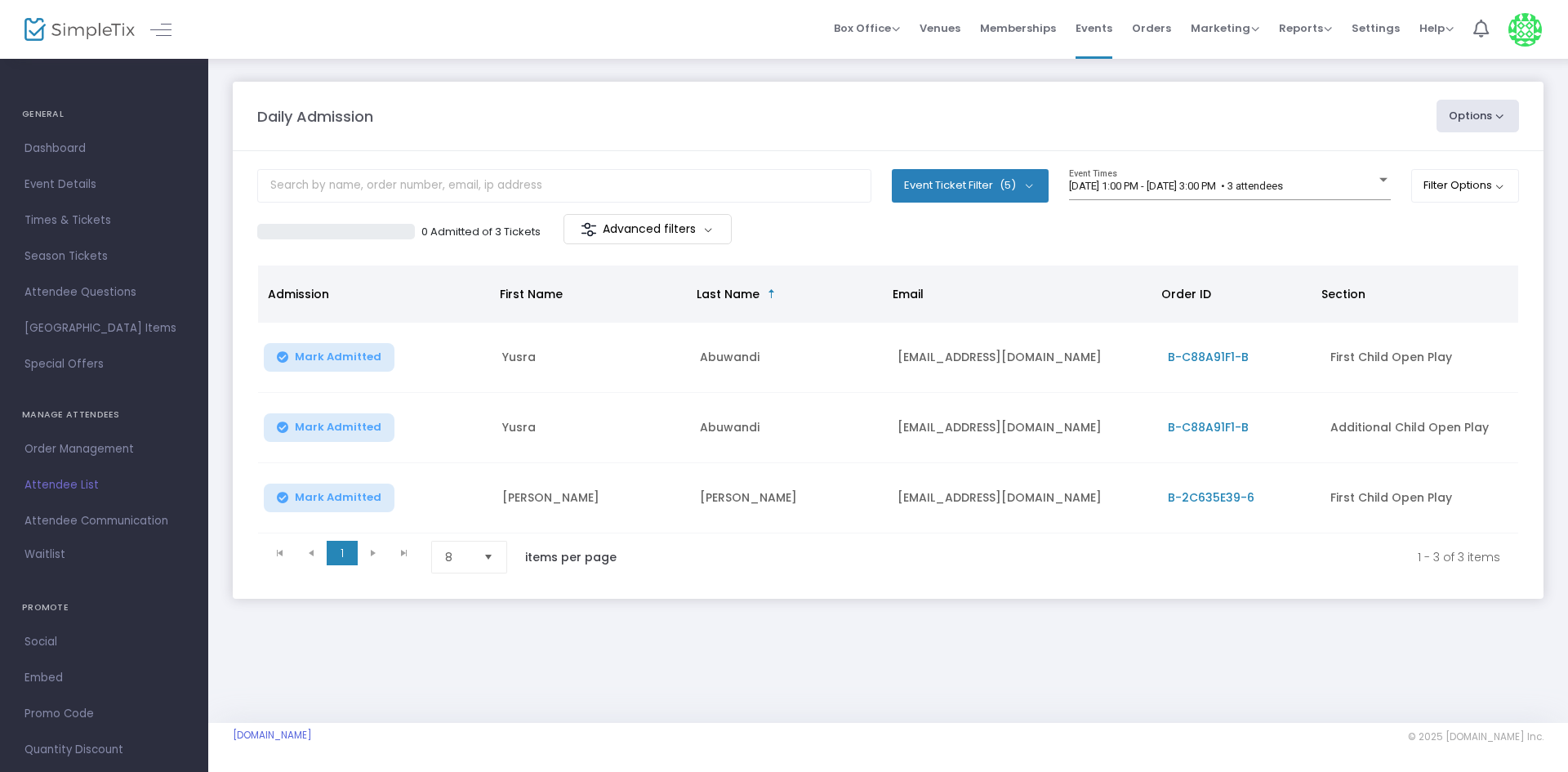
click at [1309, 205] on div "8/13/2025 @ 1:00 PM - 8/13/2025 @ 3:00 PM • 3 attendees Event Times" at bounding box center [1230, 191] width 322 height 45
click at [1318, 192] on div "8/13/2025 @ 1:00 PM - 8/13/2025 @ 3:00 PM • 3 attendees" at bounding box center [1222, 187] width 307 height 12
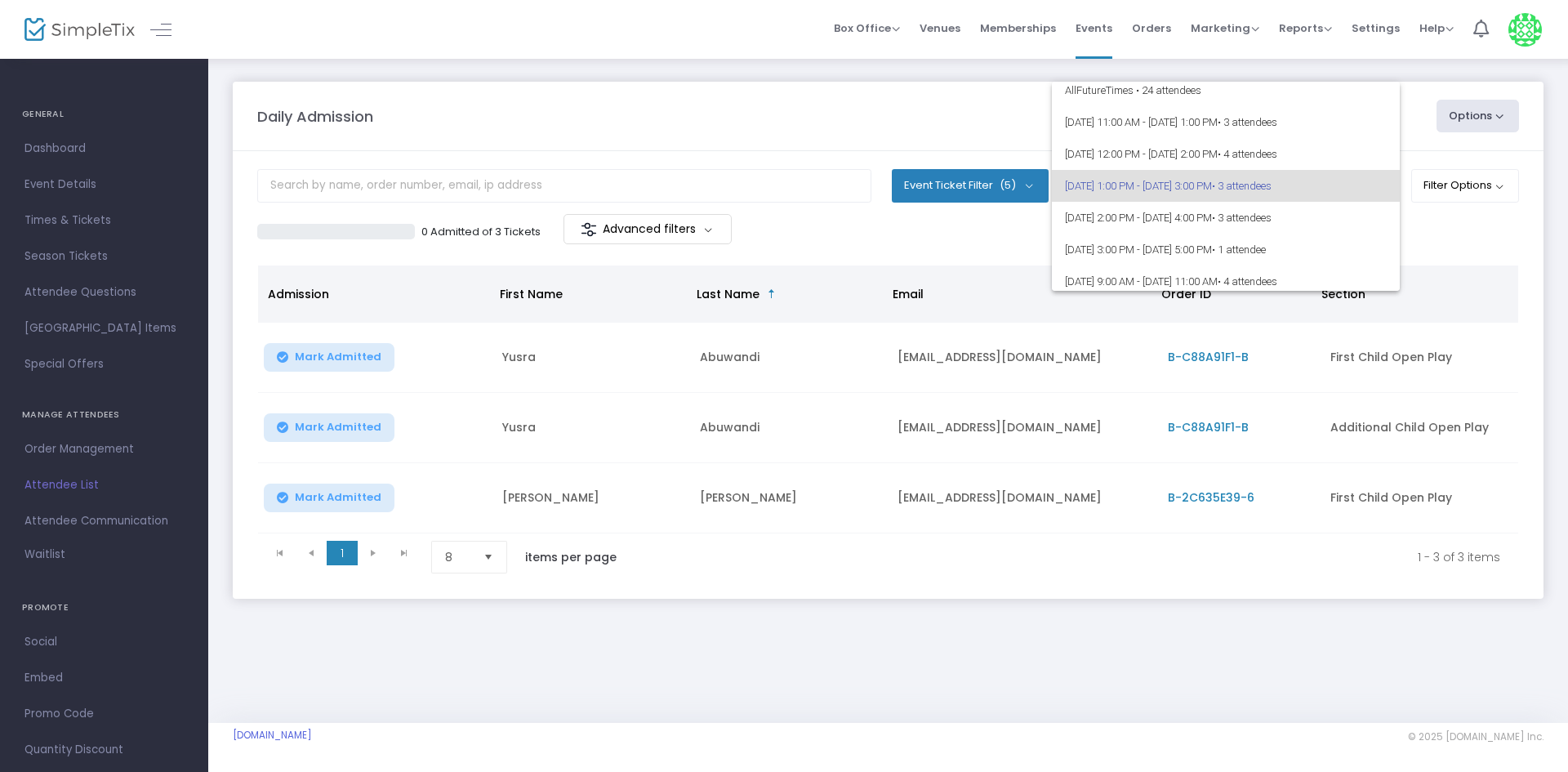
click at [959, 546] on div at bounding box center [784, 386] width 1568 height 772
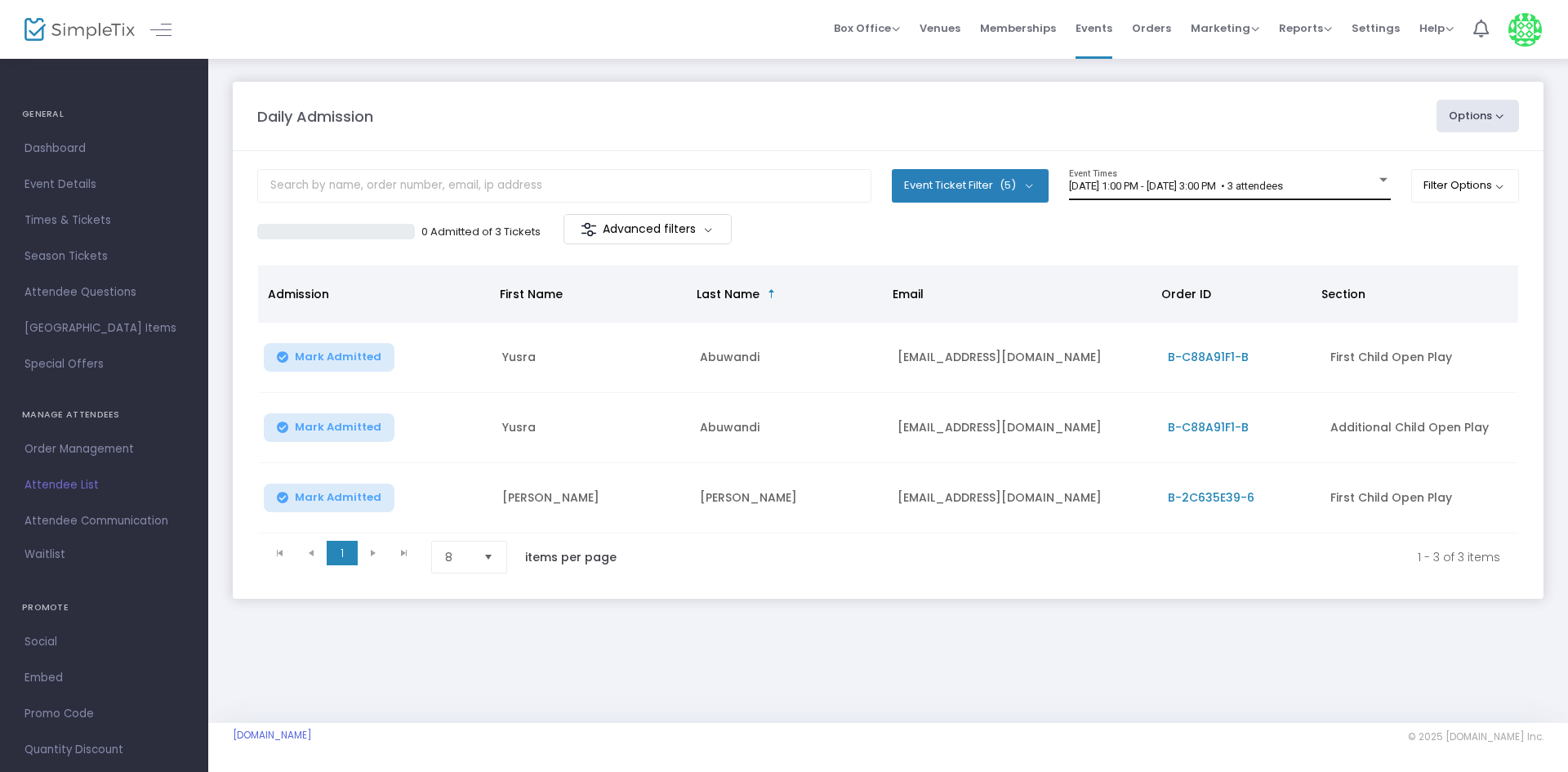
click at [1291, 173] on div "8/13/2025 @ 1:00 PM - 8/13/2025 @ 3:00 PM • 3 attendees Event Times" at bounding box center [1230, 184] width 322 height 31
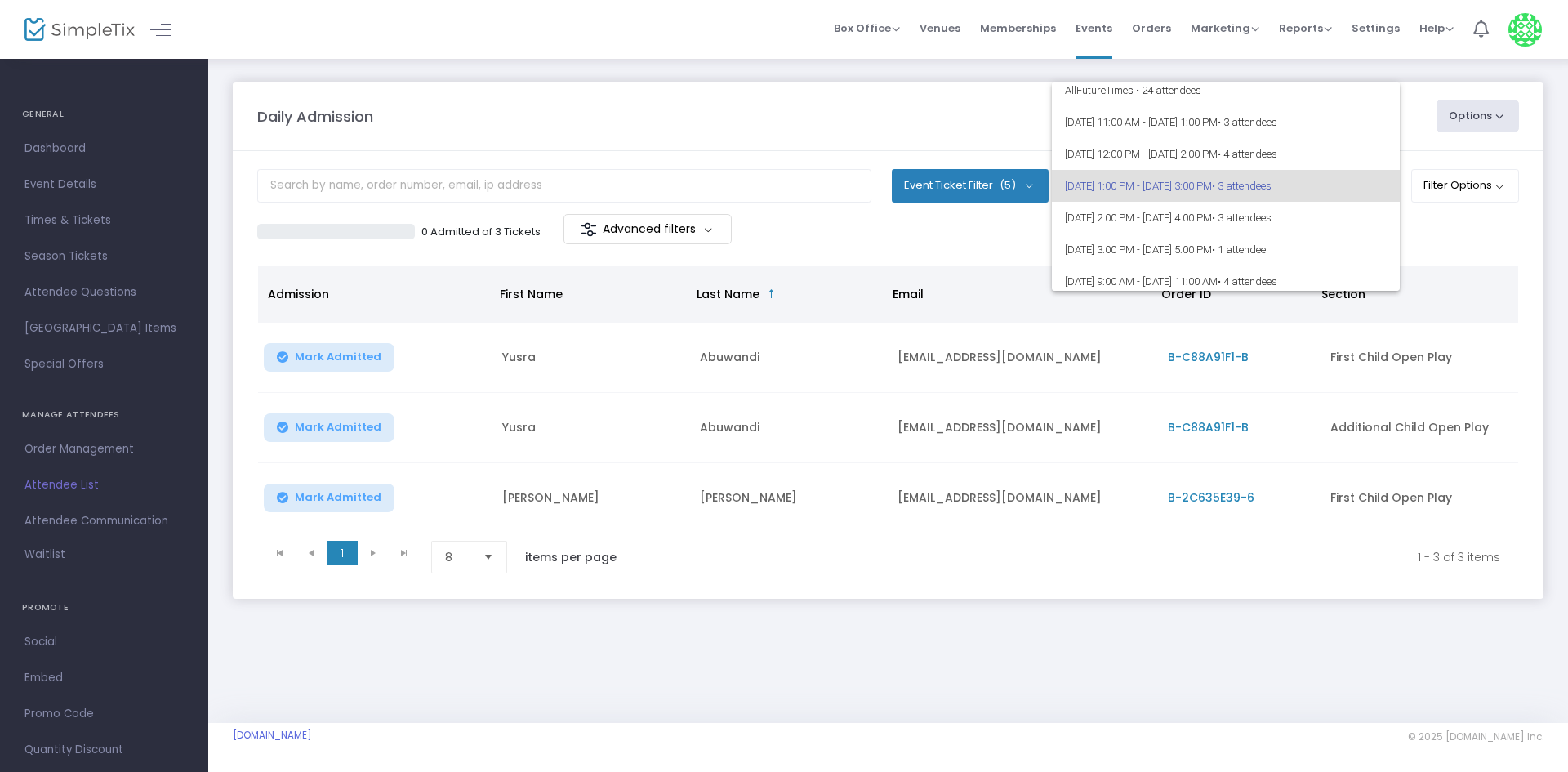
click at [1106, 509] on div at bounding box center [784, 386] width 1568 height 772
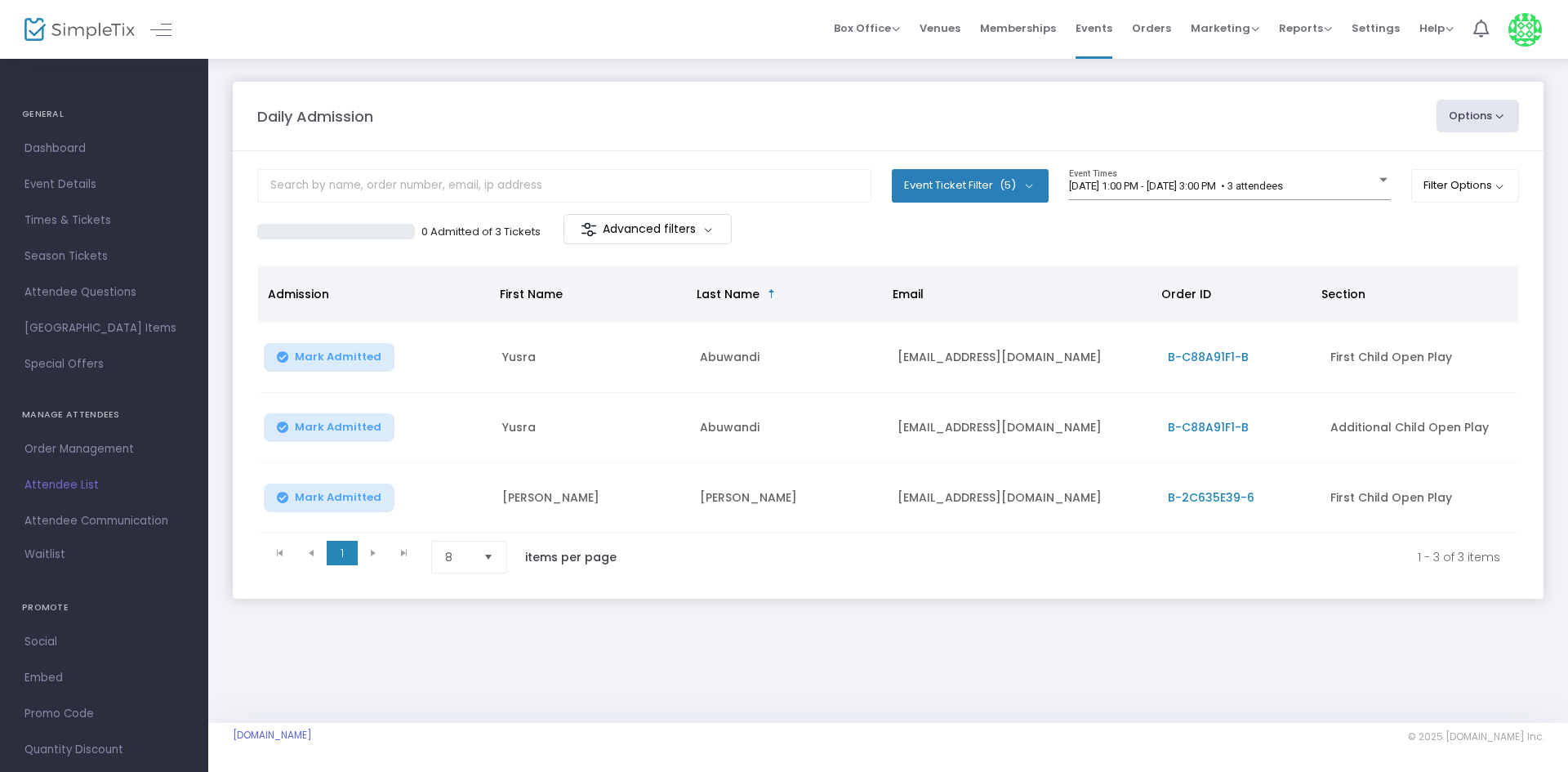
click at [1102, 655] on div "Daily Admission Options Import Attendees Export List Print Name Tags Export to …" at bounding box center [888, 357] width 1359 height 599
click at [1283, 182] on span "[DATE] 1:00 PM - [DATE] 3:00 PM • 3 attendees" at bounding box center [1176, 186] width 214 height 12
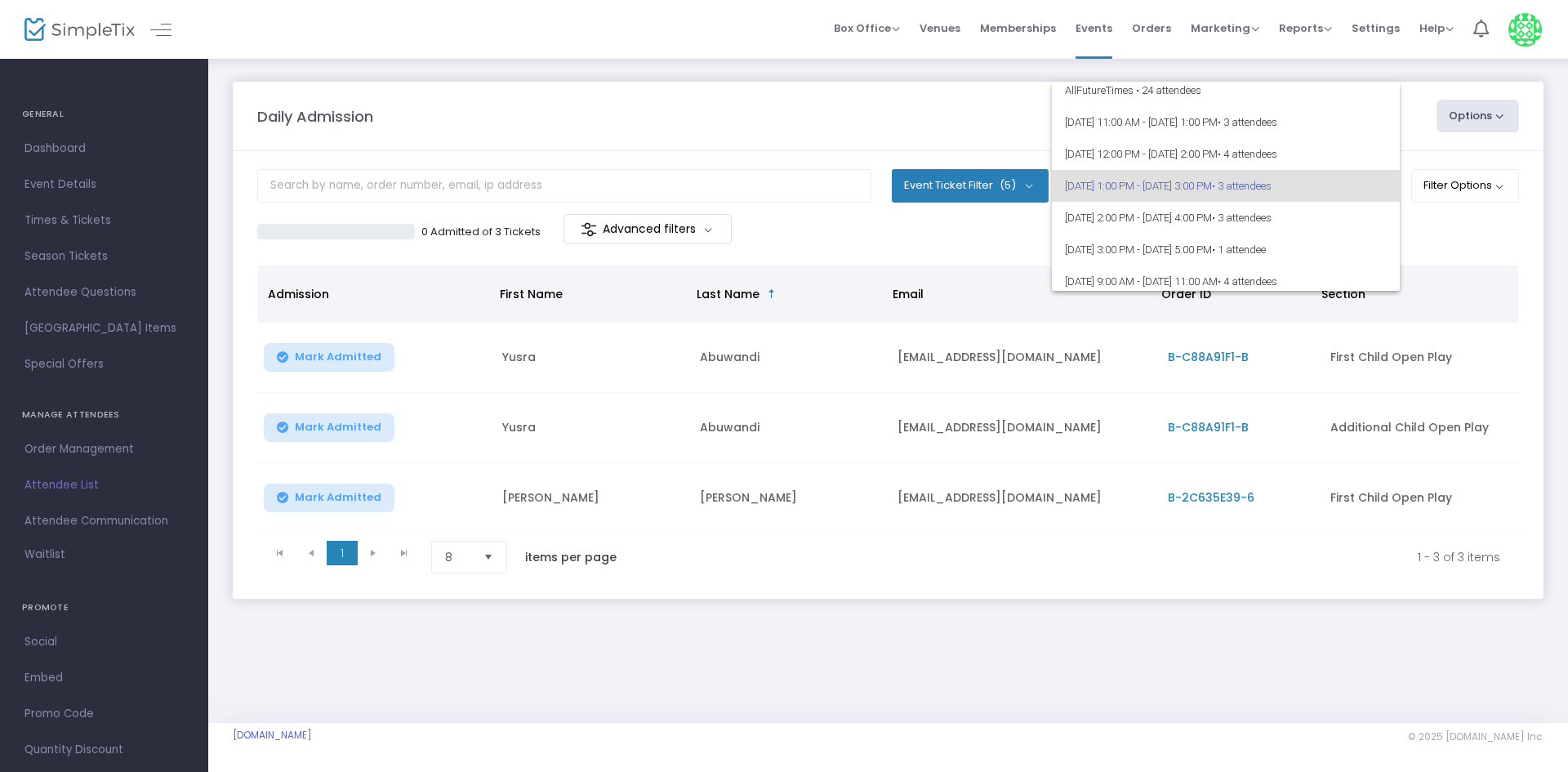
click at [752, 150] on div at bounding box center [784, 386] width 1568 height 772
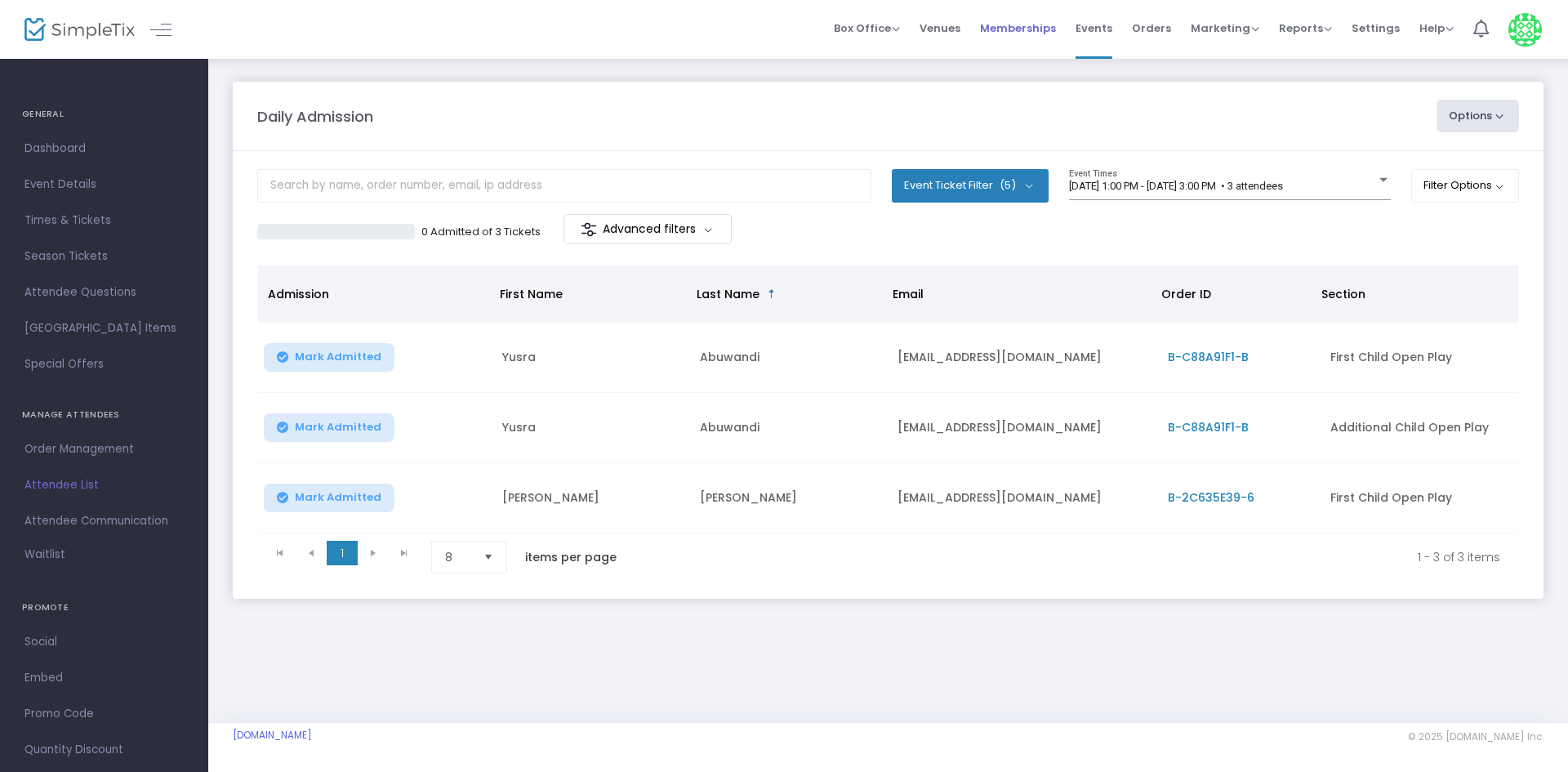
click at [1023, 33] on span "Memberships" at bounding box center [1018, 28] width 75 height 42
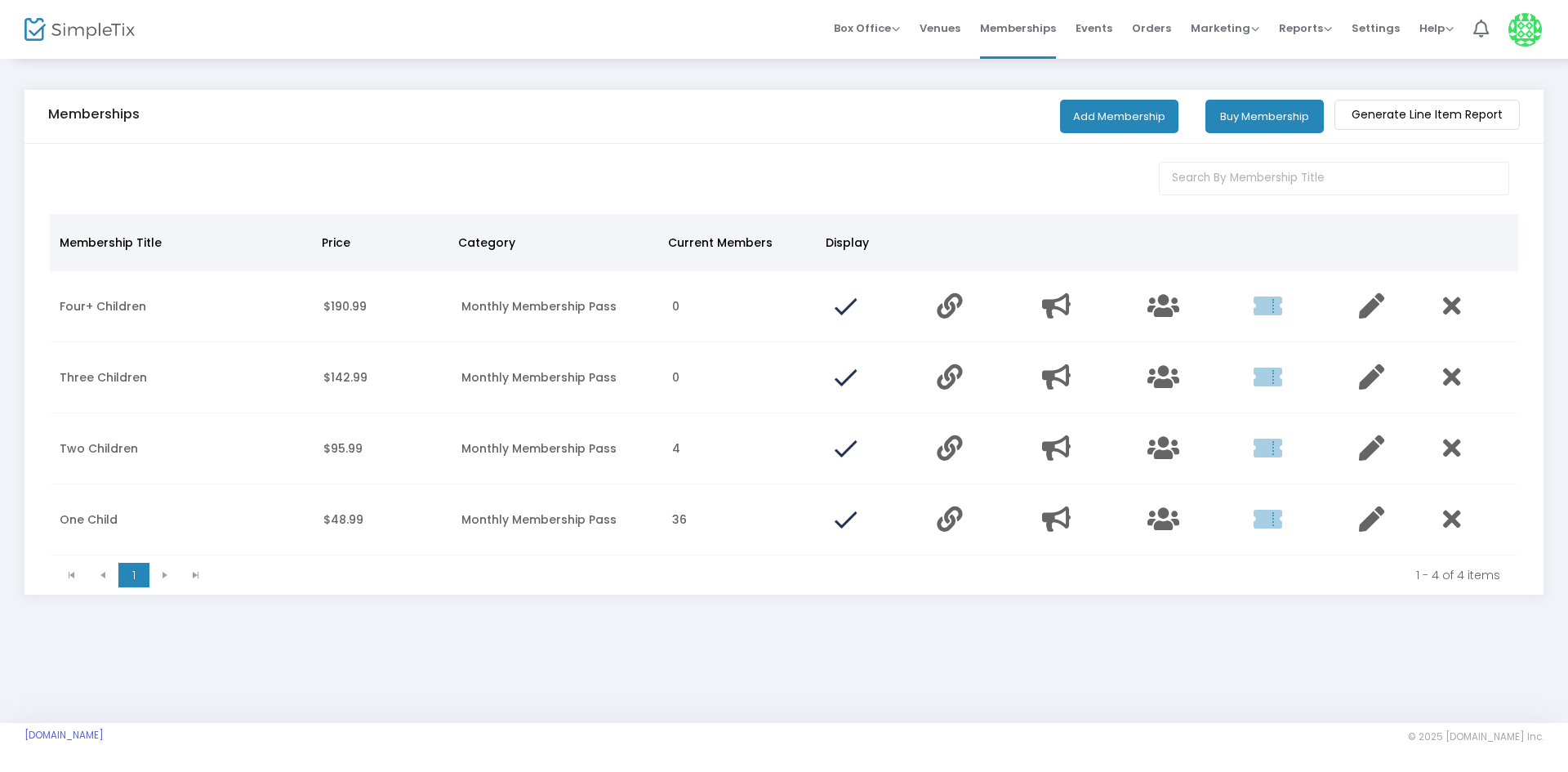
click at [1145, 516] on td "Data table" at bounding box center [1191, 521] width 105 height 72
click at [1153, 521] on icon "Data table" at bounding box center [1164, 519] width 32 height 25
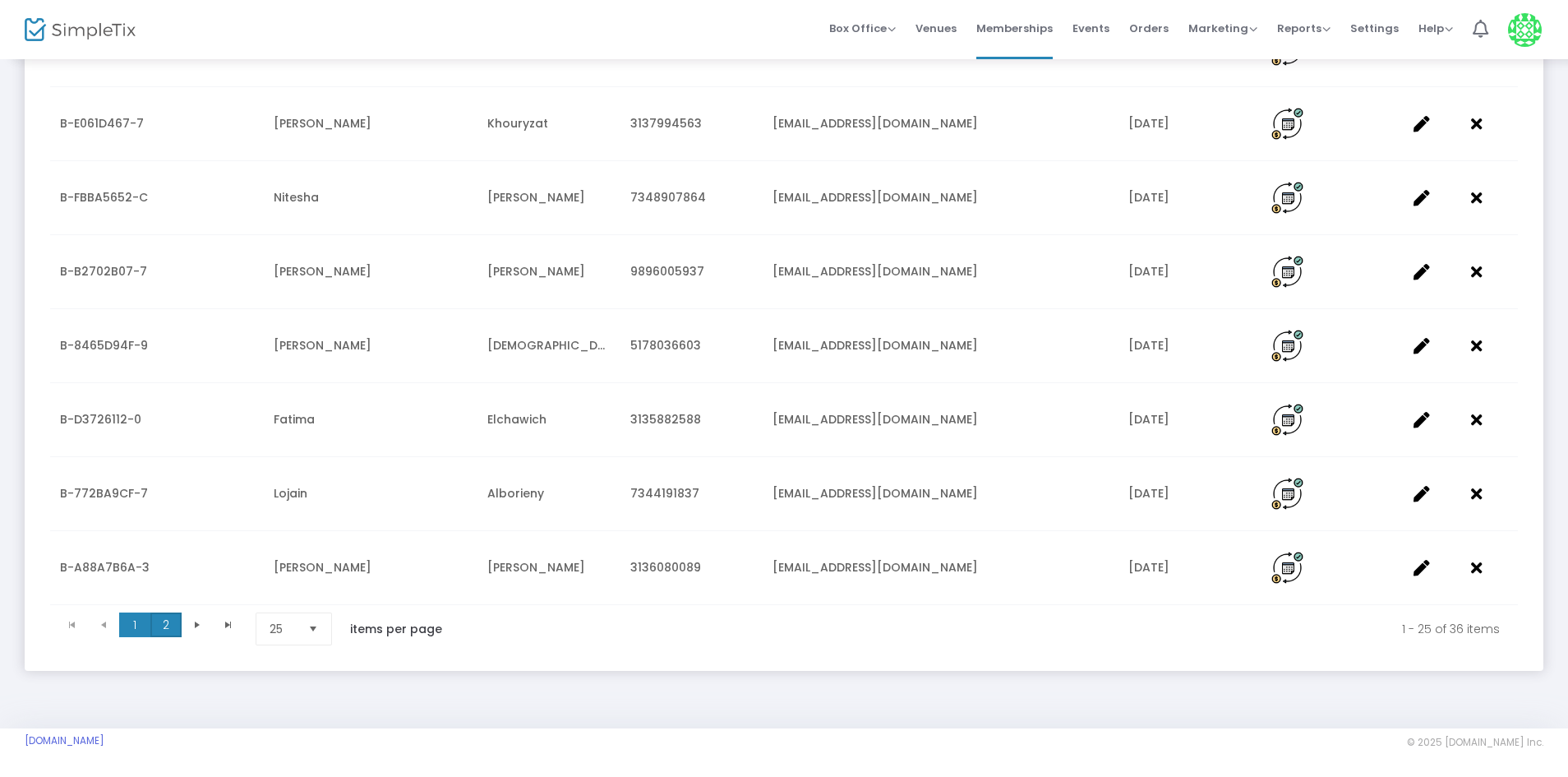
click at [168, 629] on span "2" at bounding box center [166, 625] width 31 height 25
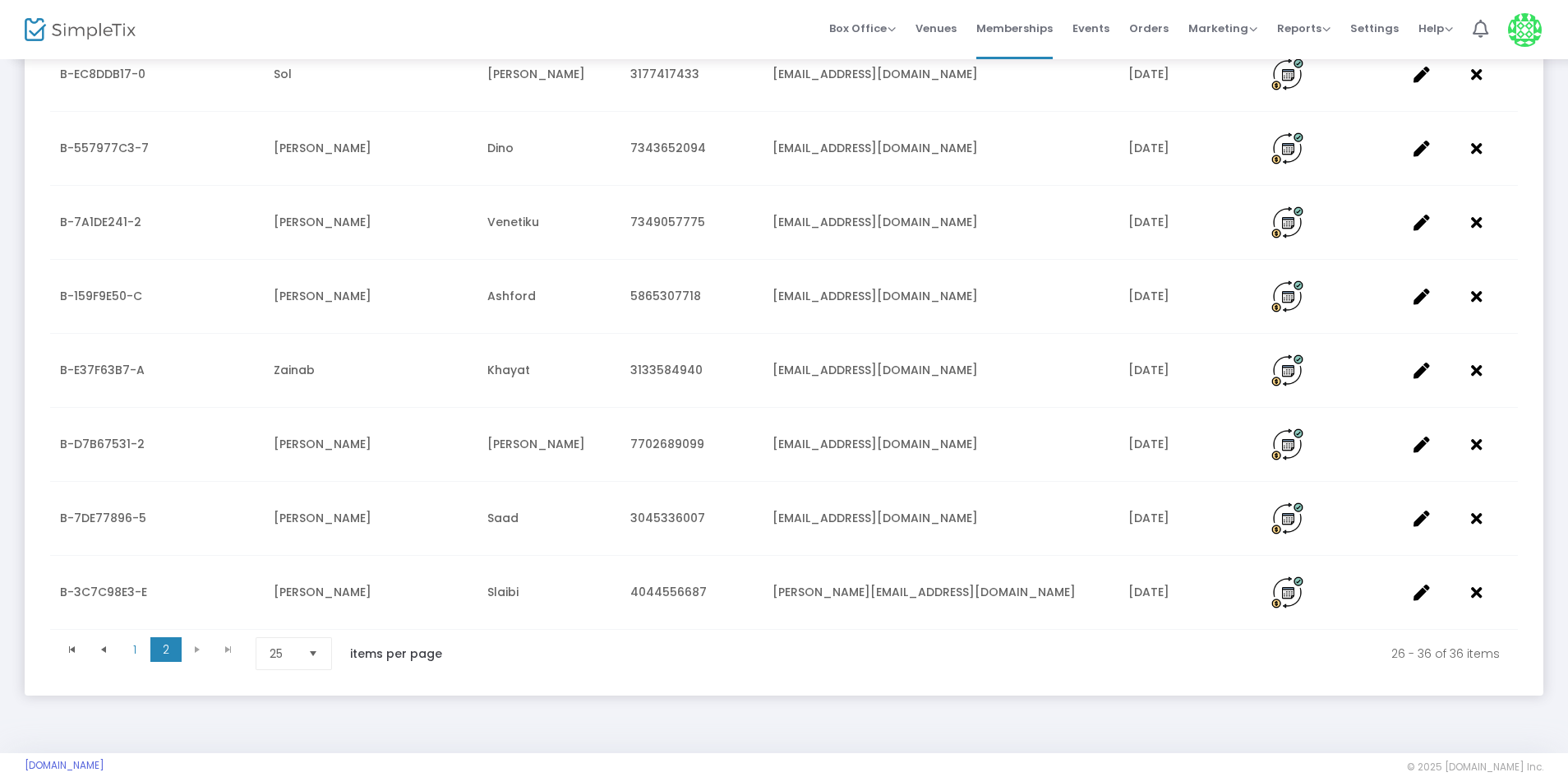
scroll to position [526, 0]
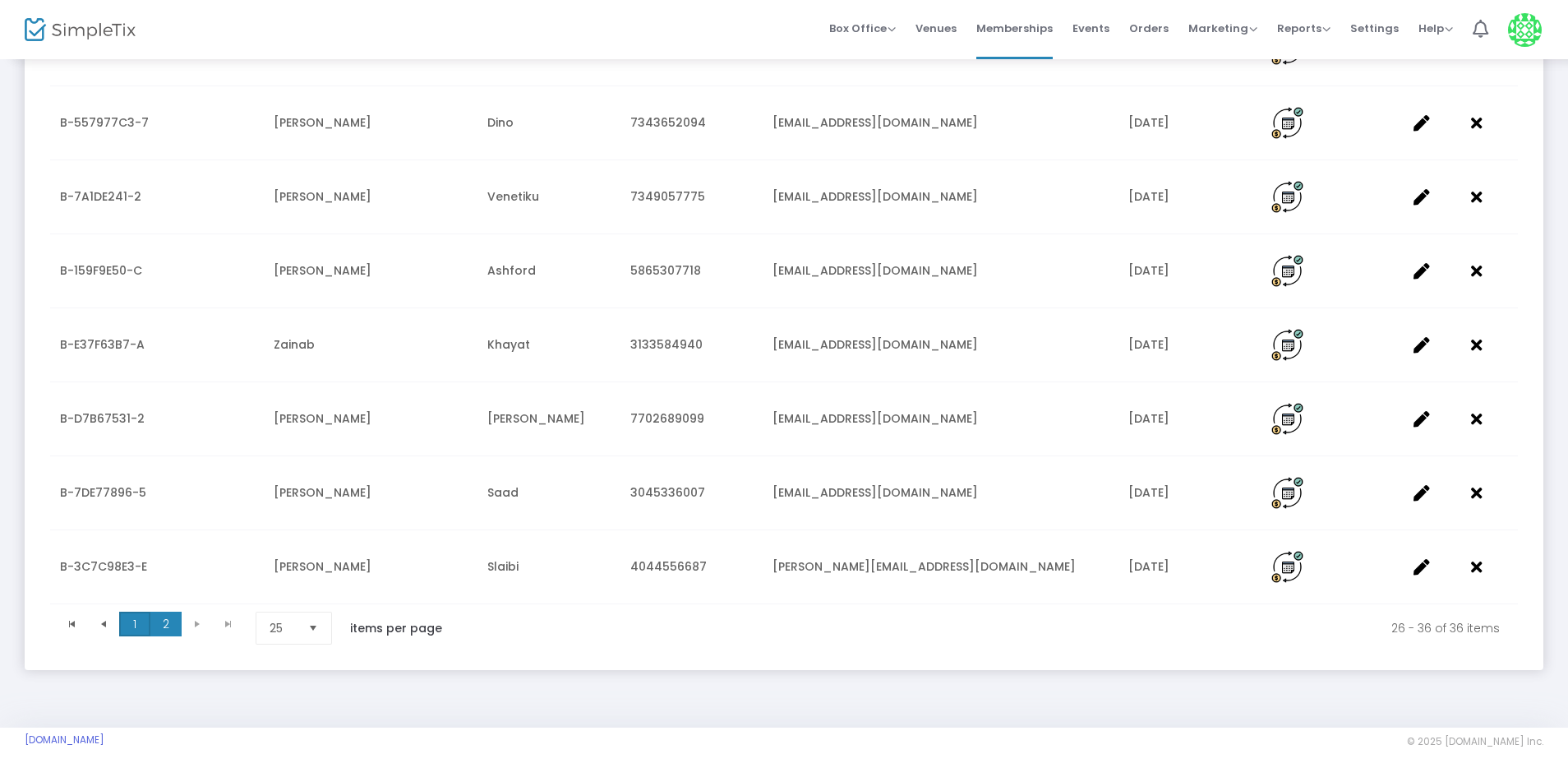
click at [123, 635] on span "1" at bounding box center [134, 624] width 31 height 25
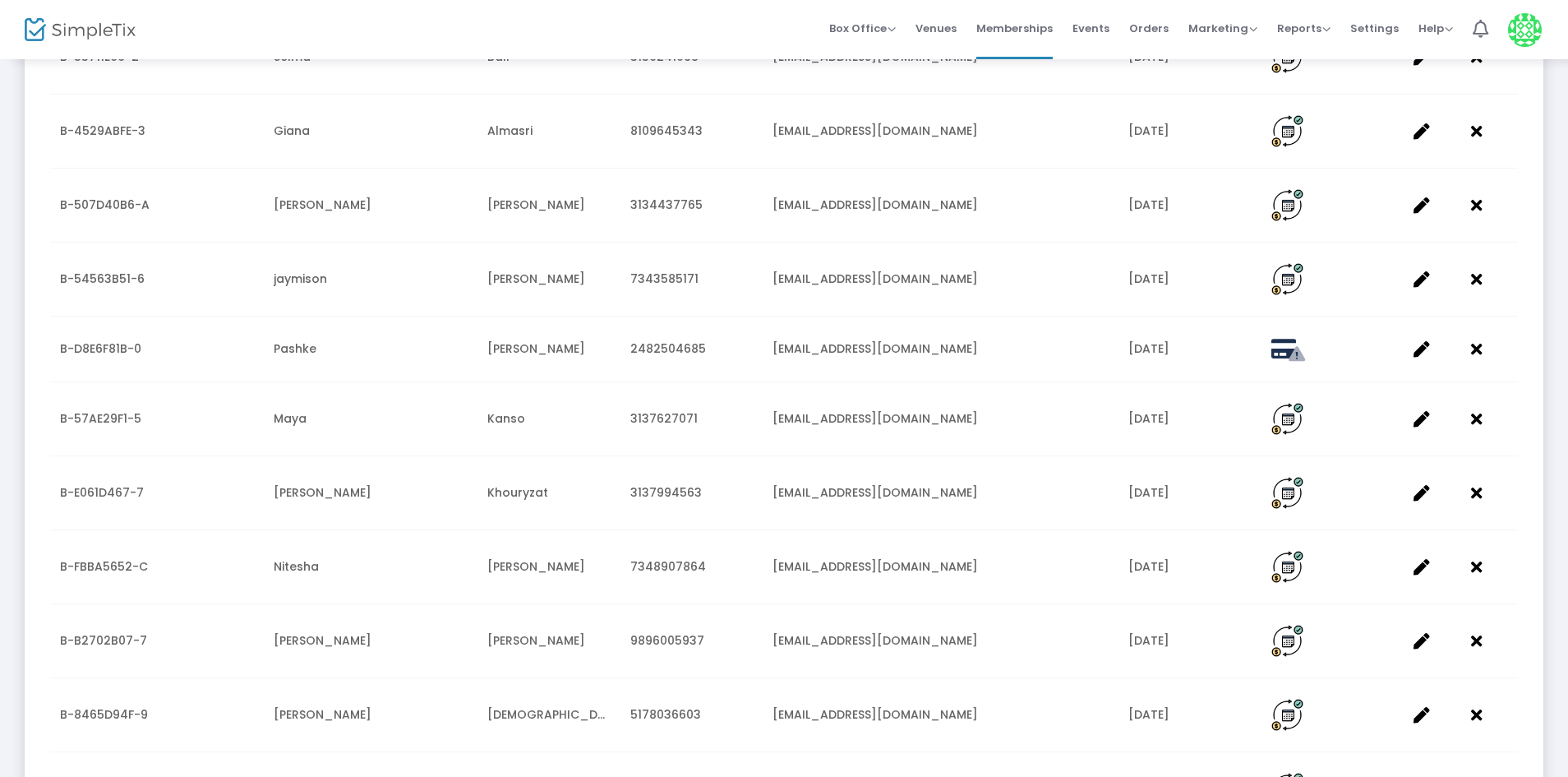
scroll to position [1553, 0]
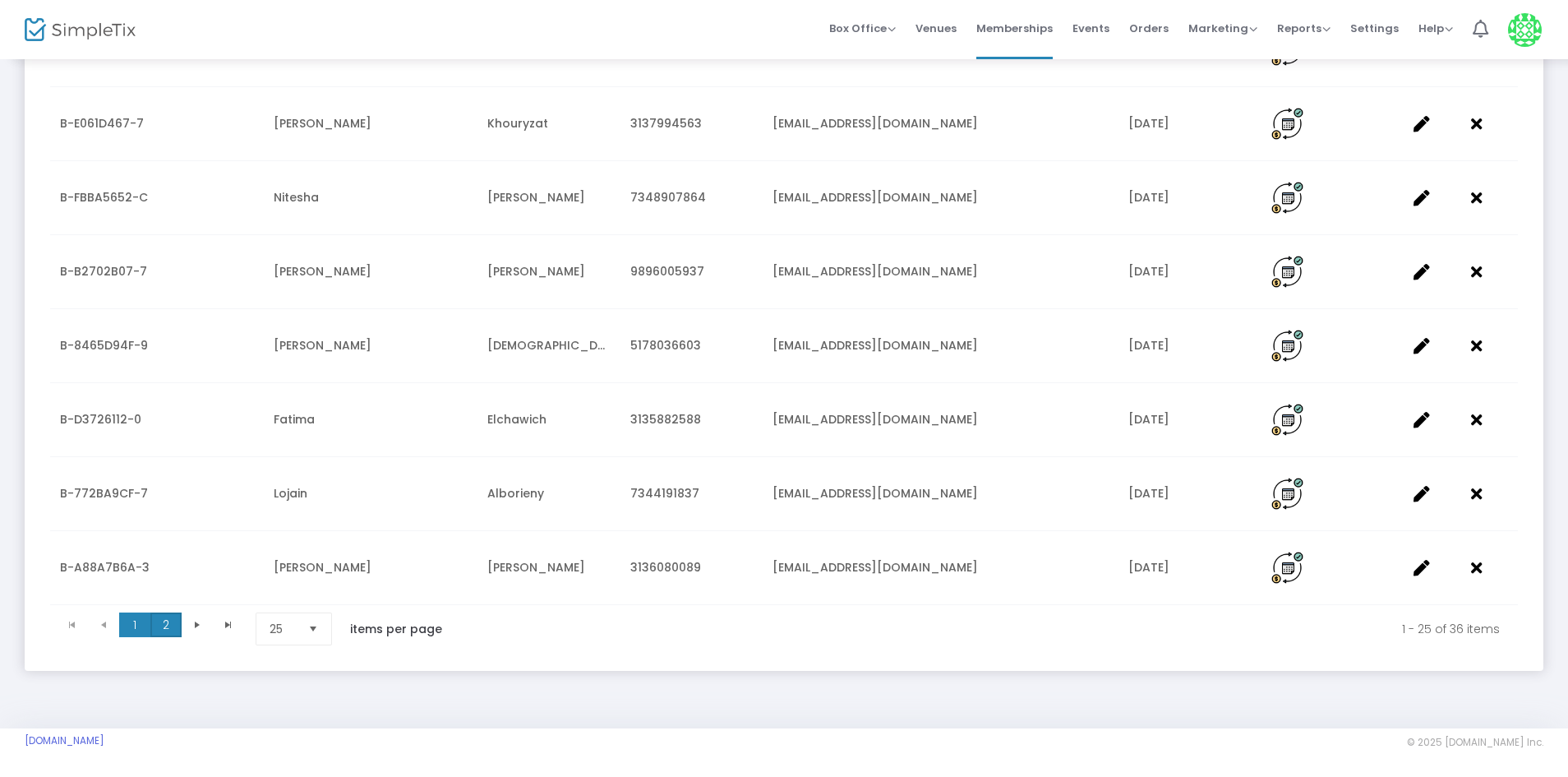
click at [161, 632] on span "2" at bounding box center [166, 625] width 31 height 25
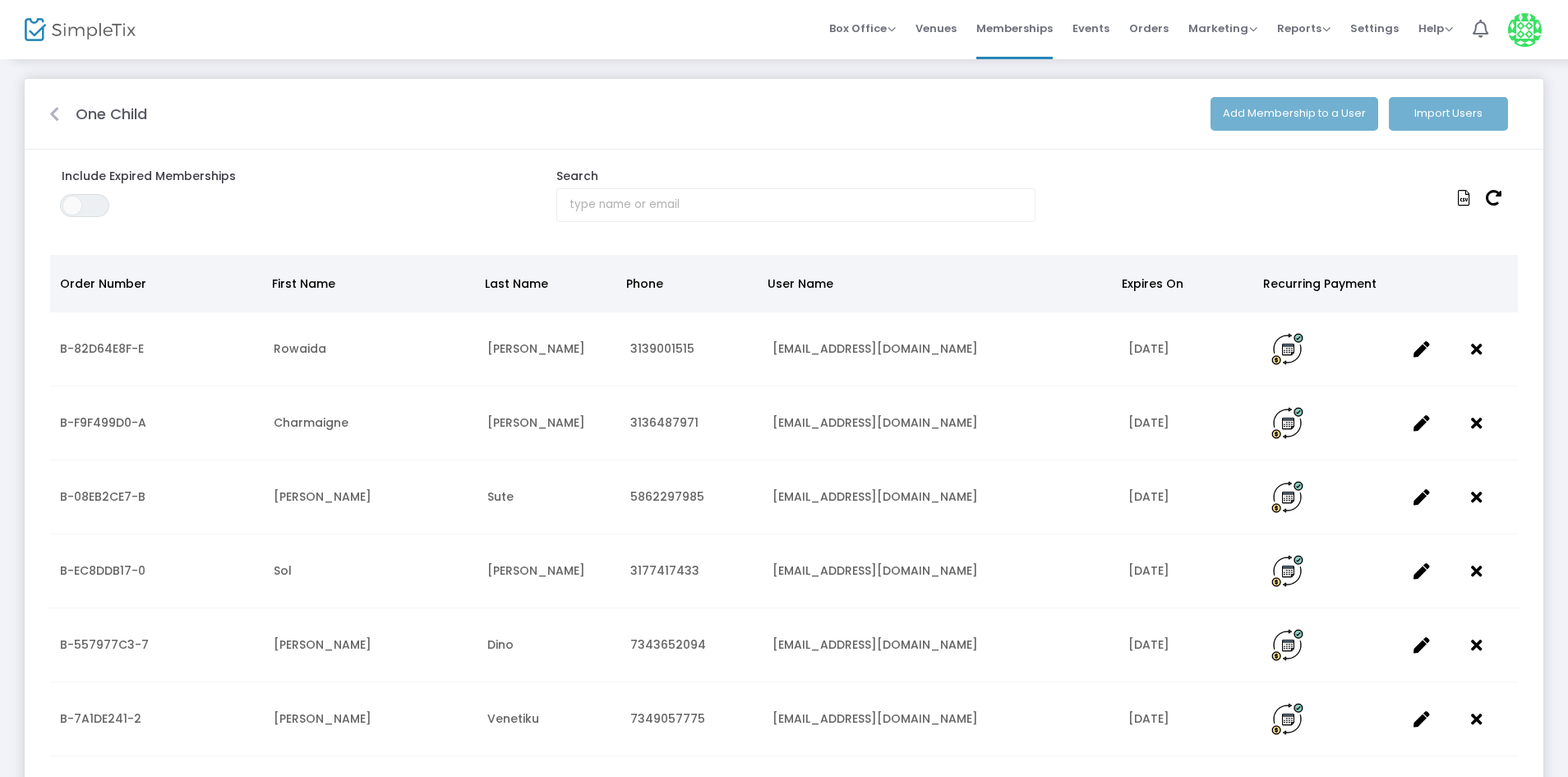
scroll to position [0, 0]
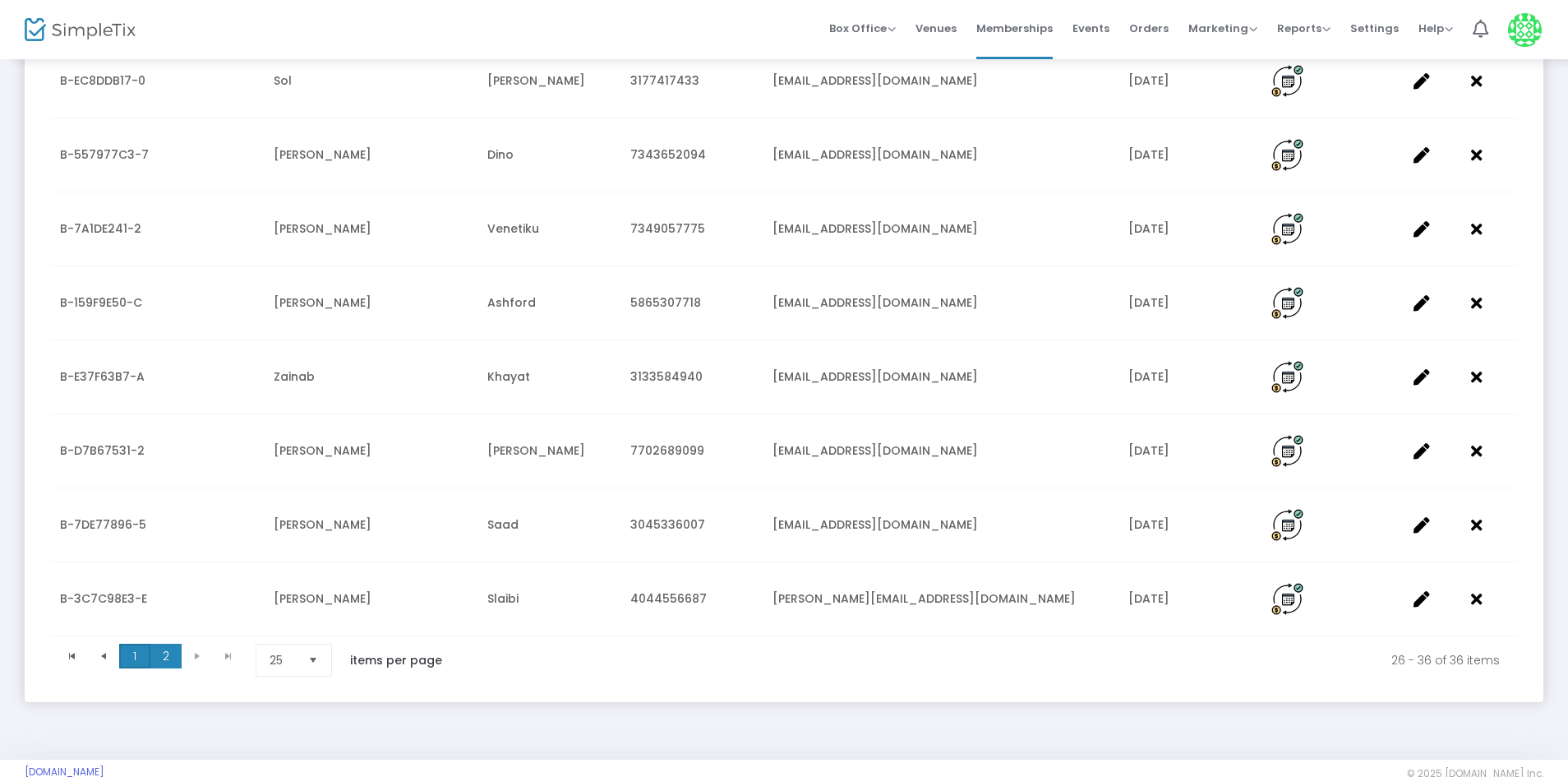
click at [137, 660] on span "1" at bounding box center [134, 656] width 31 height 25
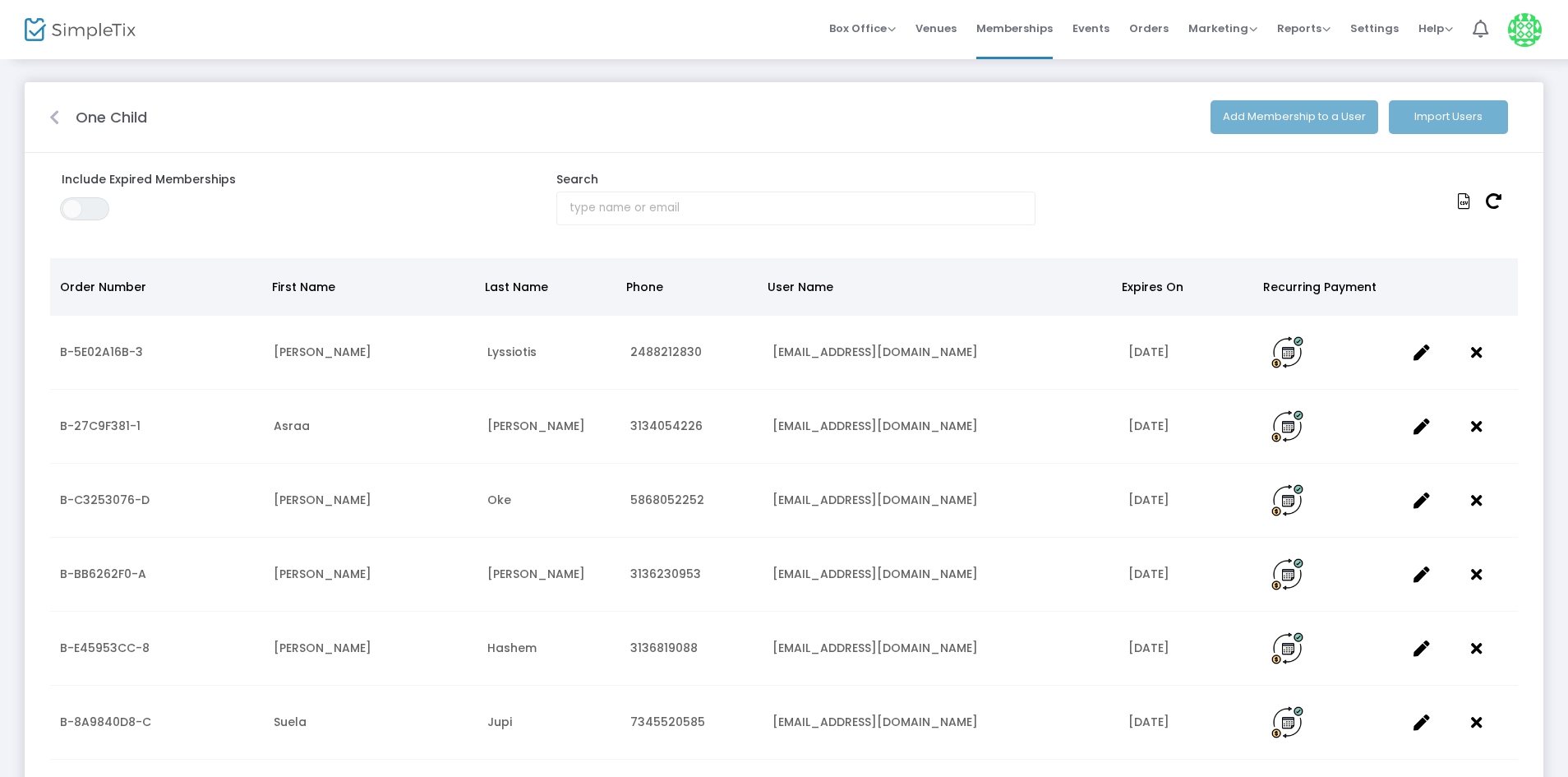
drag, startPoint x: 72, startPoint y: 107, endPoint x: 33, endPoint y: 126, distance: 43.4
click at [72, 107] on div "One Child" at bounding box center [635, 117] width 1136 height 22
click at [33, 126] on m-panel-header "One Child Add Membership to a User Import Users" at bounding box center [784, 117] width 1519 height 71
click at [46, 120] on div at bounding box center [54, 117] width 26 height 21
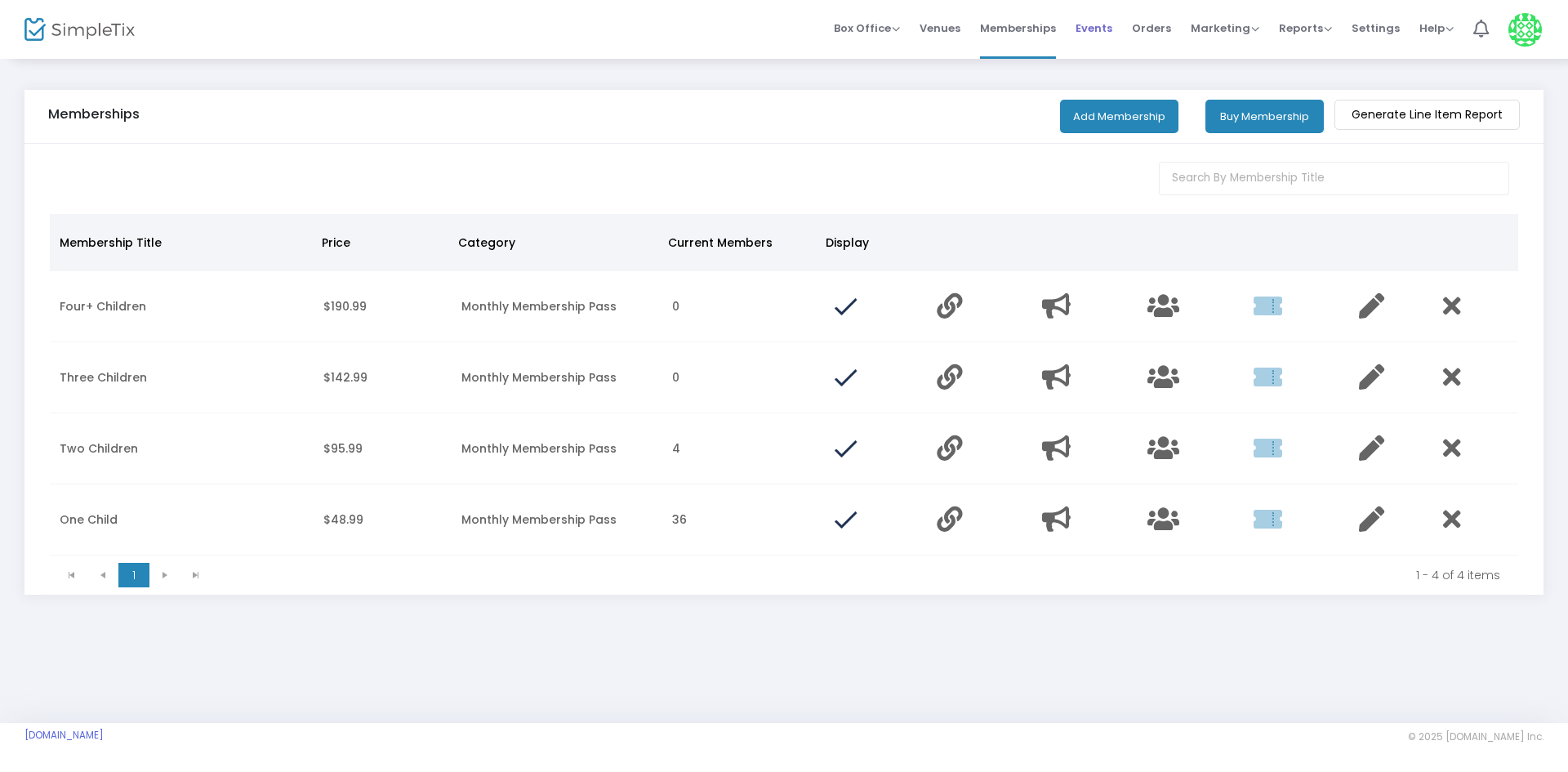
click at [1122, 26] on li "Events" at bounding box center [1093, 29] width 57 height 59
click at [1088, 36] on span "Events" at bounding box center [1093, 28] width 37 height 42
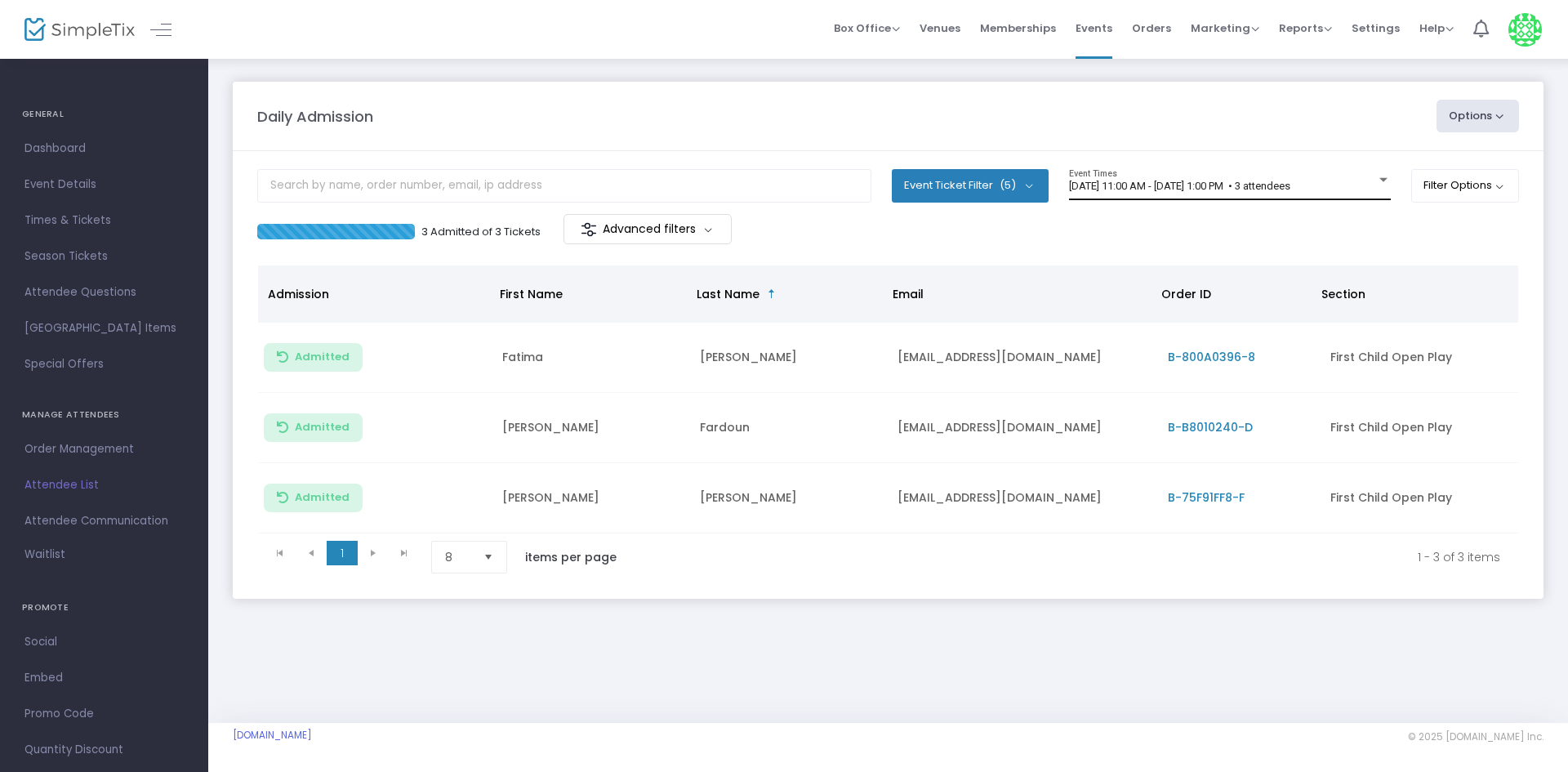
click at [1290, 184] on span "[DATE] 11:00 AM - [DATE] 1:00 PM • 3 attendees" at bounding box center [1180, 186] width 221 height 12
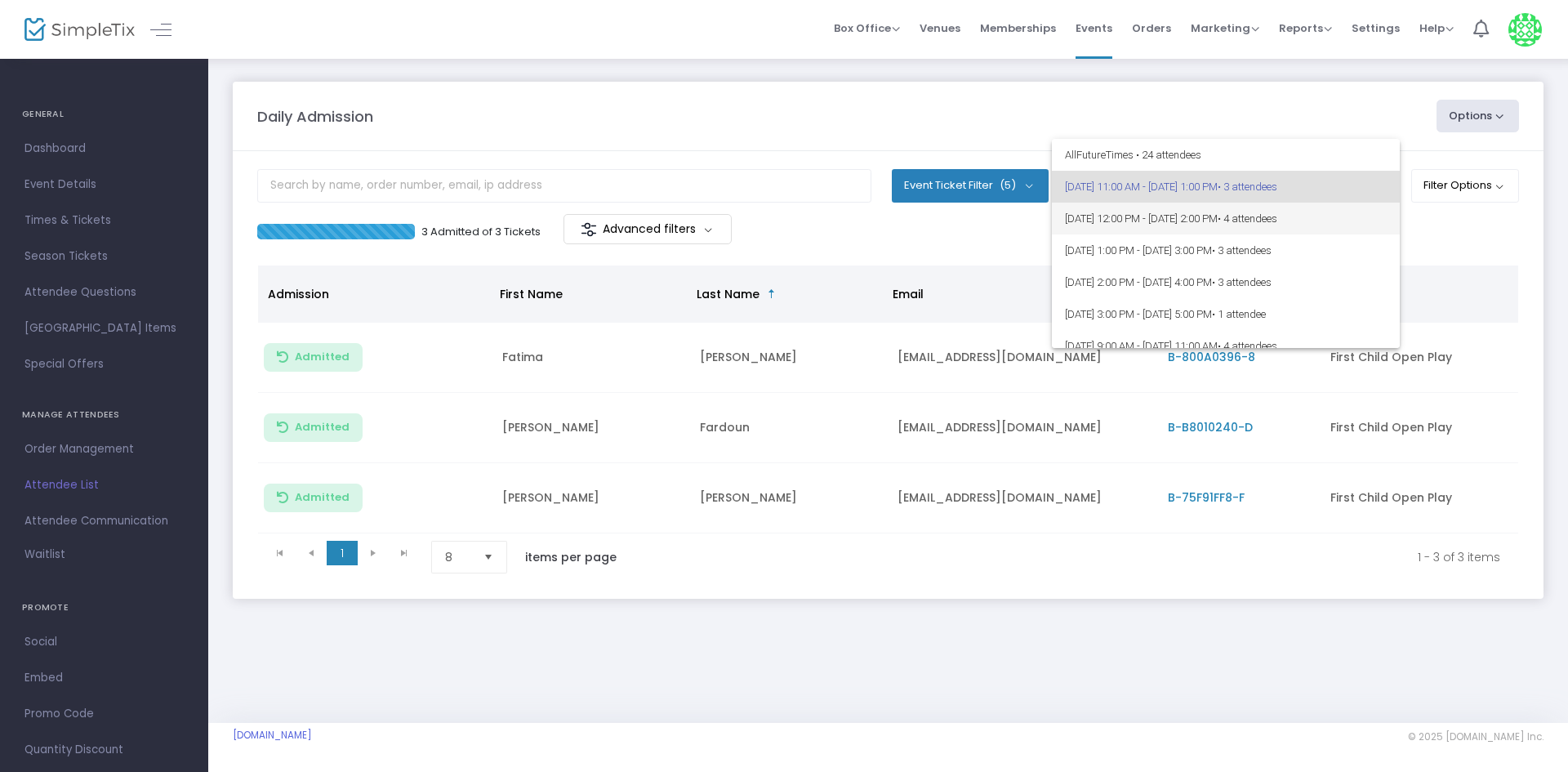
click at [1341, 231] on span "[DATE] 12:00 PM - [DATE] 2:00 PM • 4 attendees" at bounding box center [1225, 219] width 322 height 32
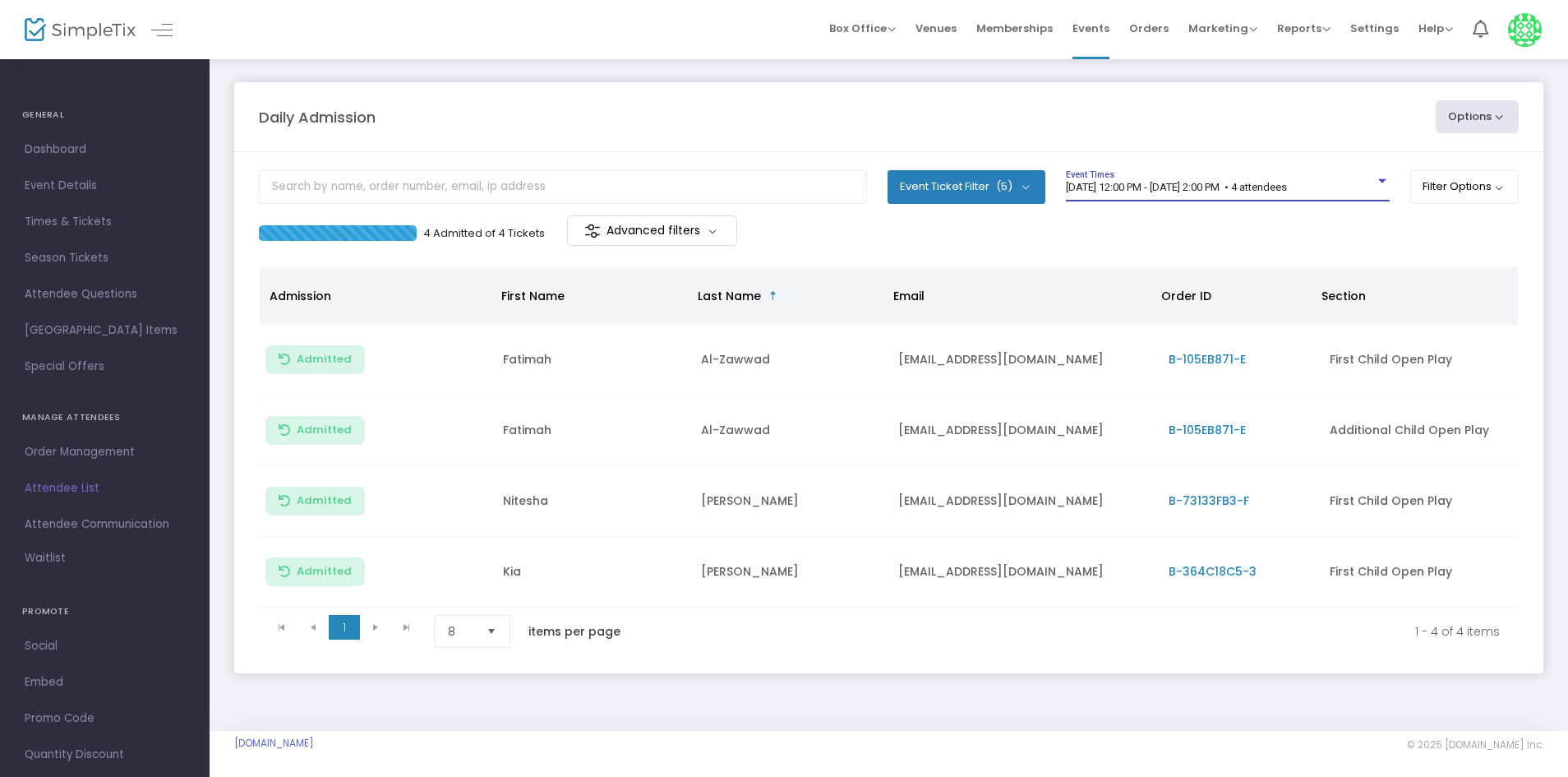
click at [1339, 177] on div "[DATE] 12:00 PM - [DATE] 2:00 PM • 4 attendees Event Times" at bounding box center [1228, 185] width 324 height 31
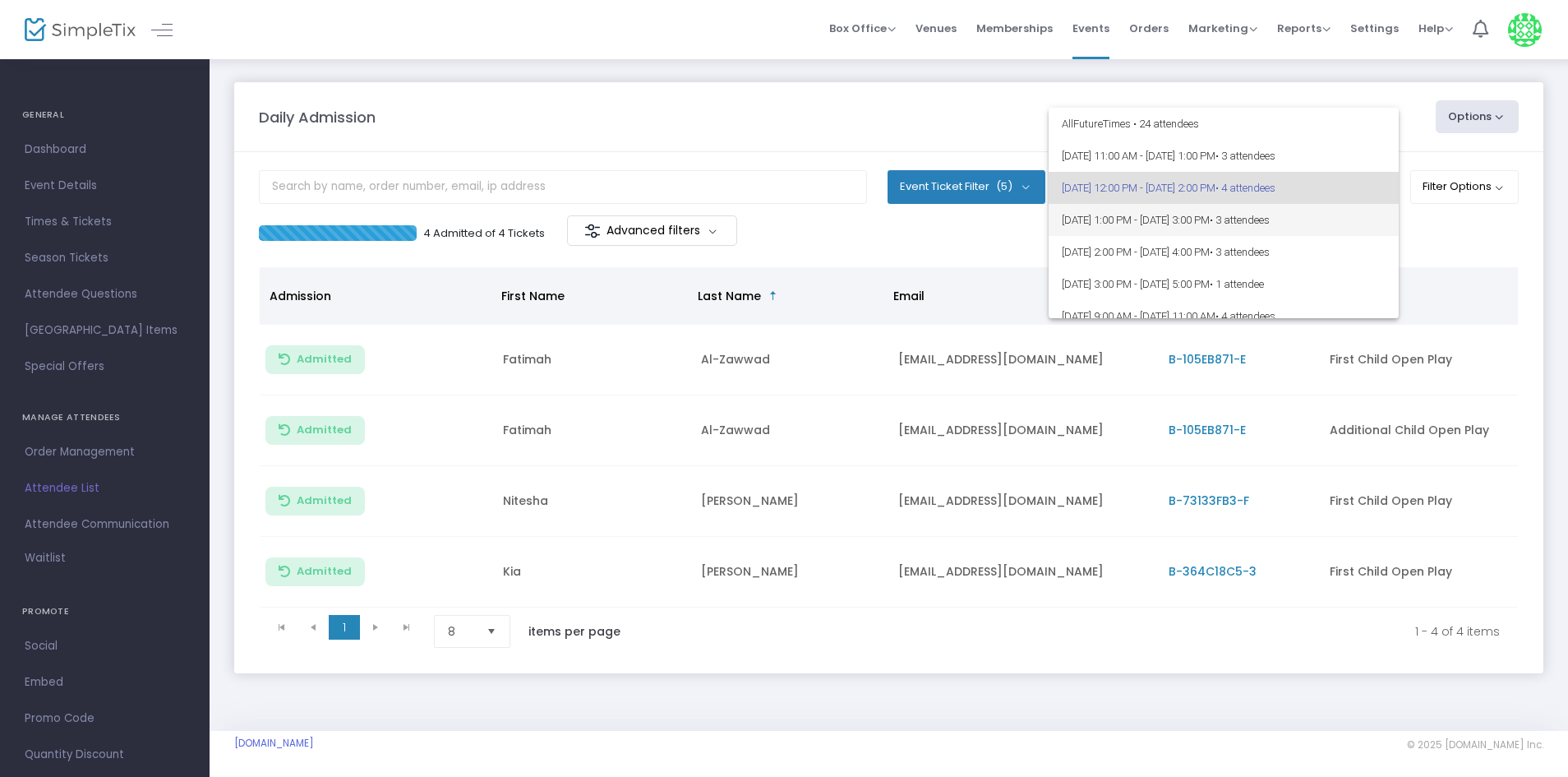
click at [1330, 230] on span "[DATE] 1:00 PM - [DATE] 3:00 PM • 3 attendees" at bounding box center [1224, 220] width 324 height 32
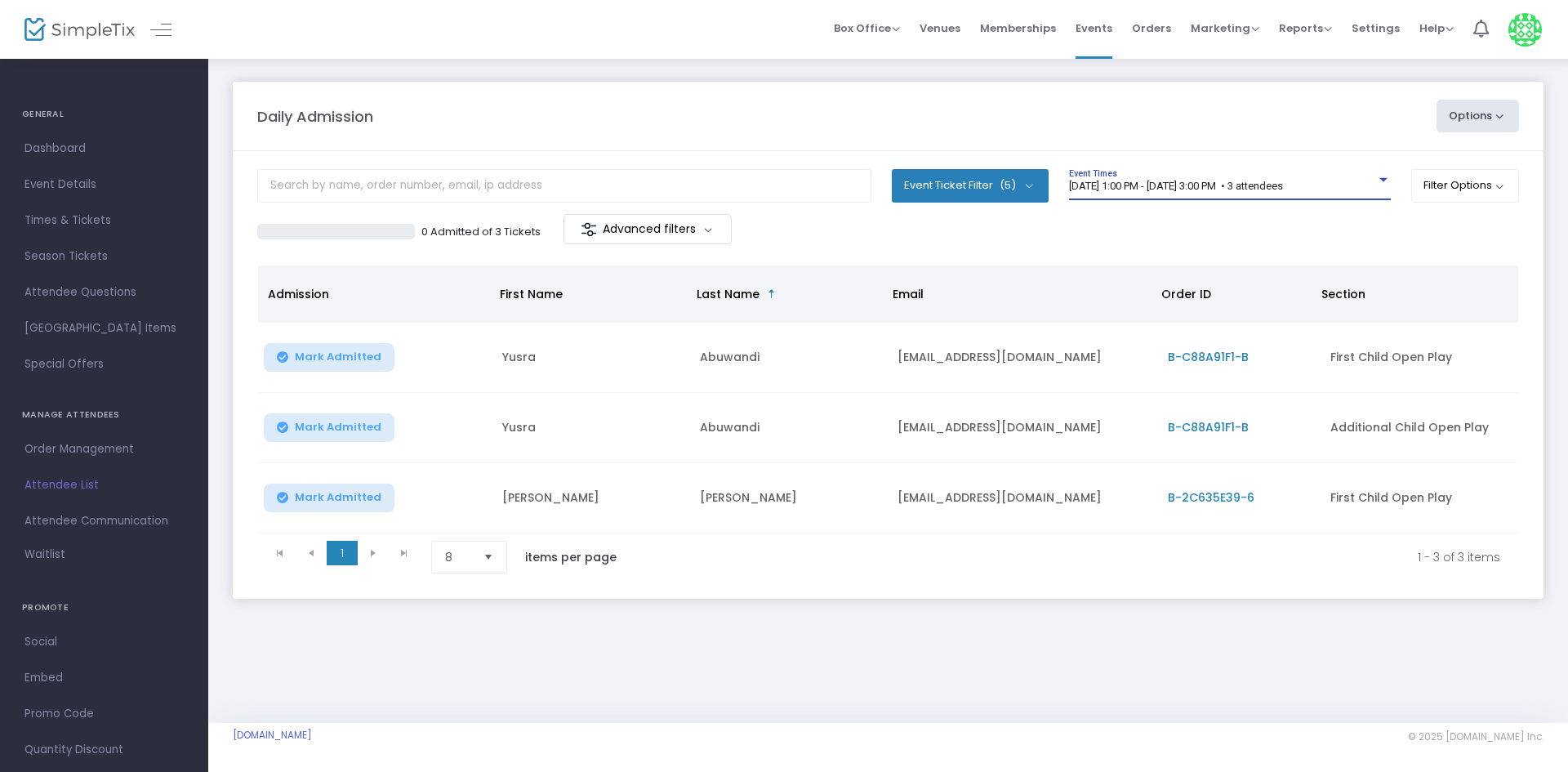
click at [789, 140] on m-panel-header "Daily Admission Options Import Attendees Export List Print Name Tags Export to …" at bounding box center [888, 116] width 1311 height 70
click at [1240, 183] on span "[DATE] 1:00 PM - [DATE] 3:00 PM • 3 attendees" at bounding box center [1176, 186] width 214 height 12
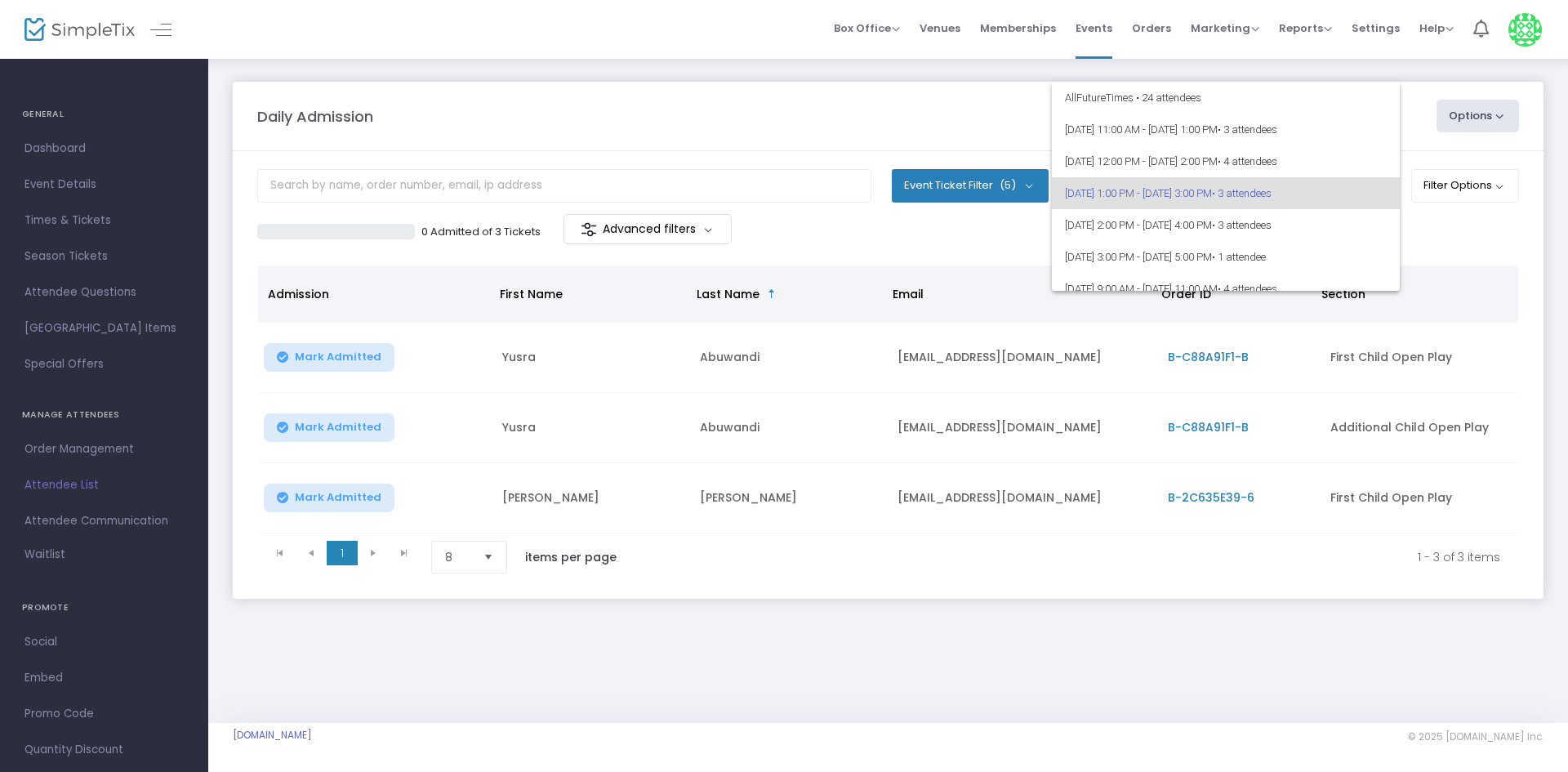
scroll to position [7, 0]
click at [1304, 225] on span "8/13/2025 @ 2:00 PM - 8/13/2025 @ 4:00 PM • 3 attendees" at bounding box center [1225, 218] width 322 height 32
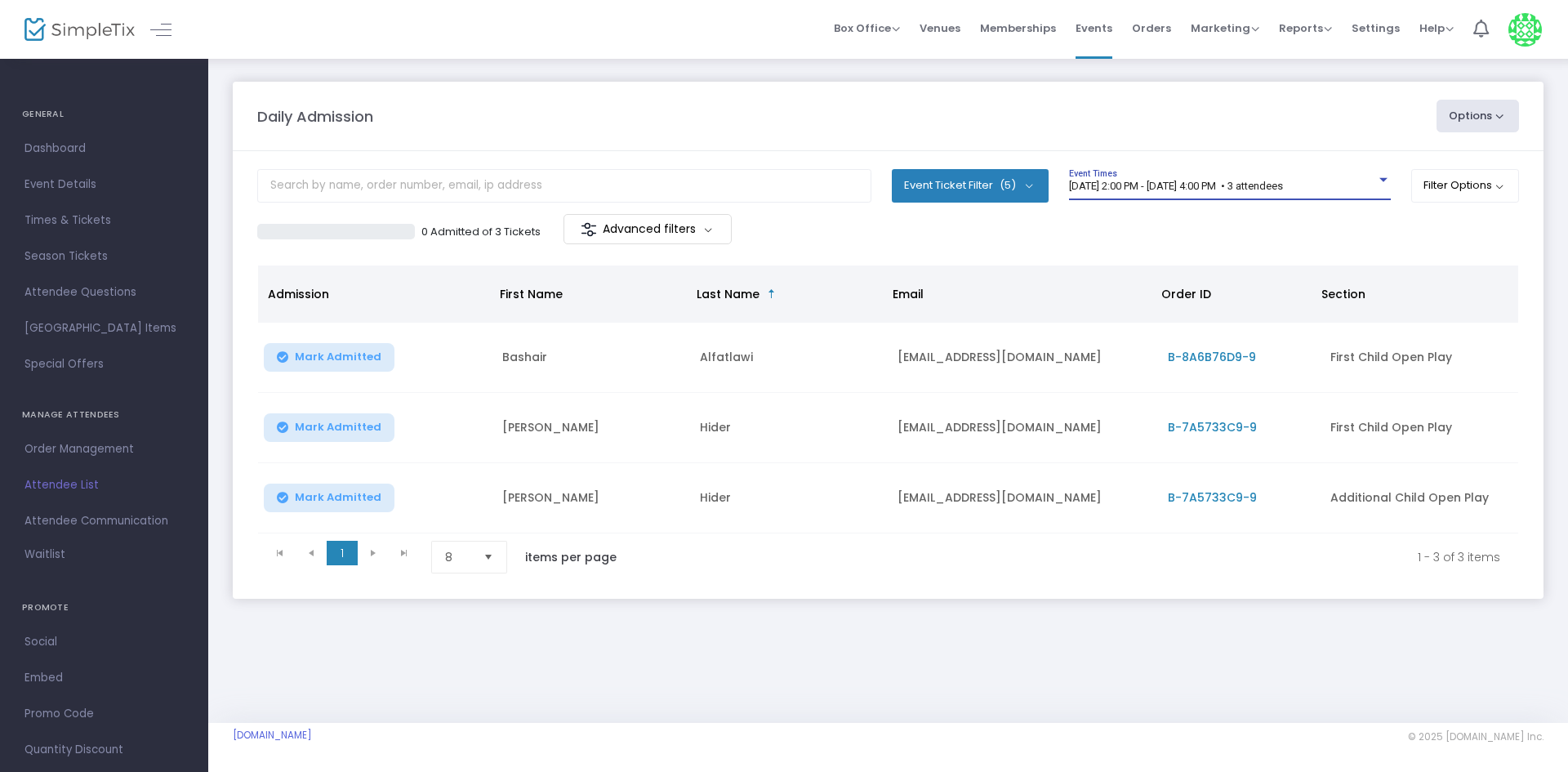
click at [1283, 189] on span "8/13/2025 @ 2:00 PM - 8/13/2025 @ 4:00 PM • 3 attendees" at bounding box center [1176, 186] width 214 height 12
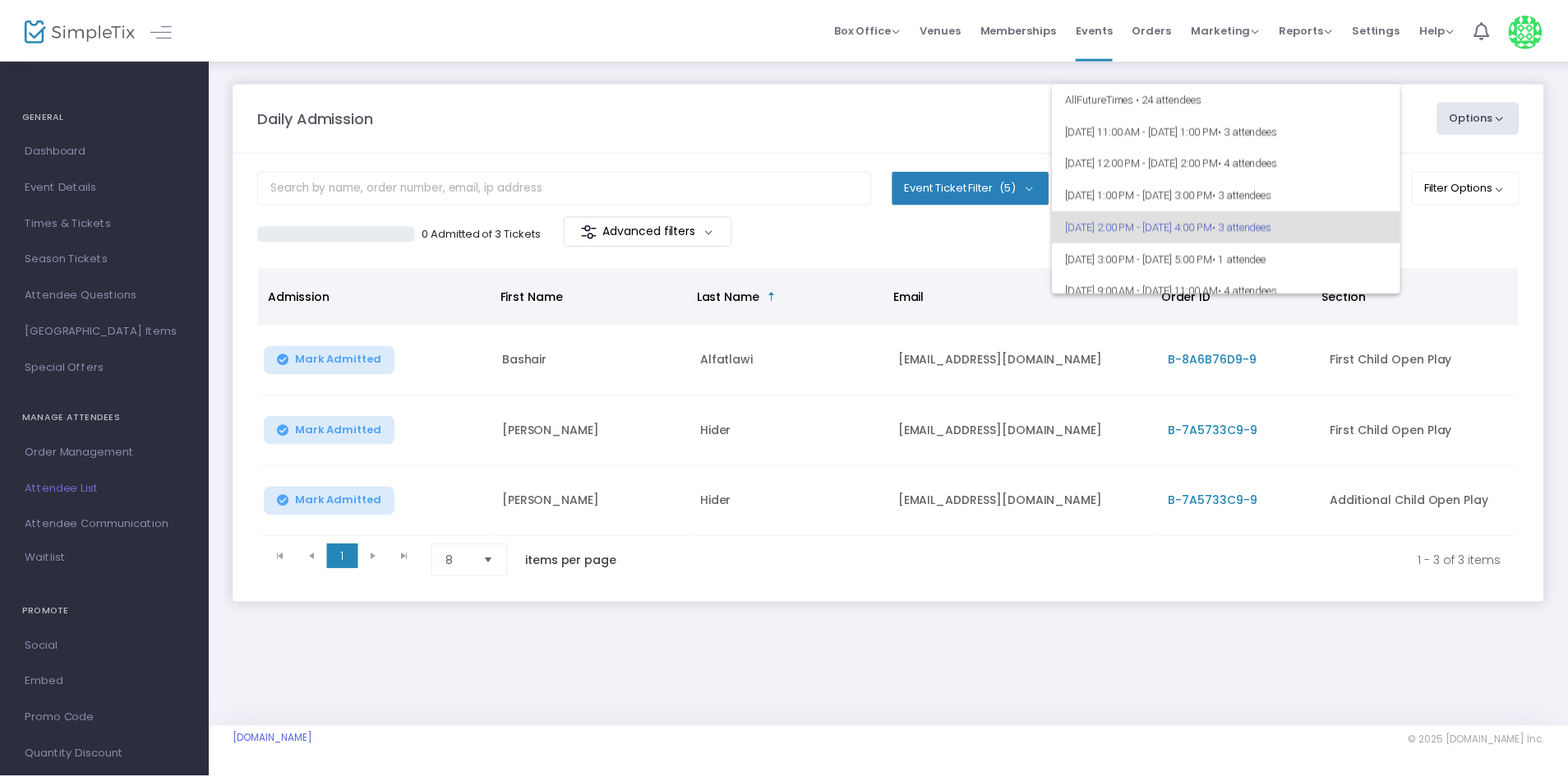
scroll to position [39, 0]
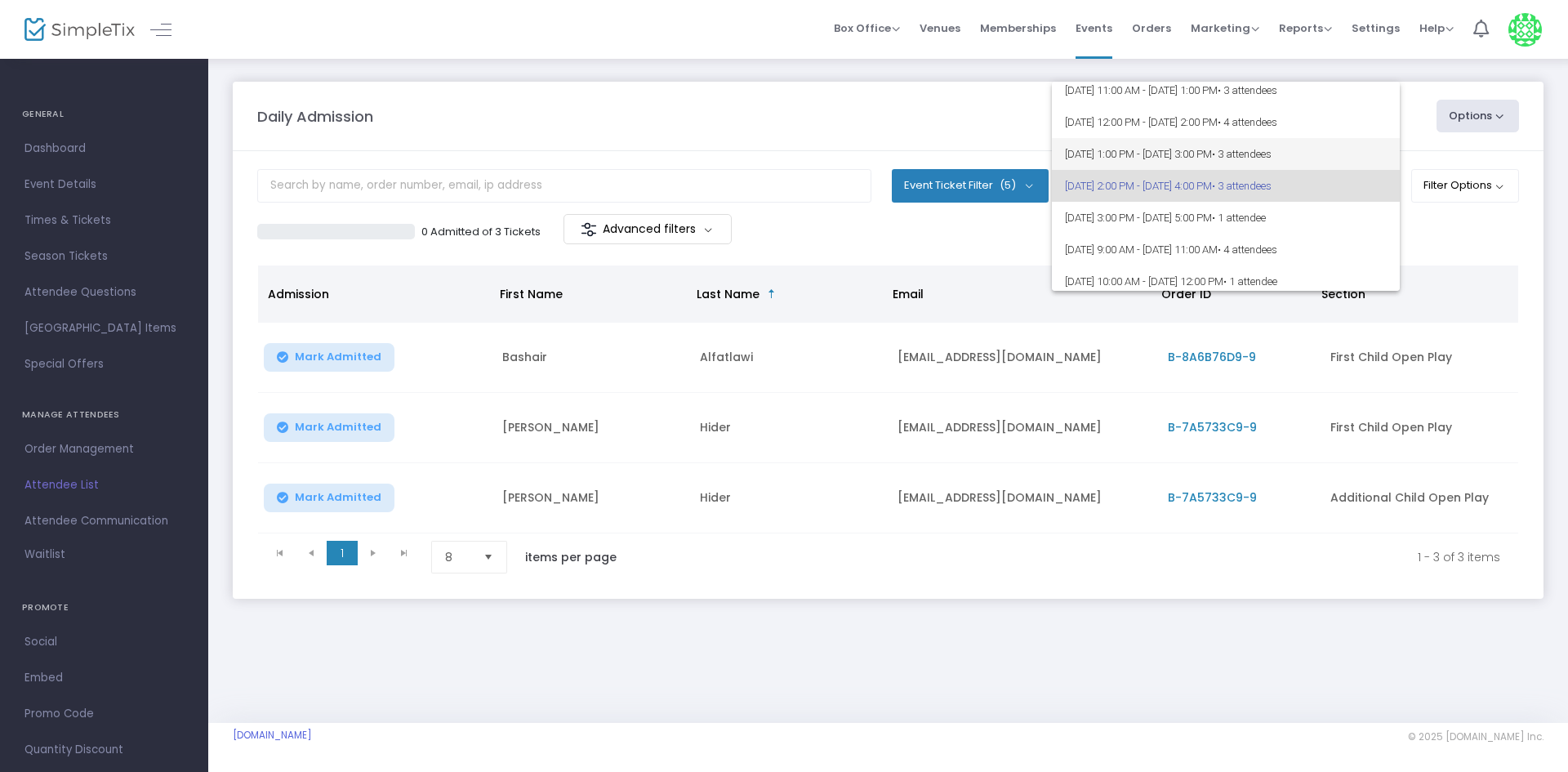
click at [1272, 159] on span "• 3 attendees" at bounding box center [1241, 154] width 60 height 12
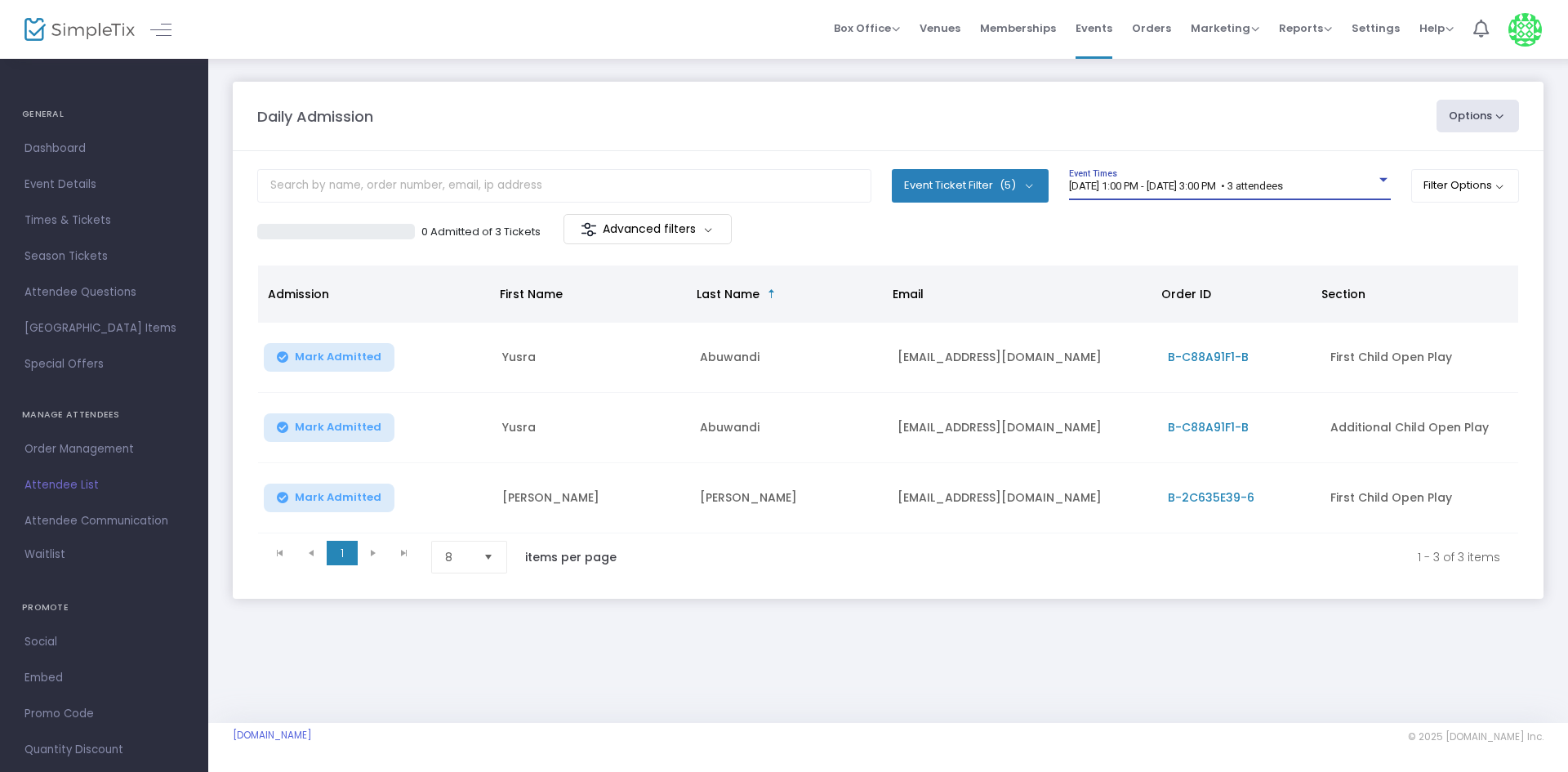
click at [759, 91] on m-panel-header "Daily Admission Options Import Attendees Export List Print Name Tags Export to …" at bounding box center [888, 116] width 1311 height 70
click at [1157, 35] on span "Orders" at bounding box center [1151, 28] width 39 height 42
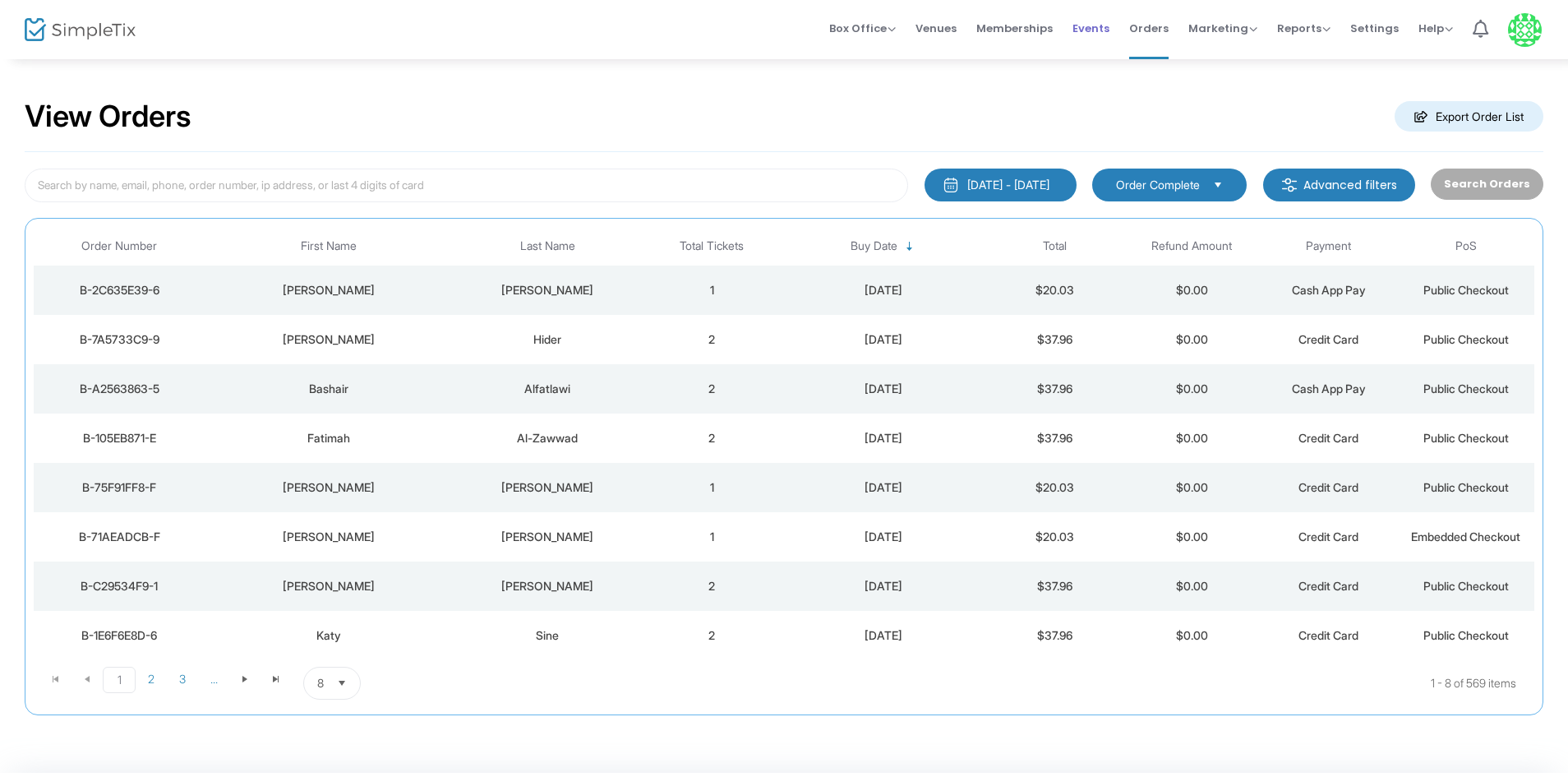
click at [1080, 31] on span "Events" at bounding box center [1090, 28] width 37 height 42
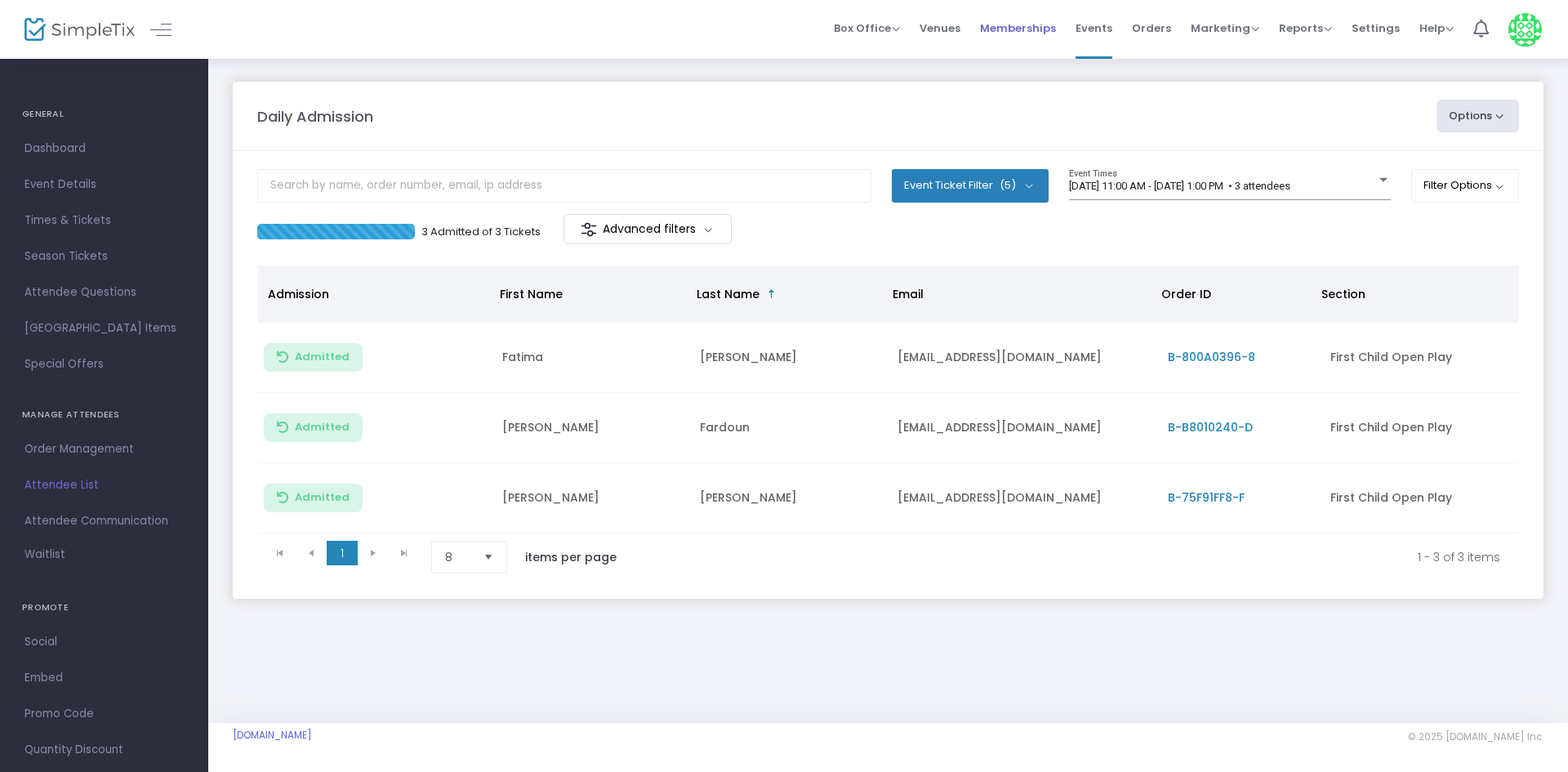
click at [1031, 13] on span "Memberships" at bounding box center [1018, 28] width 75 height 42
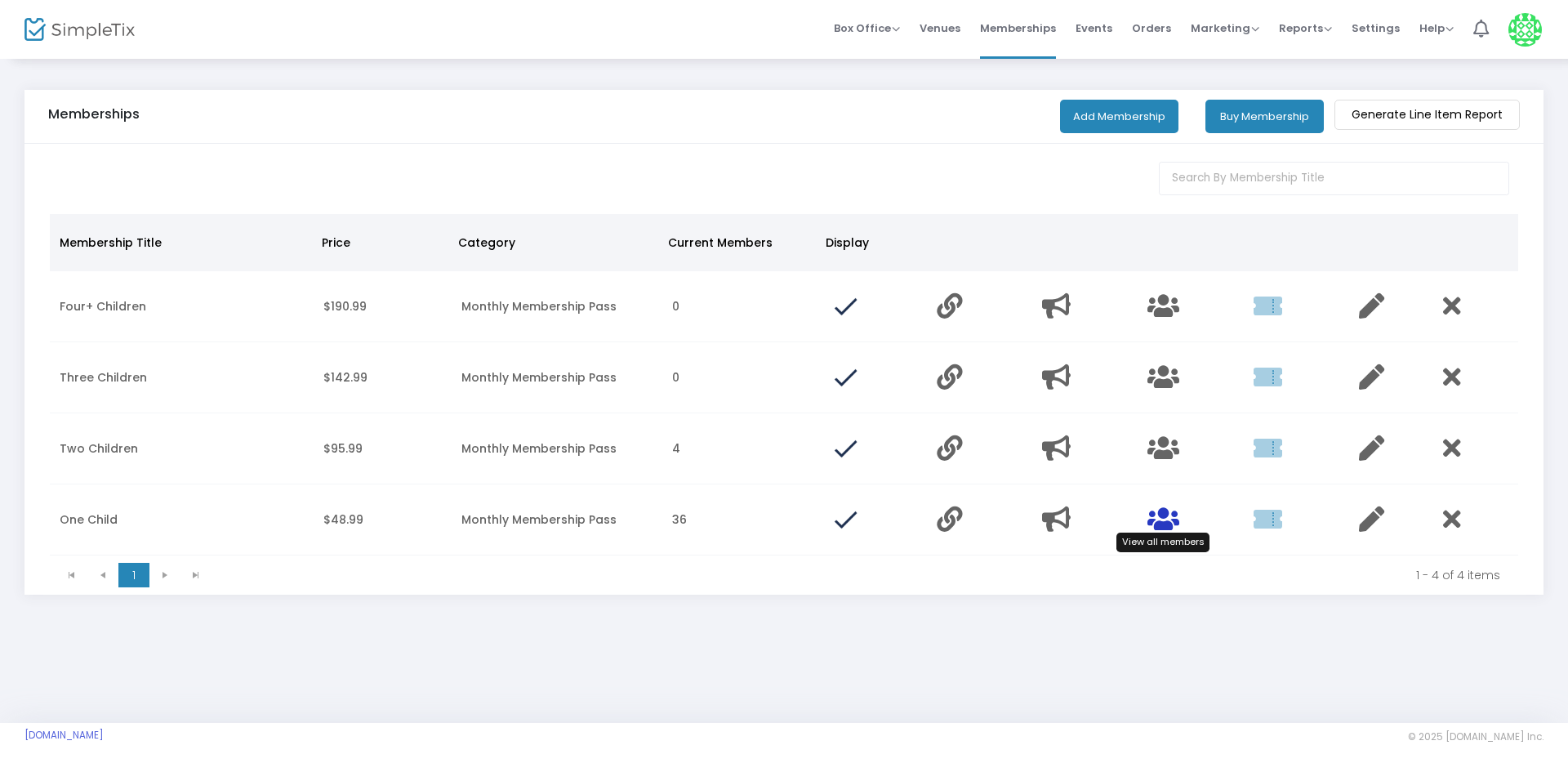
click at [1163, 525] on icon "Data table" at bounding box center [1164, 519] width 32 height 25
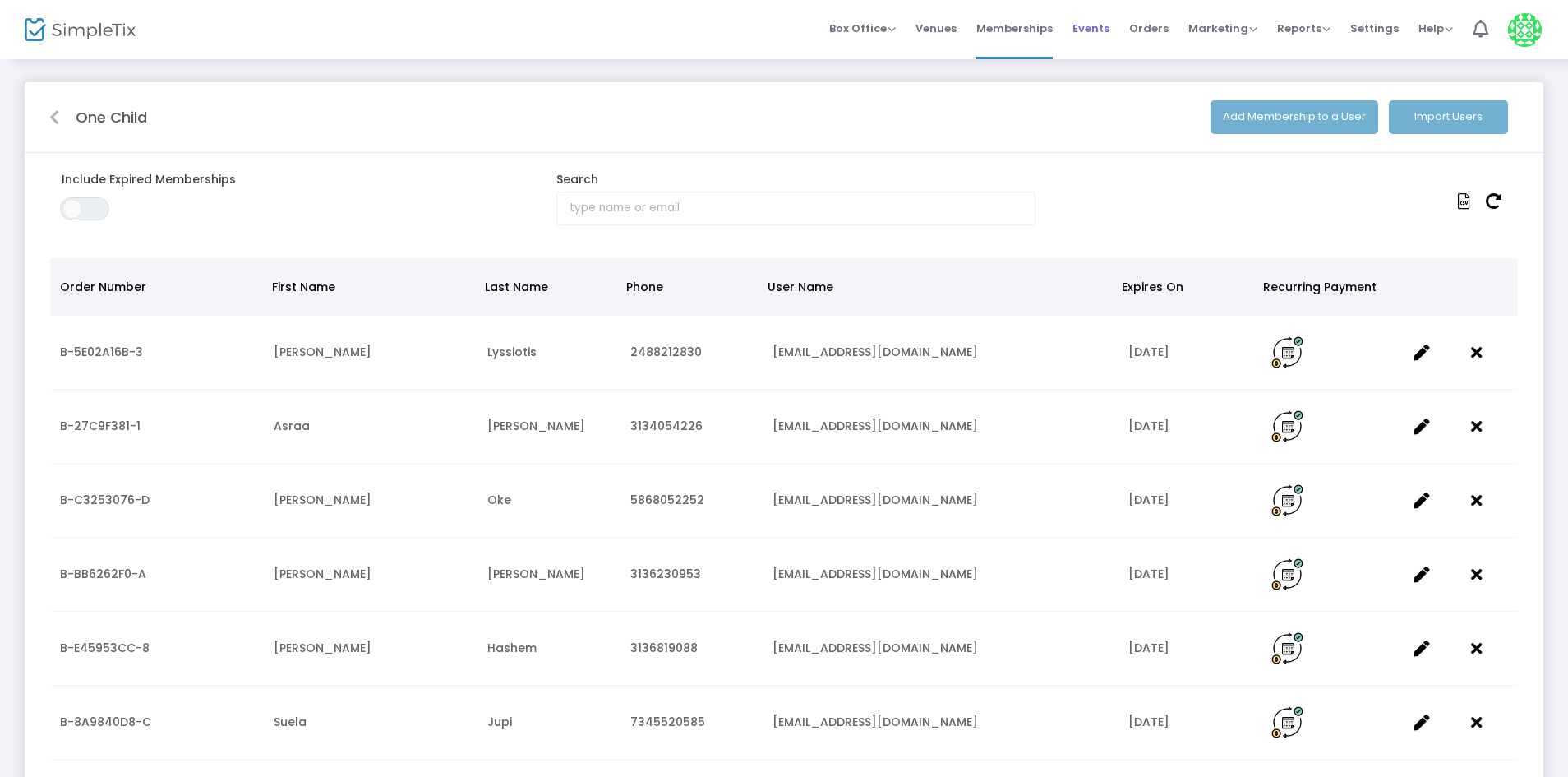
click at [1109, 33] on span "Events" at bounding box center [1090, 28] width 37 height 42
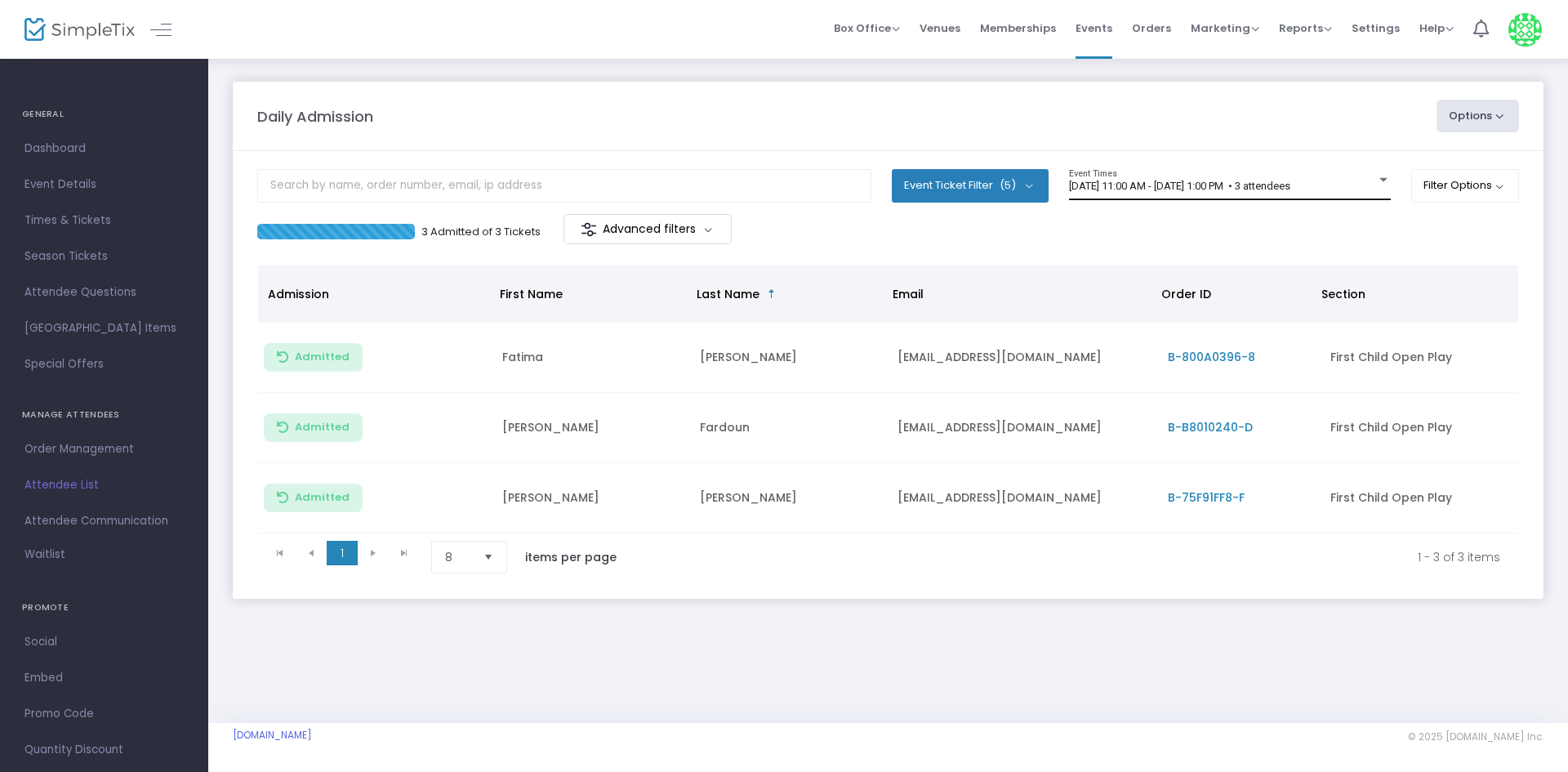
click at [1285, 187] on span "[DATE] 11:00 AM - [DATE] 1:00 PM • 3 attendees" at bounding box center [1180, 186] width 221 height 12
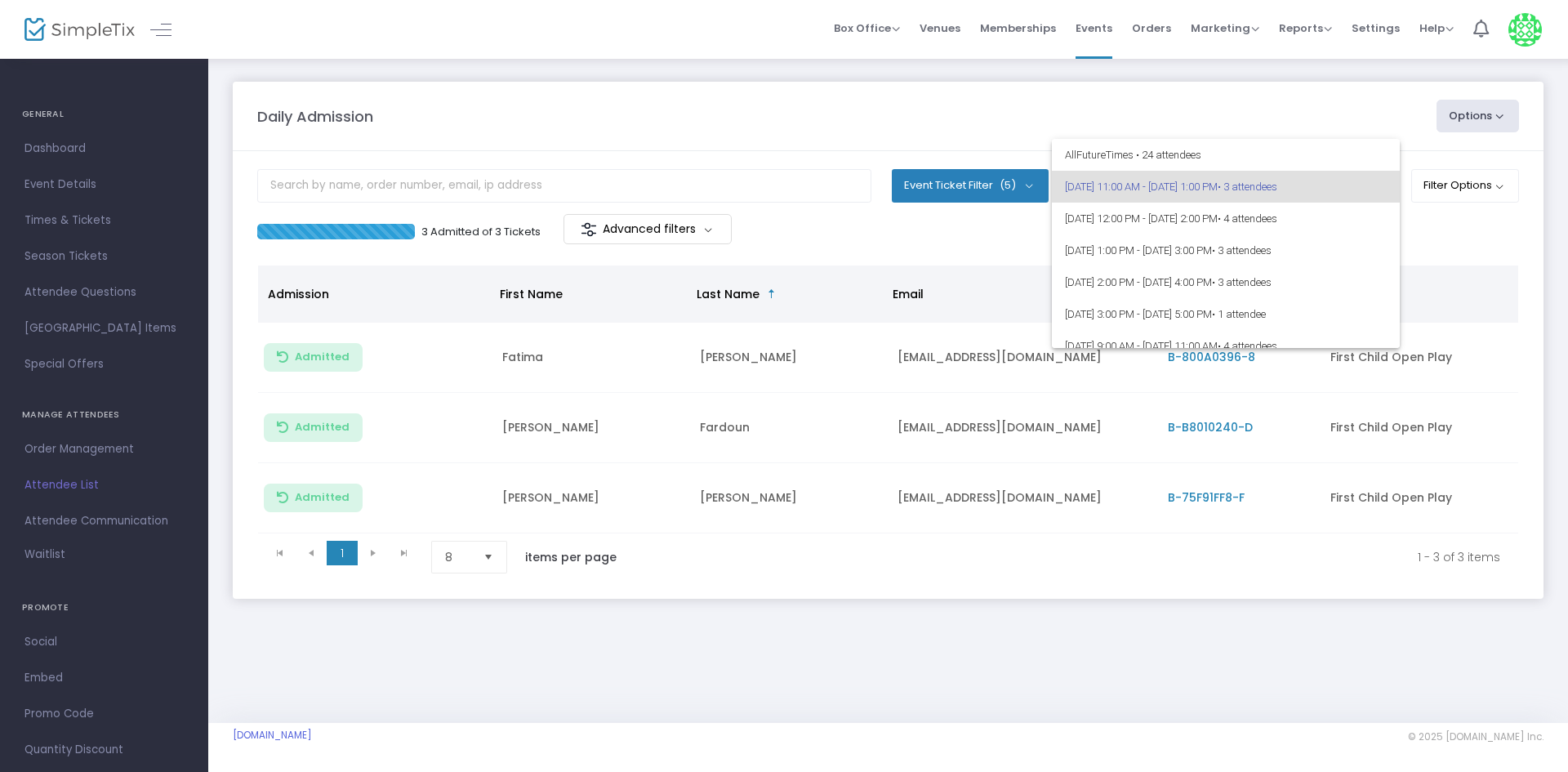
click at [1462, 260] on div at bounding box center [784, 386] width 1568 height 772
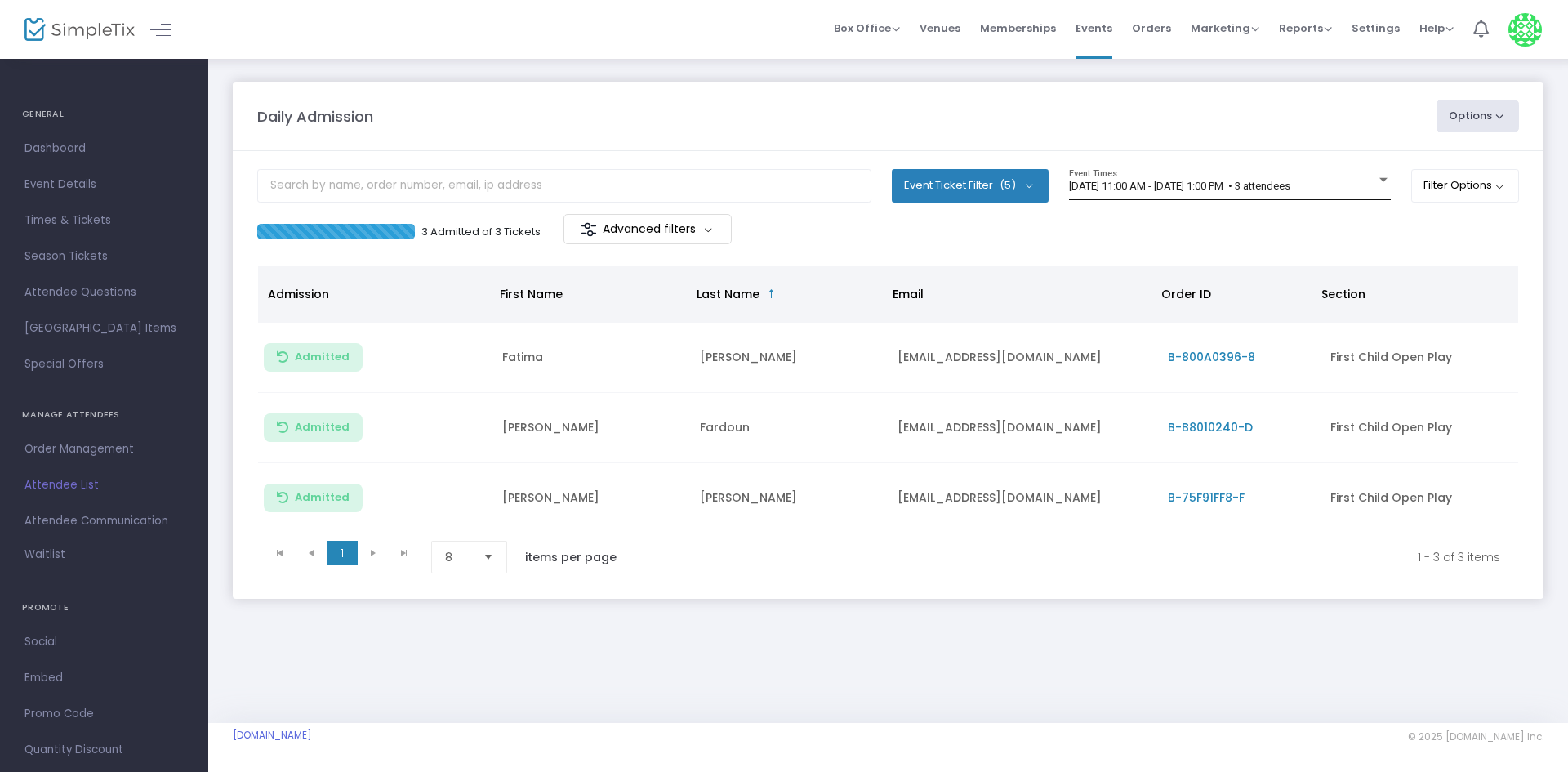
click at [1285, 187] on span "[DATE] 11:00 AM - [DATE] 1:00 PM • 3 attendees" at bounding box center [1180, 186] width 221 height 12
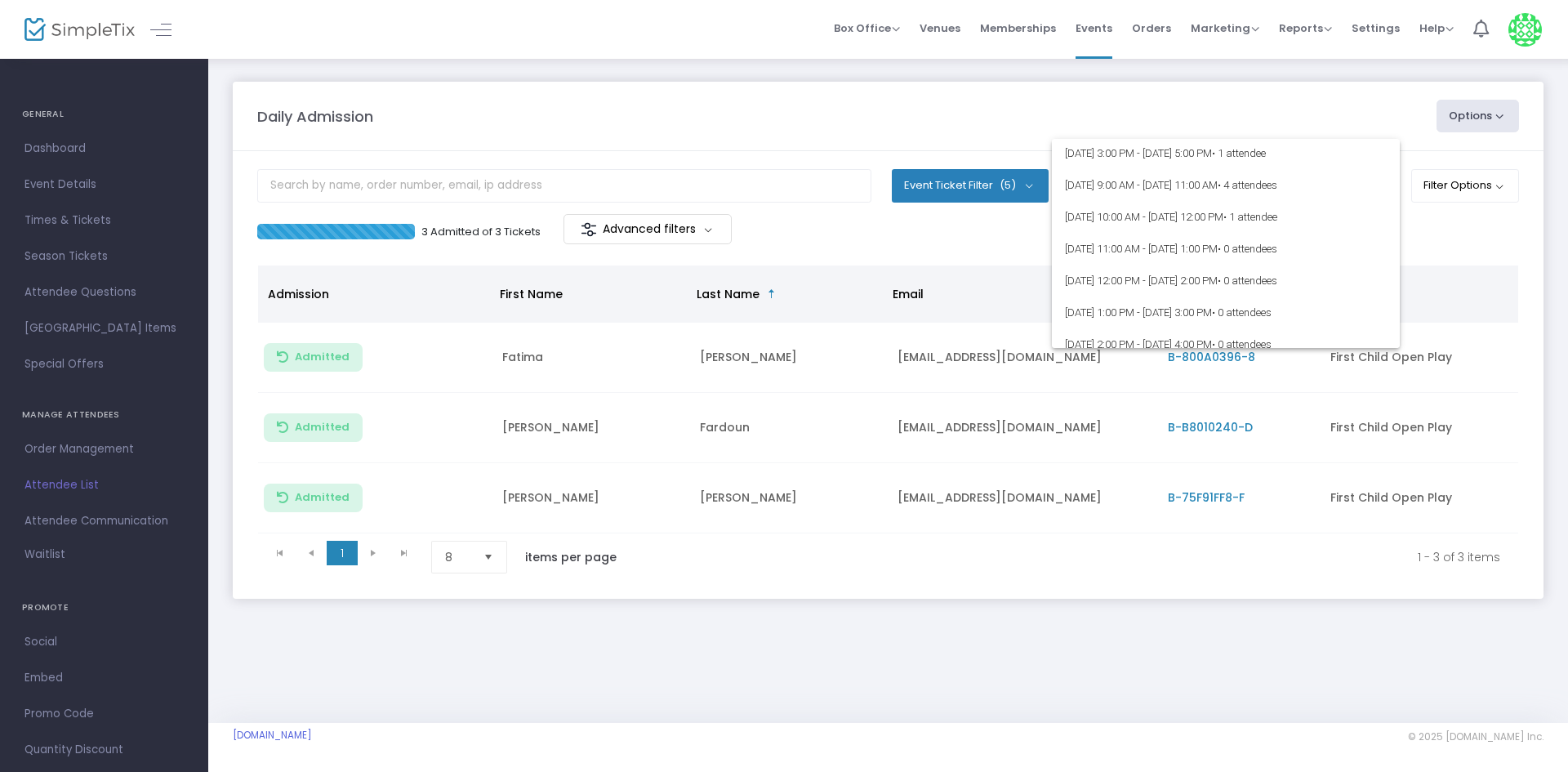
scroll to position [163, 0]
click at [1451, 277] on div at bounding box center [784, 386] width 1568 height 772
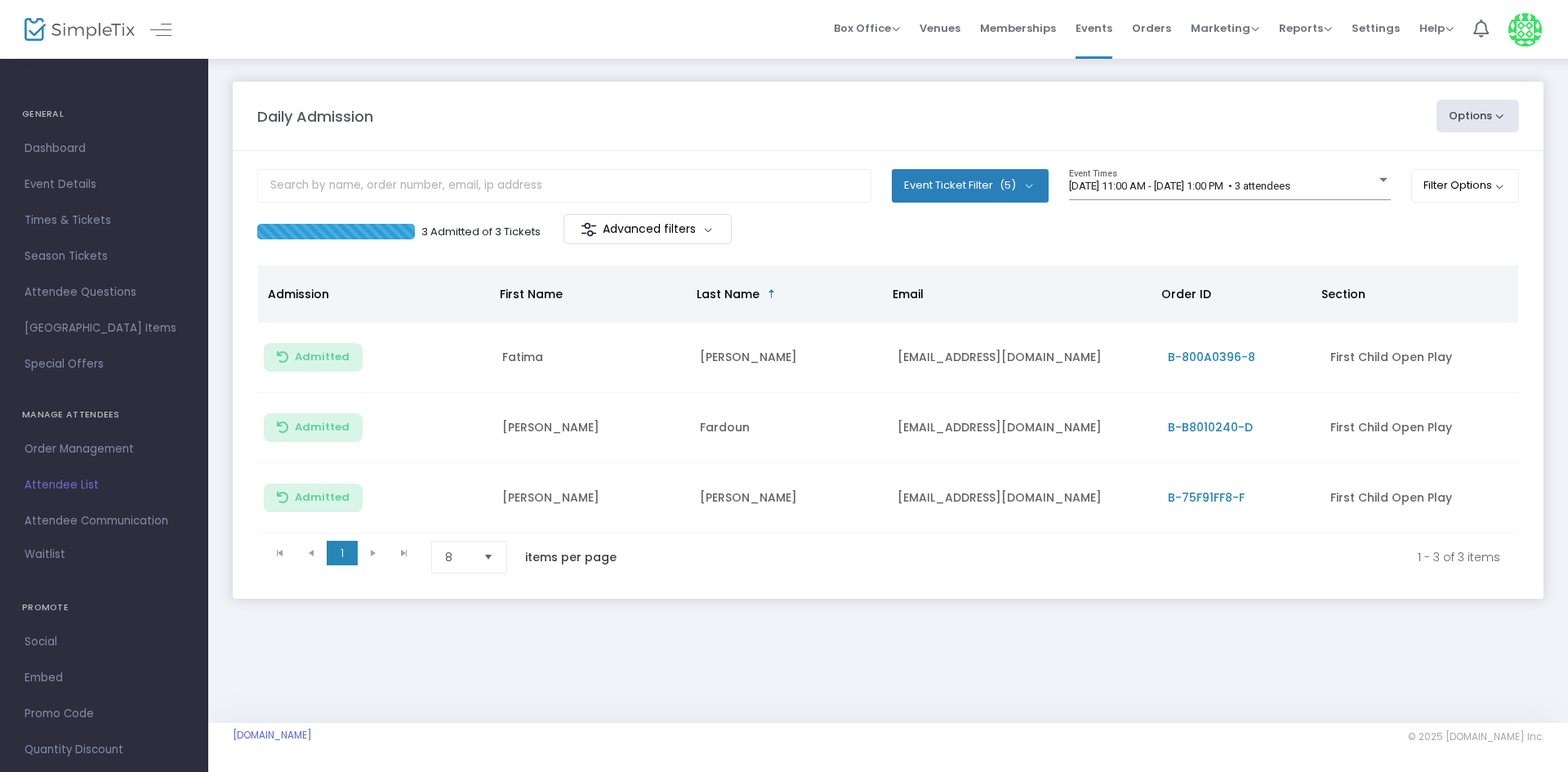
click at [834, 142] on m-panel-header "Daily Admission Options Import Attendees Export List Print Name Tags Export to …" at bounding box center [888, 116] width 1311 height 70
click at [1295, 232] on div "3 Admitted of 3 Tickets Advanced filters" at bounding box center [888, 231] width 1262 height 35
click at [1296, 172] on div "[DATE] 11:00 AM - [DATE] 1:00 PM • 3 attendees Event Times" at bounding box center [1230, 184] width 322 height 31
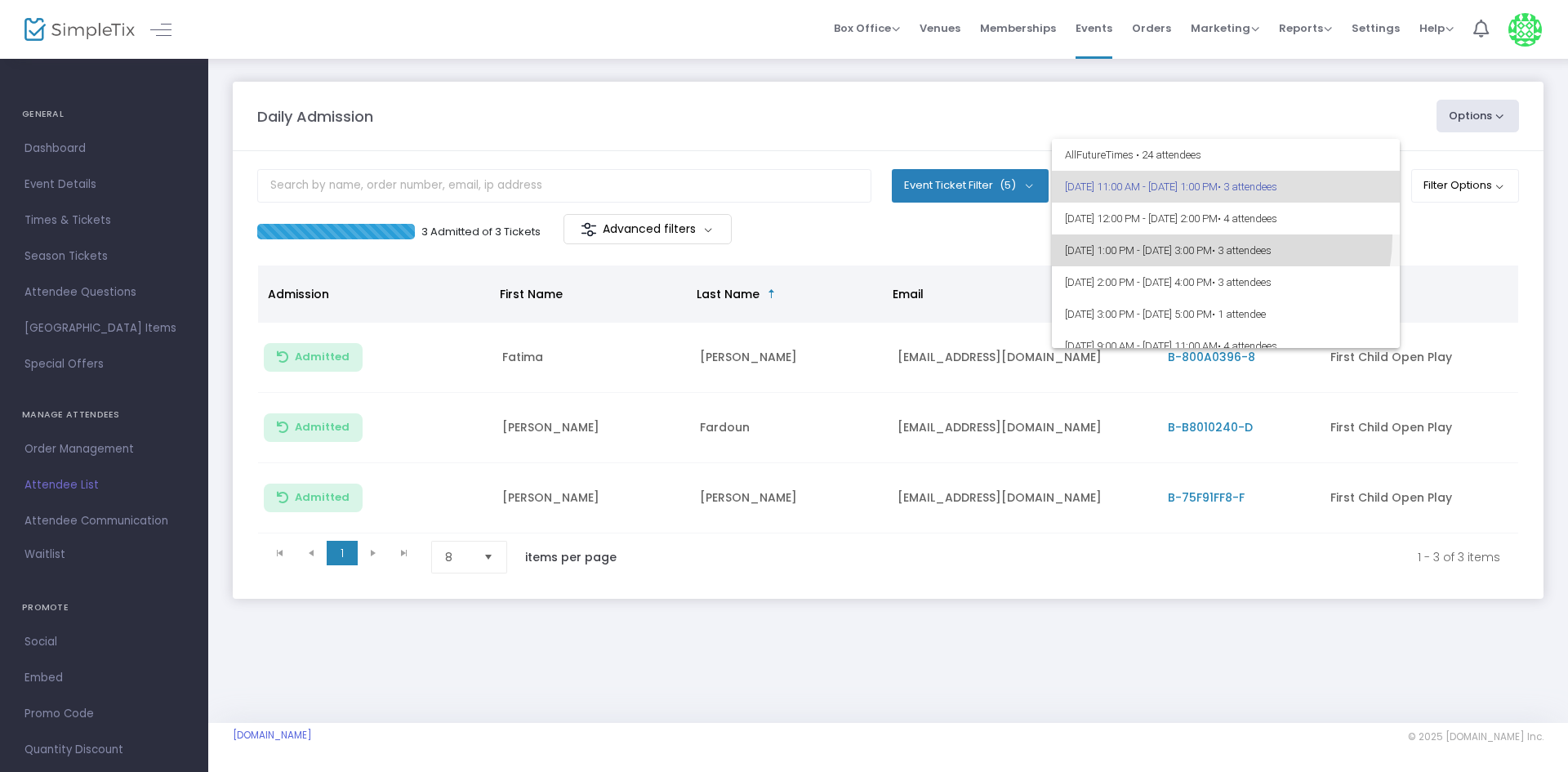
click at [1219, 237] on span "[DATE] 1:00 PM - [DATE] 3:00 PM • 3 attendees" at bounding box center [1225, 250] width 322 height 32
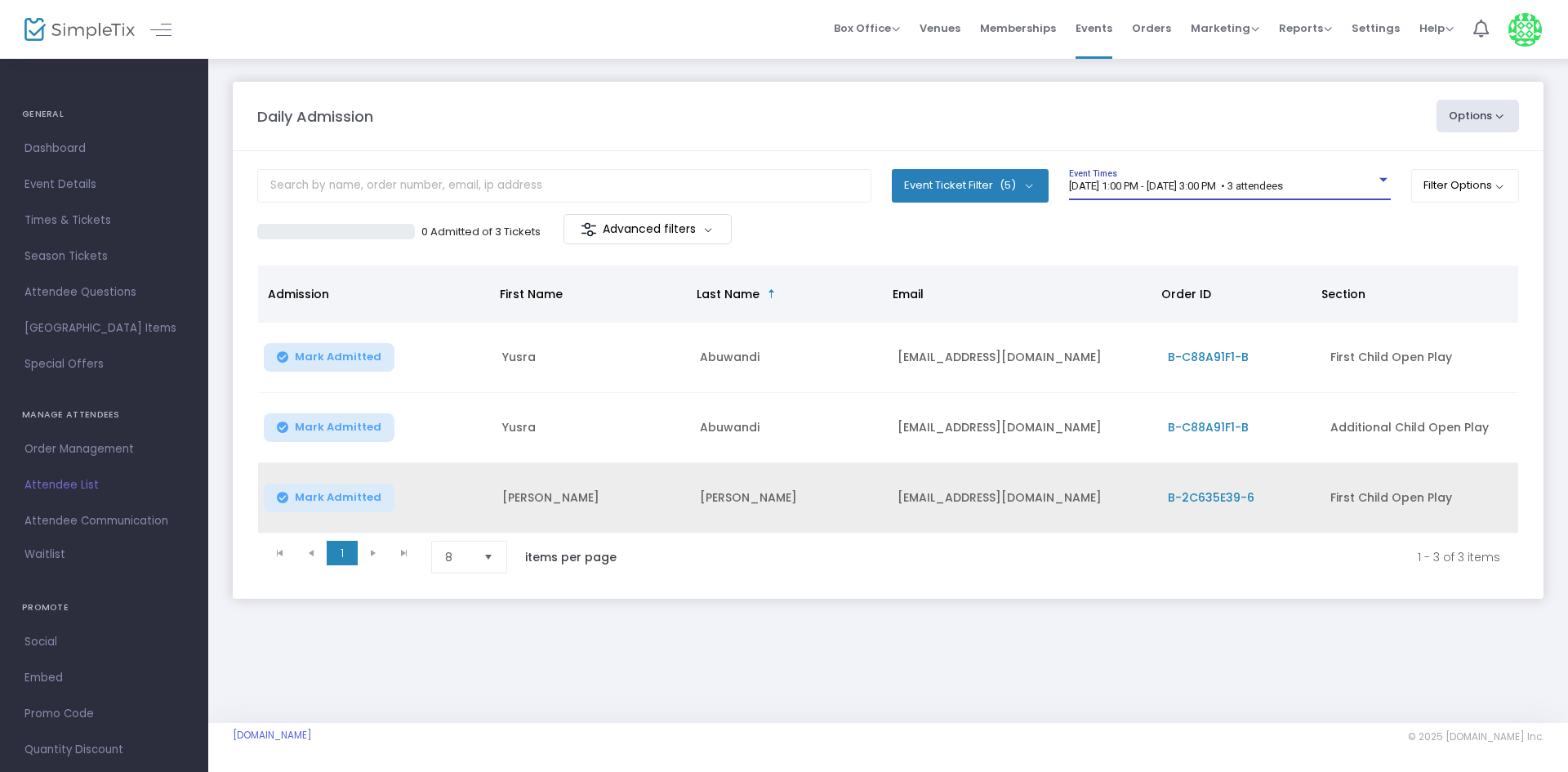
click at [338, 494] on span "Mark Admitted" at bounding box center [338, 497] width 86 height 13
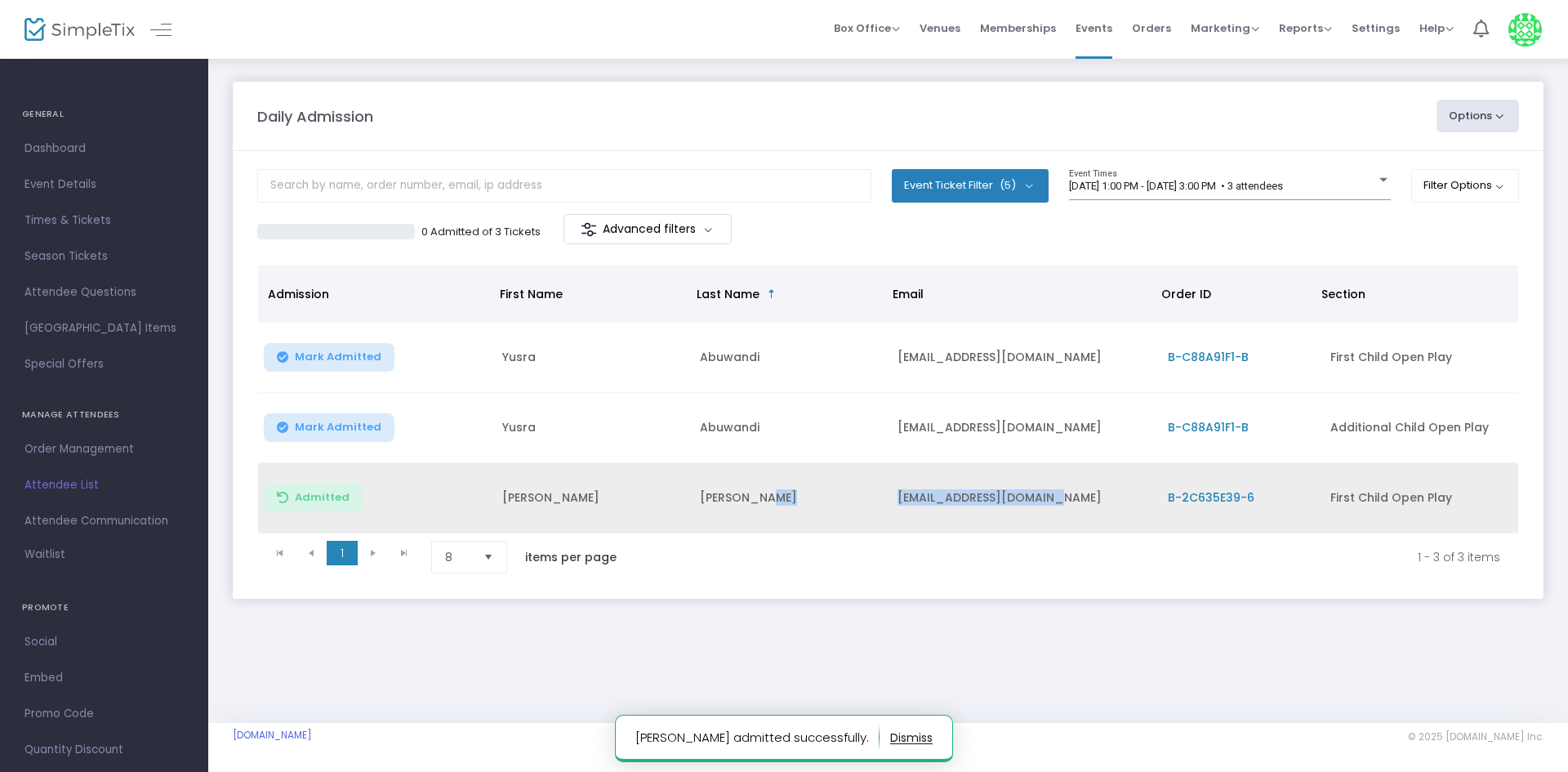
drag, startPoint x: 1075, startPoint y: 509, endPoint x: 886, endPoint y: 505, distance: 189.0
click at [886, 505] on tr "Admitted [PERSON_NAME] [EMAIL_ADDRESS][DOMAIN_NAME] B-2C635E39-6 First Child Op…" at bounding box center [888, 498] width 1260 height 71
copy tr "[EMAIL_ADDRESS][DOMAIN_NAME]"
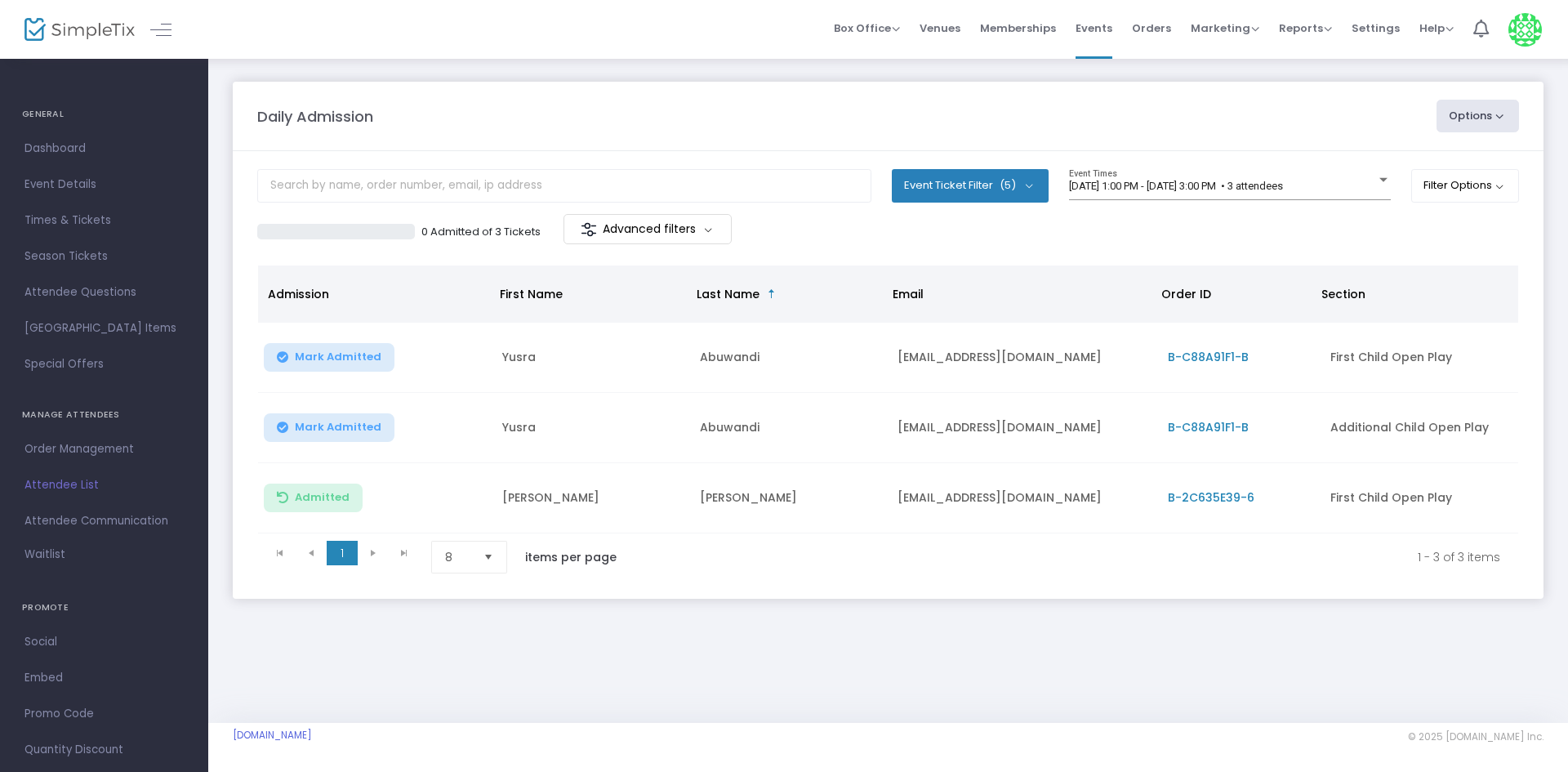
click at [906, 629] on div "Daily Admission Options Import Attendees Export List Print Name Tags Export to …" at bounding box center [888, 357] width 1359 height 599
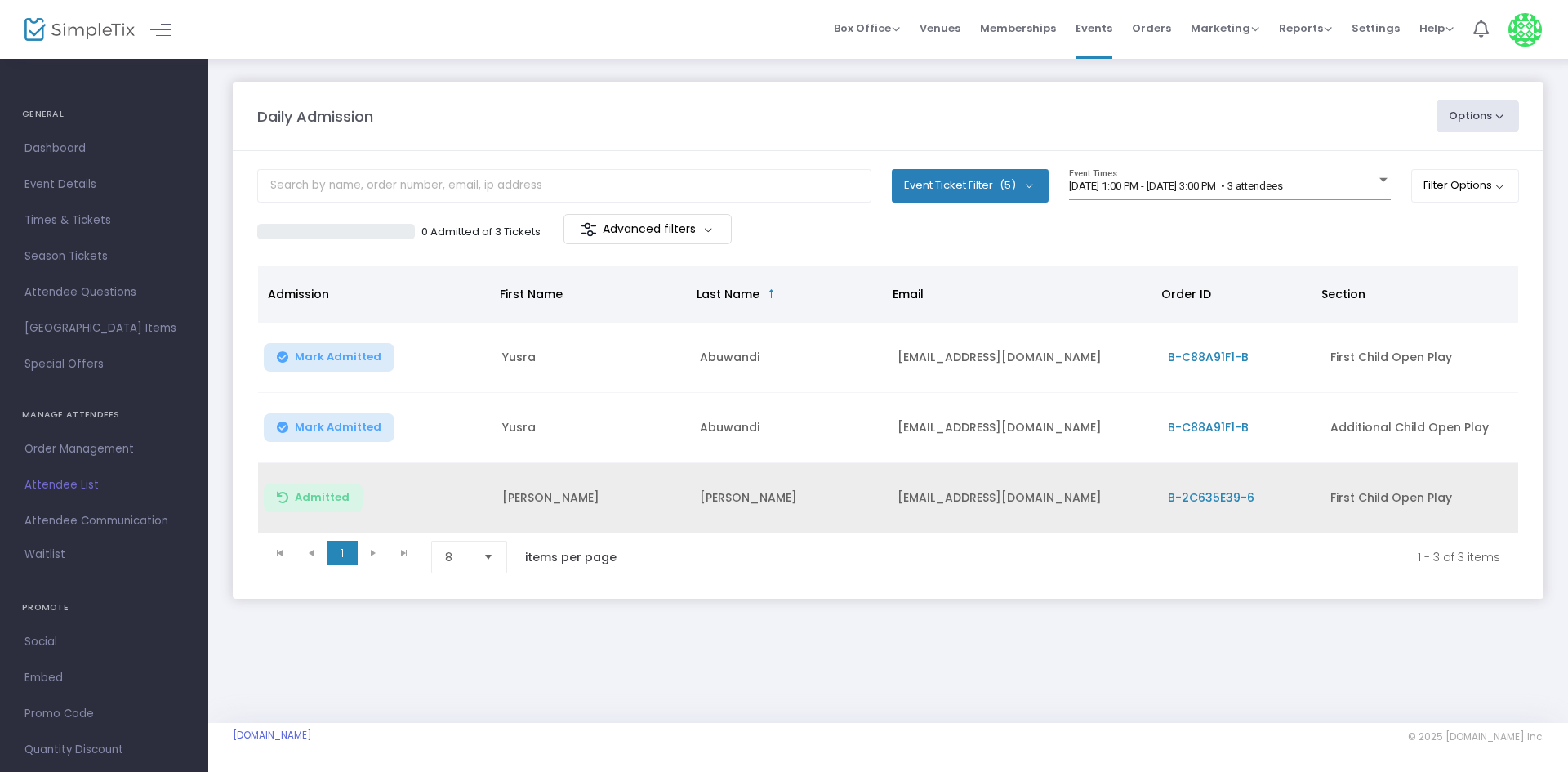
click at [1234, 498] on span "B-2C635E39-6" at bounding box center [1211, 498] width 86 height 16
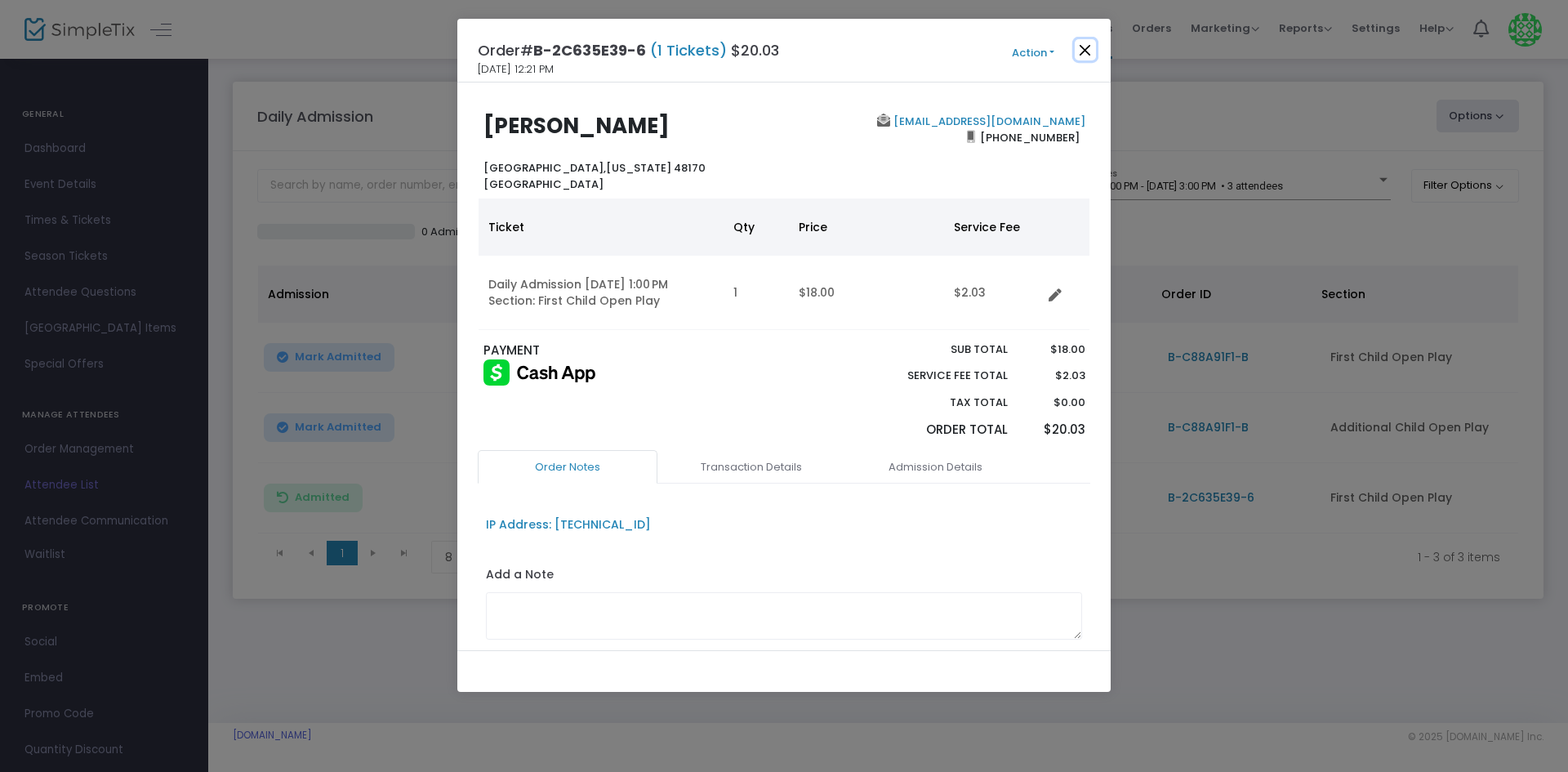
click at [1081, 54] on button "Close" at bounding box center [1084, 49] width 21 height 21
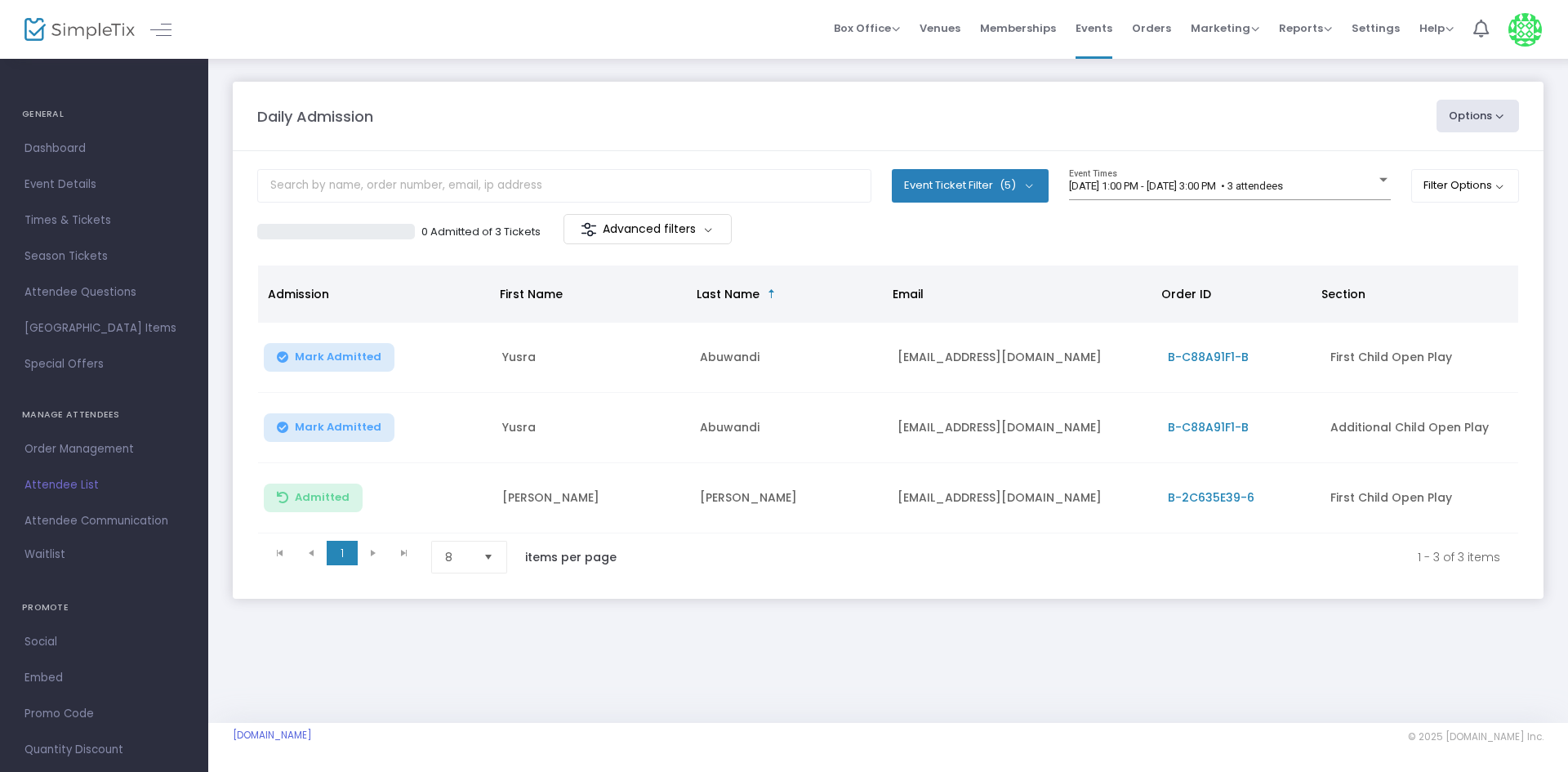
click at [1039, 625] on div "Daily Admission Options Import Attendees Export List Print Name Tags Export to …" at bounding box center [888, 357] width 1359 height 599
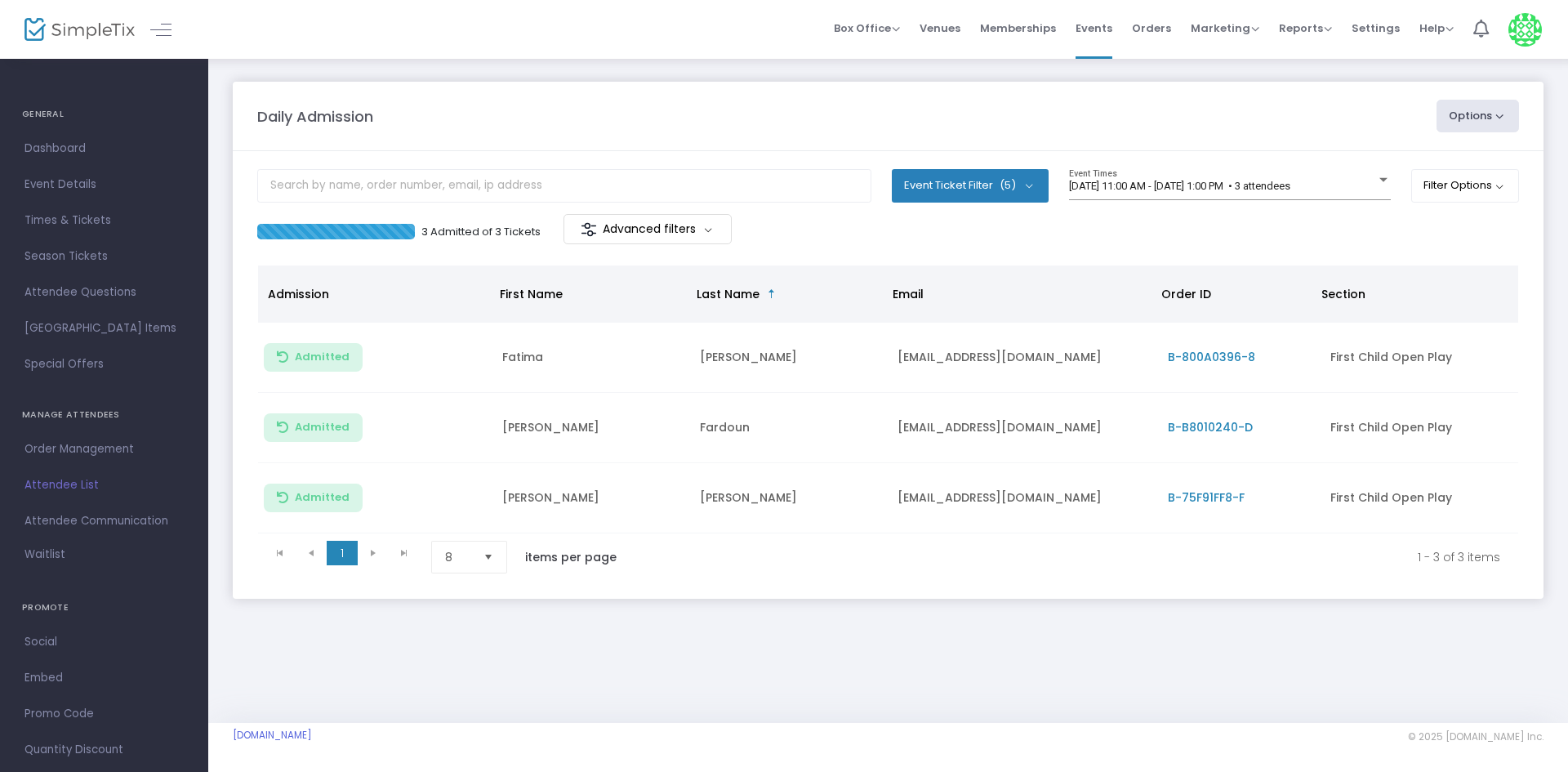
click at [1252, 200] on div "[DATE] 11:00 AM - [DATE] 1:00 PM • 3 attendees Event Times" at bounding box center [1230, 191] width 322 height 45
click at [1268, 187] on span "8/13/2025 @ 11:00 AM - 8/13/2025 @ 1:00 PM • 3 attendees" at bounding box center [1180, 186] width 221 height 12
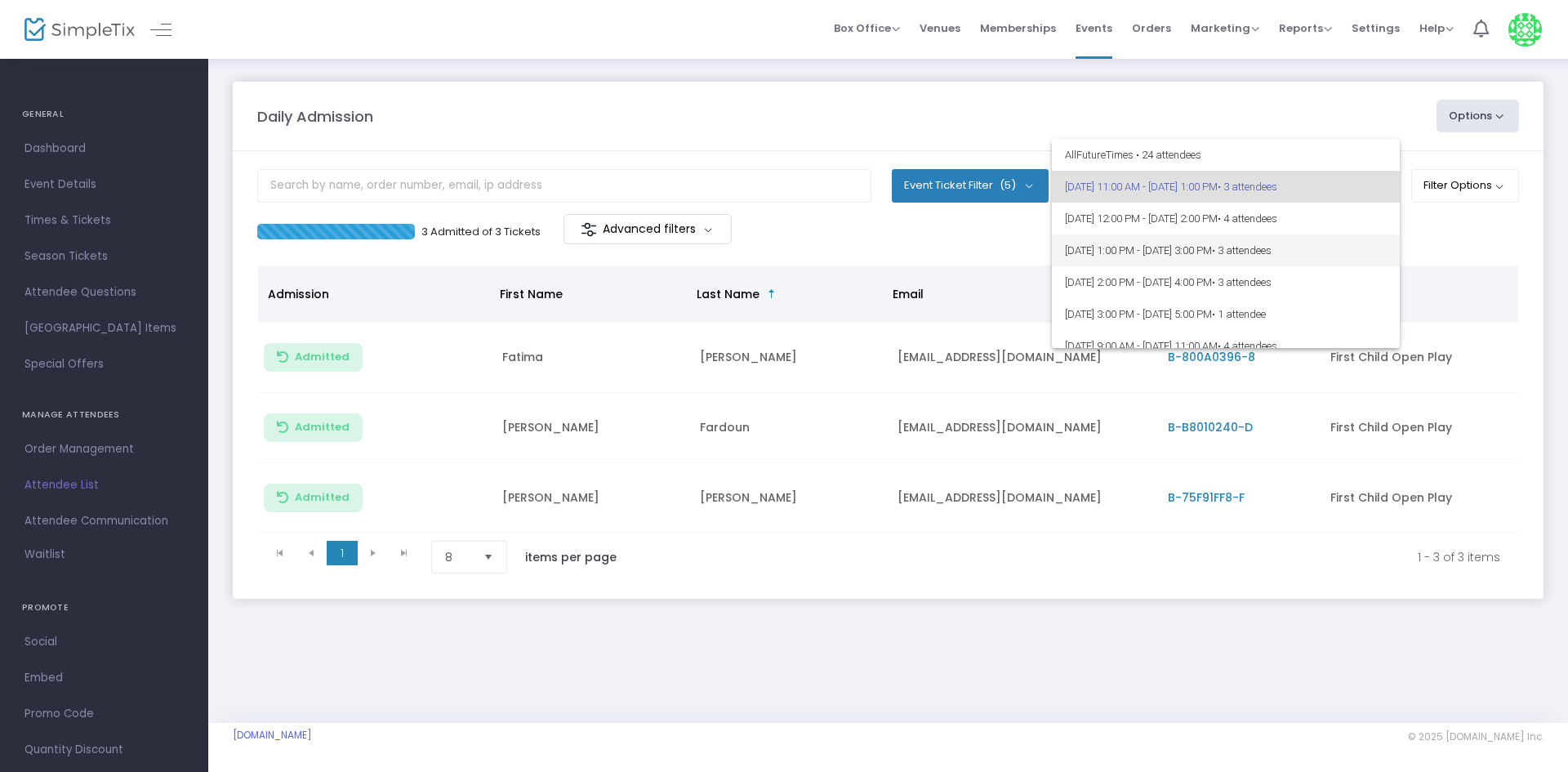
click at [1280, 250] on span "8/13/2025 @ 1:00 PM - 8/13/2025 @ 3:00 PM • 3 attendees" at bounding box center [1225, 250] width 322 height 32
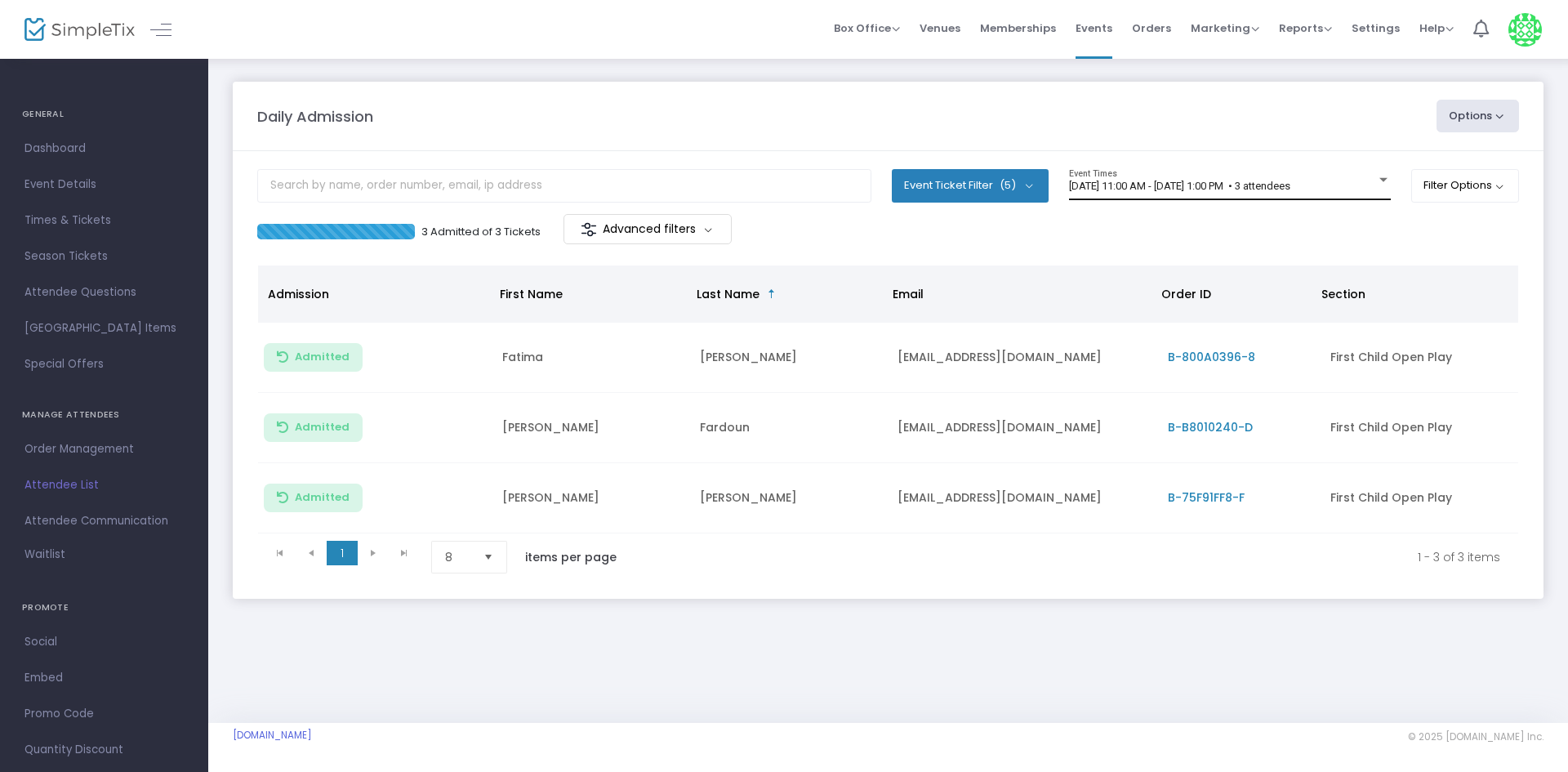
click at [1331, 193] on div "[DATE] 11:00 AM - [DATE] 1:00 PM • 3 attendees Event Times" at bounding box center [1230, 184] width 322 height 31
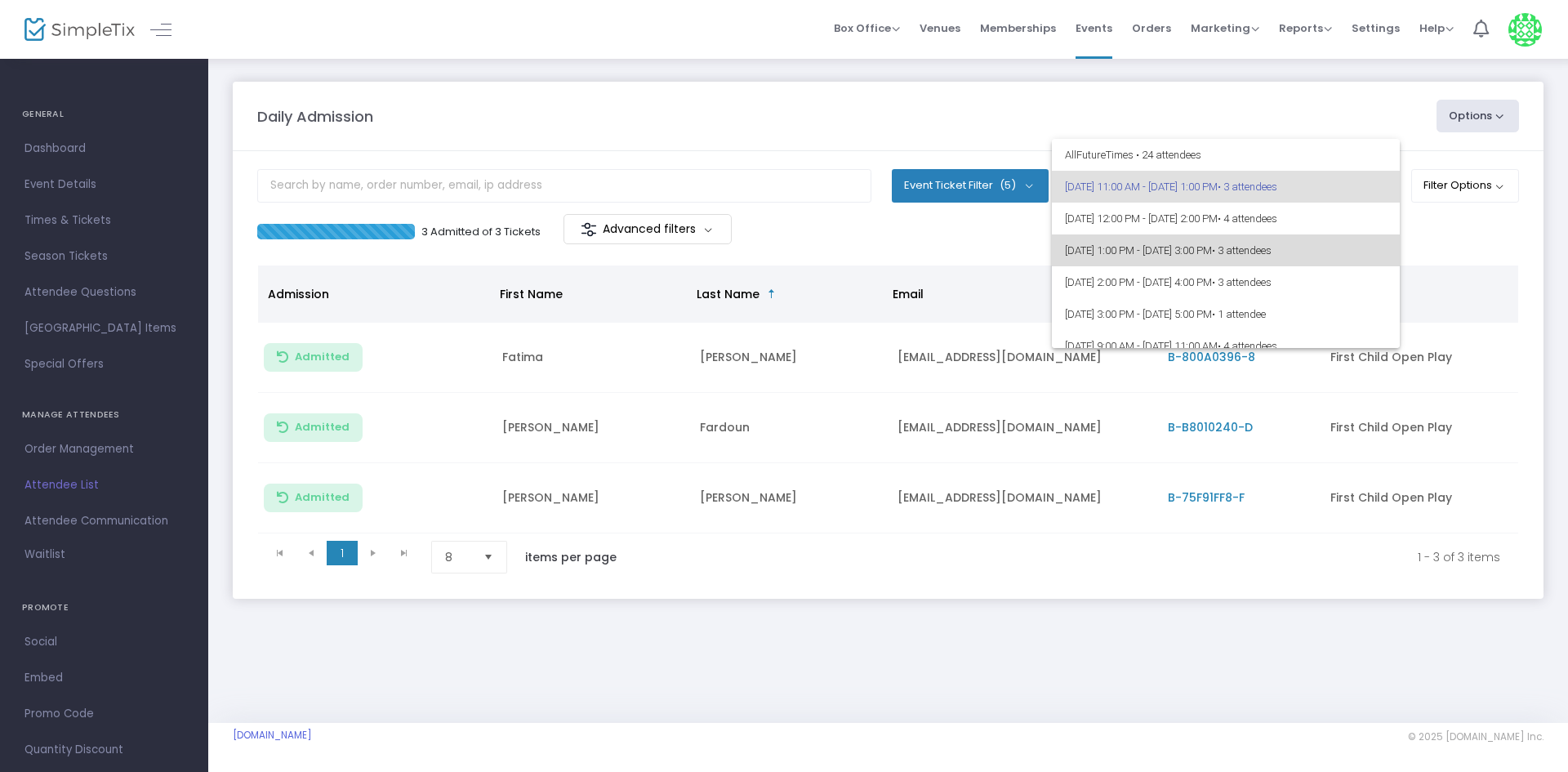
click at [1272, 246] on span "• 3 attendees" at bounding box center [1241, 250] width 60 height 12
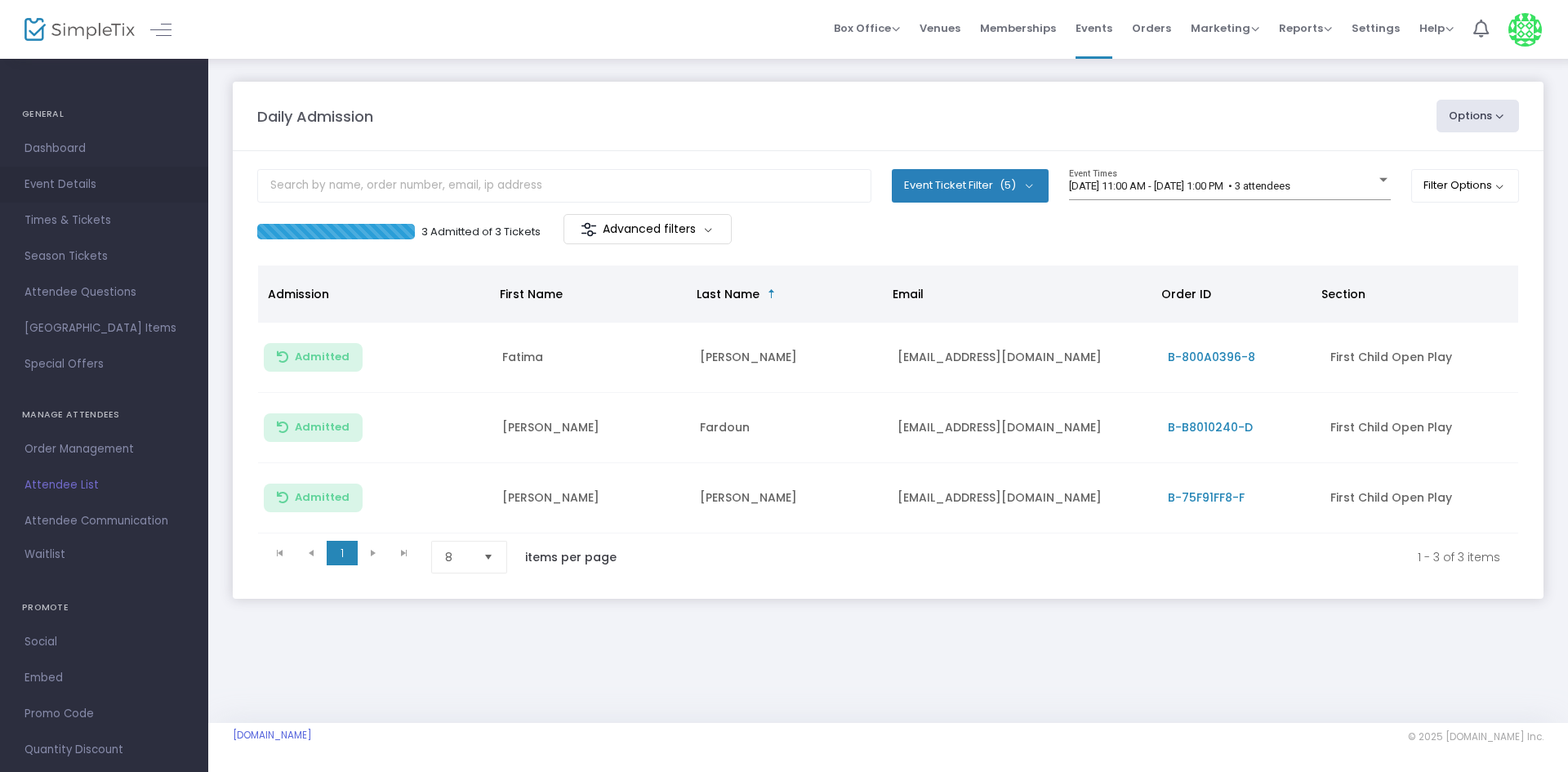
click at [80, 182] on span "Event Details" at bounding box center [104, 184] width 159 height 21
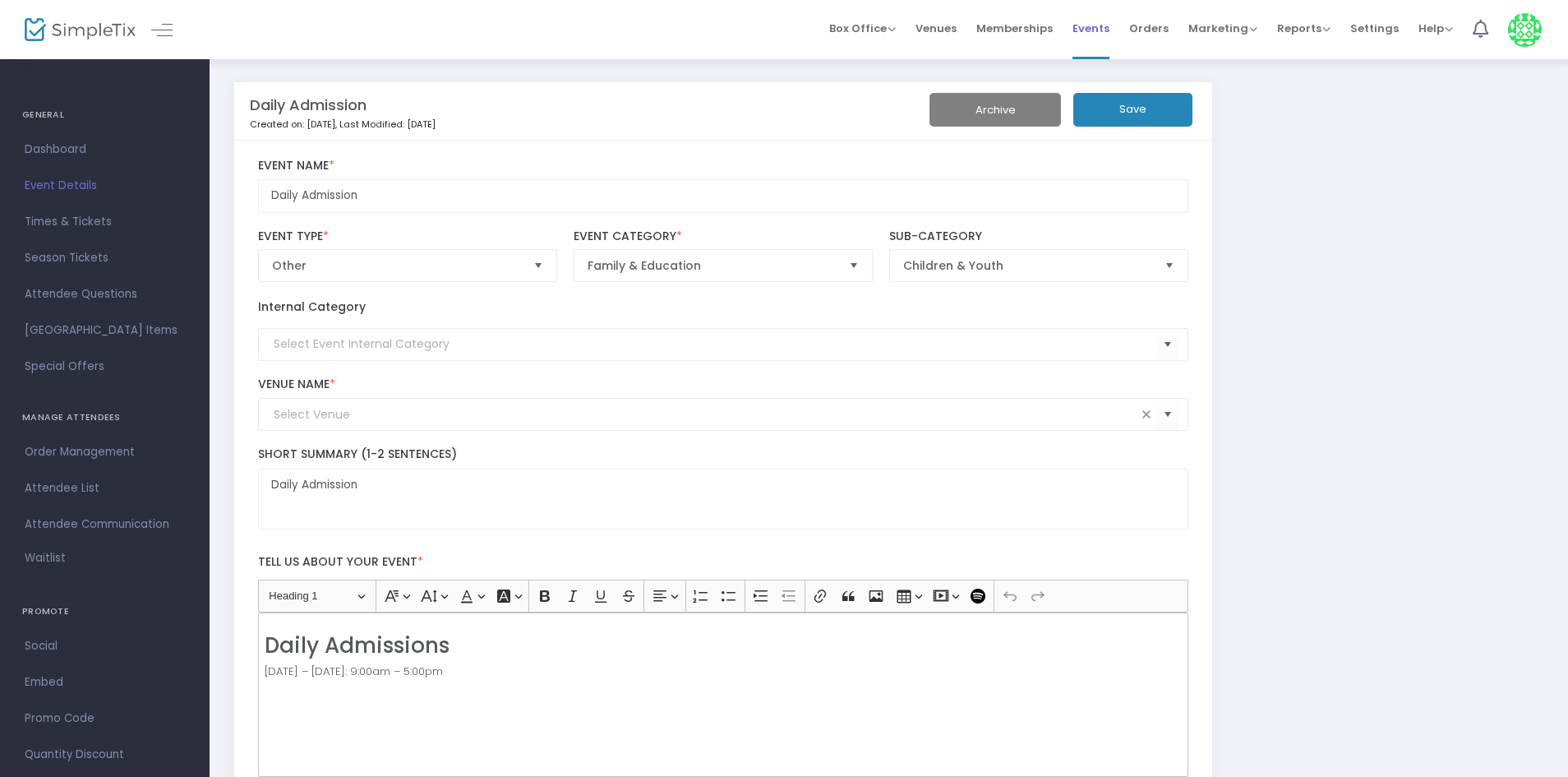
click at [1100, 31] on span "Events" at bounding box center [1090, 28] width 37 height 42
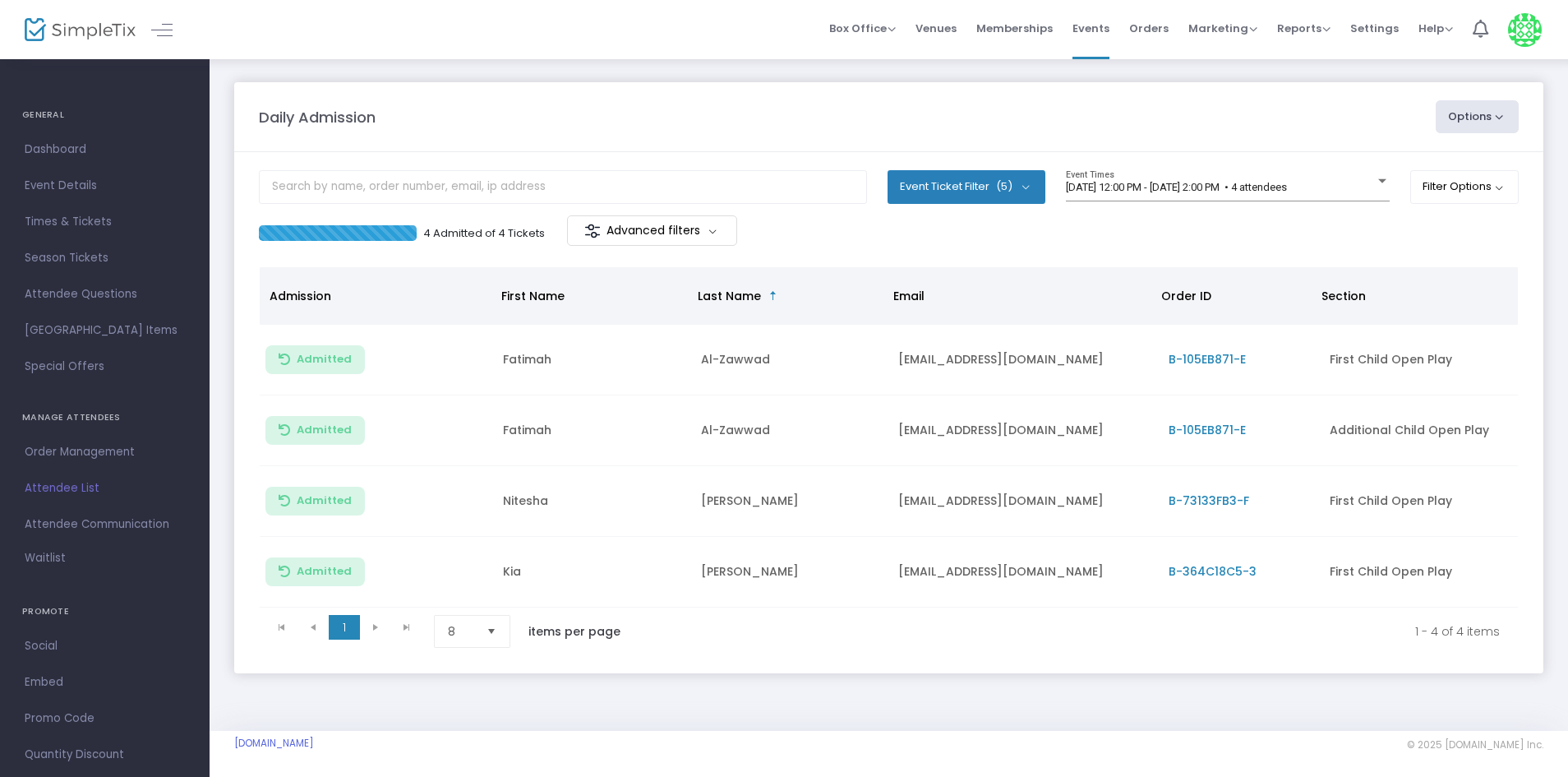
click at [1287, 190] on span "8/13/2025 @ 12:00 PM - 8/13/2025 @ 2:00 PM • 4 attendees" at bounding box center [1176, 187] width 221 height 12
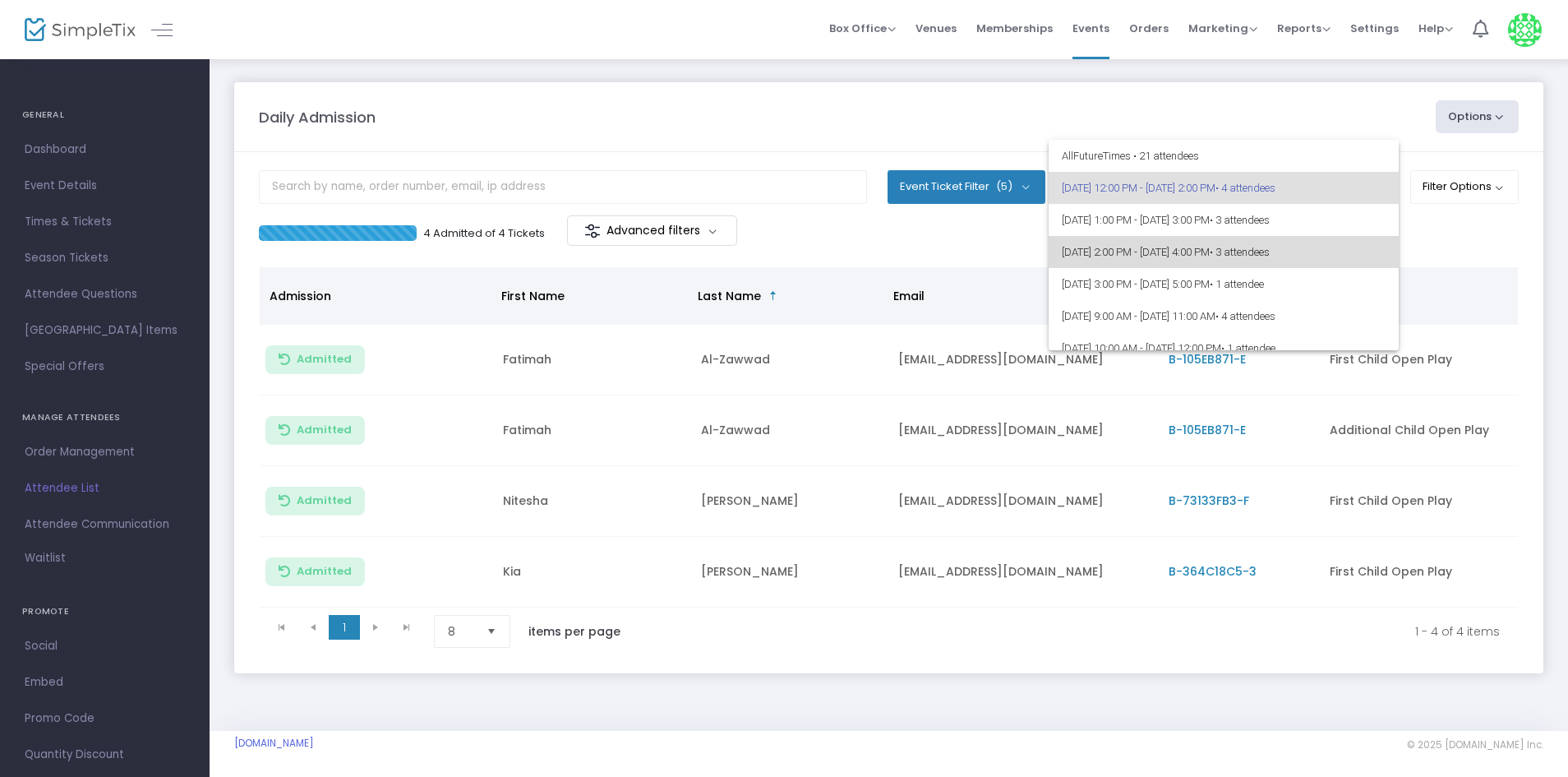
click at [1293, 240] on span "8/13/2025 @ 2:00 PM - 8/13/2025 @ 4:00 PM • 3 attendees" at bounding box center [1224, 252] width 324 height 32
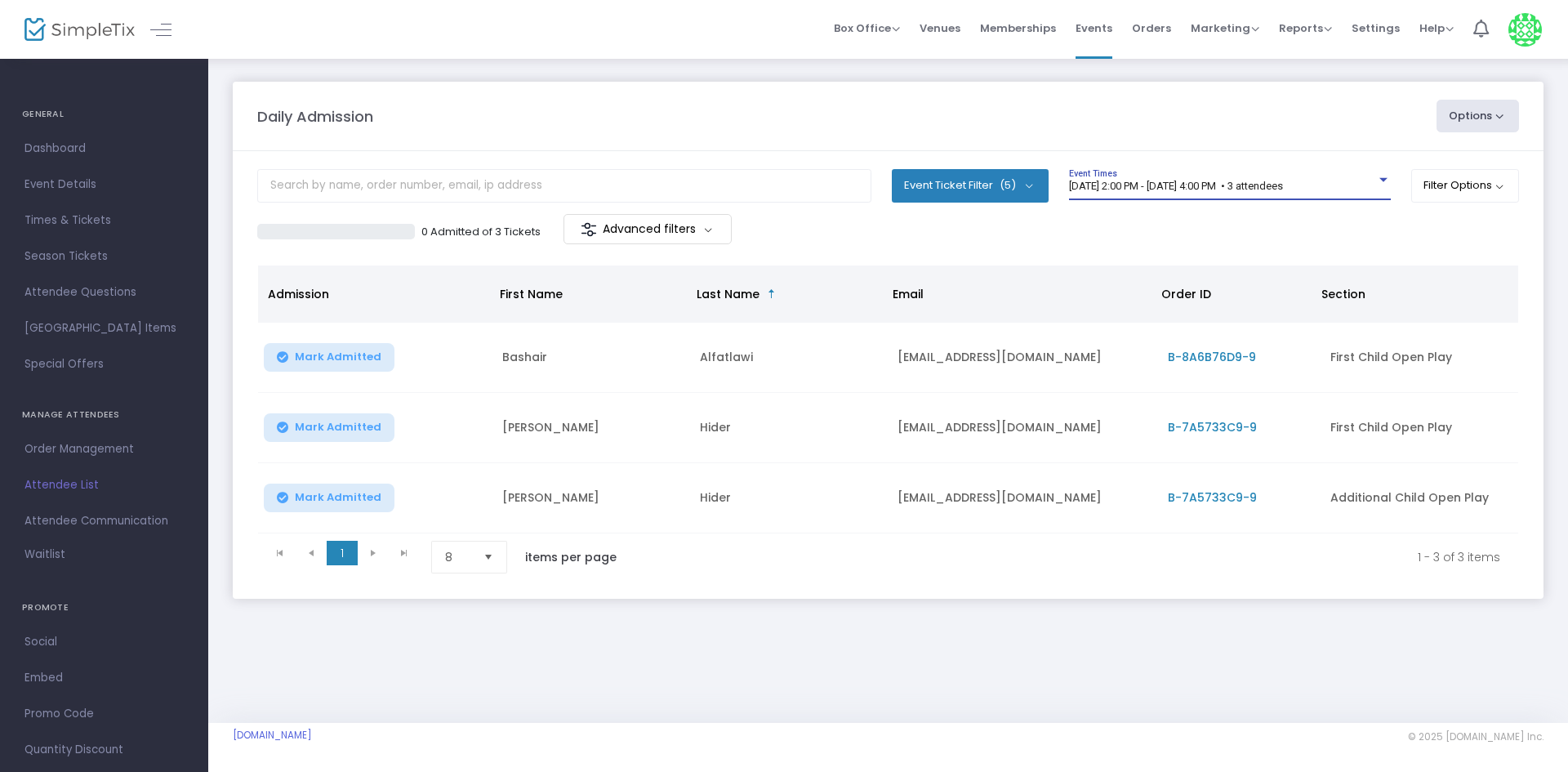
click at [1229, 183] on span "8/13/2025 @ 2:00 PM - 8/13/2025 @ 4:00 PM • 3 attendees" at bounding box center [1176, 186] width 214 height 12
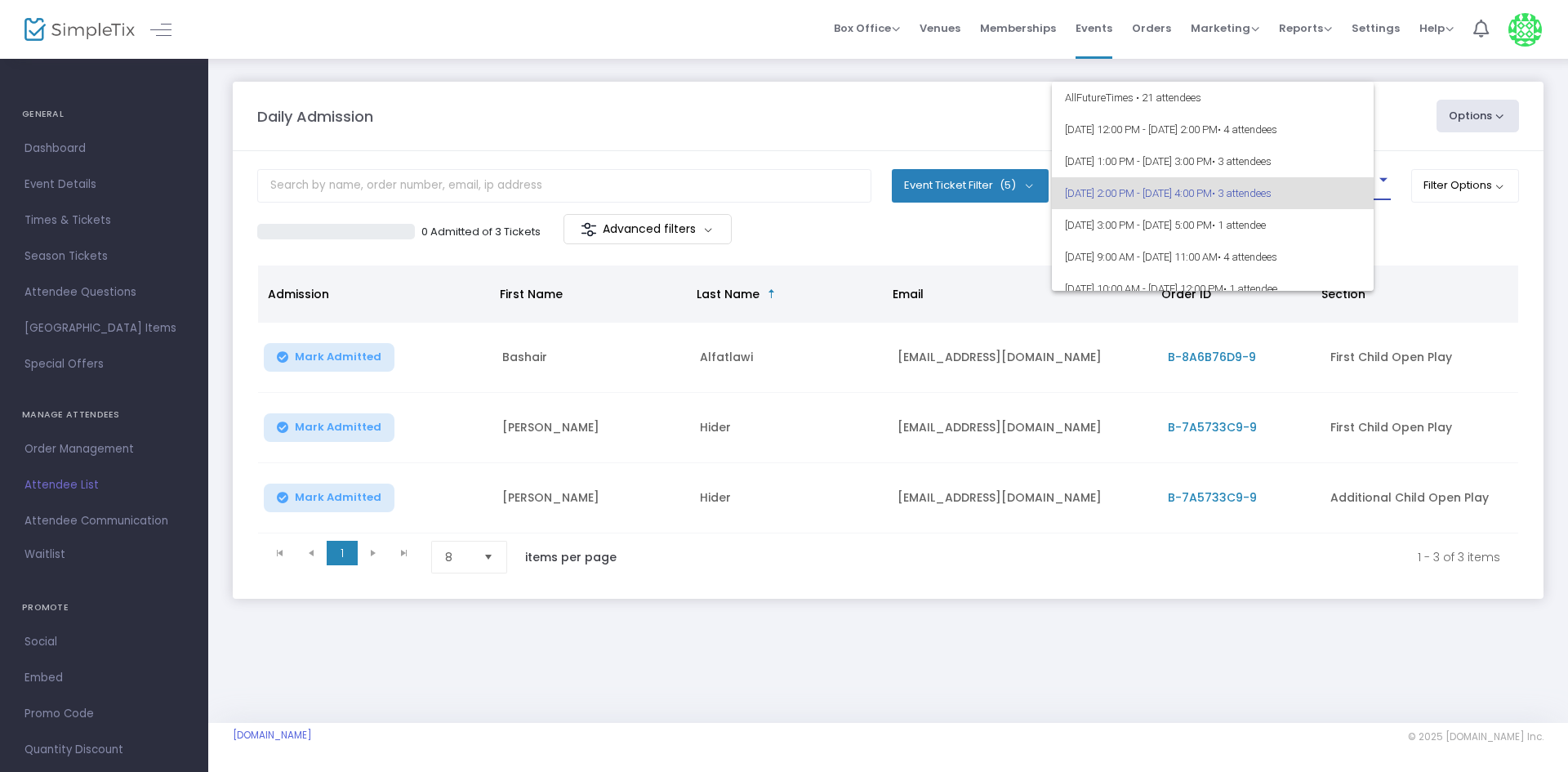
scroll to position [7, 0]
click at [1231, 162] on span "8/13/2025 @ 1:00 PM - 8/13/2025 @ 3:00 PM • 3 attendees" at bounding box center [1225, 154] width 322 height 32
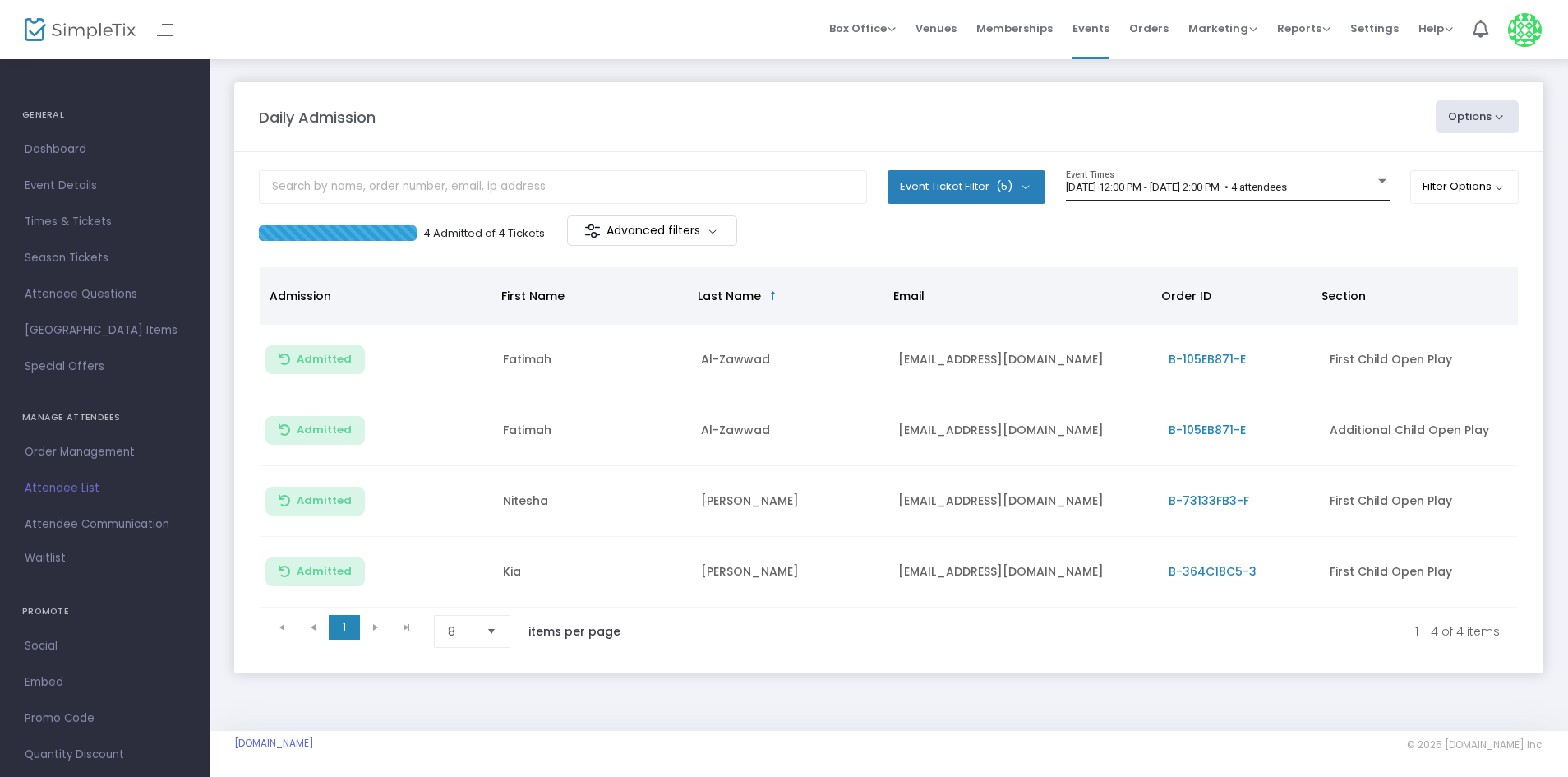
click at [1146, 171] on div "8/13/2025 @ 12:00 PM - 8/13/2025 @ 2:00 PM • 4 attendees Event Times" at bounding box center [1228, 185] width 324 height 31
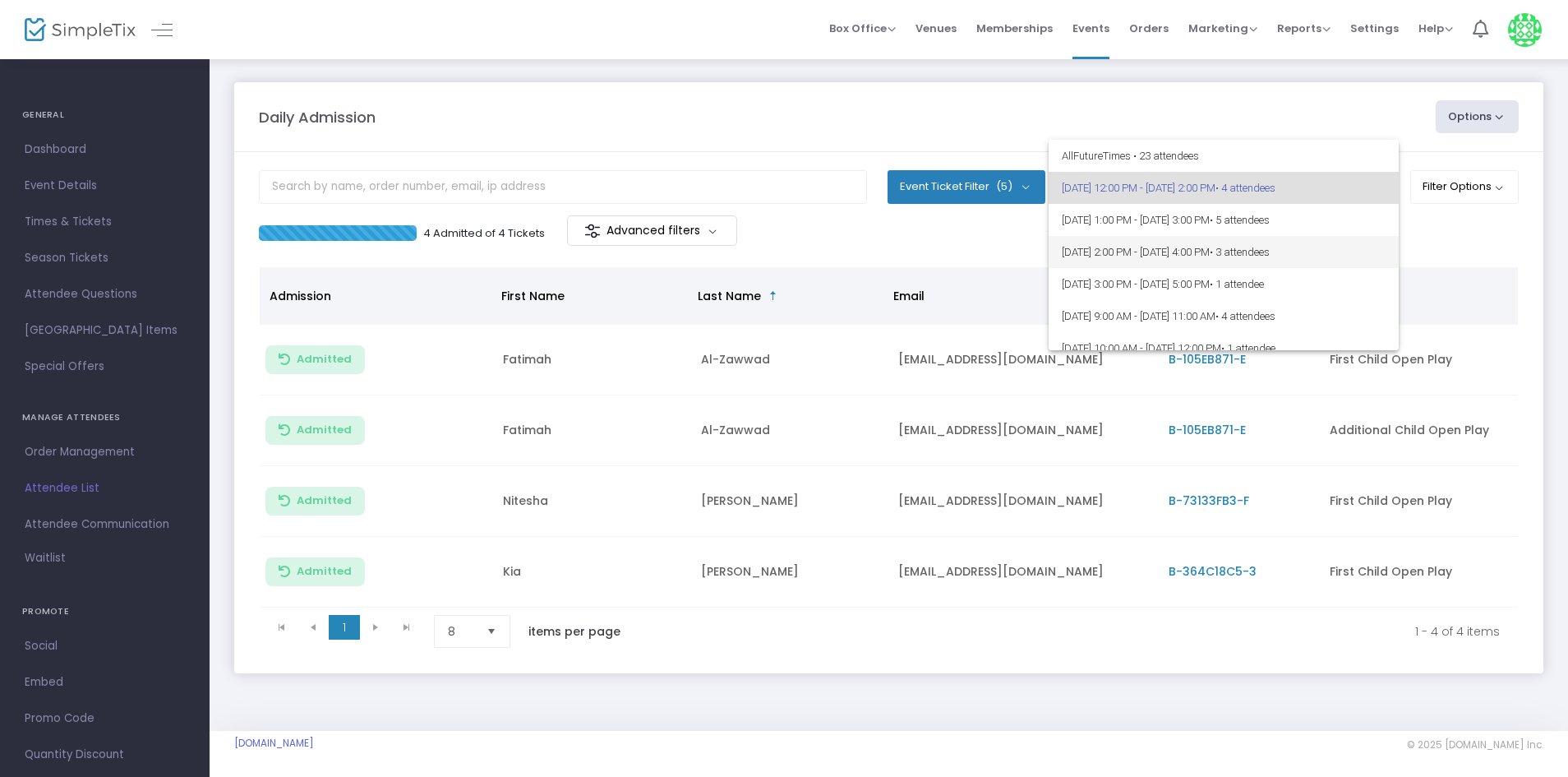
click at [1167, 260] on span "[DATE] 2:00 PM - [DATE] 4:00 PM • 3 attendees" at bounding box center [1224, 252] width 324 height 32
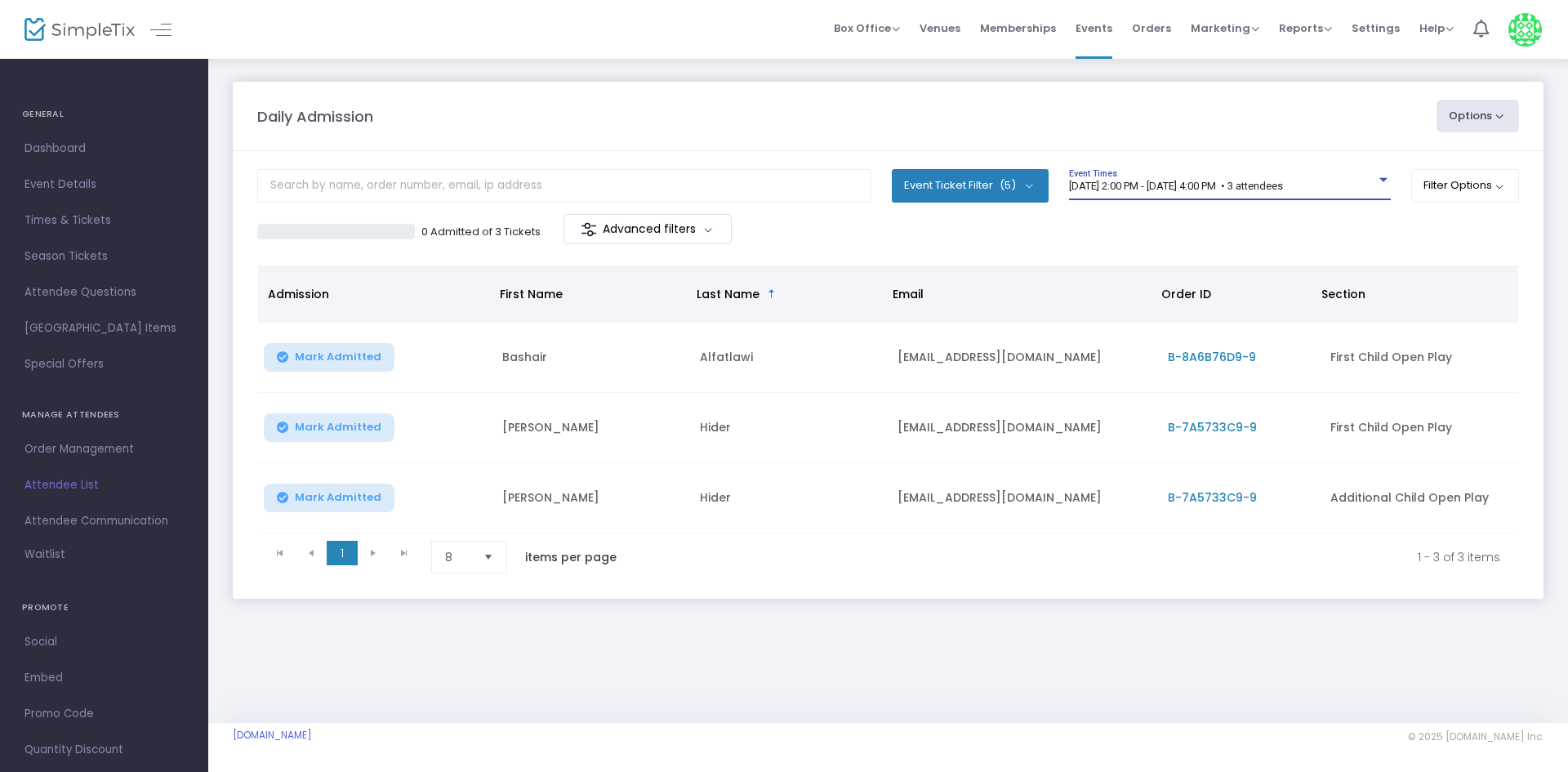
click at [1172, 188] on span "[DATE] 2:00 PM - [DATE] 4:00 PM • 3 attendees" at bounding box center [1176, 186] width 214 height 12
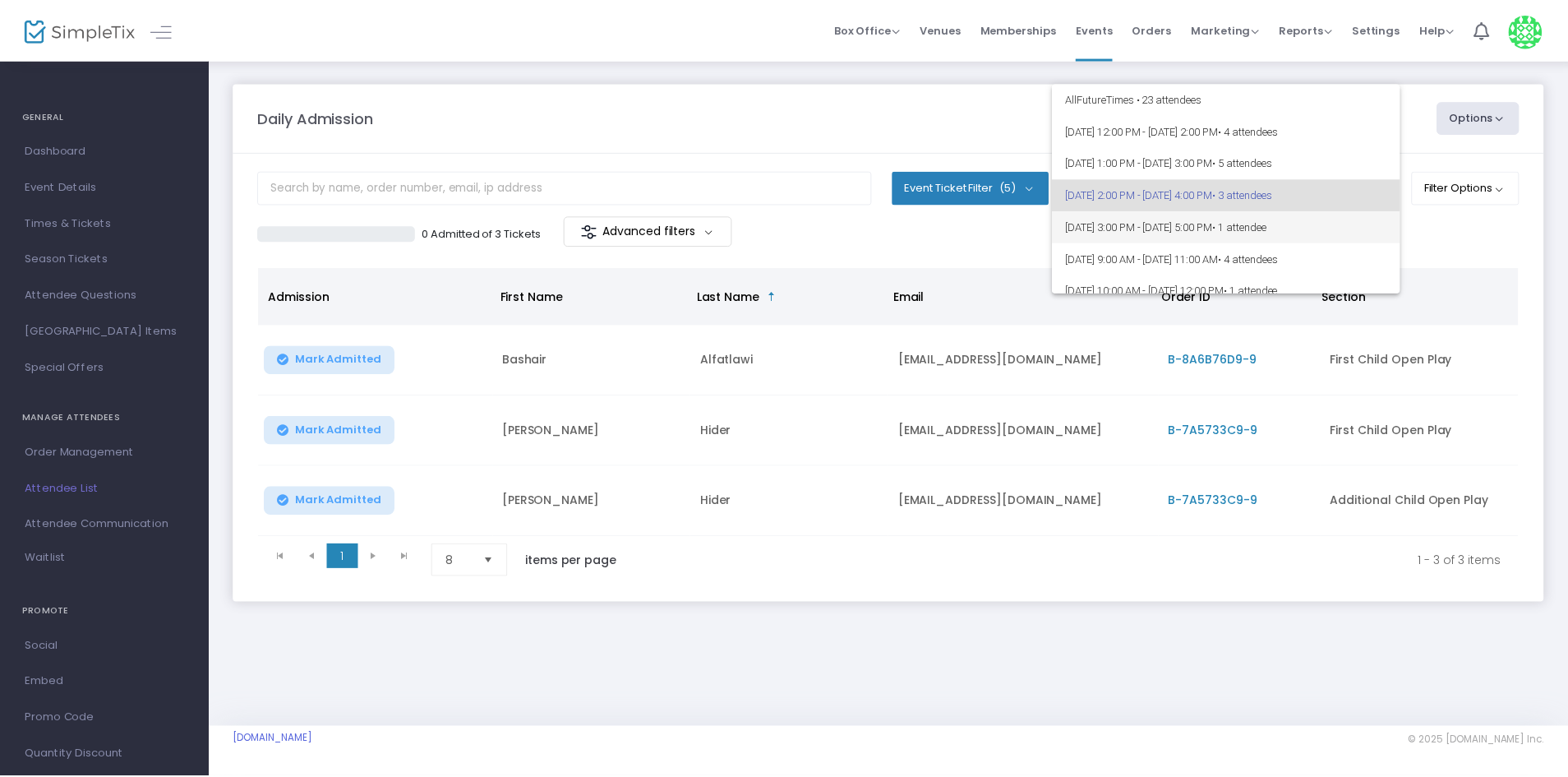
scroll to position [7, 0]
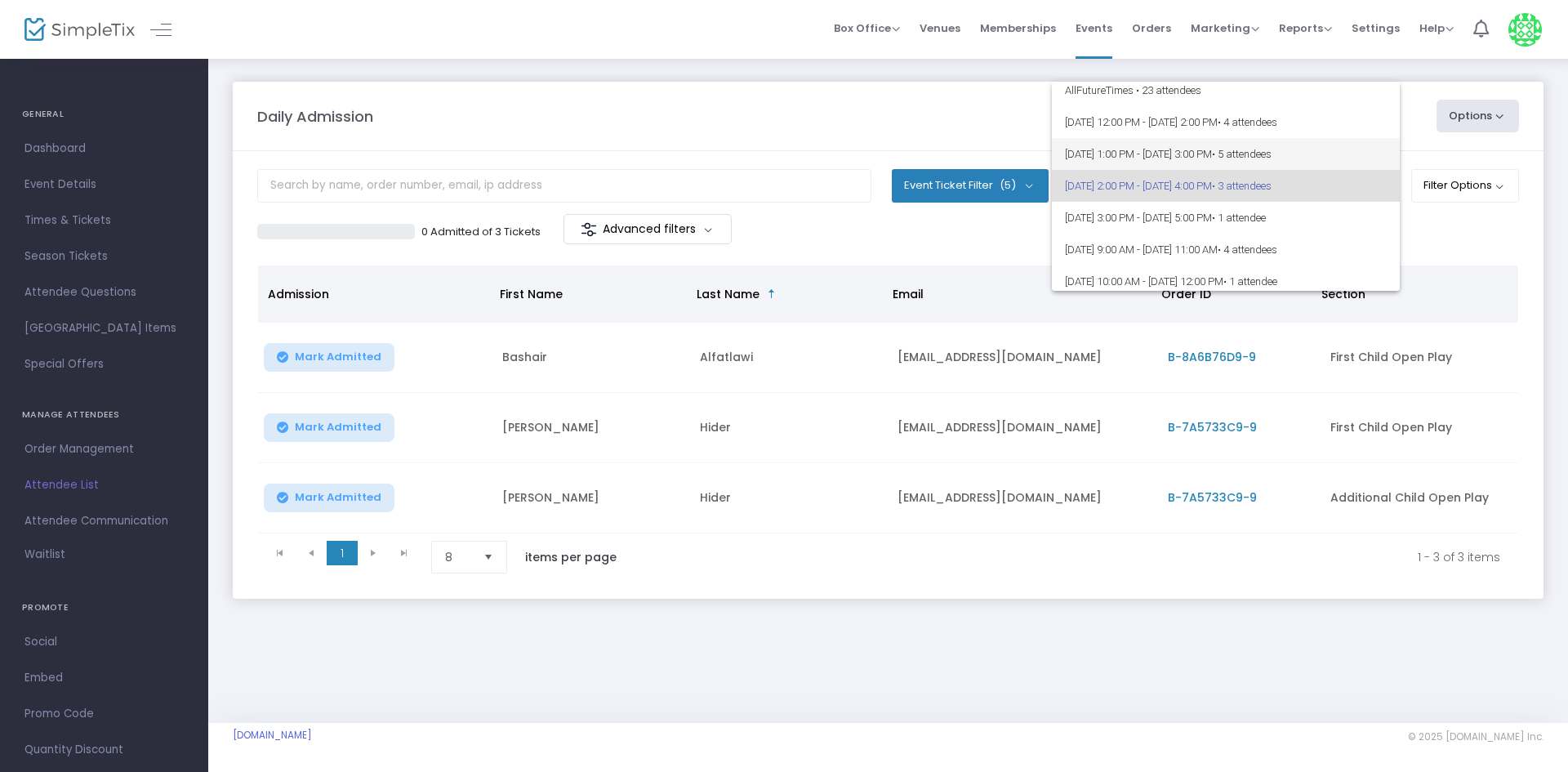
click at [1191, 159] on span "[DATE] 1:00 PM - [DATE] 3:00 PM • 5 attendees" at bounding box center [1225, 154] width 322 height 32
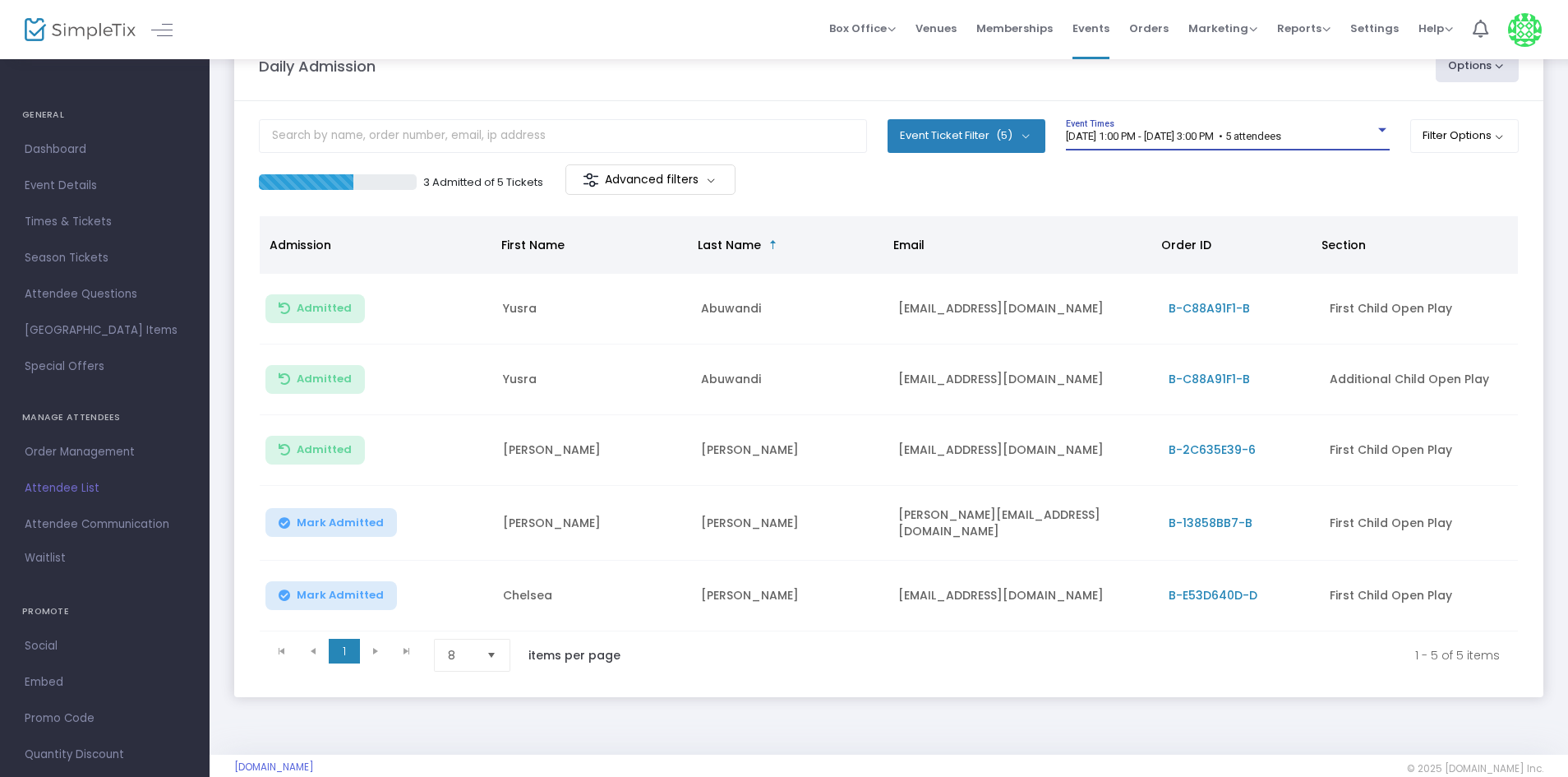
scroll to position [80, 0]
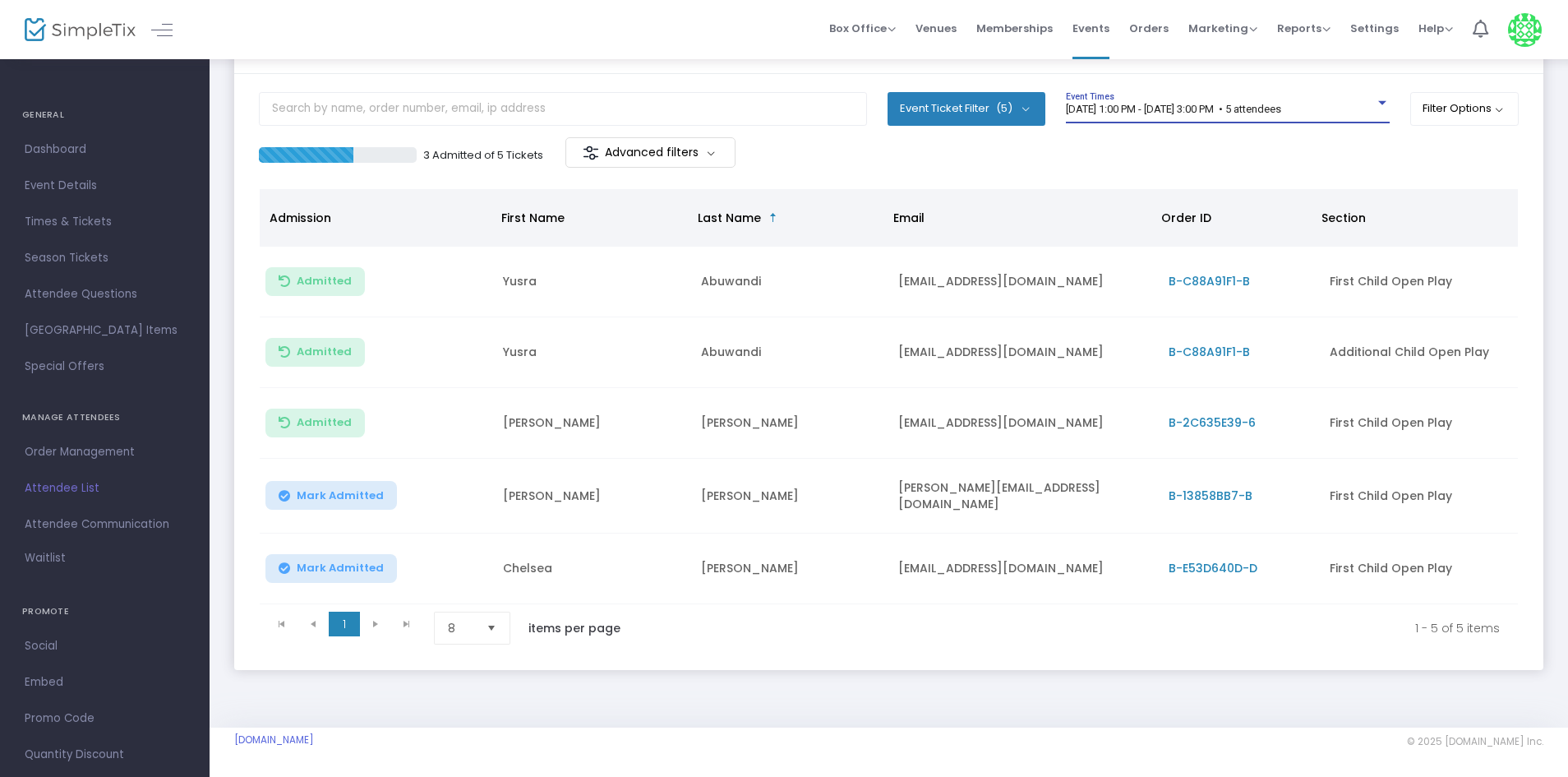
click at [365, 493] on span "Mark Admitted" at bounding box center [340, 495] width 87 height 13
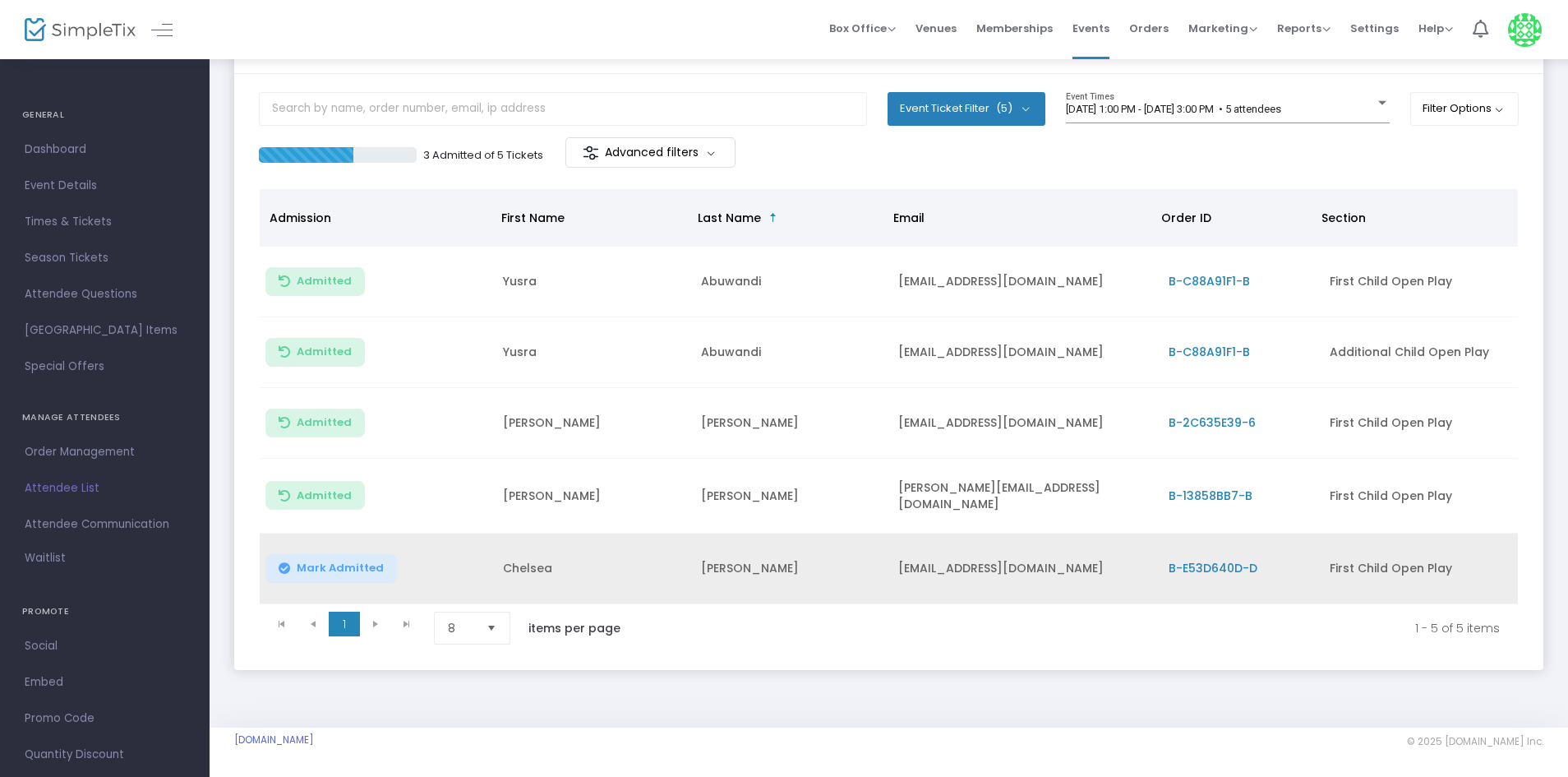
click at [348, 562] on span "Mark Admitted" at bounding box center [340, 568] width 87 height 13
click at [1340, 114] on div "8/13/2025 @ 1:00 PM - 8/13/2025 @ 3:00 PM • 5 attendees Event Times" at bounding box center [1228, 107] width 324 height 31
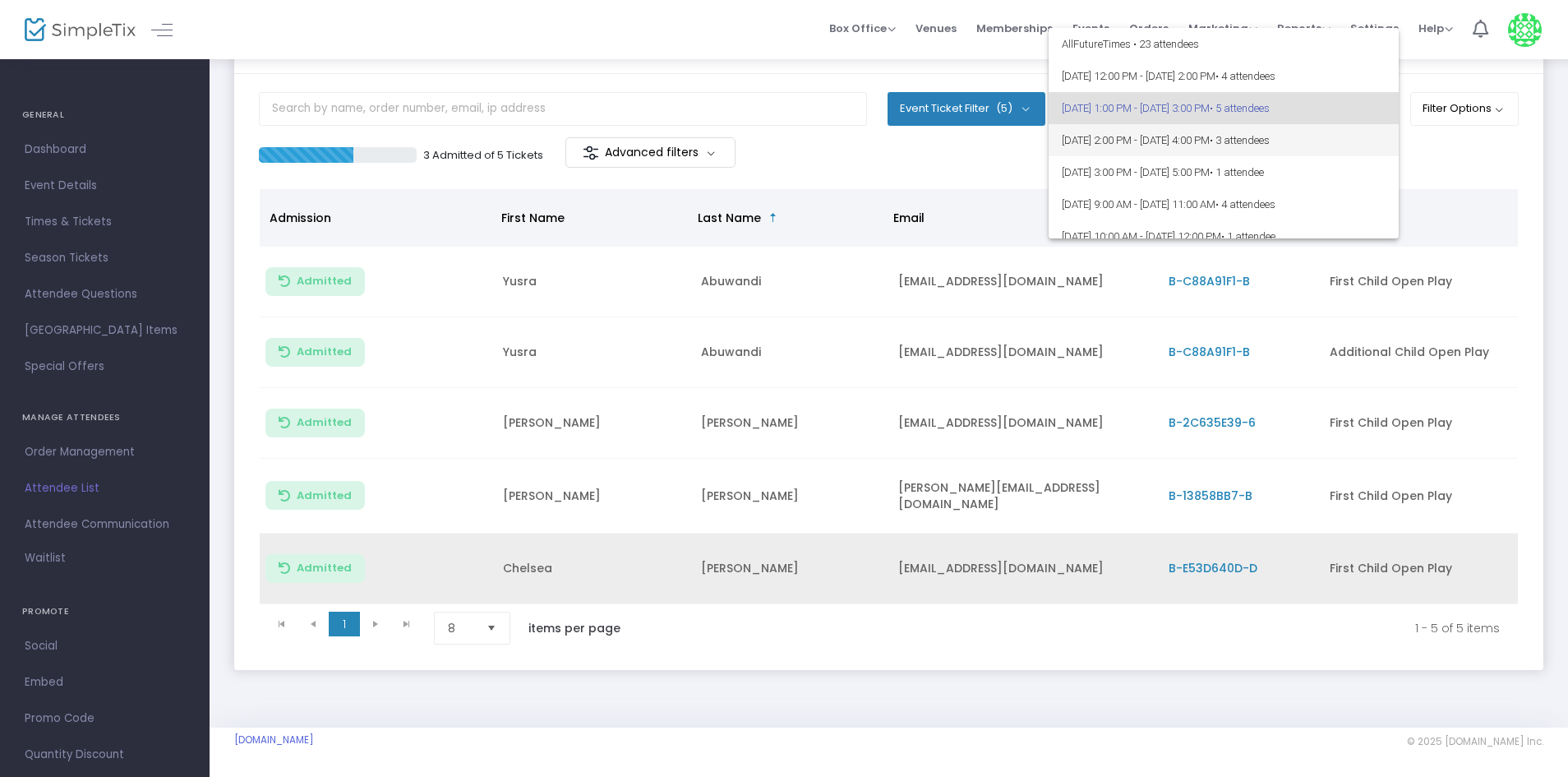
click at [1270, 135] on span "• 3 attendees" at bounding box center [1240, 140] width 60 height 12
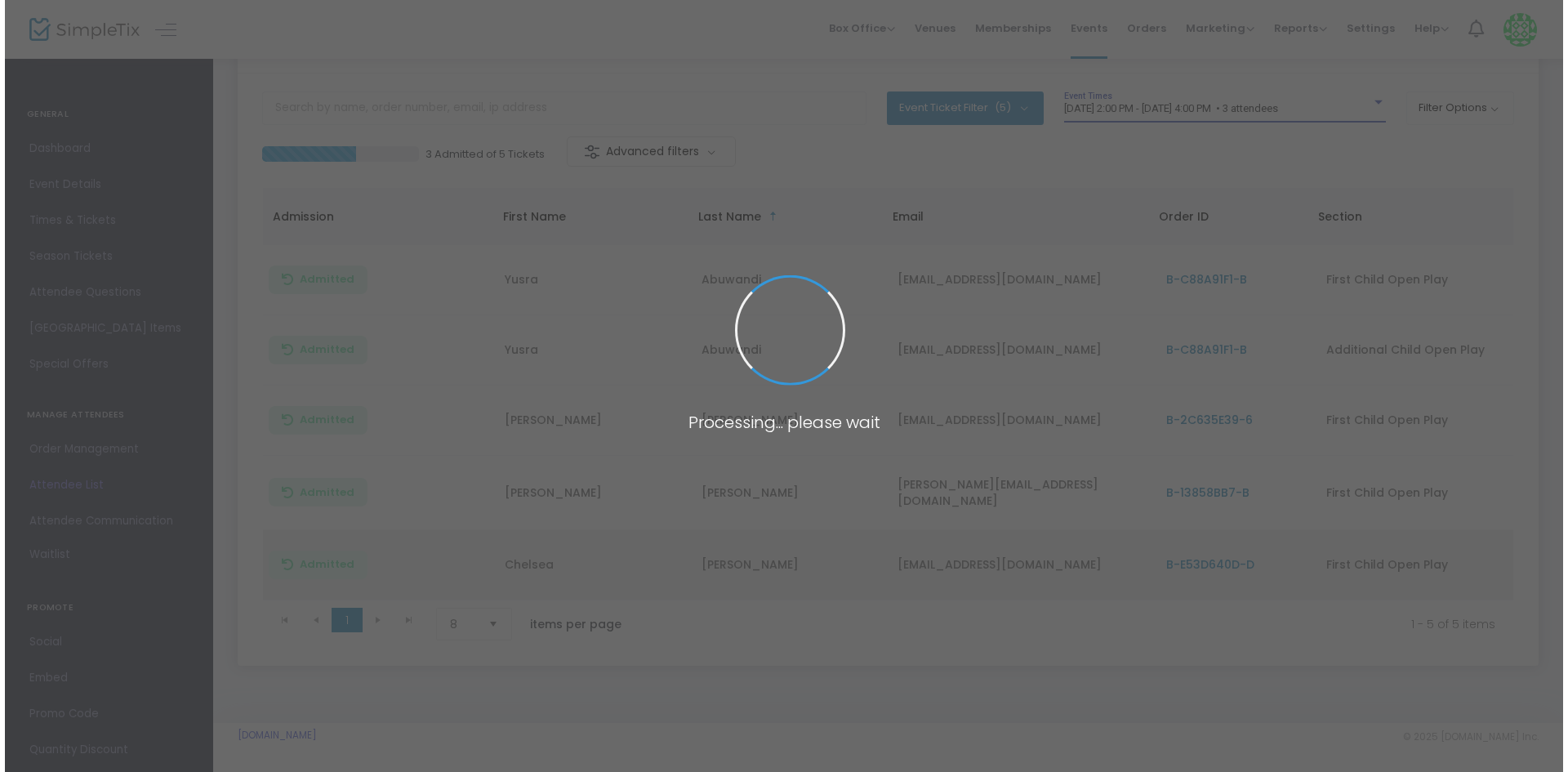
scroll to position [0, 0]
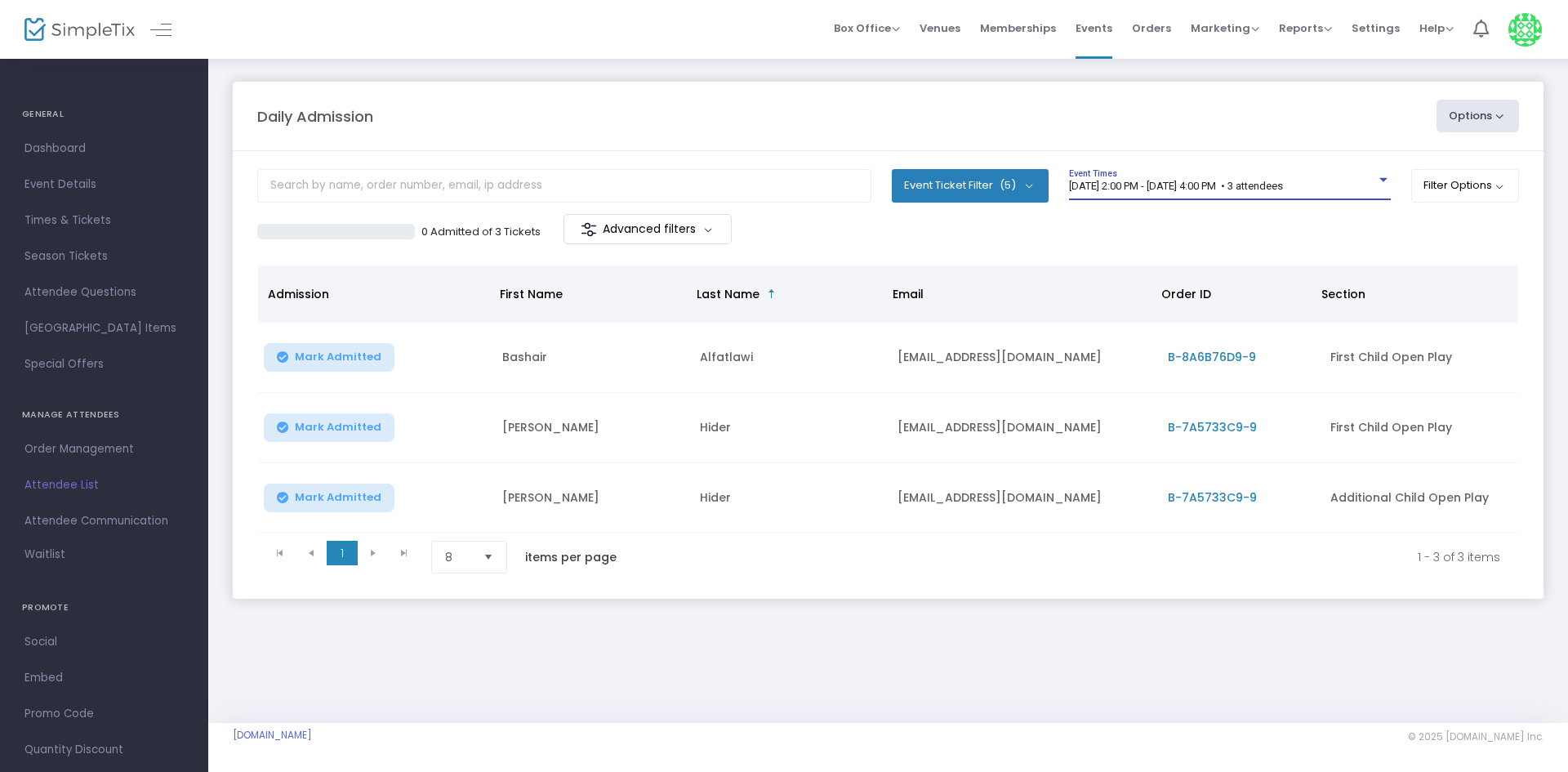
click at [1283, 188] on span "[DATE] 2:00 PM - [DATE] 4:00 PM • 3 attendees" at bounding box center [1176, 186] width 214 height 12
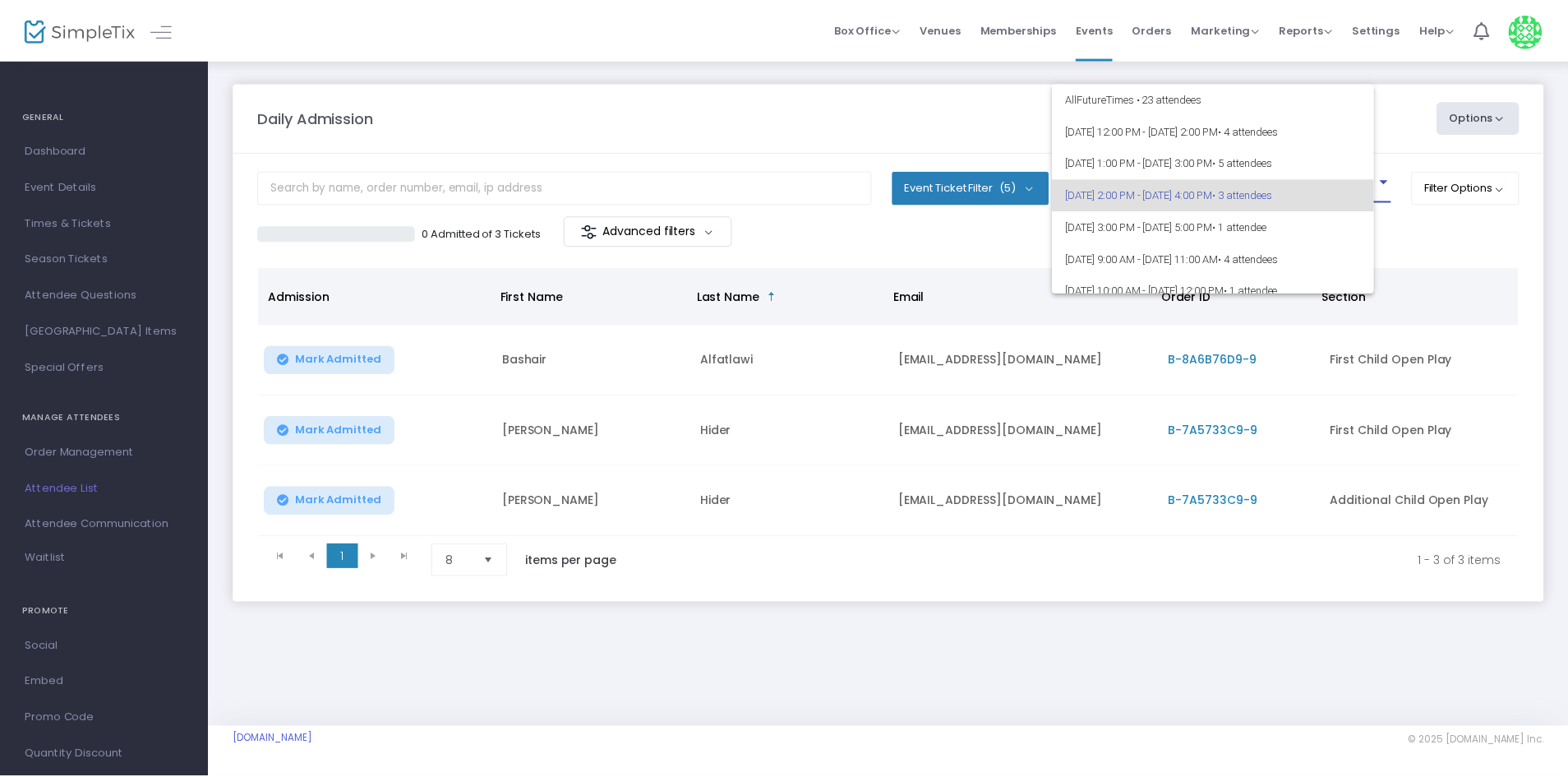
scroll to position [7, 0]
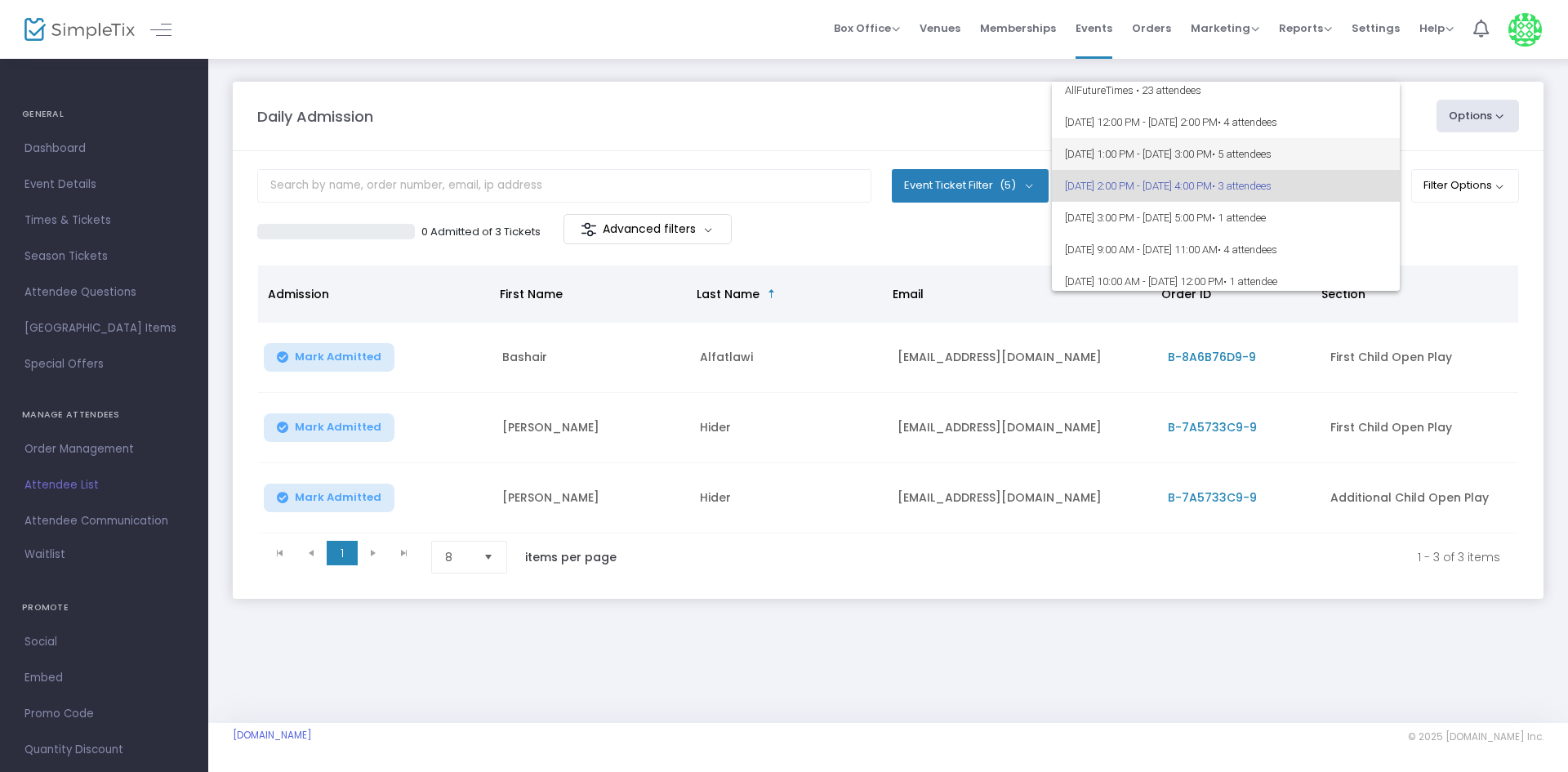
click at [1272, 151] on span "• 5 attendees" at bounding box center [1241, 154] width 60 height 12
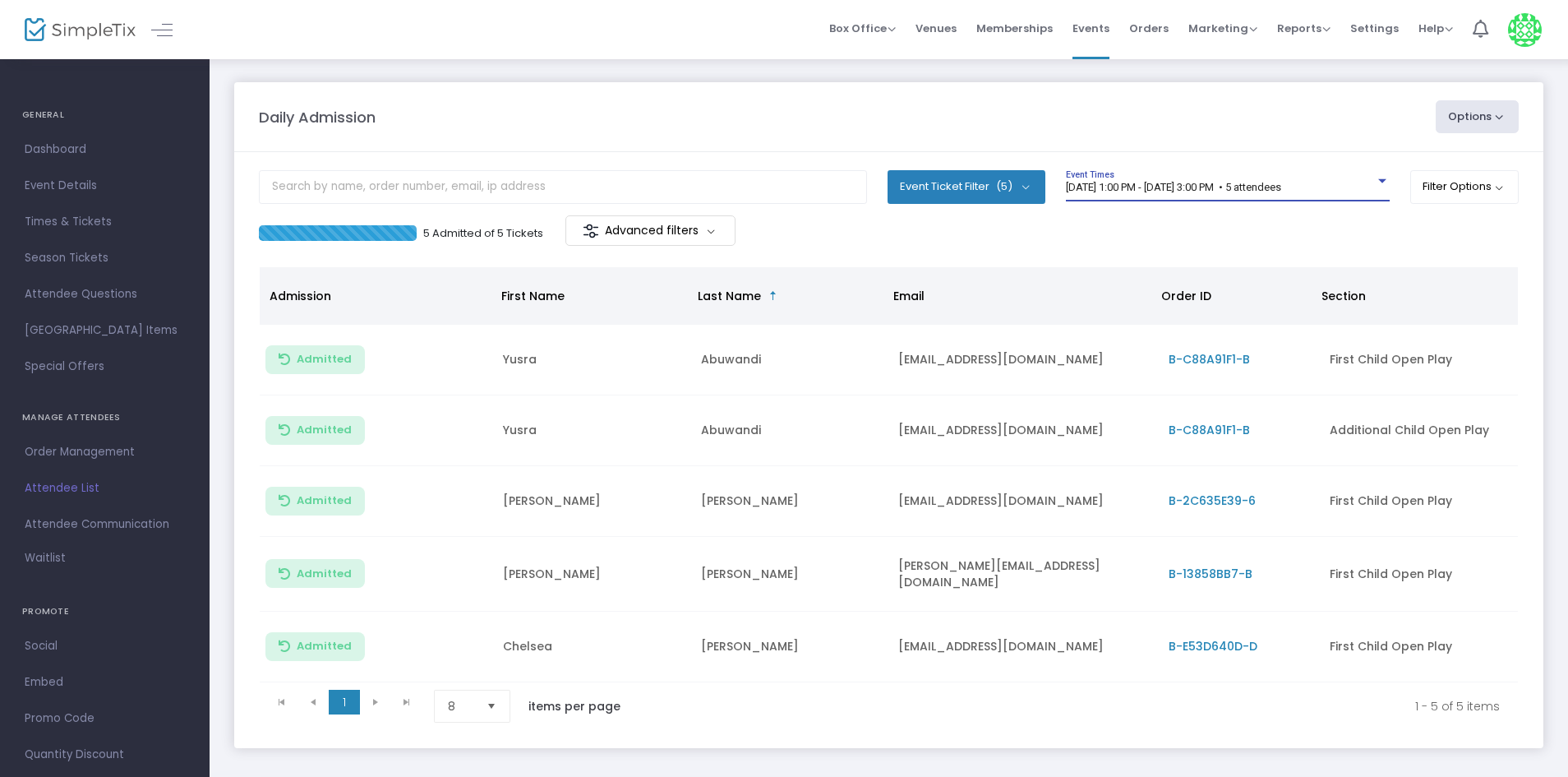
click at [1241, 187] on span "[DATE] 1:00 PM - [DATE] 3:00 PM • 5 attendees" at bounding box center [1173, 187] width 215 height 12
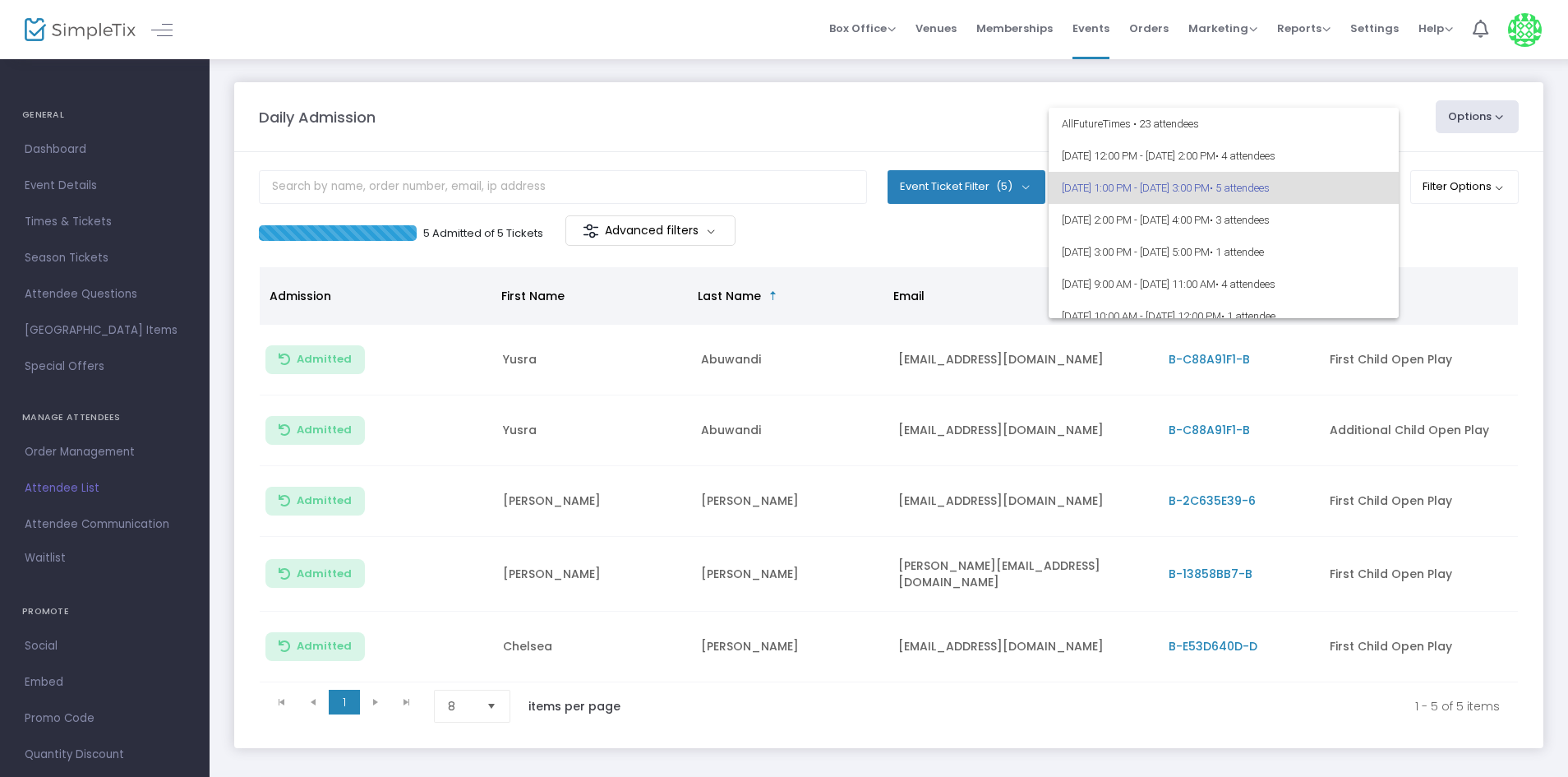
click at [1241, 187] on span "[DATE] 1:00 PM - [DATE] 3:00 PM • 5 attendees" at bounding box center [1224, 188] width 324 height 32
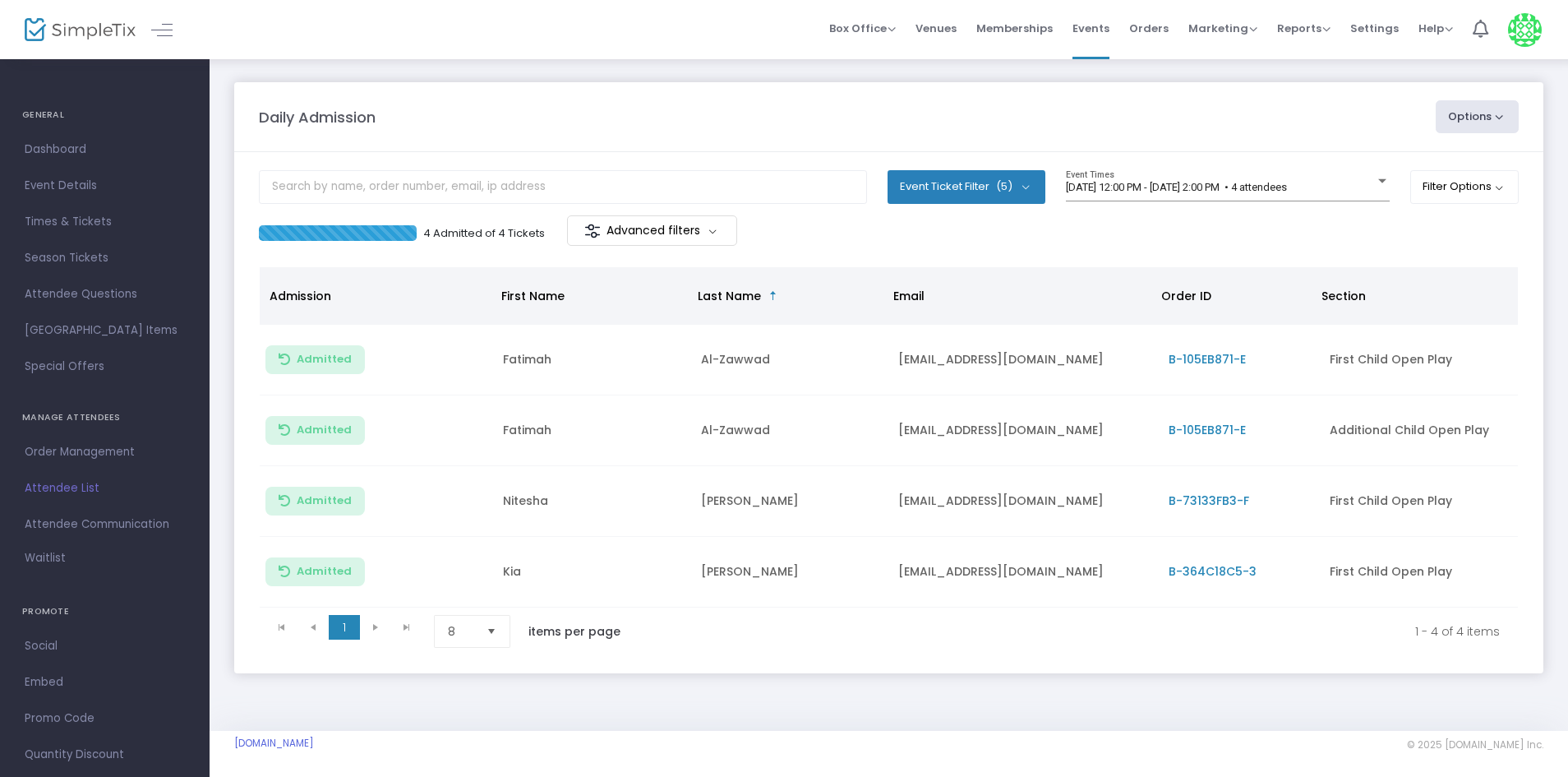
click at [1356, 184] on div "[DATE] 12:00 PM - [DATE] 2:00 PM • 4 attendees" at bounding box center [1220, 188] width 309 height 12
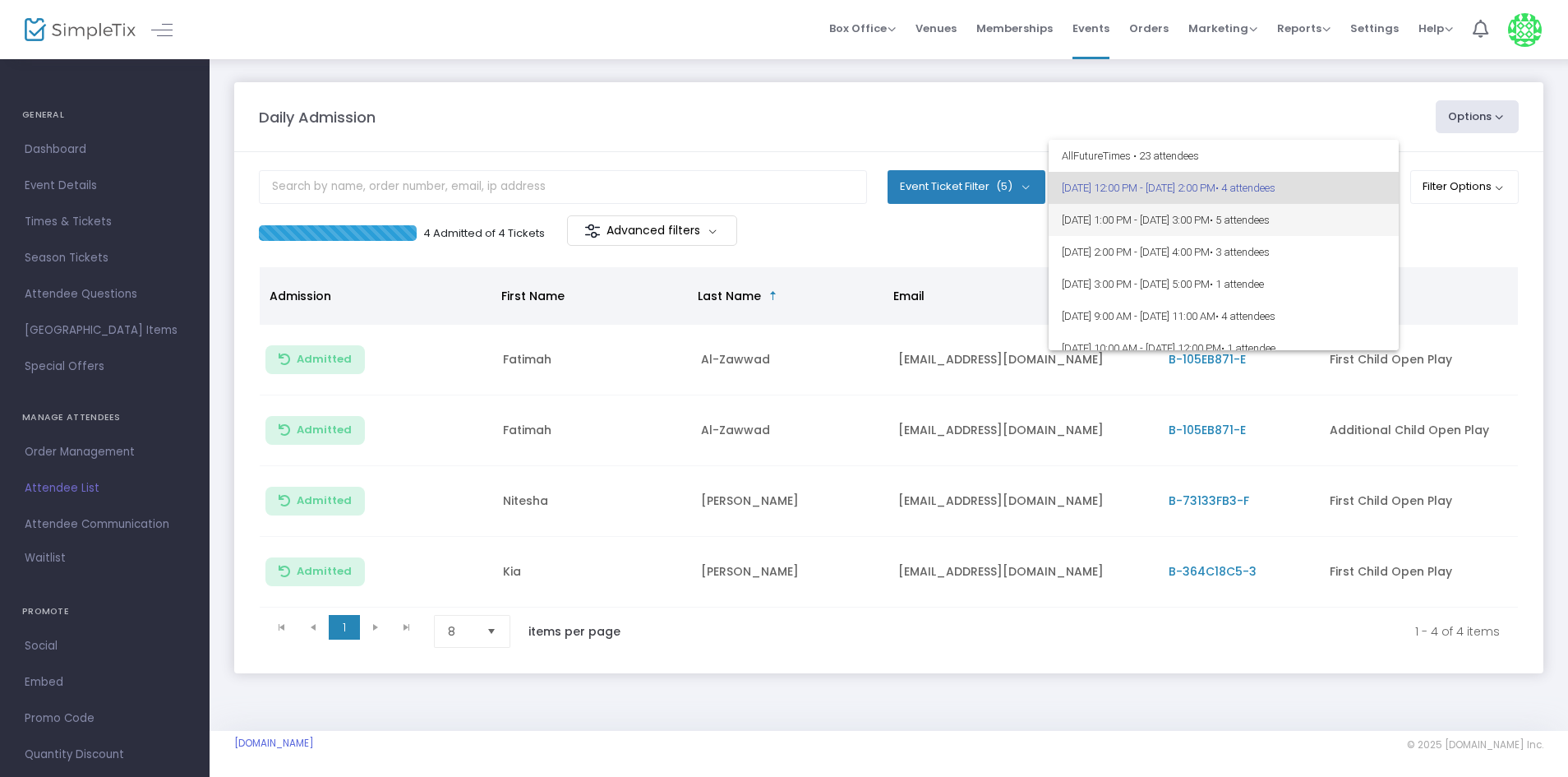
click at [1270, 223] on span "• 5 attendees" at bounding box center [1240, 220] width 60 height 12
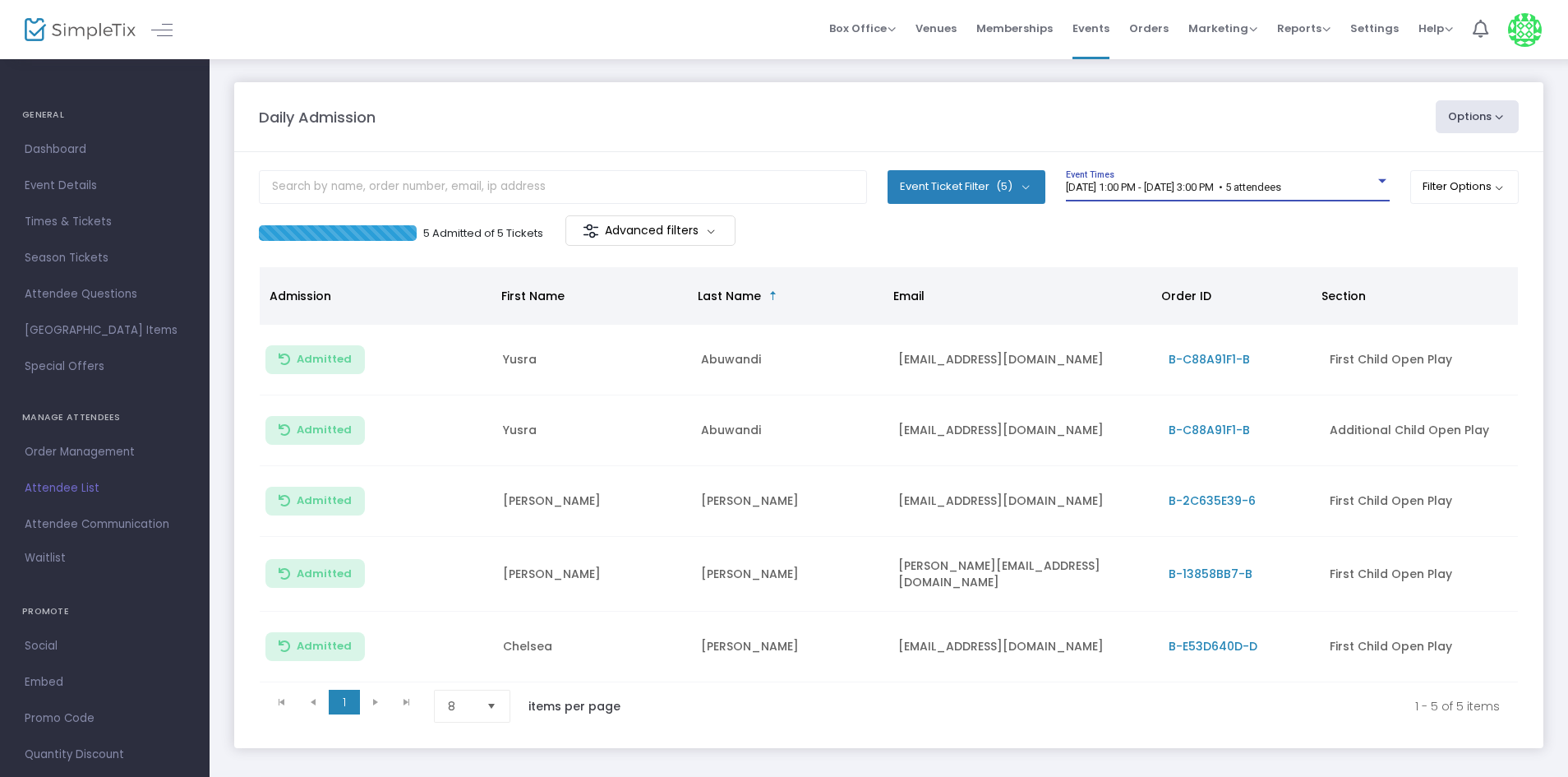
click at [1281, 188] on span "[DATE] 1:00 PM - [DATE] 3:00 PM • 5 attendees" at bounding box center [1173, 187] width 215 height 12
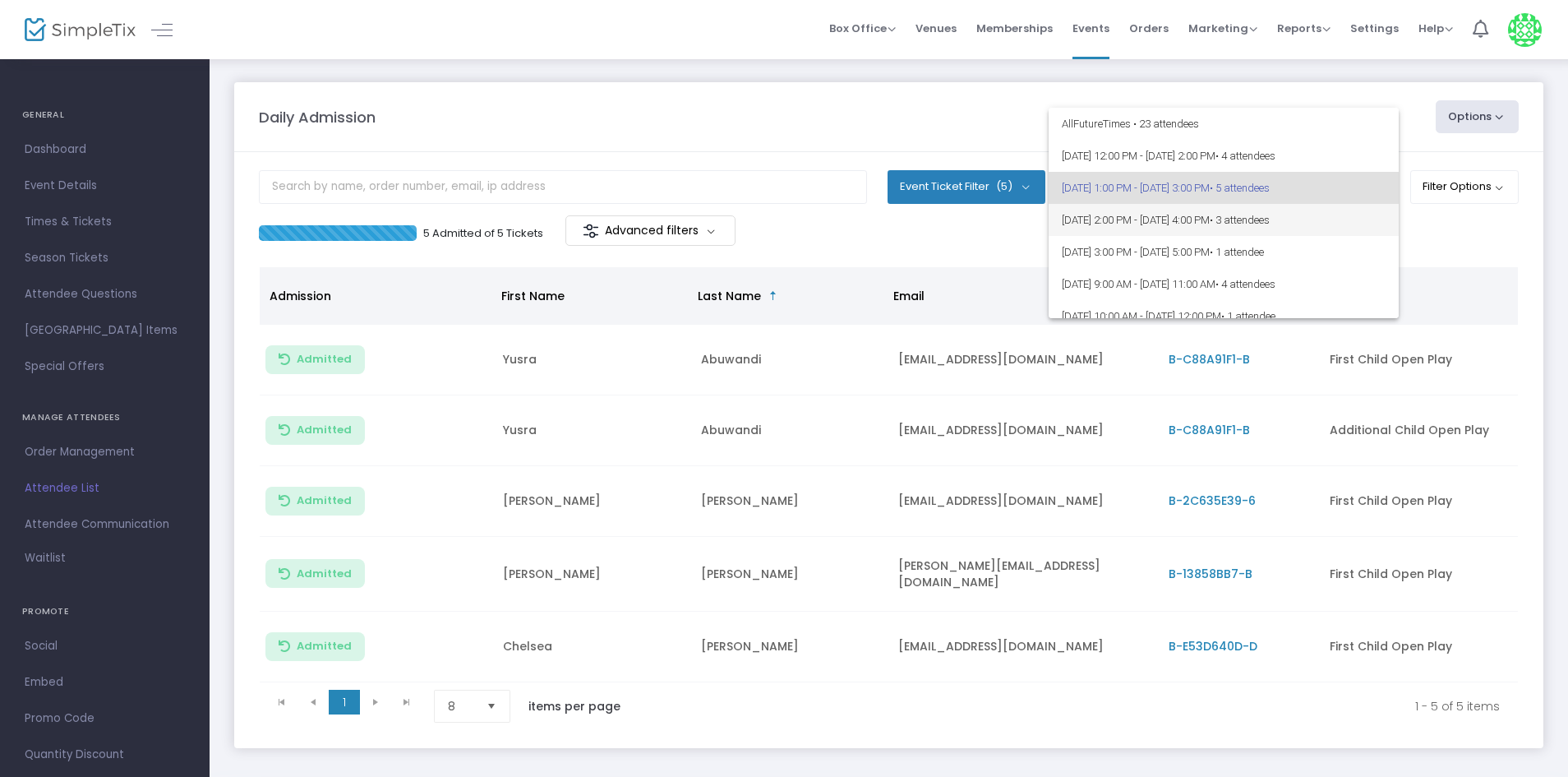
click at [1270, 214] on span "• 3 attendees" at bounding box center [1240, 220] width 60 height 12
